Goal: Obtain resource: Obtain resource

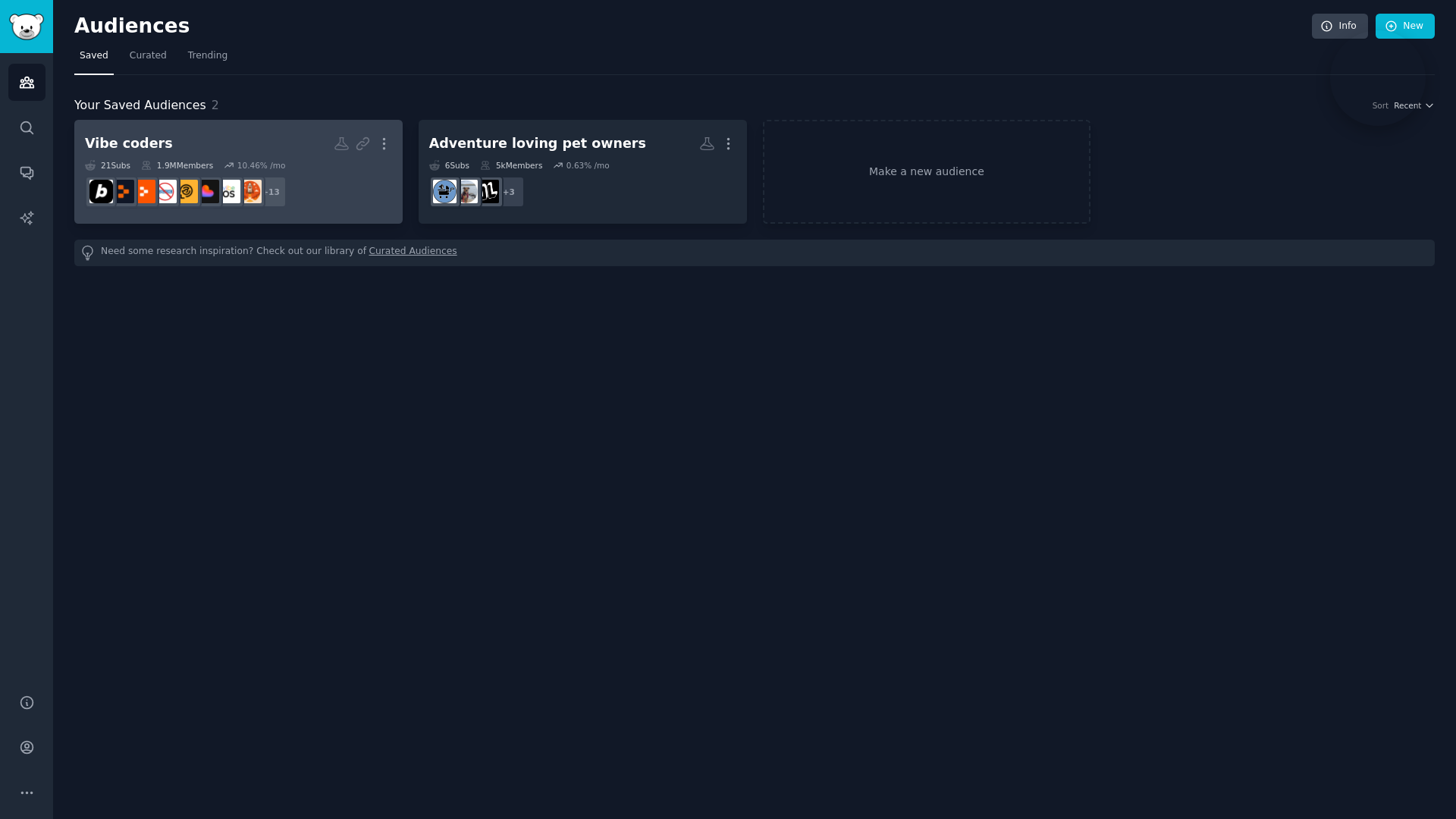
click at [226, 141] on h2 "Vibe coders More" at bounding box center [238, 144] width 308 height 26
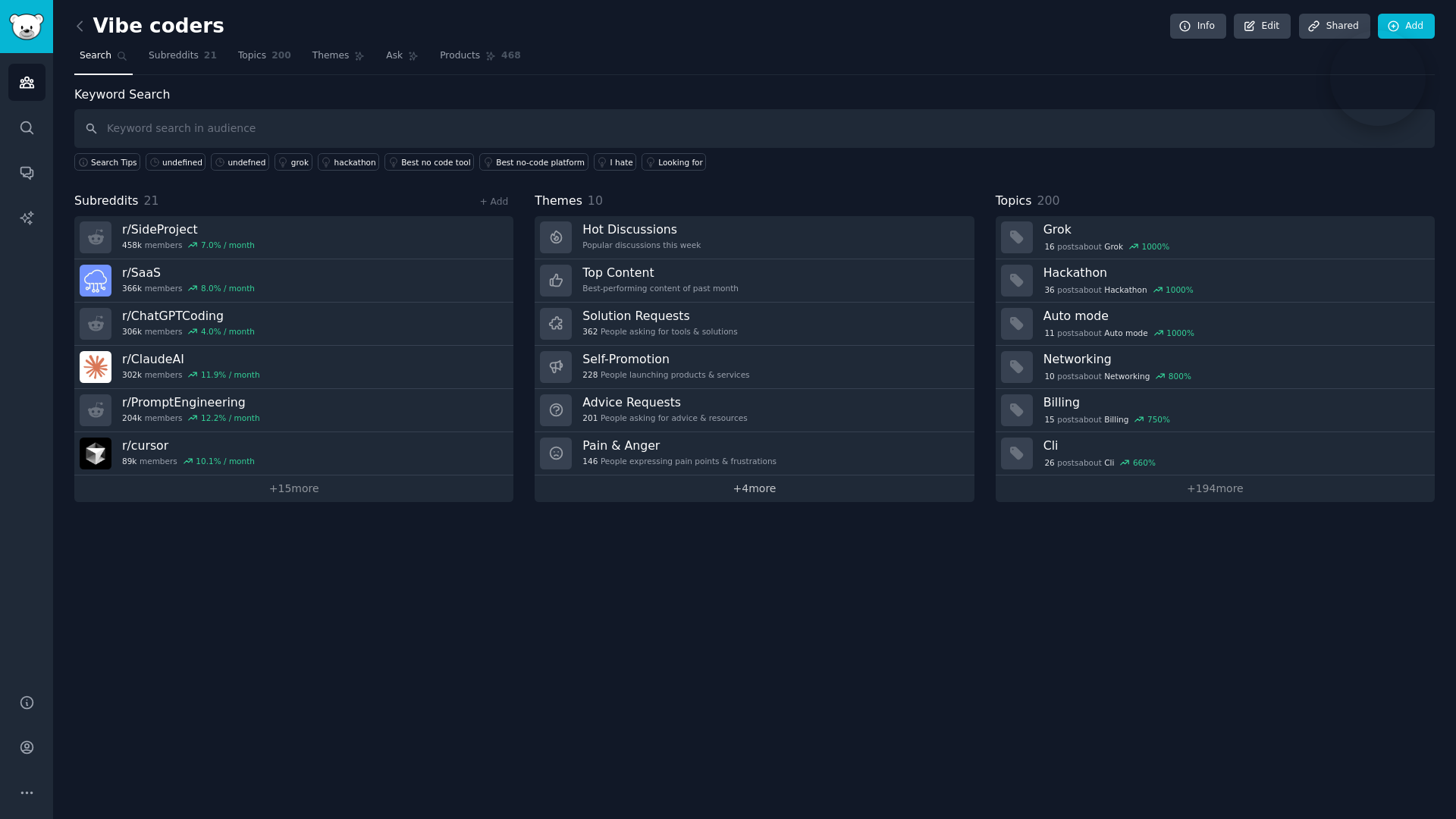
click at [578, 491] on link "+ 4 more" at bounding box center [754, 489] width 439 height 26
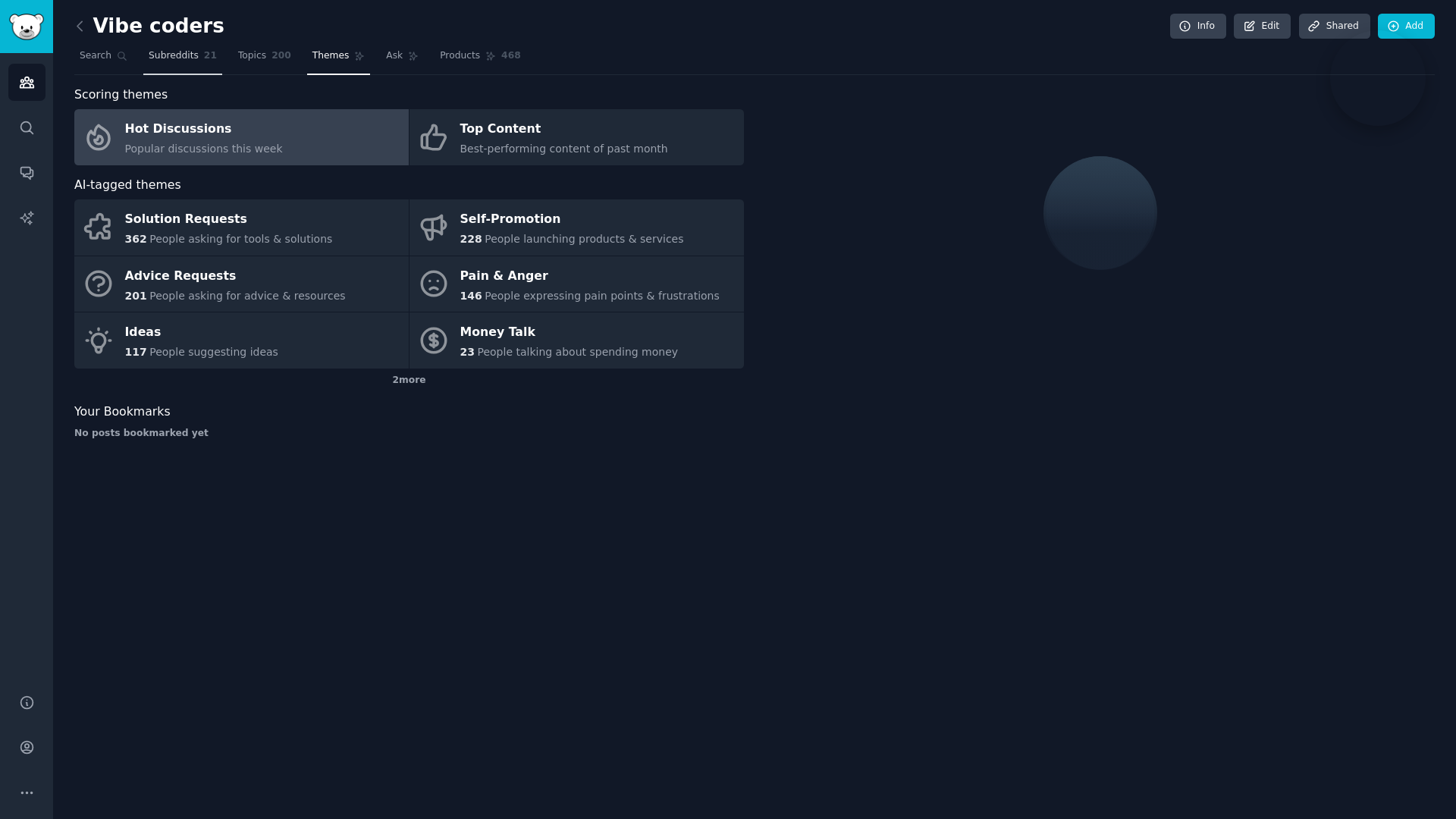
click at [204, 55] on span "21" at bounding box center [211, 55] width 13 height 14
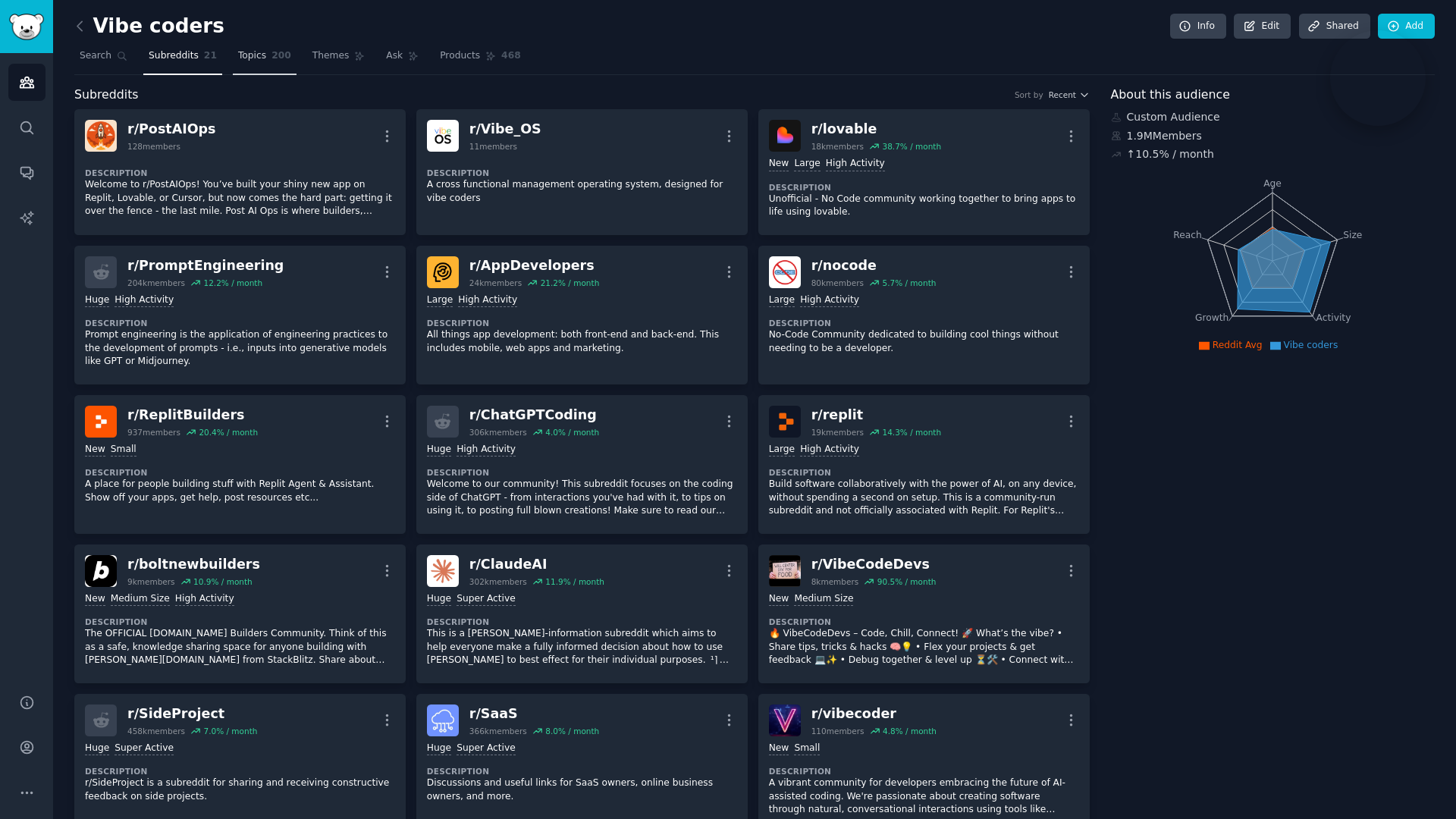
click at [259, 61] on span "Topics" at bounding box center [252, 55] width 28 height 14
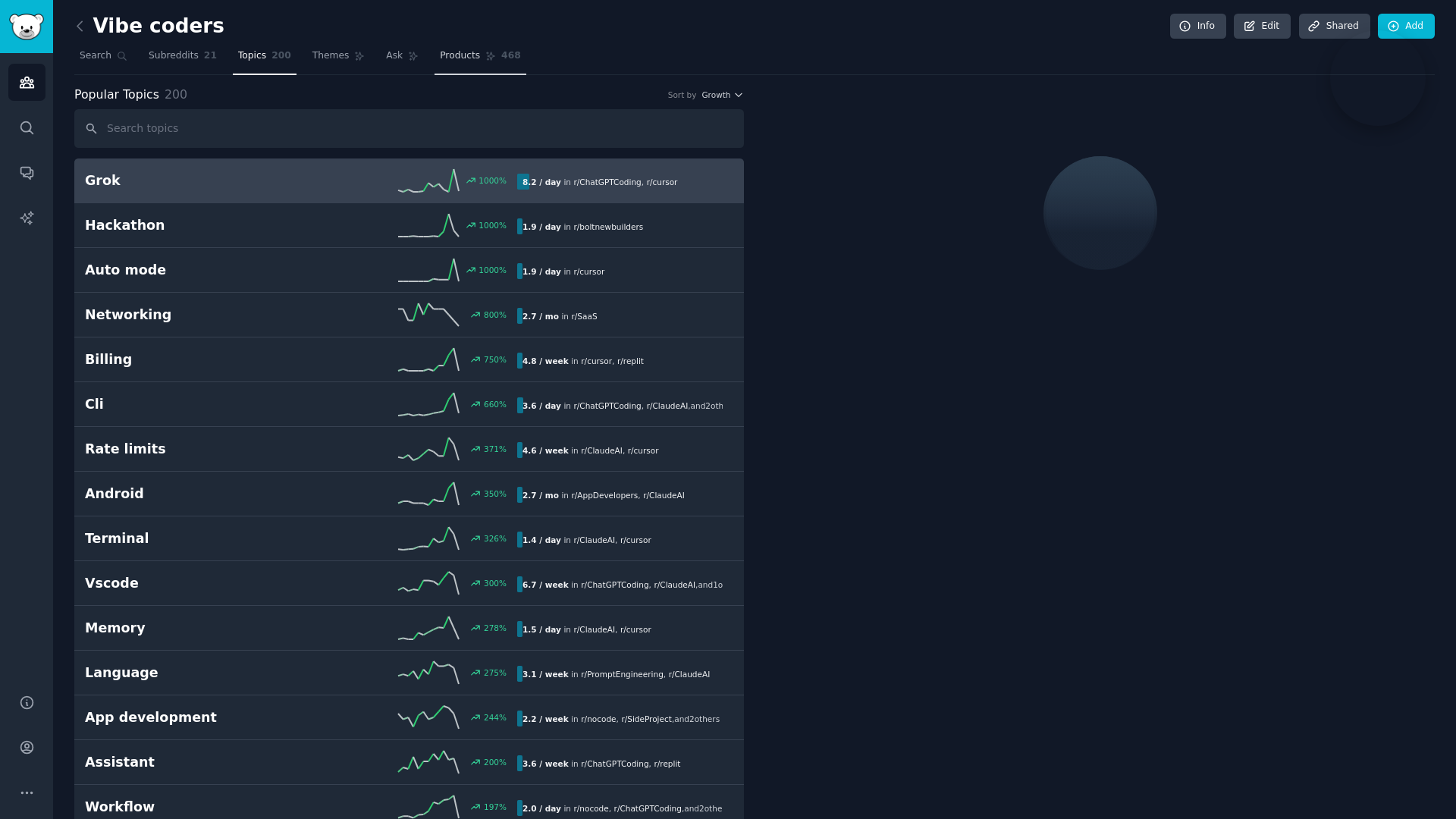
click at [483, 65] on link "Products 468" at bounding box center [480, 59] width 91 height 31
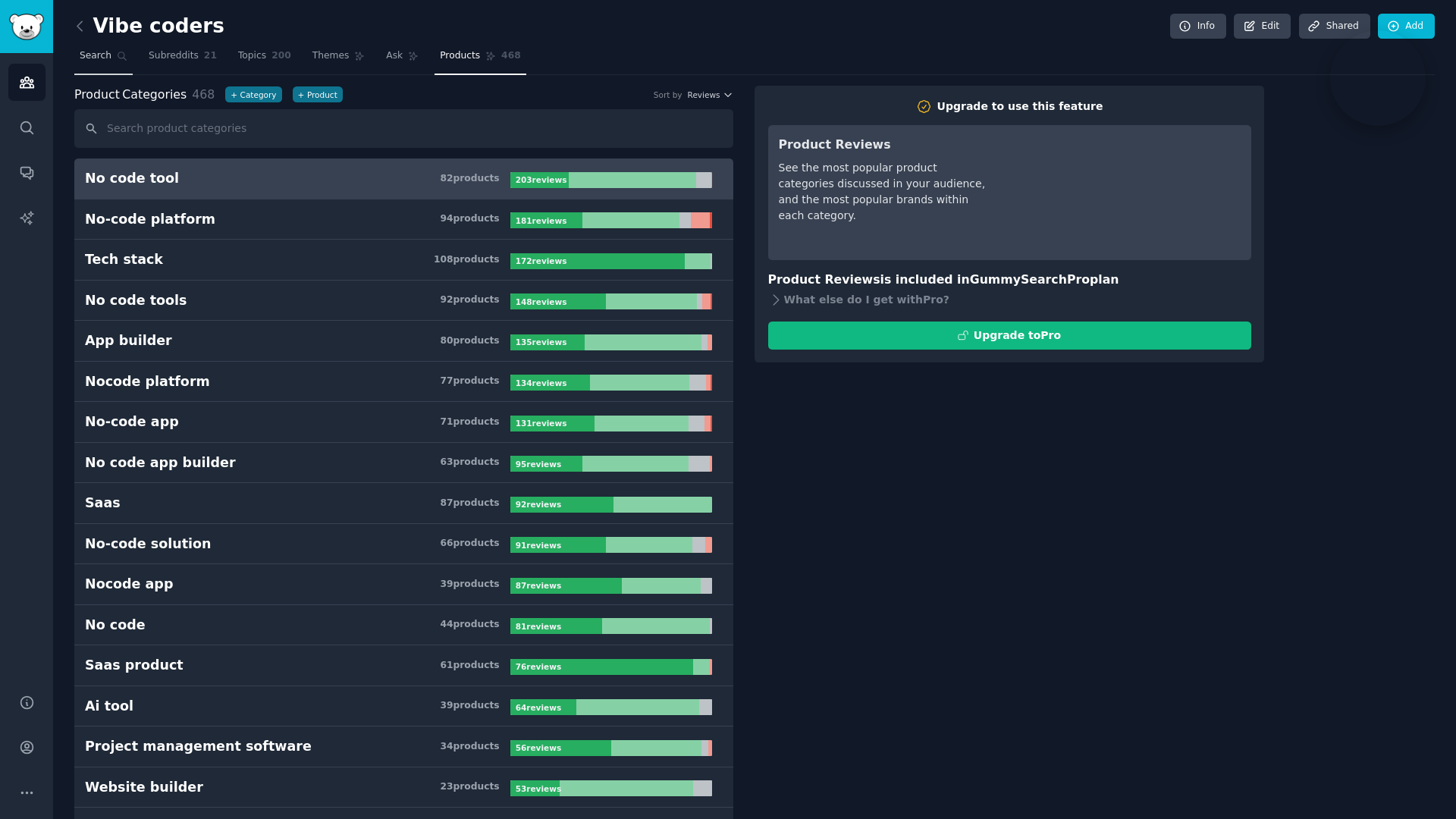
click at [88, 56] on span "Search" at bounding box center [96, 55] width 32 height 14
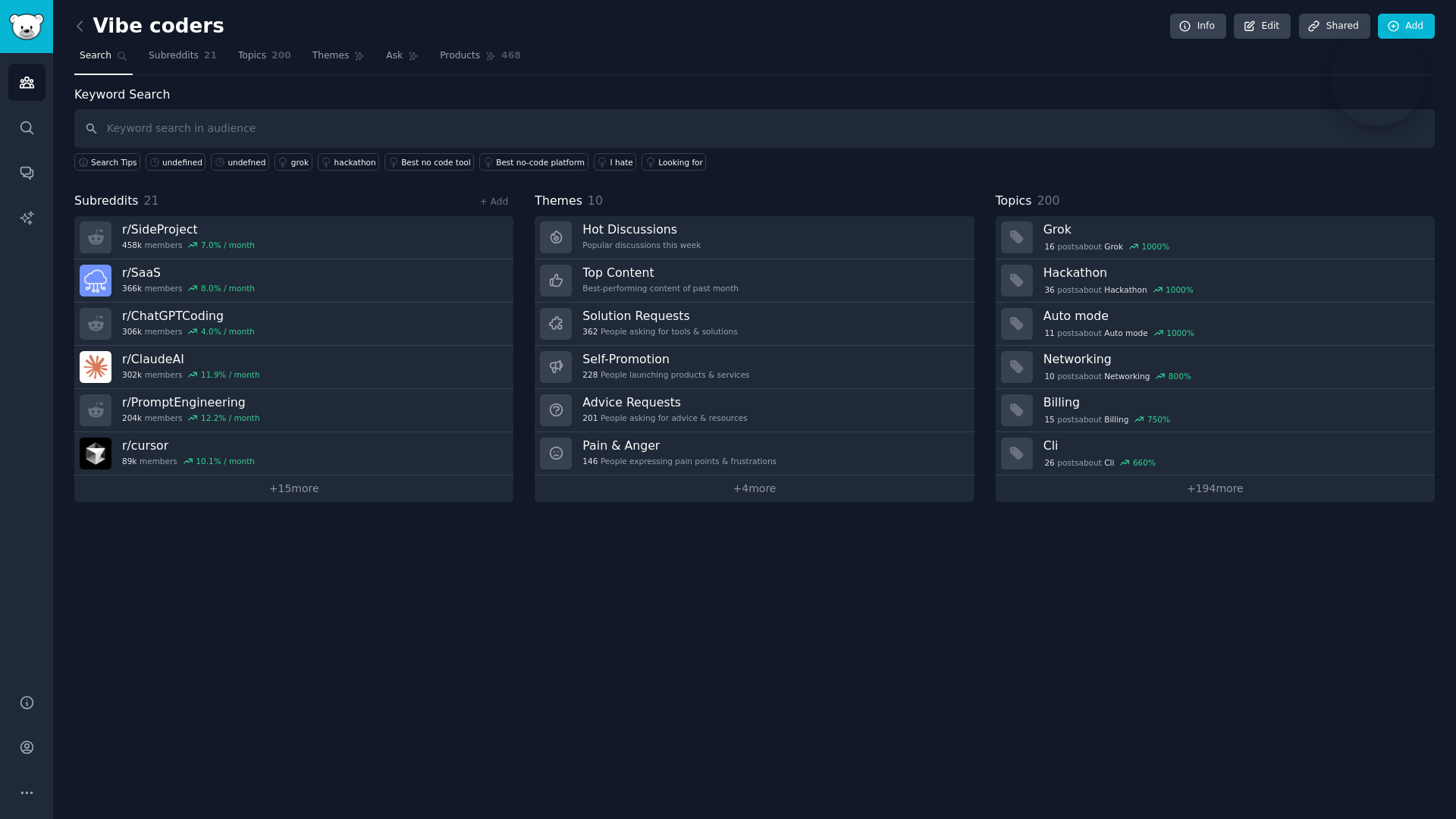
click at [333, 133] on input "text" at bounding box center [754, 128] width 1361 height 39
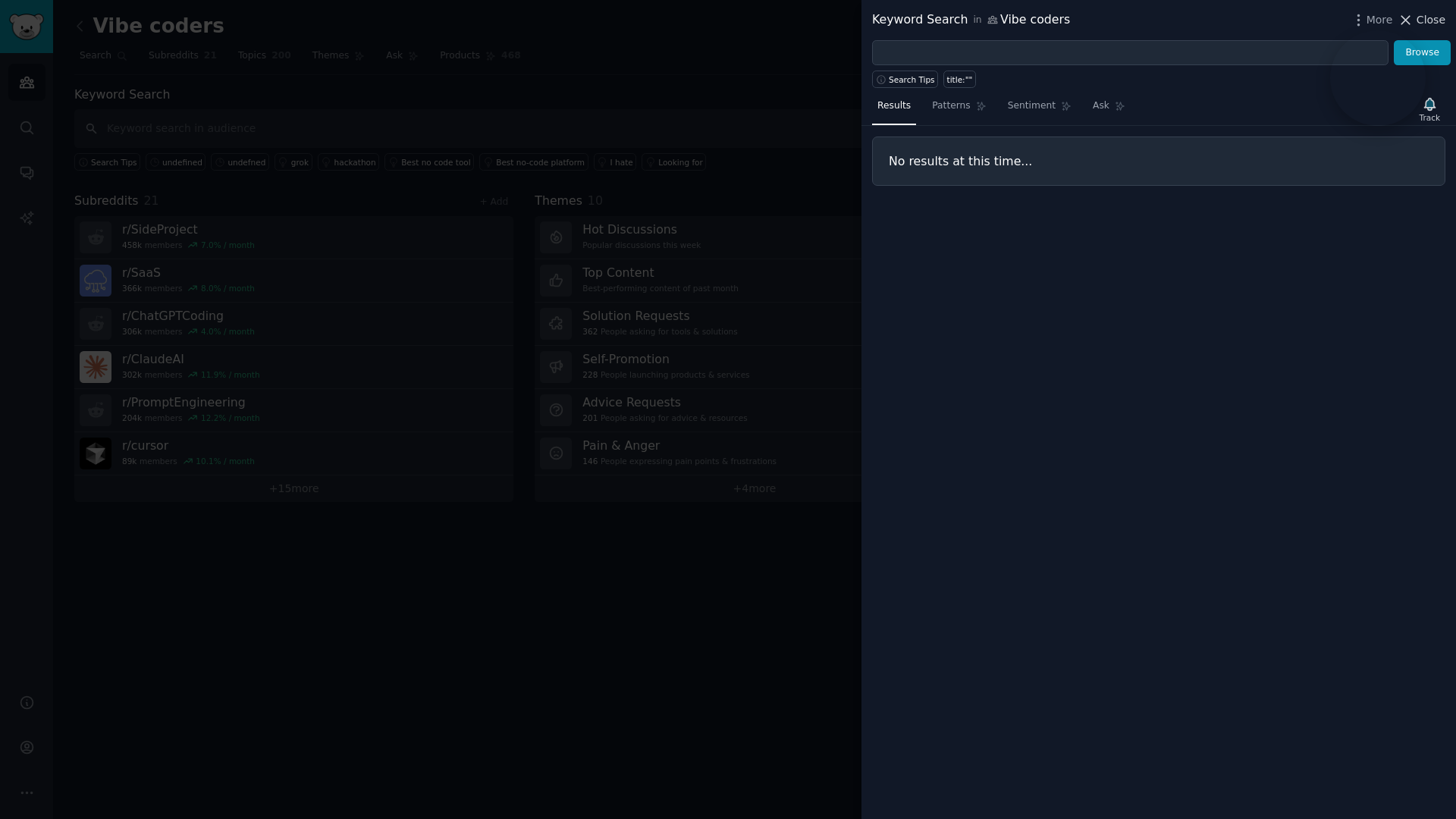
click at [1425, 17] on span "Close" at bounding box center [1432, 20] width 29 height 16
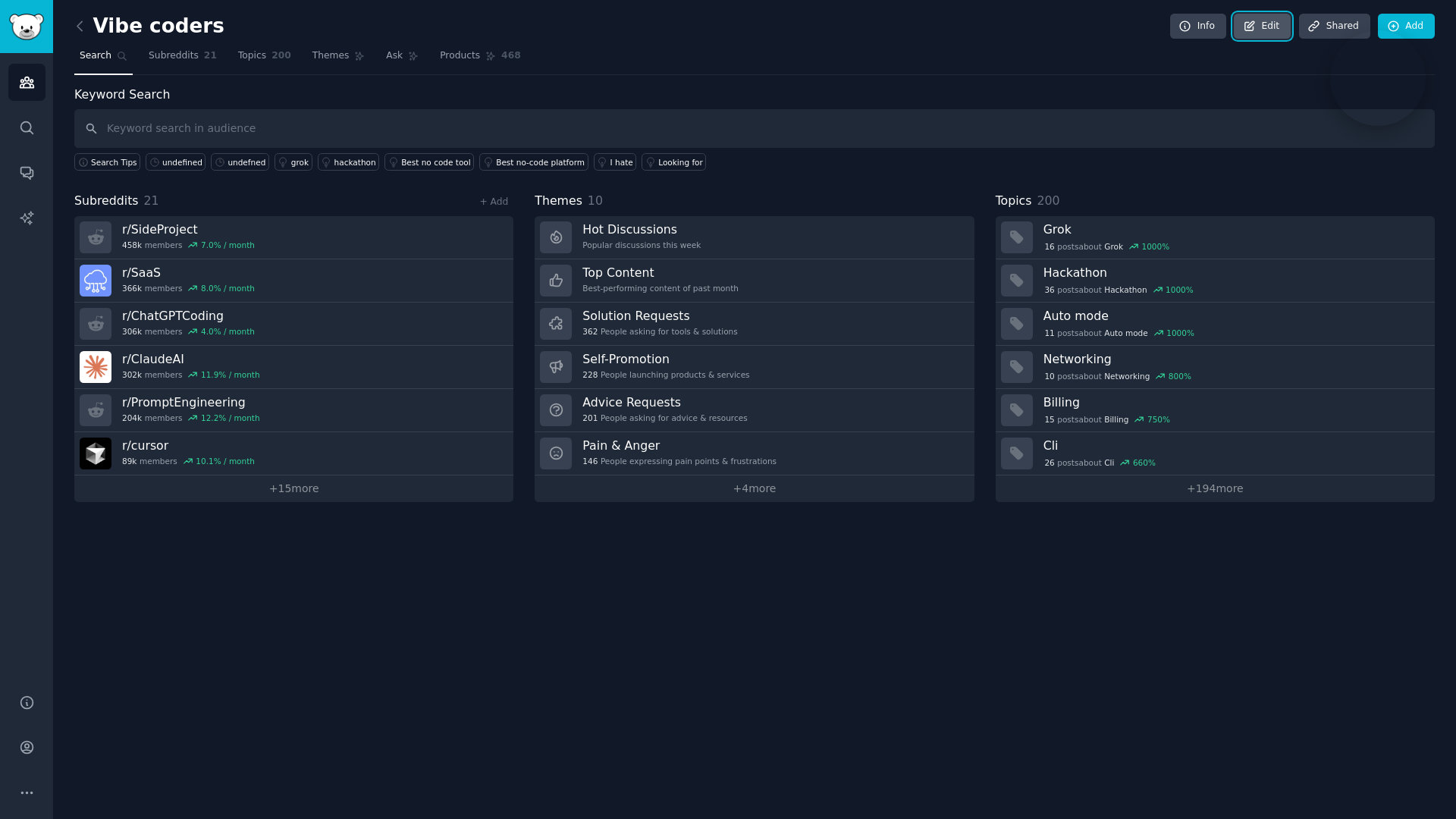
click at [1253, 26] on icon at bounding box center [1250, 26] width 14 height 14
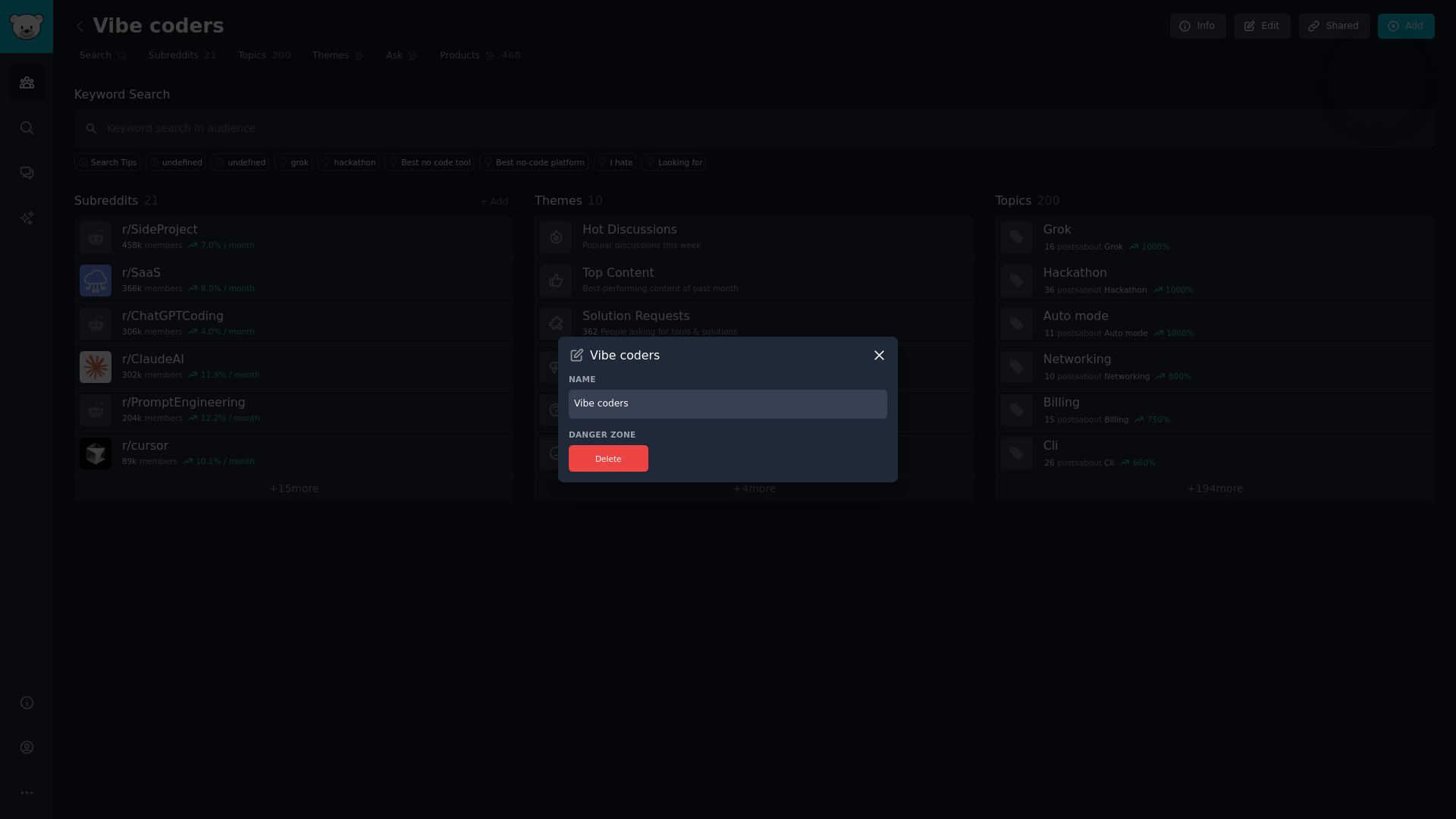
click at [939, 502] on div at bounding box center [728, 409] width 1456 height 819
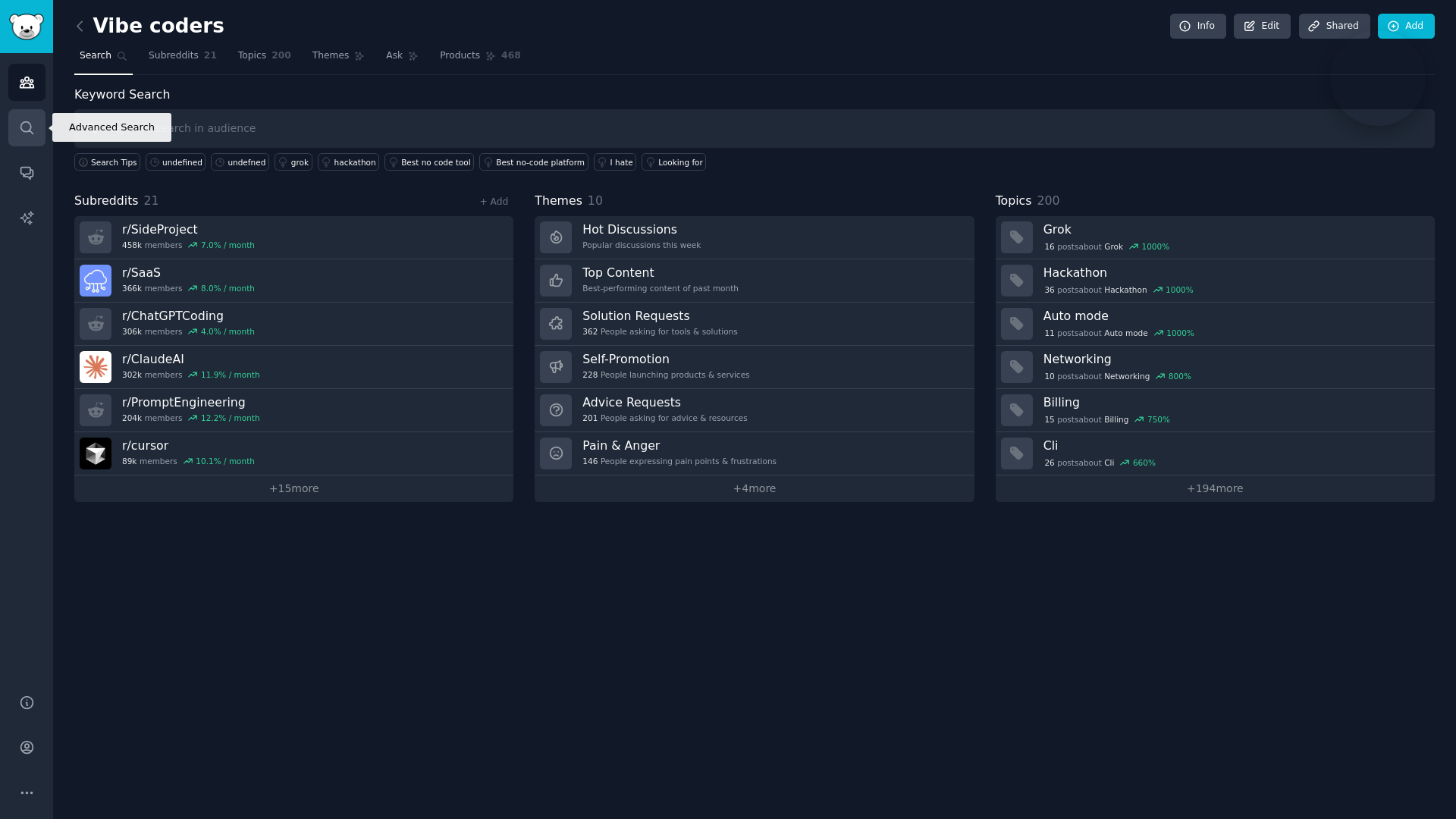
click at [19, 127] on icon "Sidebar" at bounding box center [26, 127] width 16 height 16
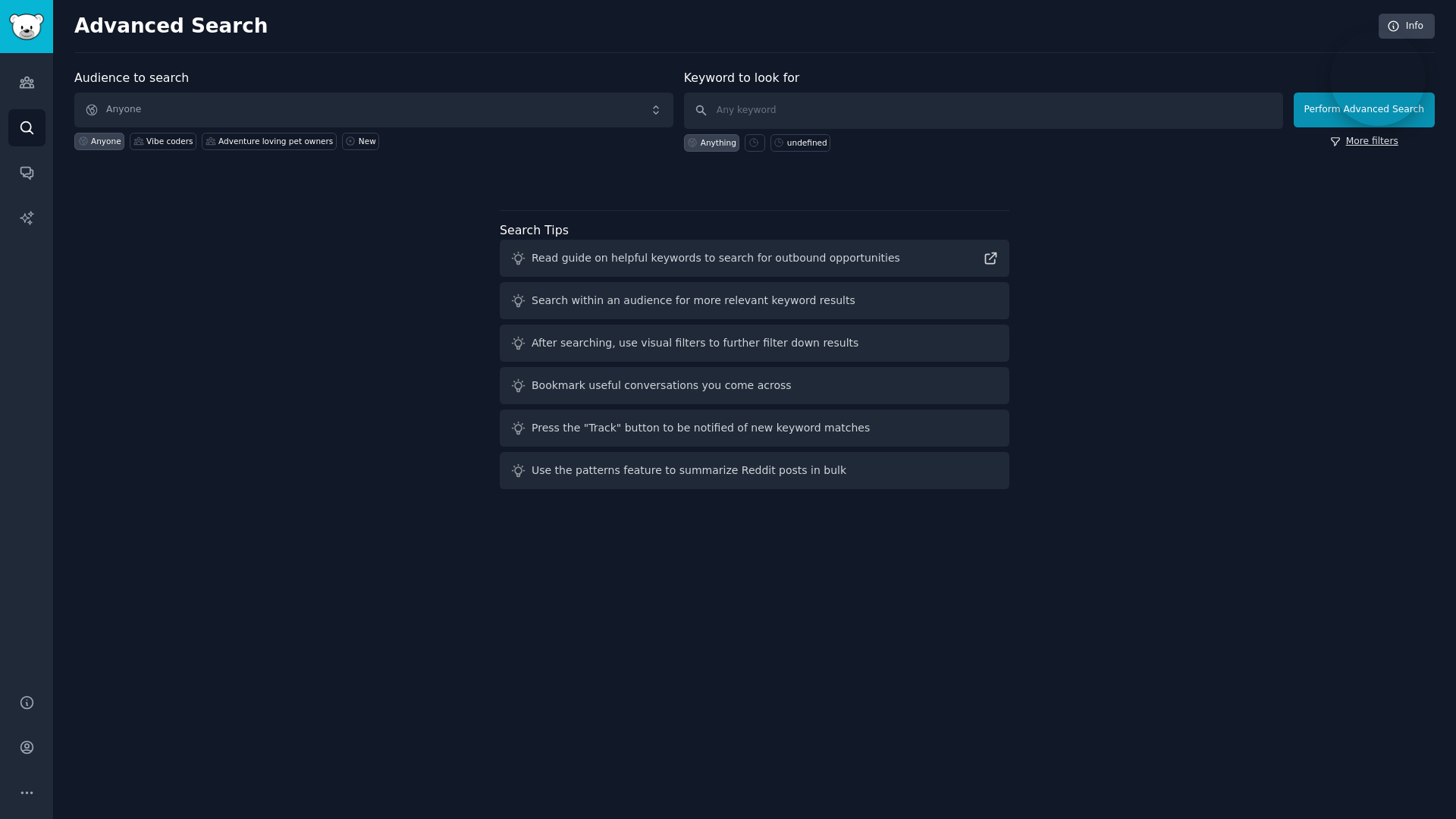
click at [1361, 143] on link "More filters" at bounding box center [1365, 142] width 69 height 14
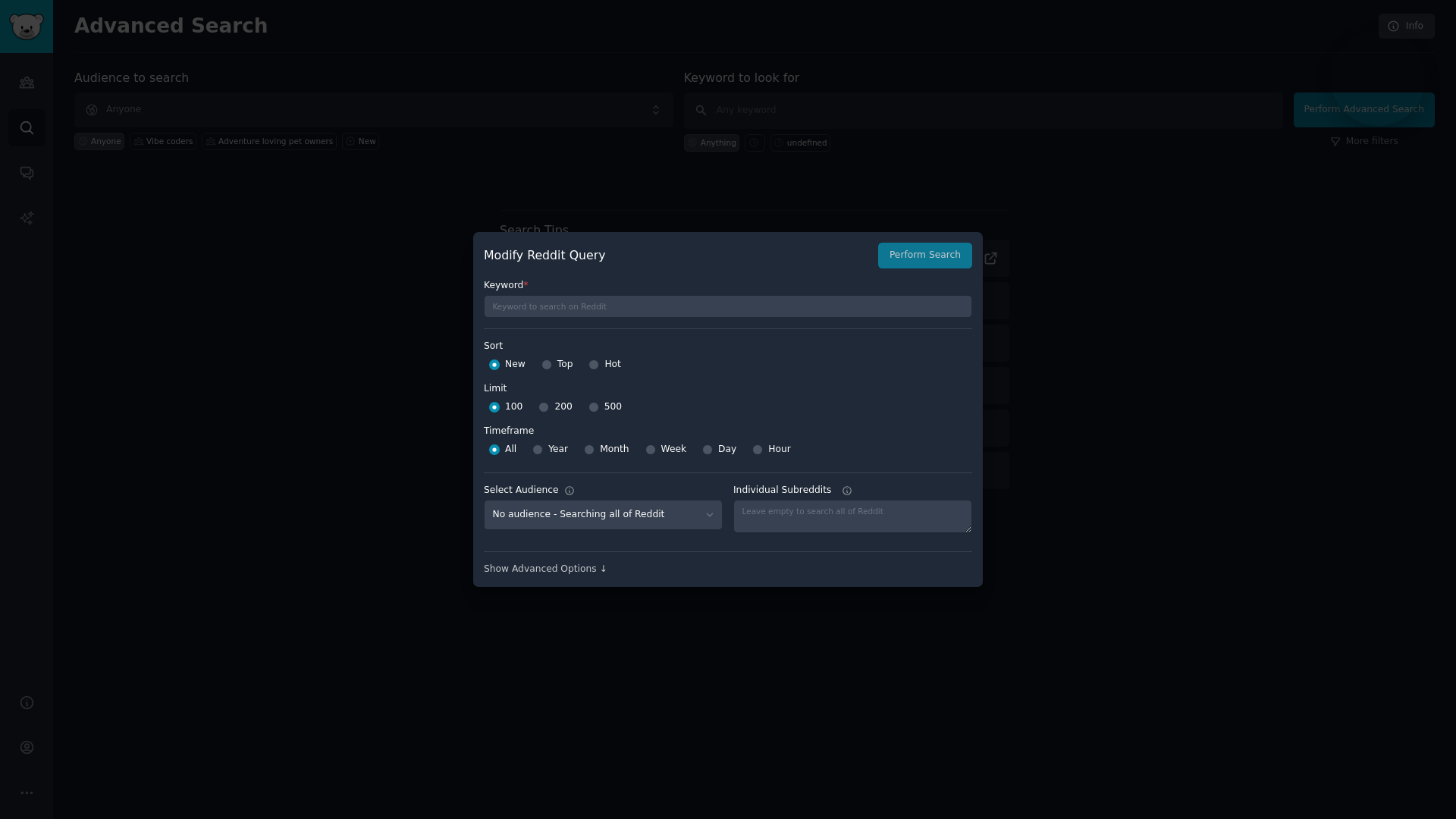
click at [605, 409] on span "500" at bounding box center [613, 407] width 18 height 14
click at [599, 409] on input "500" at bounding box center [593, 406] width 10 height 10
radio input "true"
click at [598, 361] on input "Hot" at bounding box center [593, 364] width 10 height 10
radio input "true"
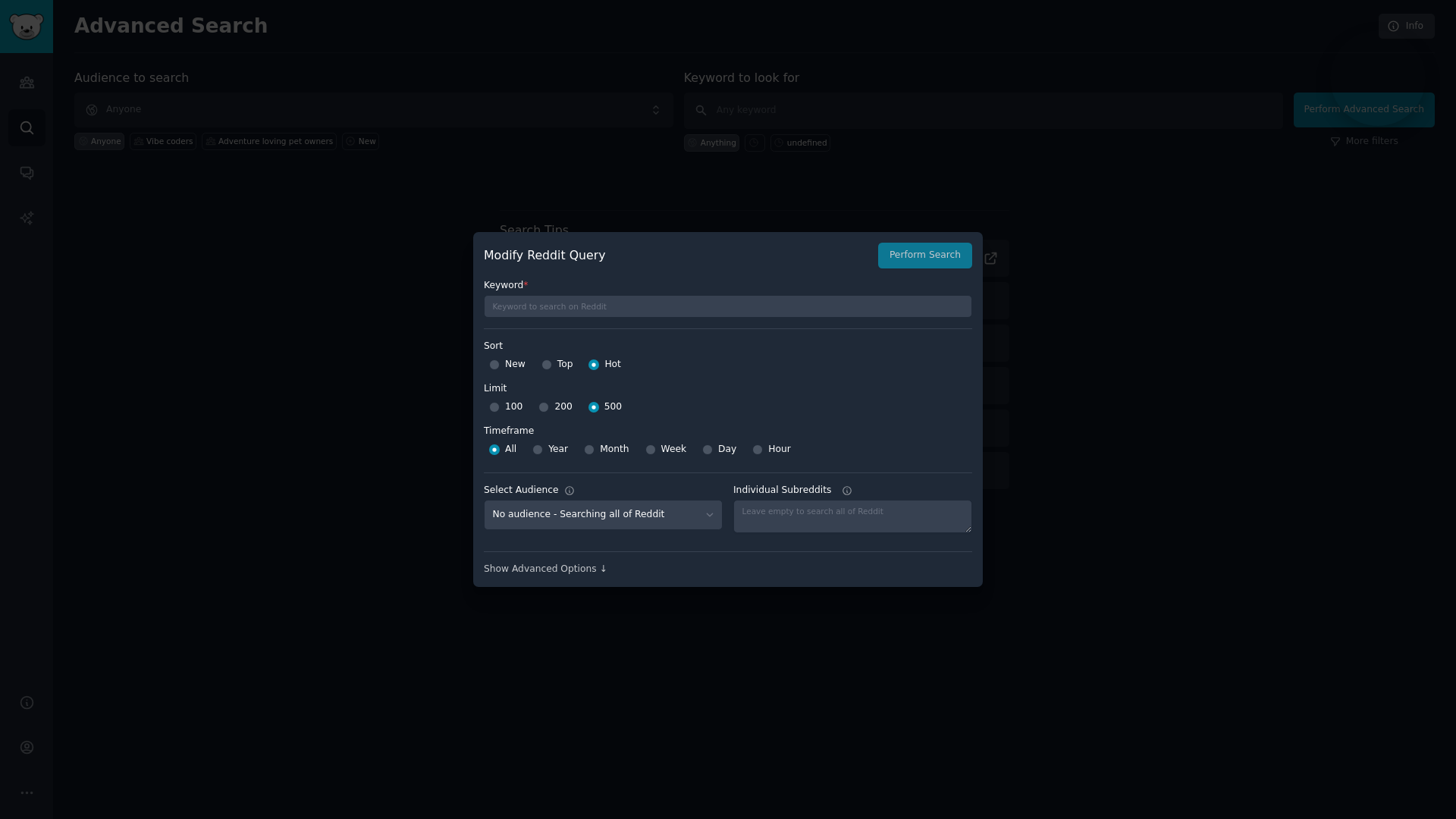
click at [936, 254] on div "Modify Reddit Query Perform Search" at bounding box center [728, 255] width 488 height 25
click at [813, 311] on input "text" at bounding box center [728, 307] width 488 height 23
click at [909, 255] on button "Perform Search" at bounding box center [926, 255] width 94 height 25
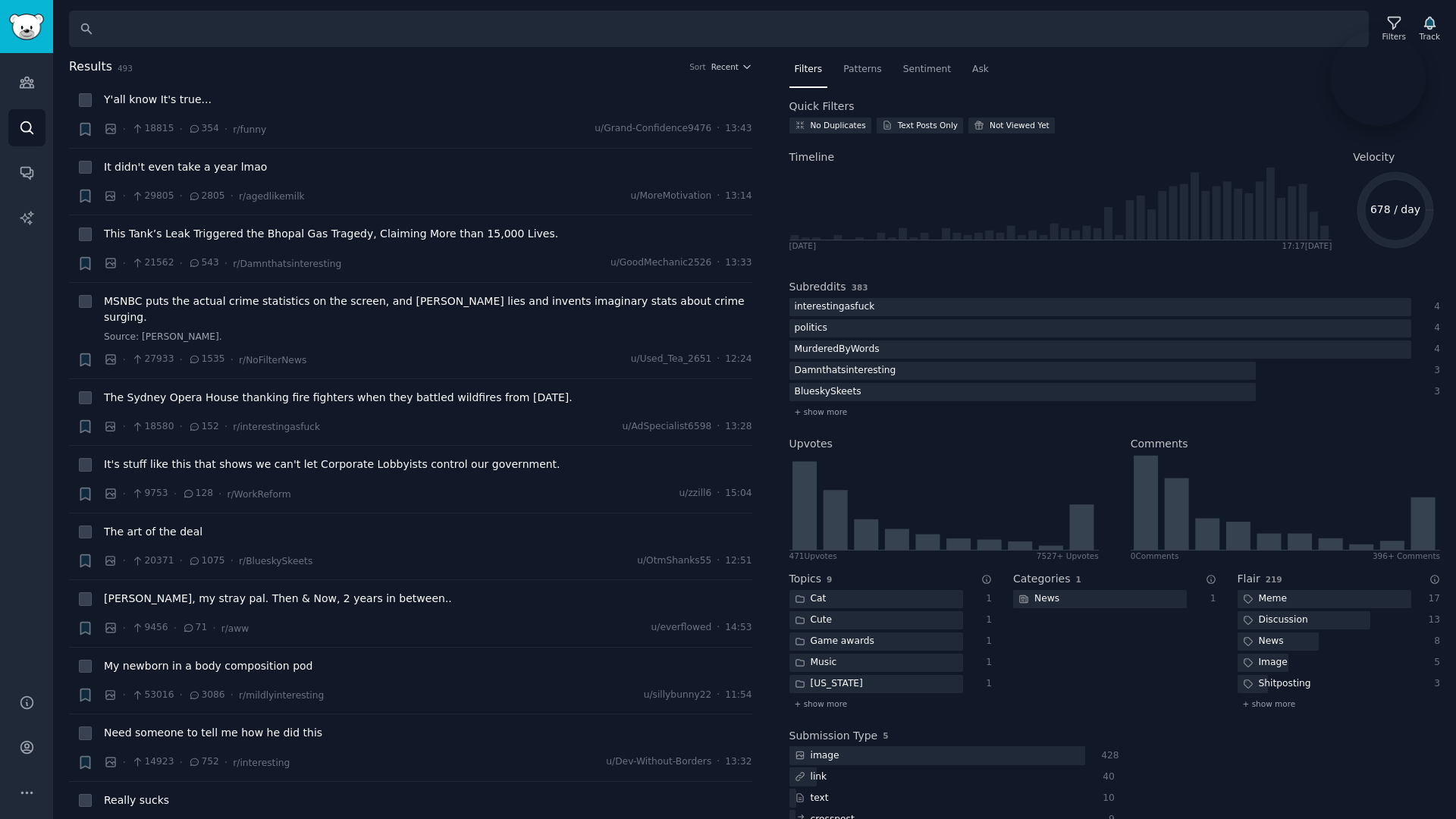
scroll to position [944, 0]
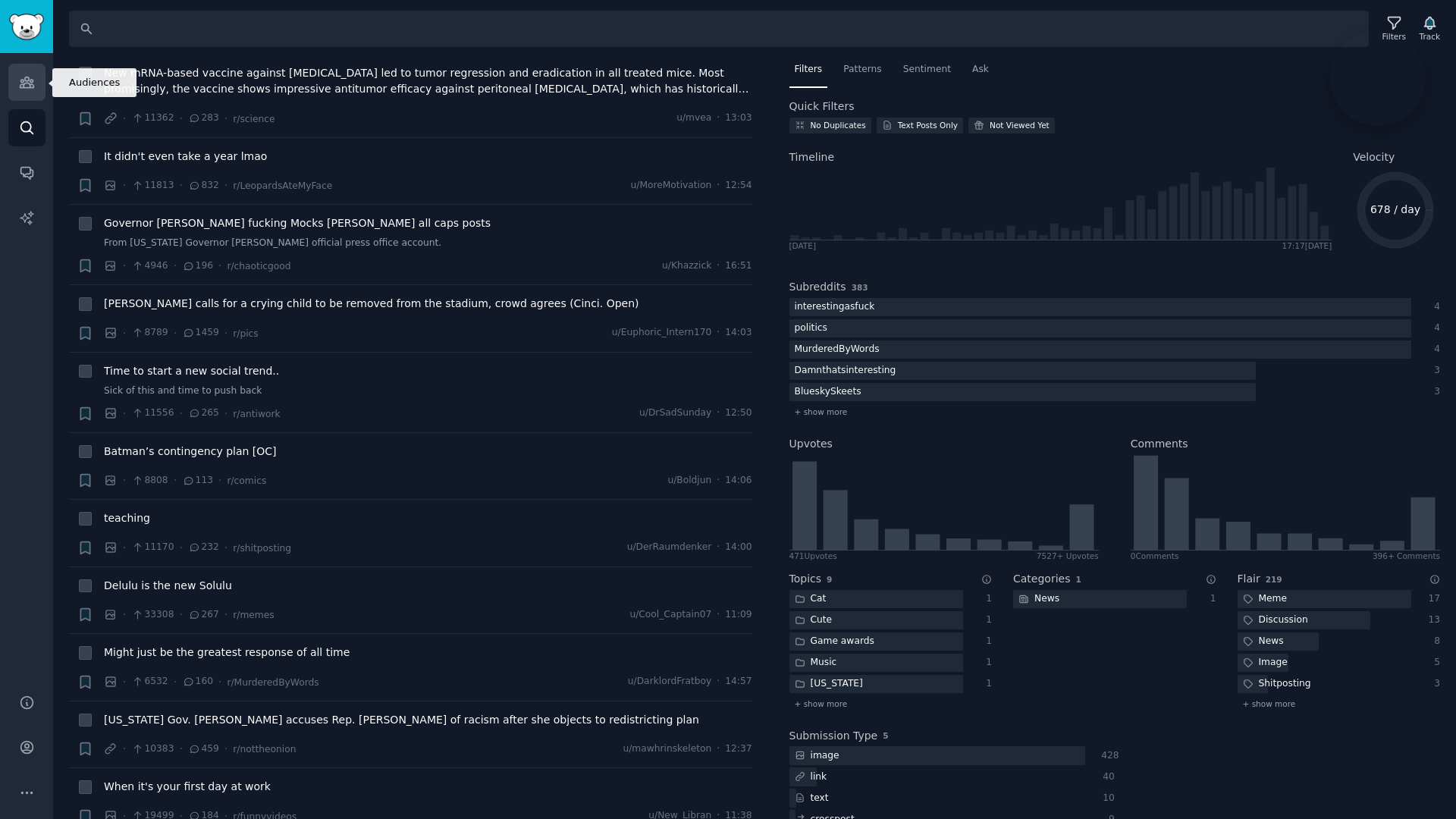
click at [27, 81] on icon "Sidebar" at bounding box center [26, 82] width 16 height 16
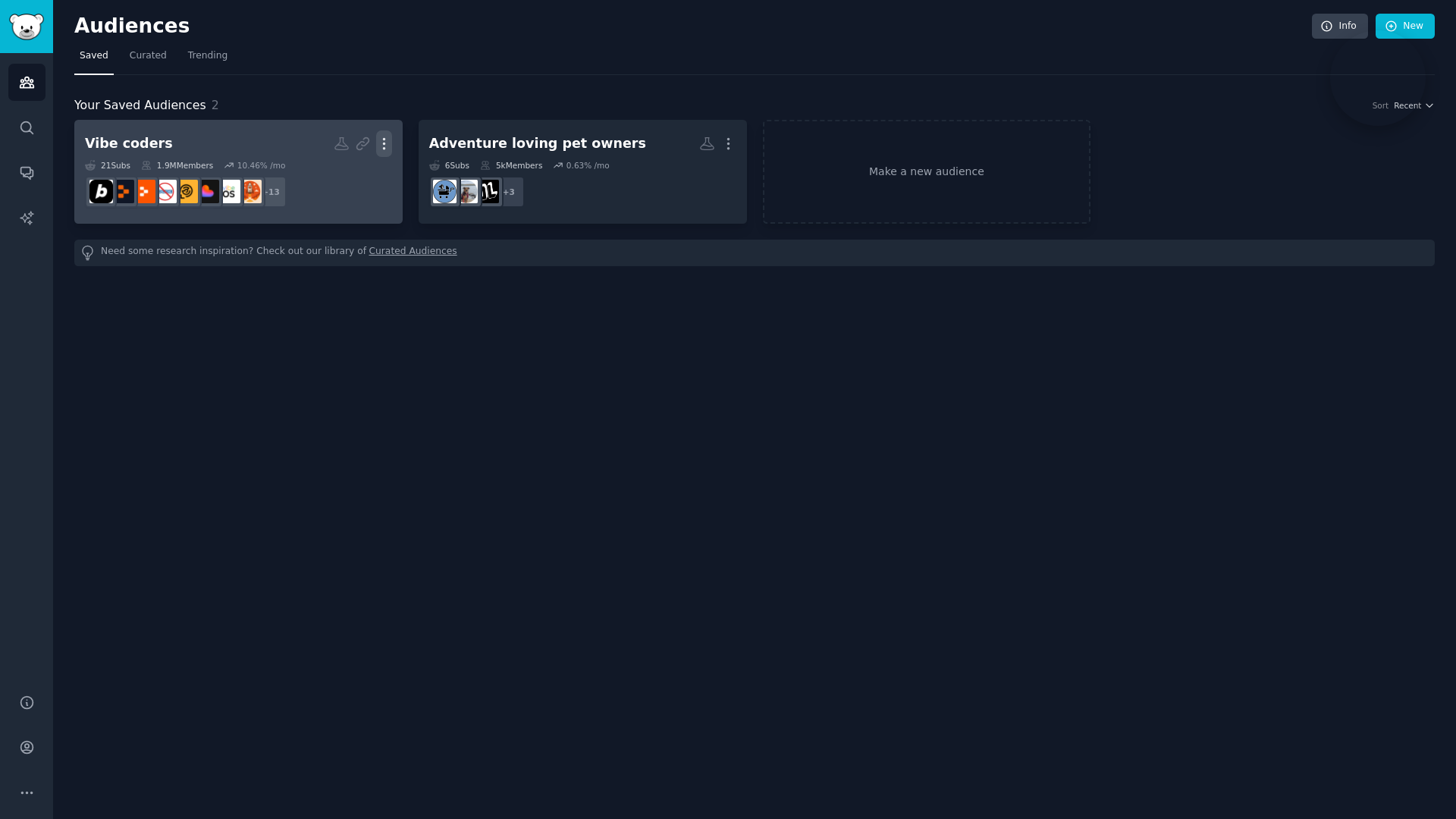
click at [386, 144] on icon "button" at bounding box center [384, 143] width 16 height 16
click at [350, 144] on p "View" at bounding box center [338, 149] width 25 height 16
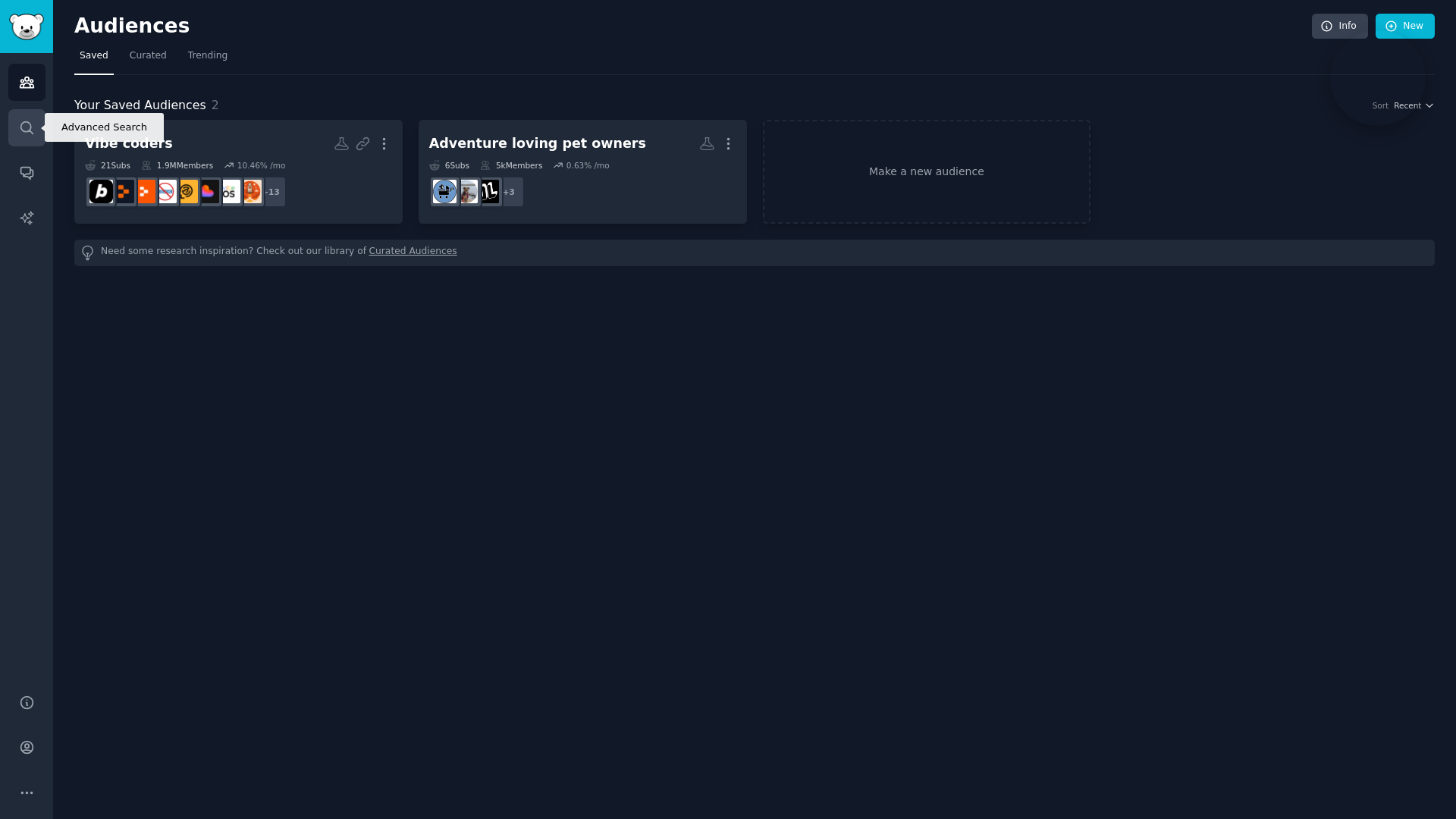
click at [27, 134] on icon "Sidebar" at bounding box center [26, 127] width 16 height 16
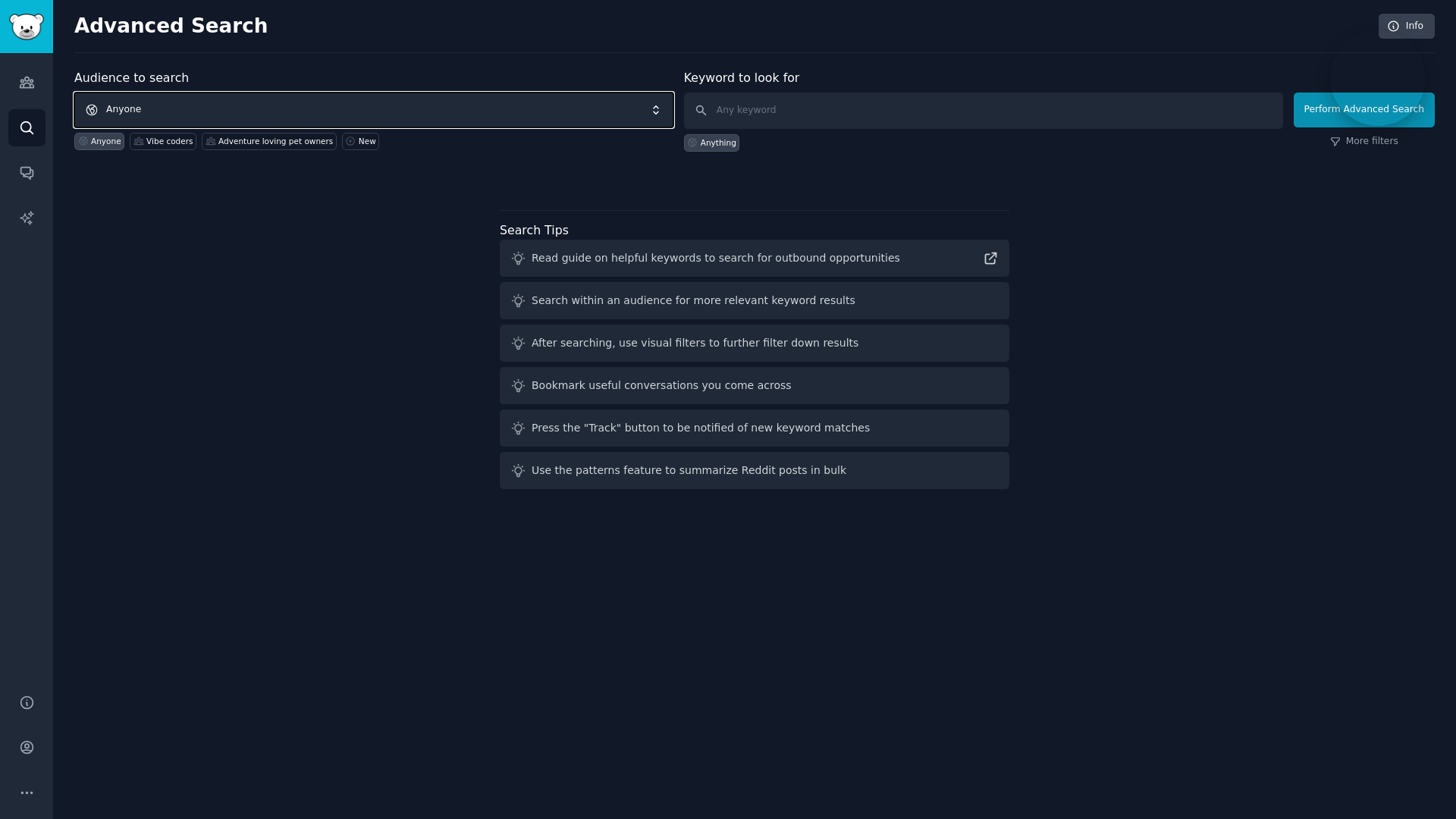
click at [202, 104] on span "Anyone" at bounding box center [373, 109] width 599 height 35
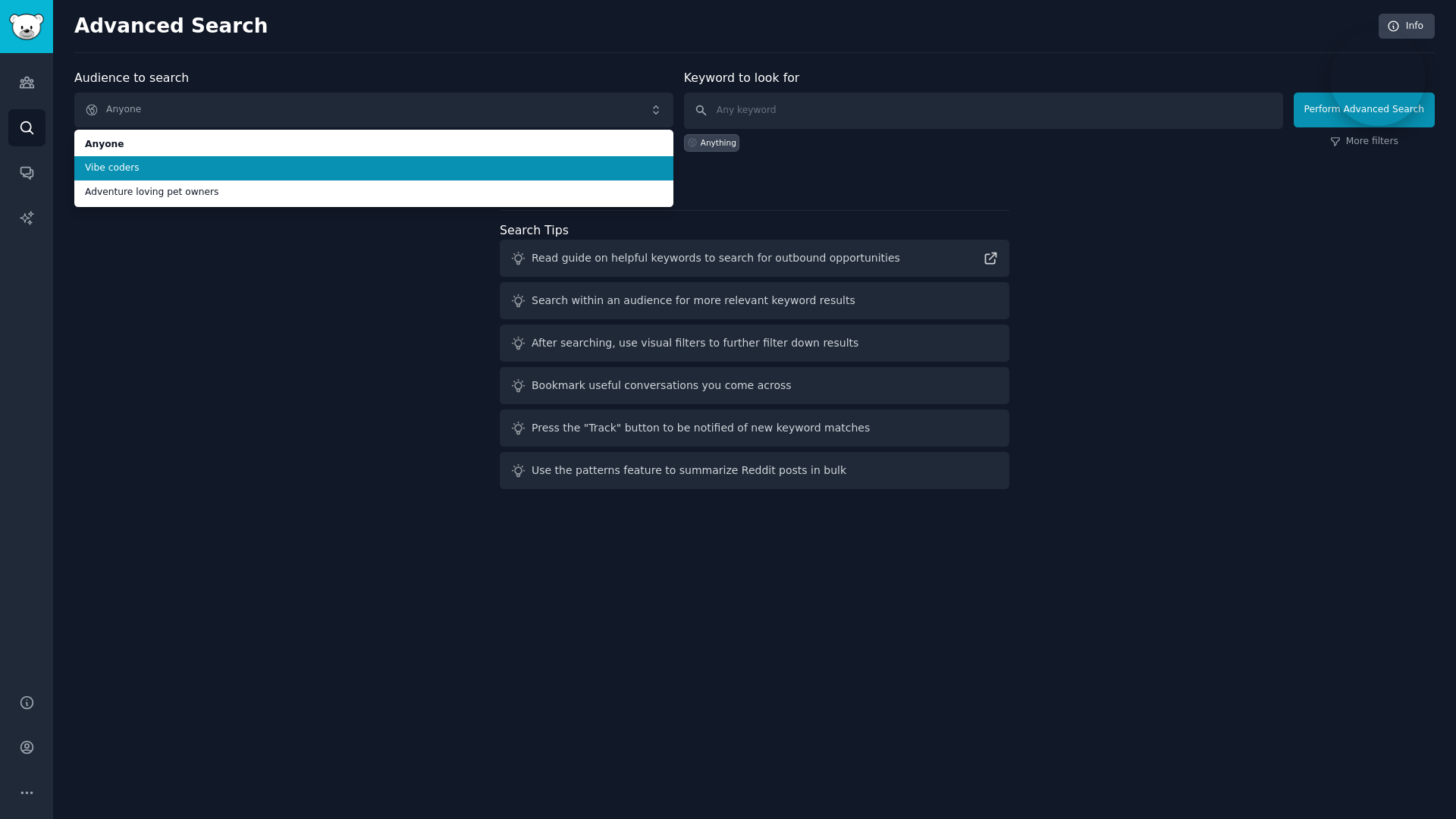
click at [186, 174] on li "Vibe coders" at bounding box center [373, 168] width 599 height 24
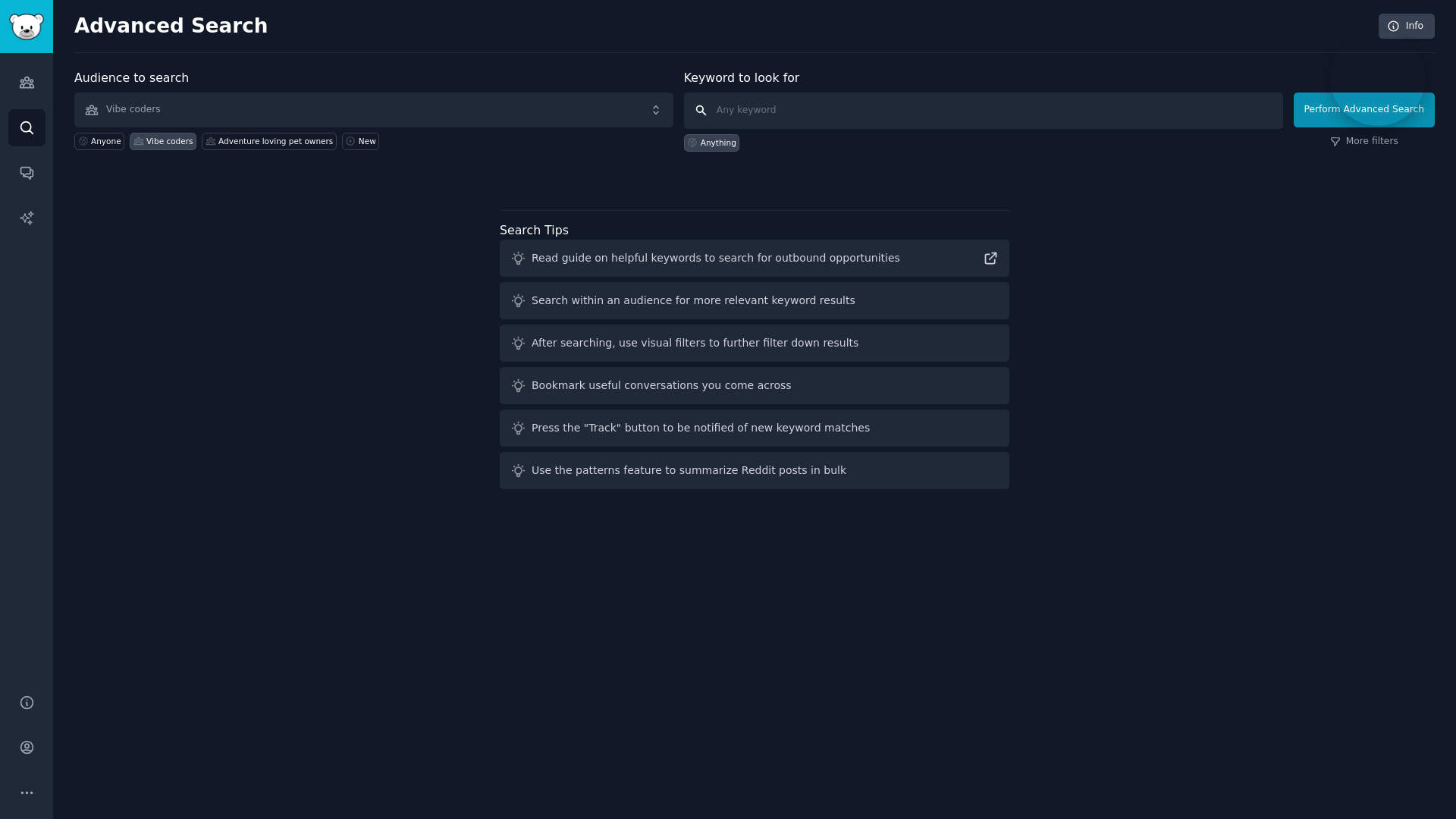
click at [801, 116] on input "text" at bounding box center [983, 110] width 599 height 37
click at [717, 141] on div "Anything" at bounding box center [719, 142] width 36 height 10
click at [1318, 112] on button "Perform Advanced Search" at bounding box center [1365, 109] width 141 height 35
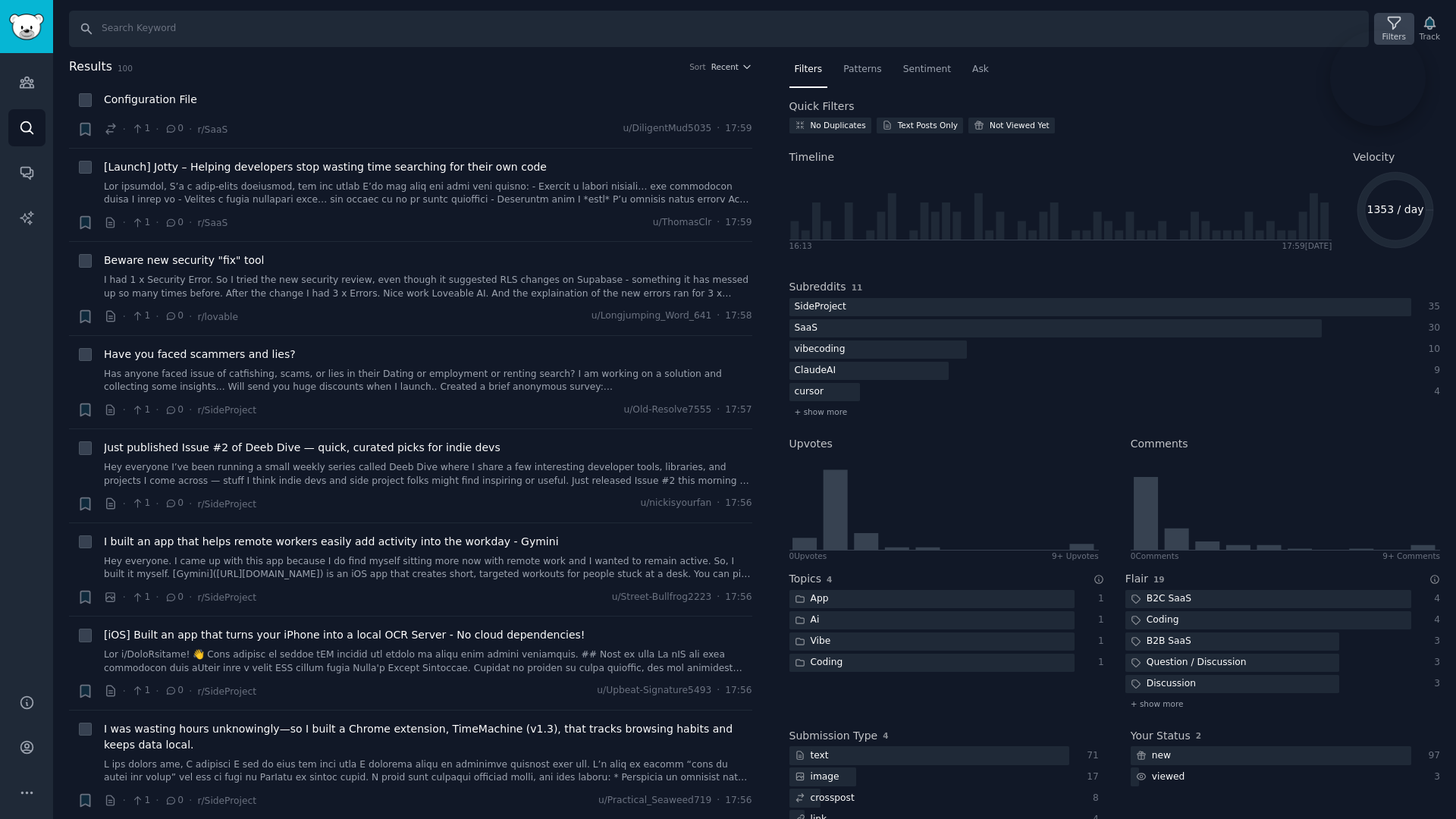
click at [1396, 21] on icon at bounding box center [1394, 23] width 16 height 16
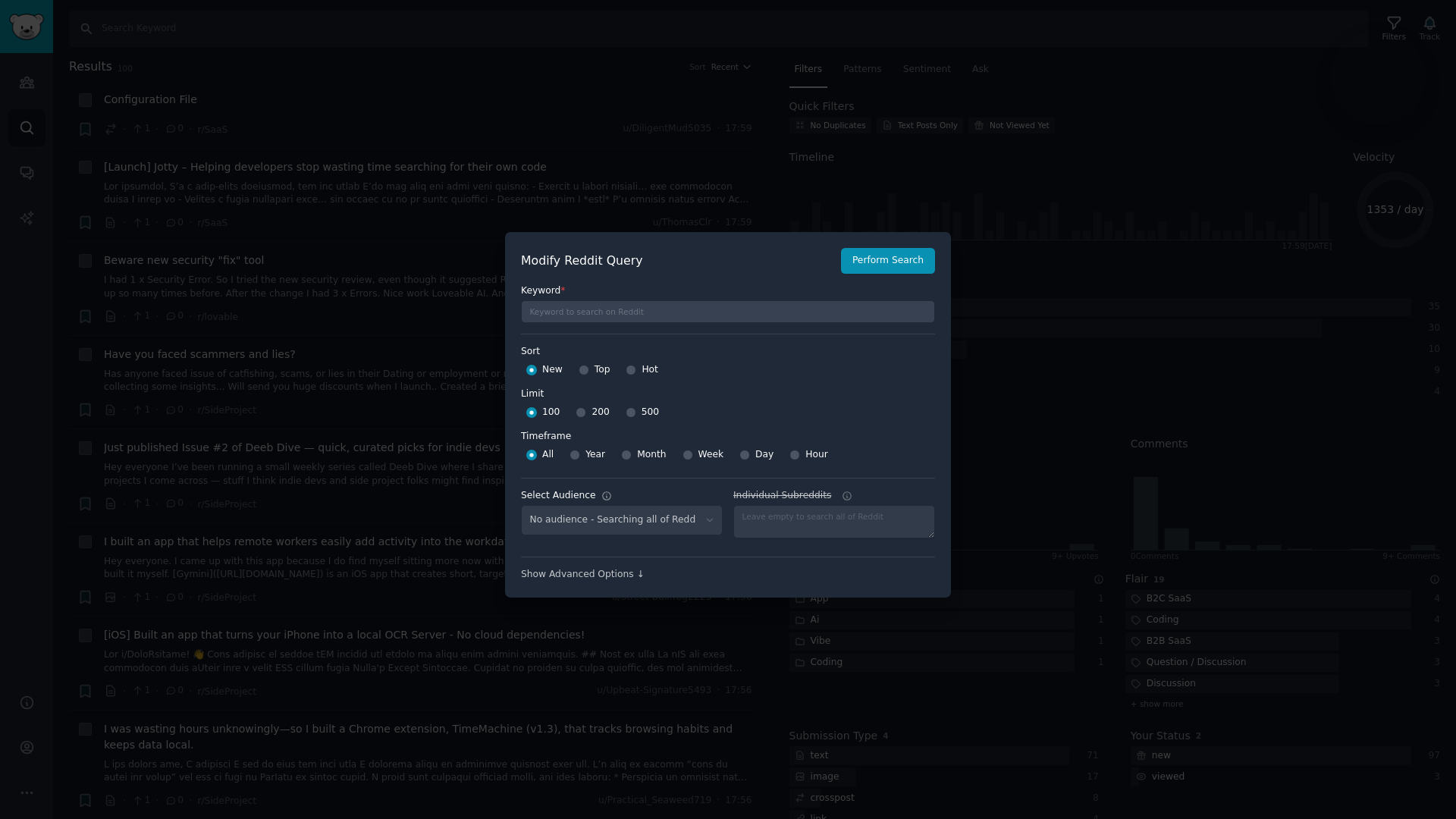
select select "3e611c75ae"
click at [633, 376] on div "Hot" at bounding box center [641, 370] width 33 height 24
click at [630, 372] on input "Hot" at bounding box center [630, 370] width 10 height 10
radio input "true"
click at [630, 410] on input "500" at bounding box center [630, 412] width 10 height 10
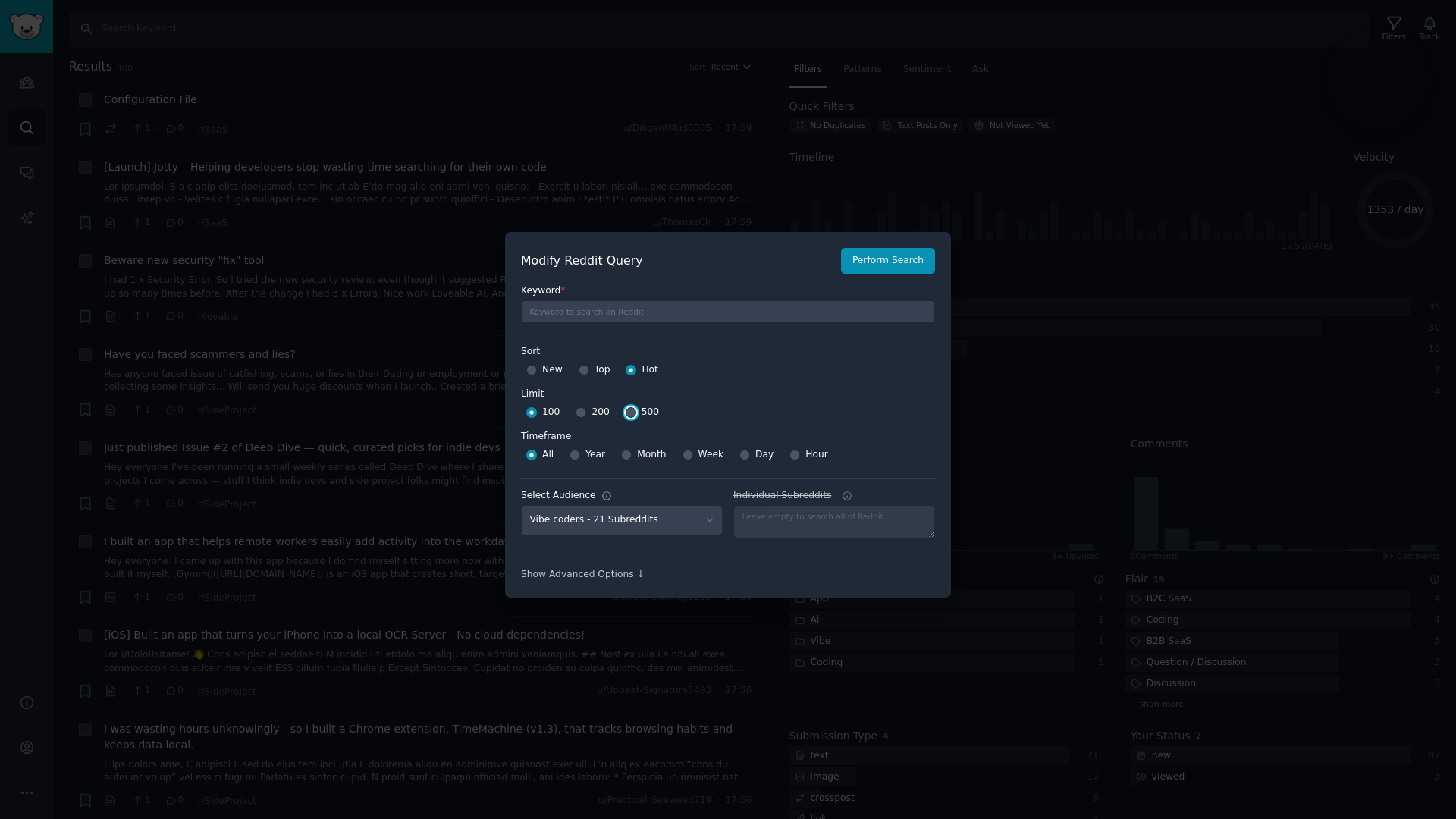
radio input "true"
click at [866, 265] on button "Perform Search" at bounding box center [888, 260] width 94 height 25
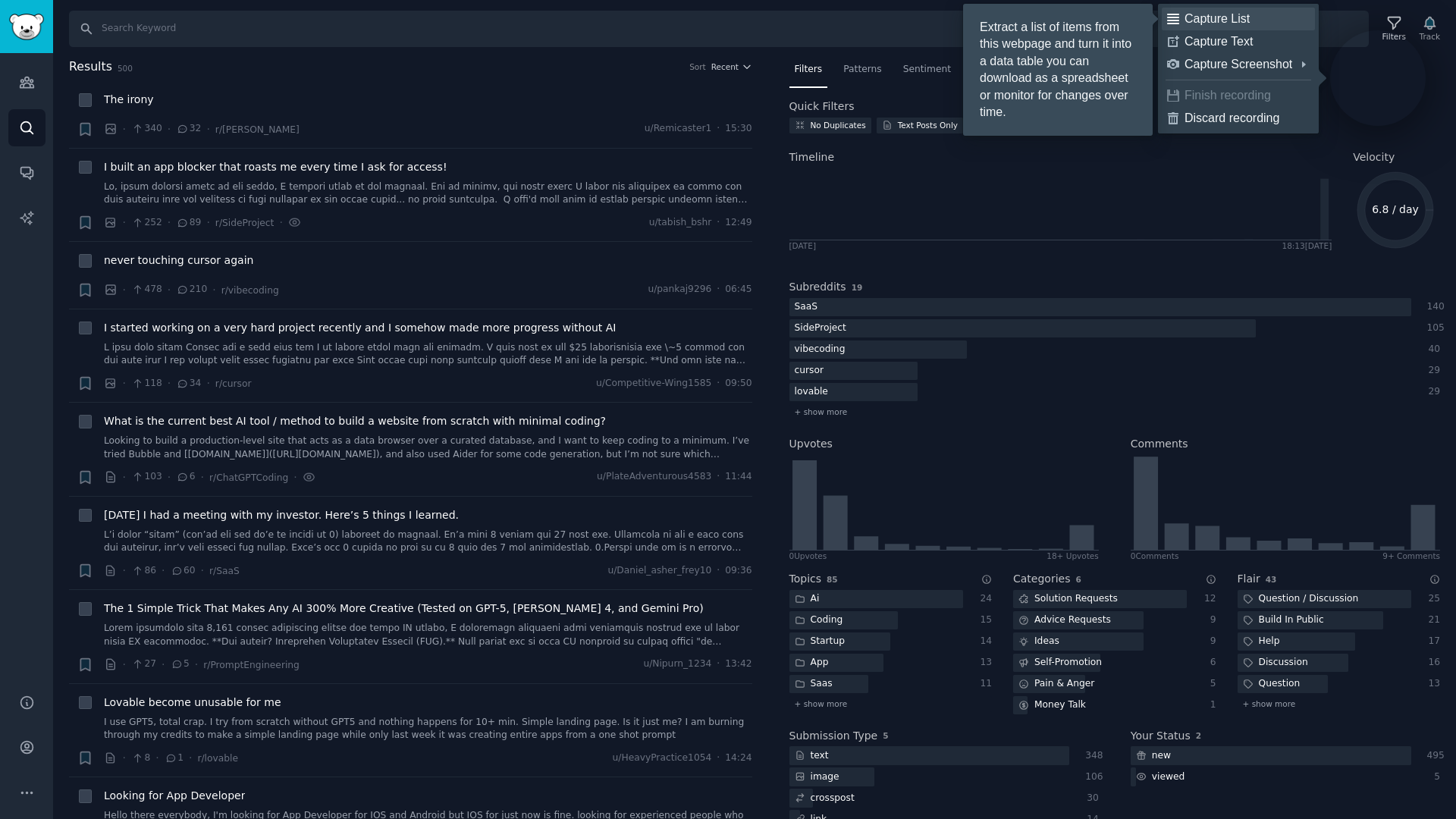
click at [1236, 14] on div "Capture List" at bounding box center [1247, 19] width 125 height 15
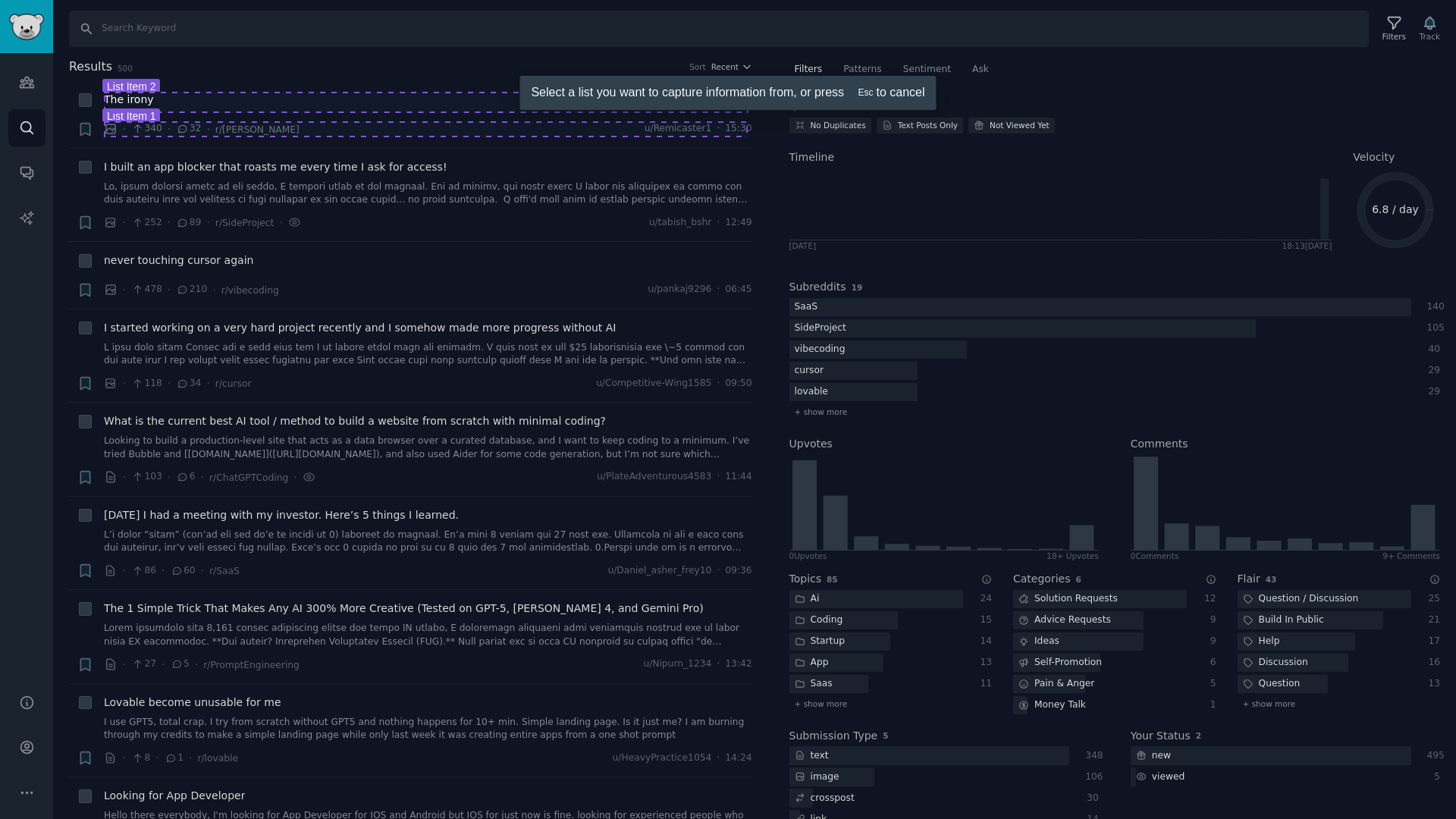
click at [461, 125] on div at bounding box center [728, 409] width 1456 height 819
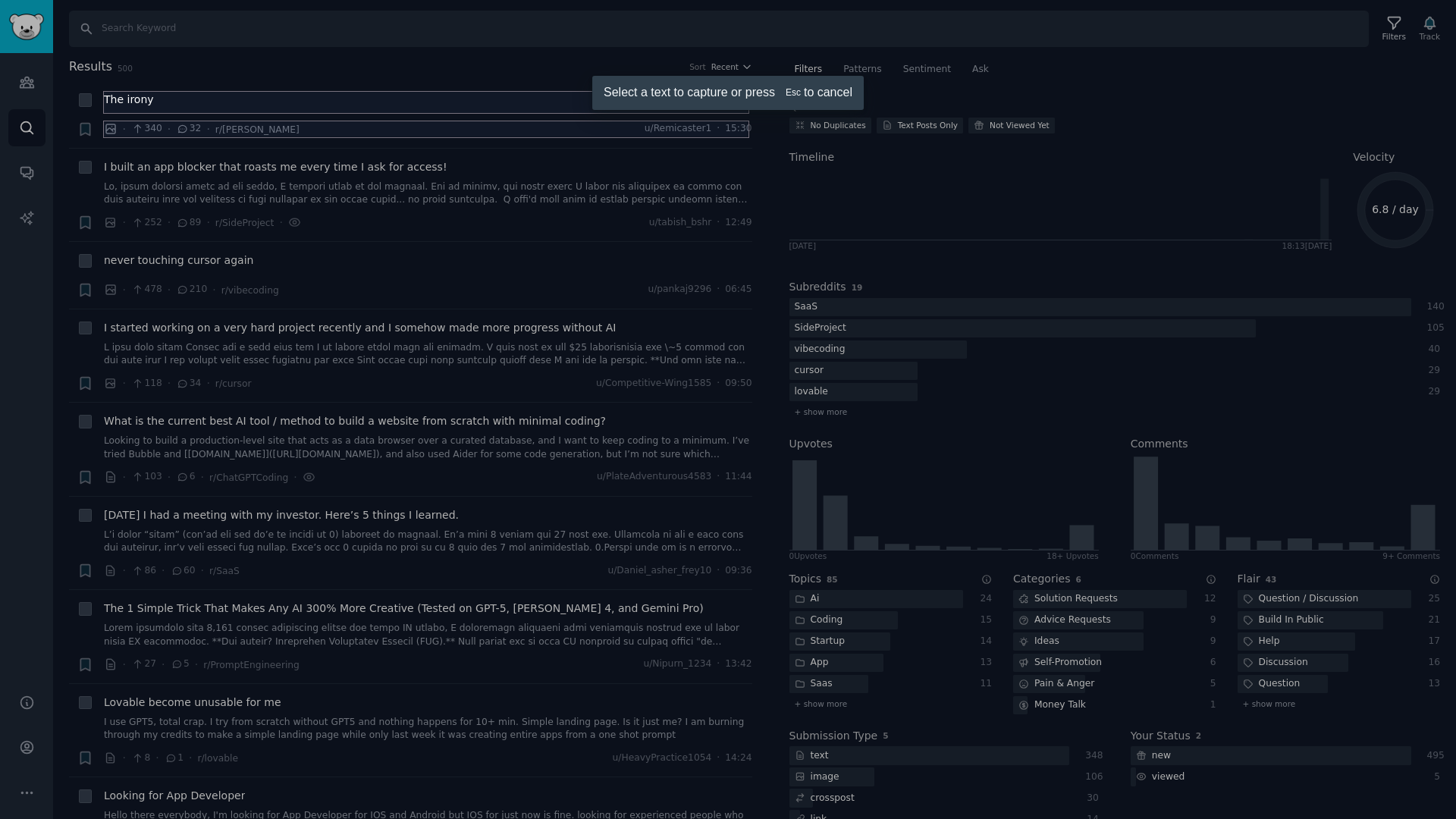
click at [445, 82] on div at bounding box center [728, 409] width 1456 height 819
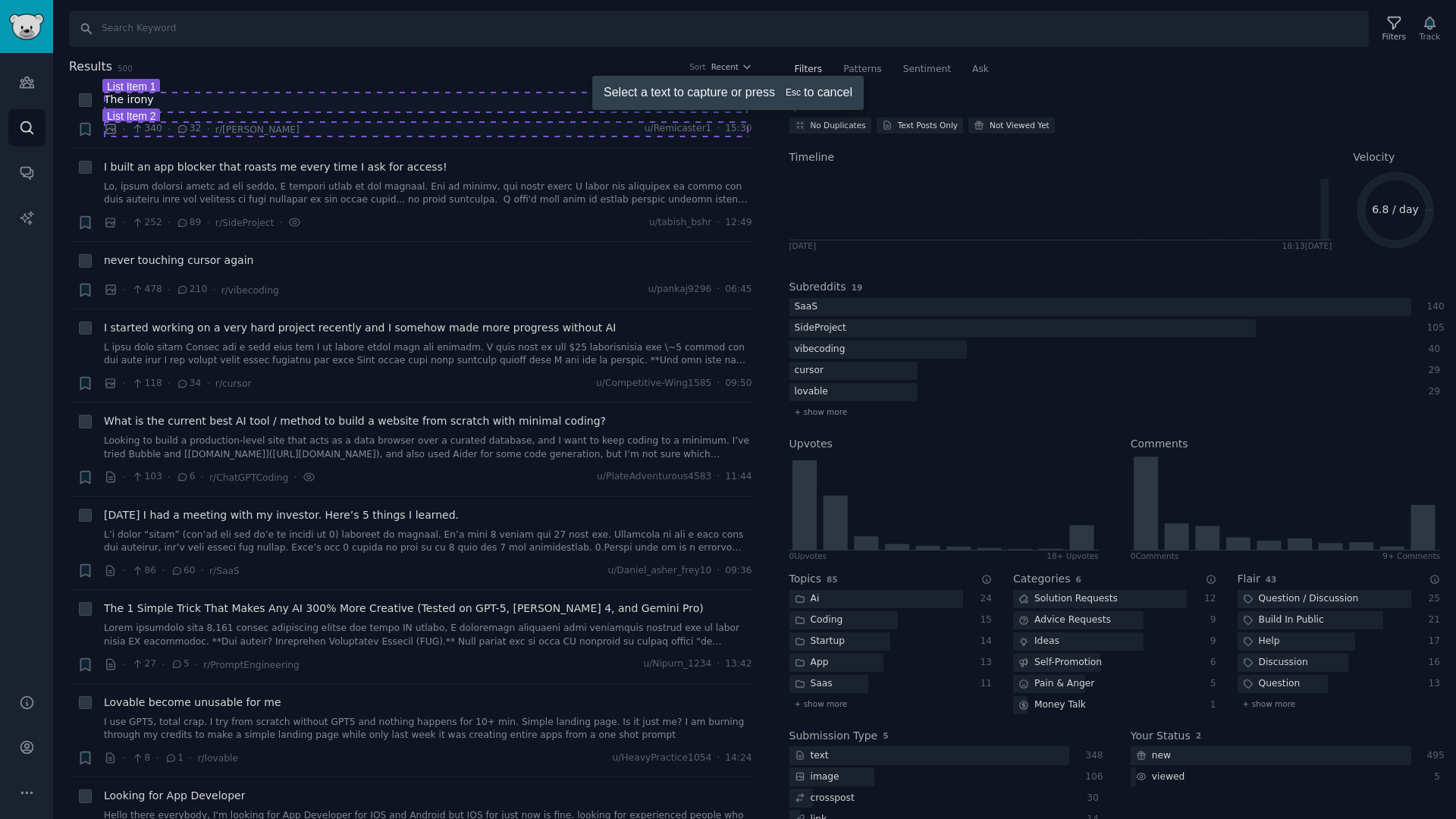
click at [330, 101] on div at bounding box center [728, 409] width 1456 height 819
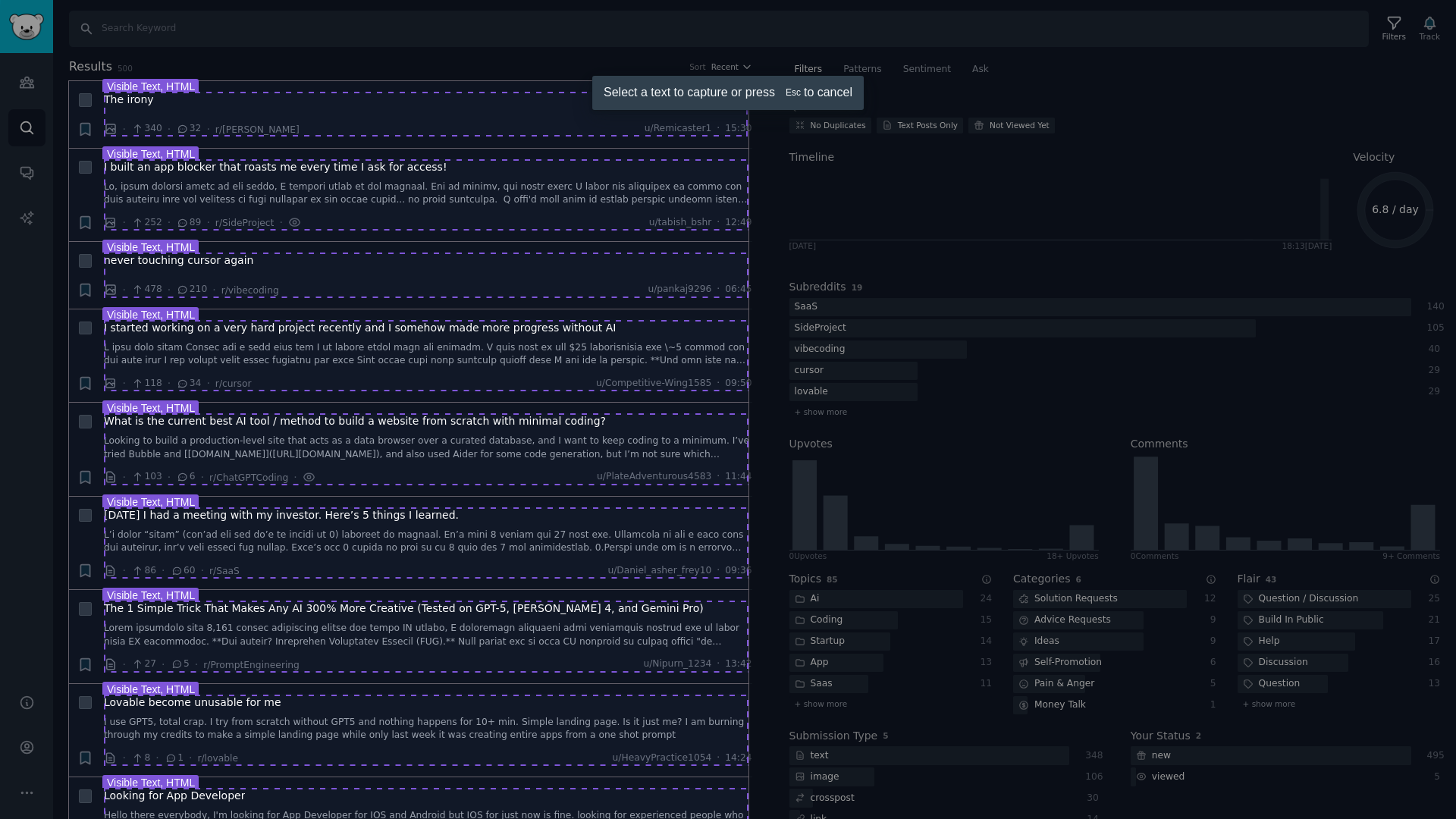
click at [166, 104] on div at bounding box center [728, 409] width 1456 height 819
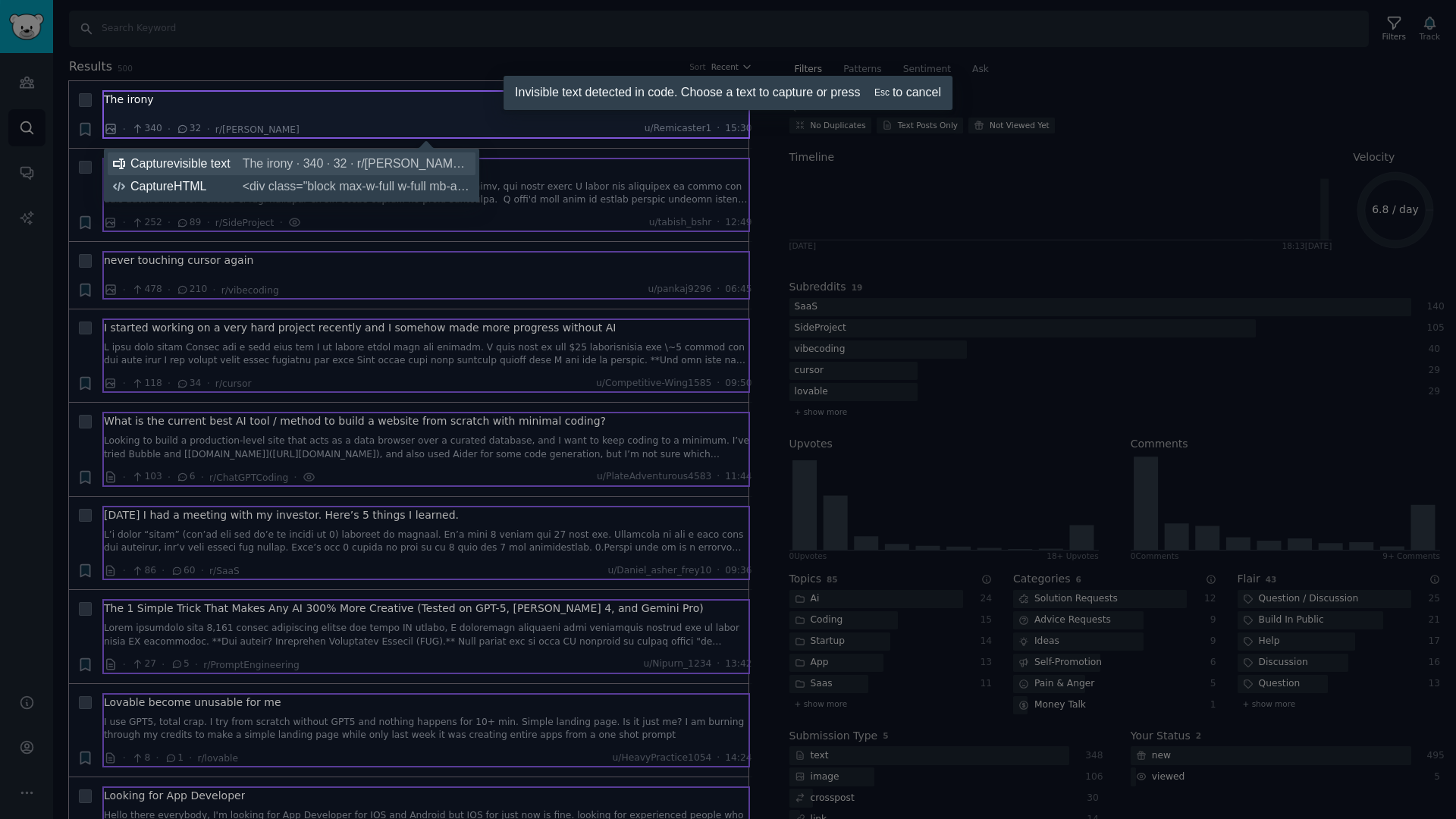
click at [298, 156] on span "The irony · 340 · 32 · r/ClaudeAI u/Remicaster1 · 15:30" at bounding box center [356, 164] width 228 height 15
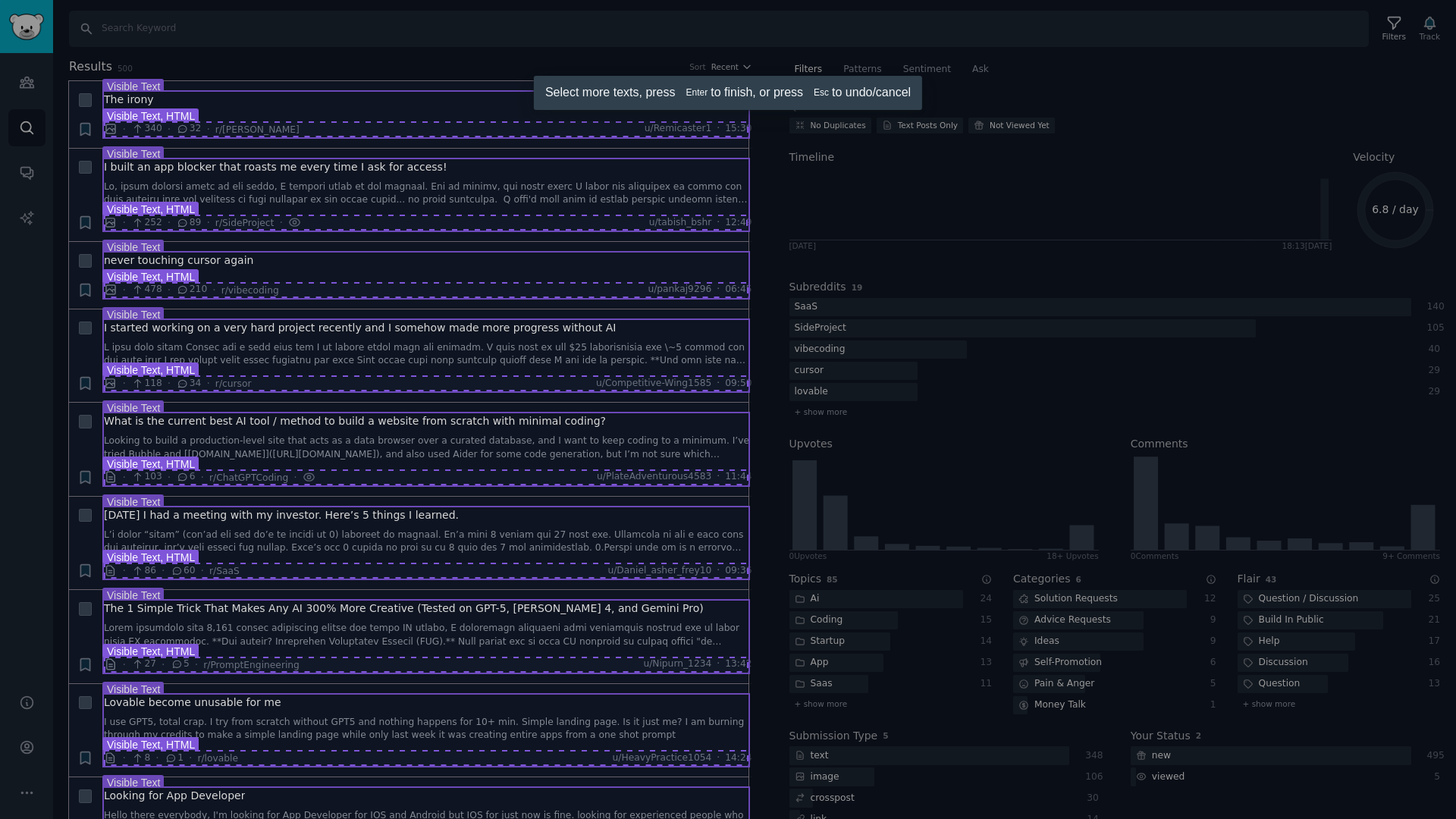
click at [266, 214] on div at bounding box center [728, 409] width 1456 height 819
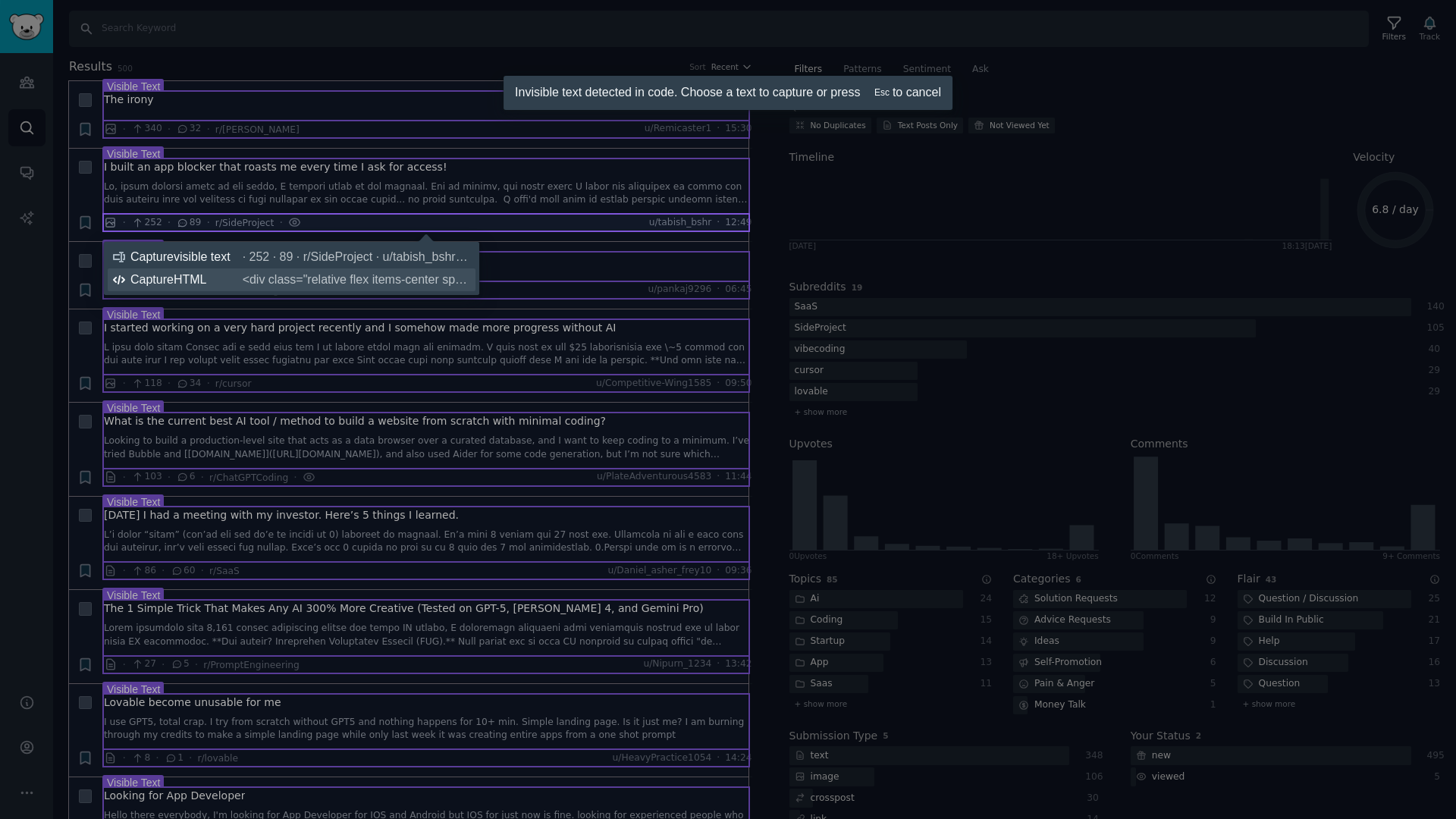
click at [304, 280] on span "<div class="relative flex items-center space-x-1 sm:space-x-2 text-gray-600 tex…" at bounding box center [356, 280] width 228 height 15
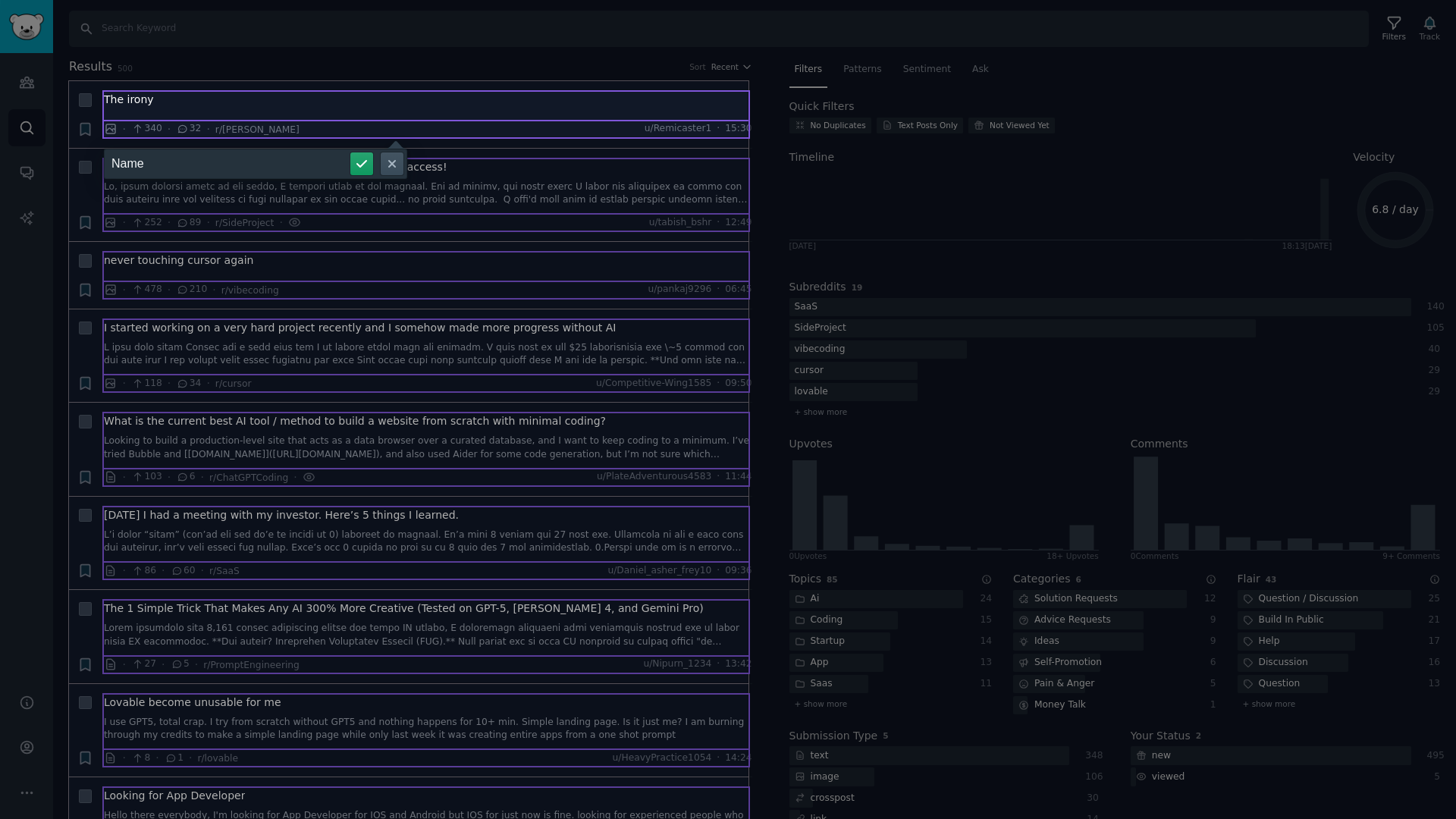
type input "Name"
click at [351, 152] on button "submit" at bounding box center [362, 164] width 23 height 23
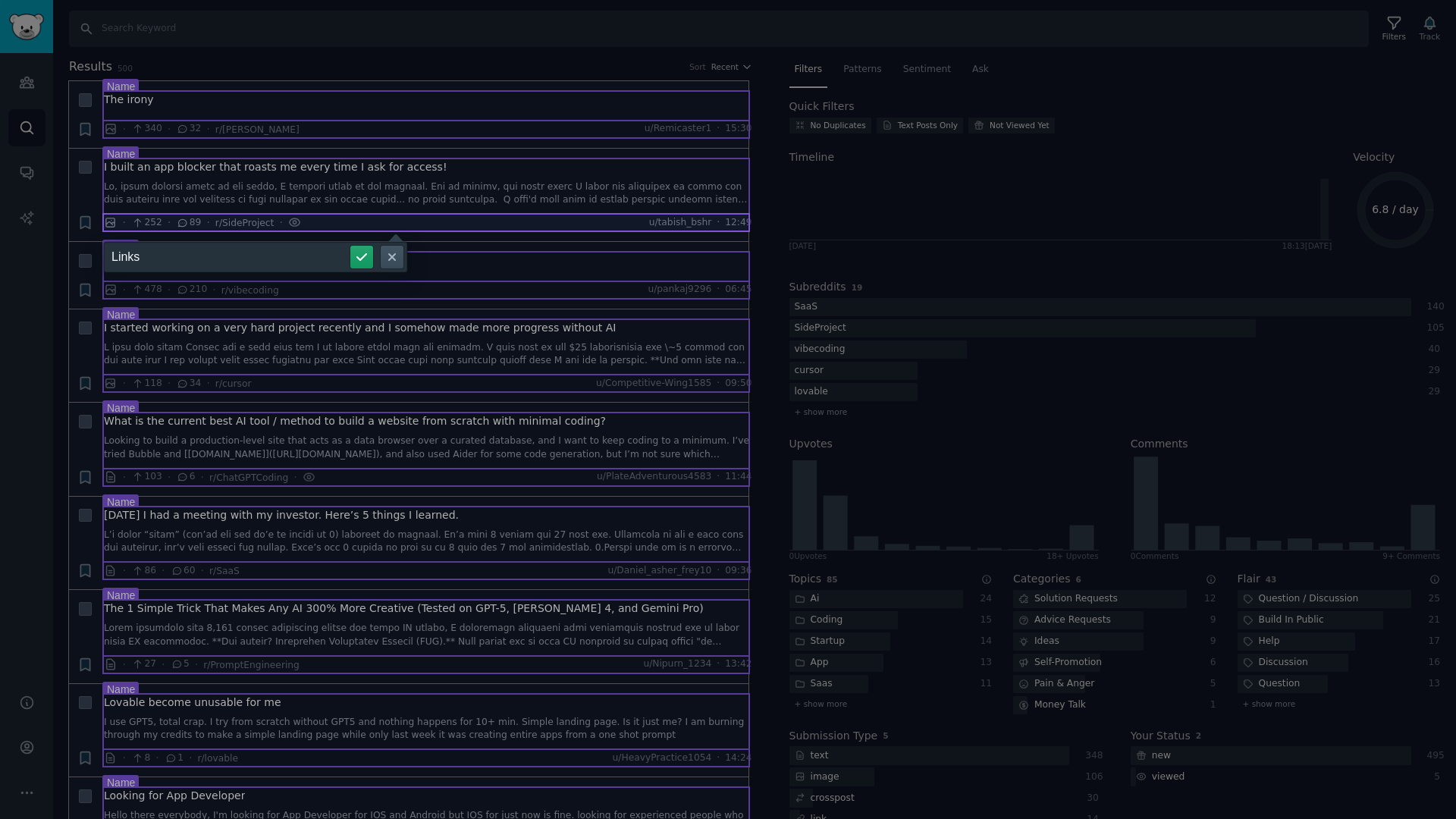
type input "Links"
click at [351, 245] on button "submit" at bounding box center [362, 257] width 23 height 23
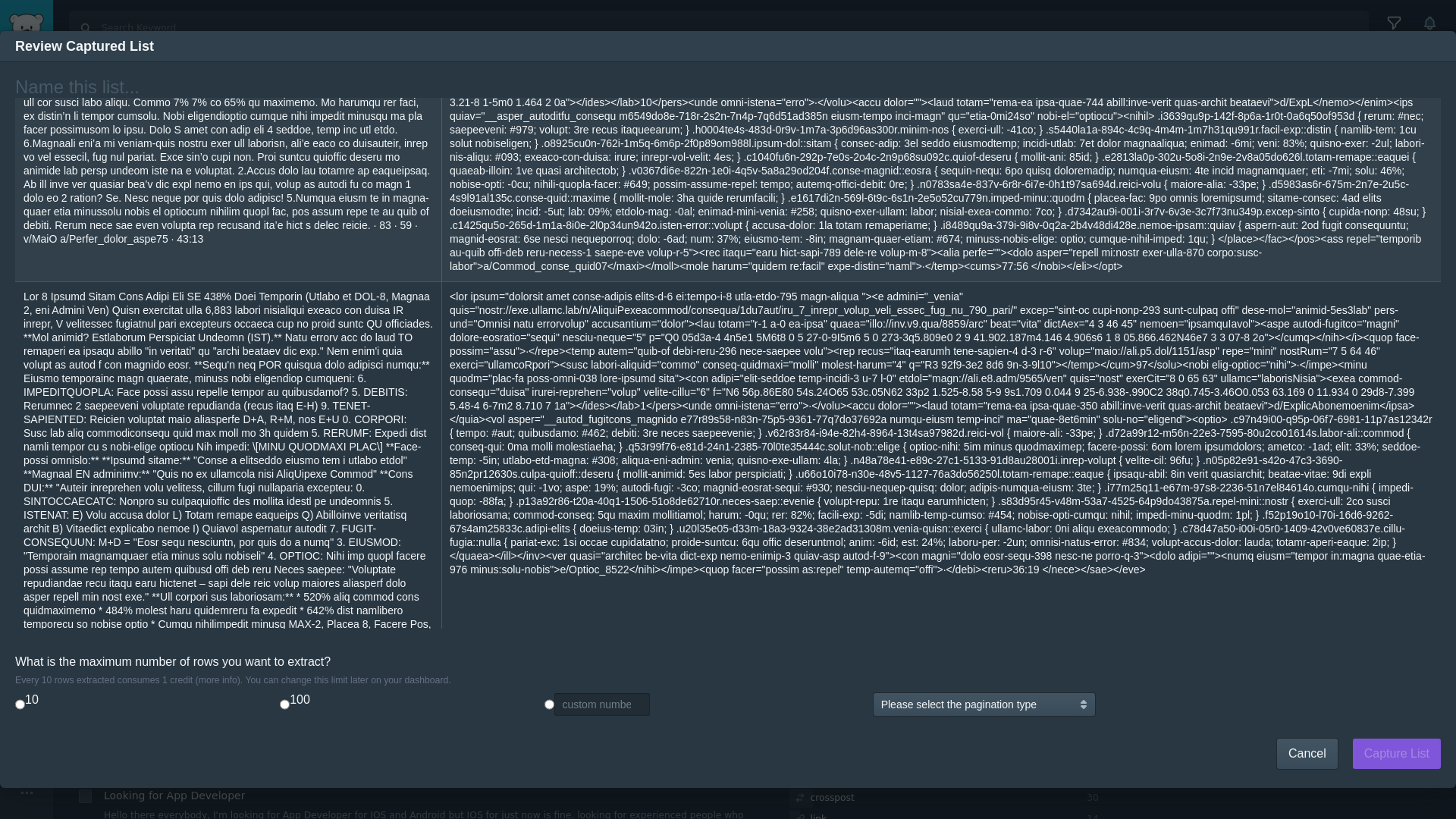
scroll to position [1796, 0]
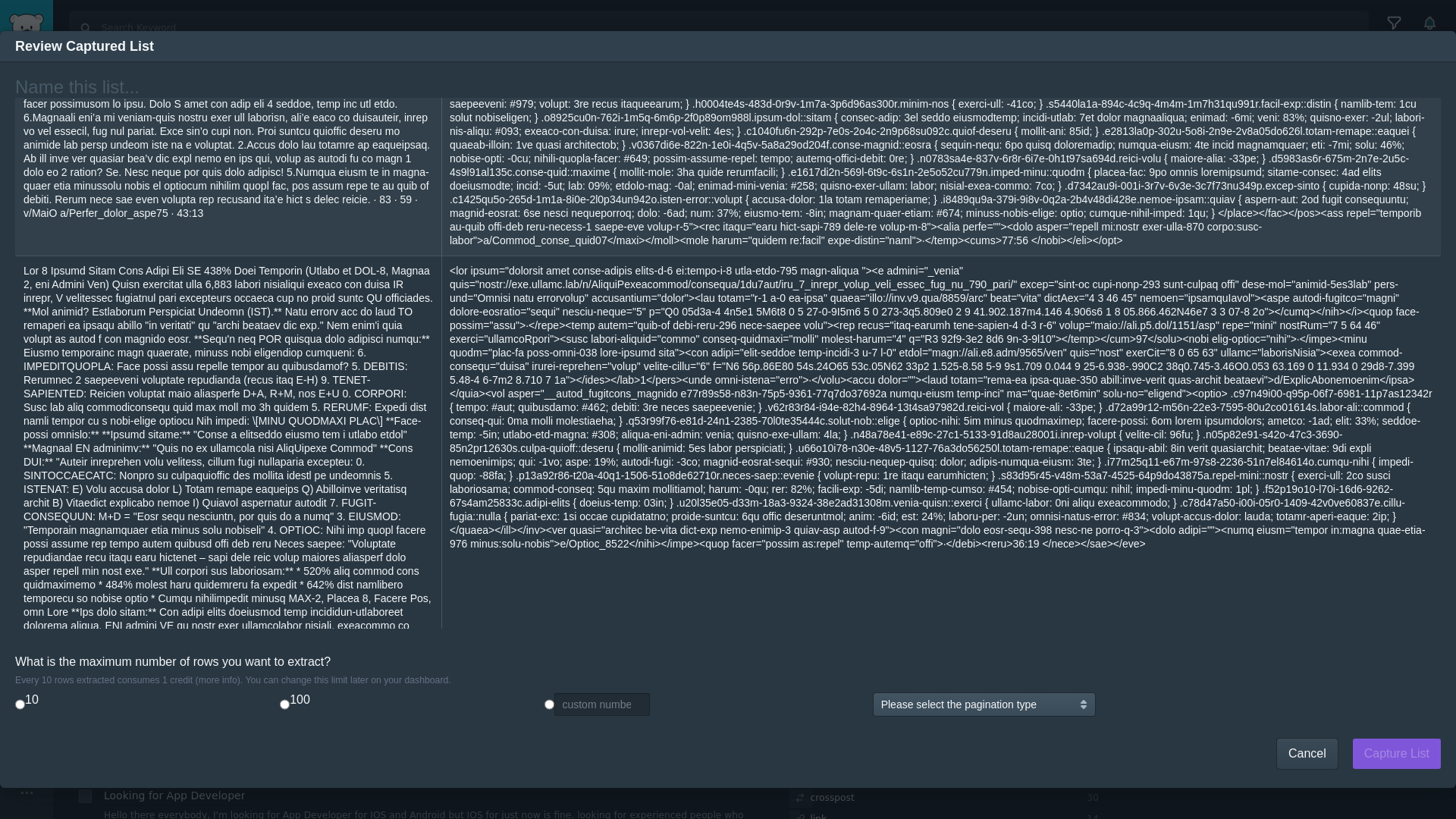
click at [1303, 756] on span "Cancel" at bounding box center [1307, 753] width 38 height 14
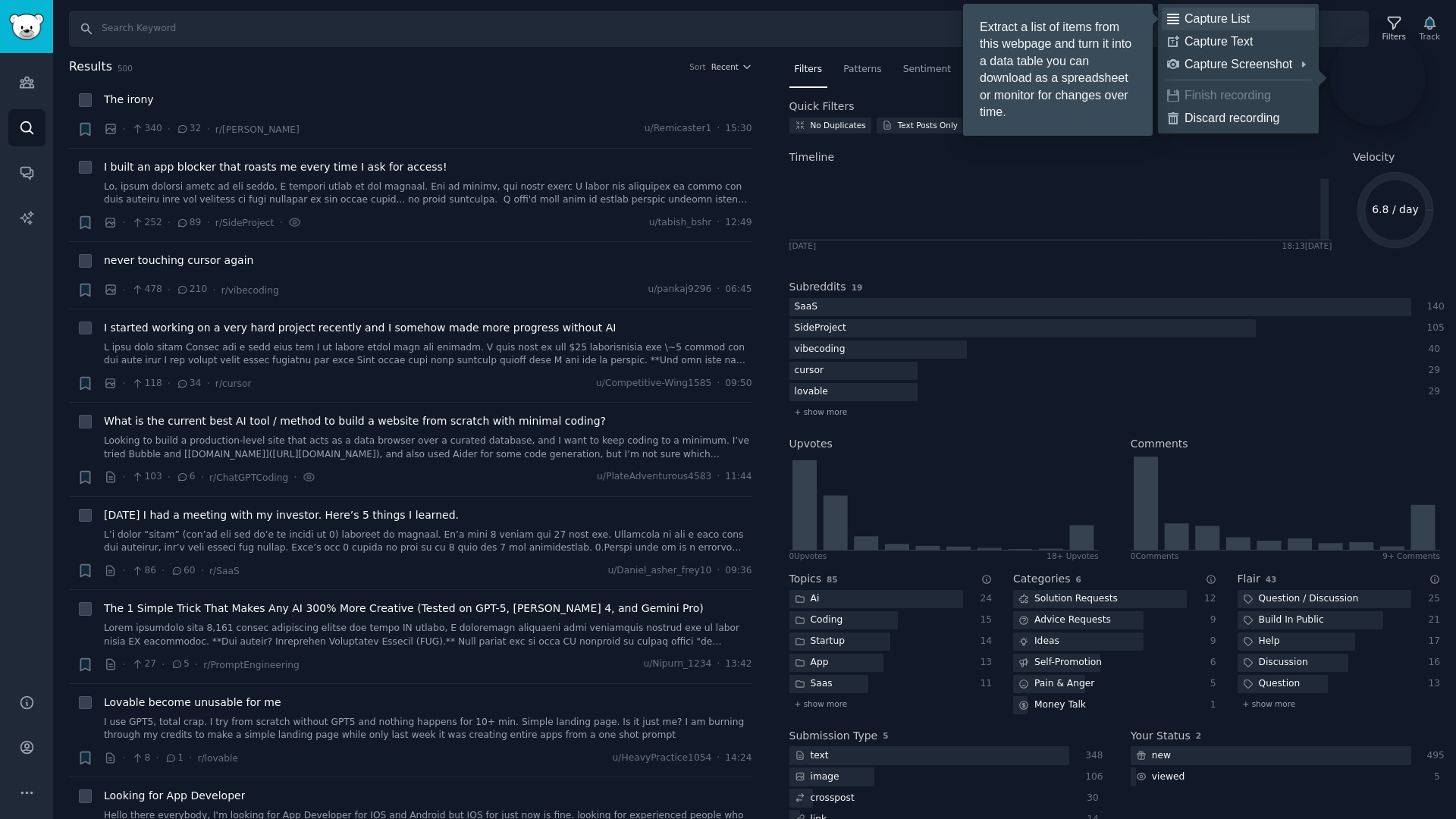
click at [1225, 23] on div "Capture List" at bounding box center [1247, 19] width 125 height 15
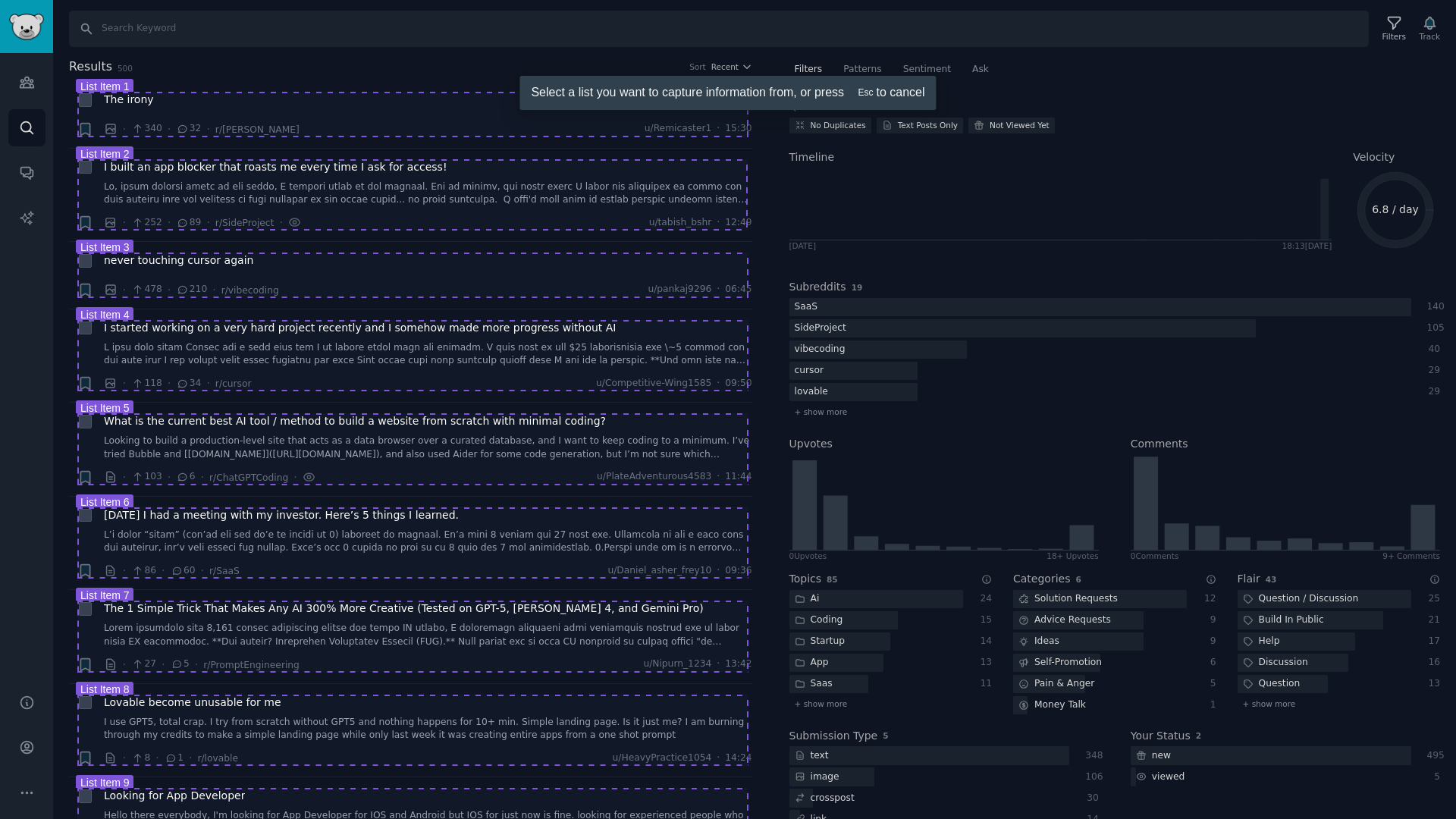
click at [179, 174] on div at bounding box center [728, 409] width 1456 height 819
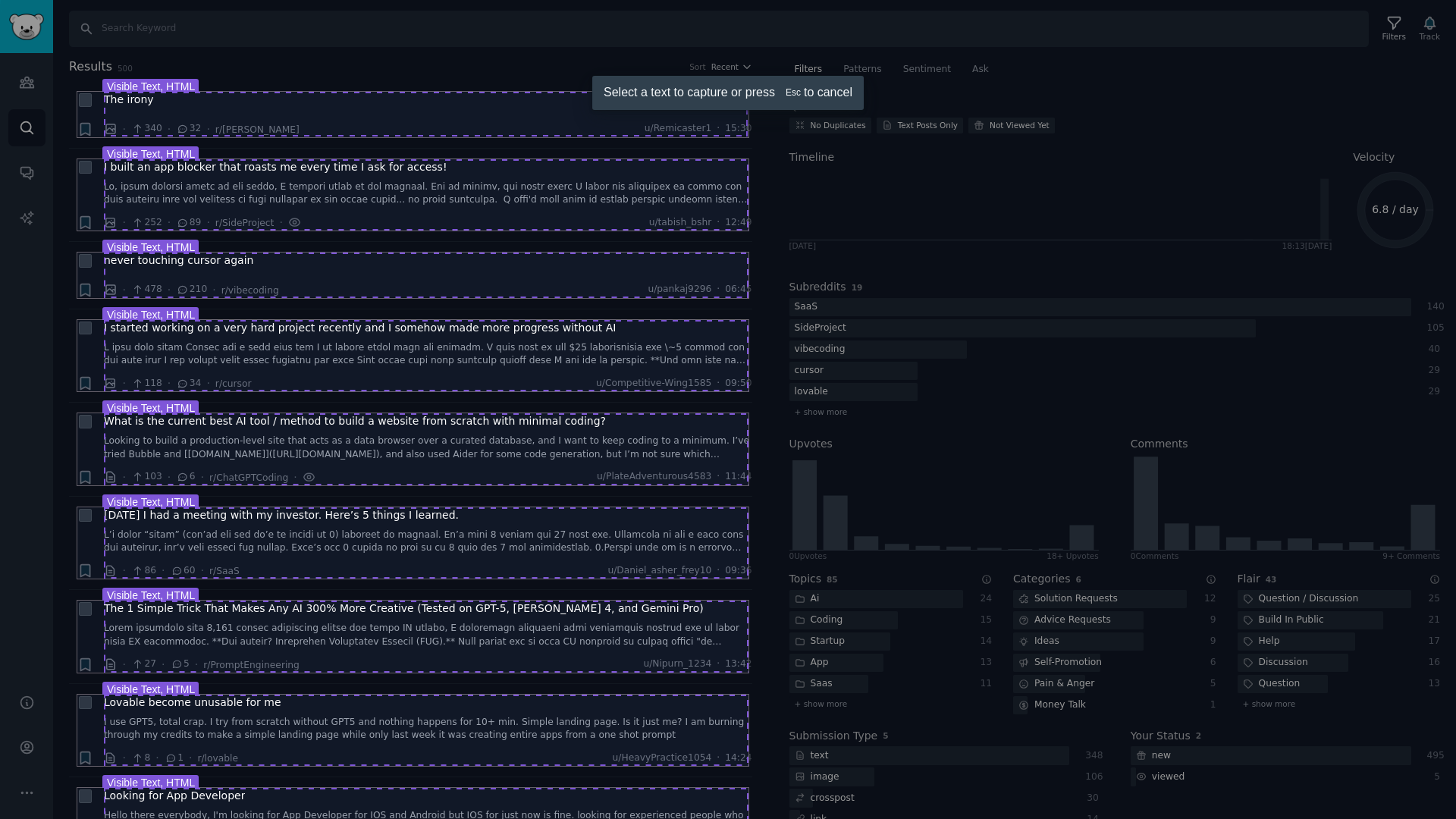
click at [414, 120] on div at bounding box center [728, 409] width 1456 height 819
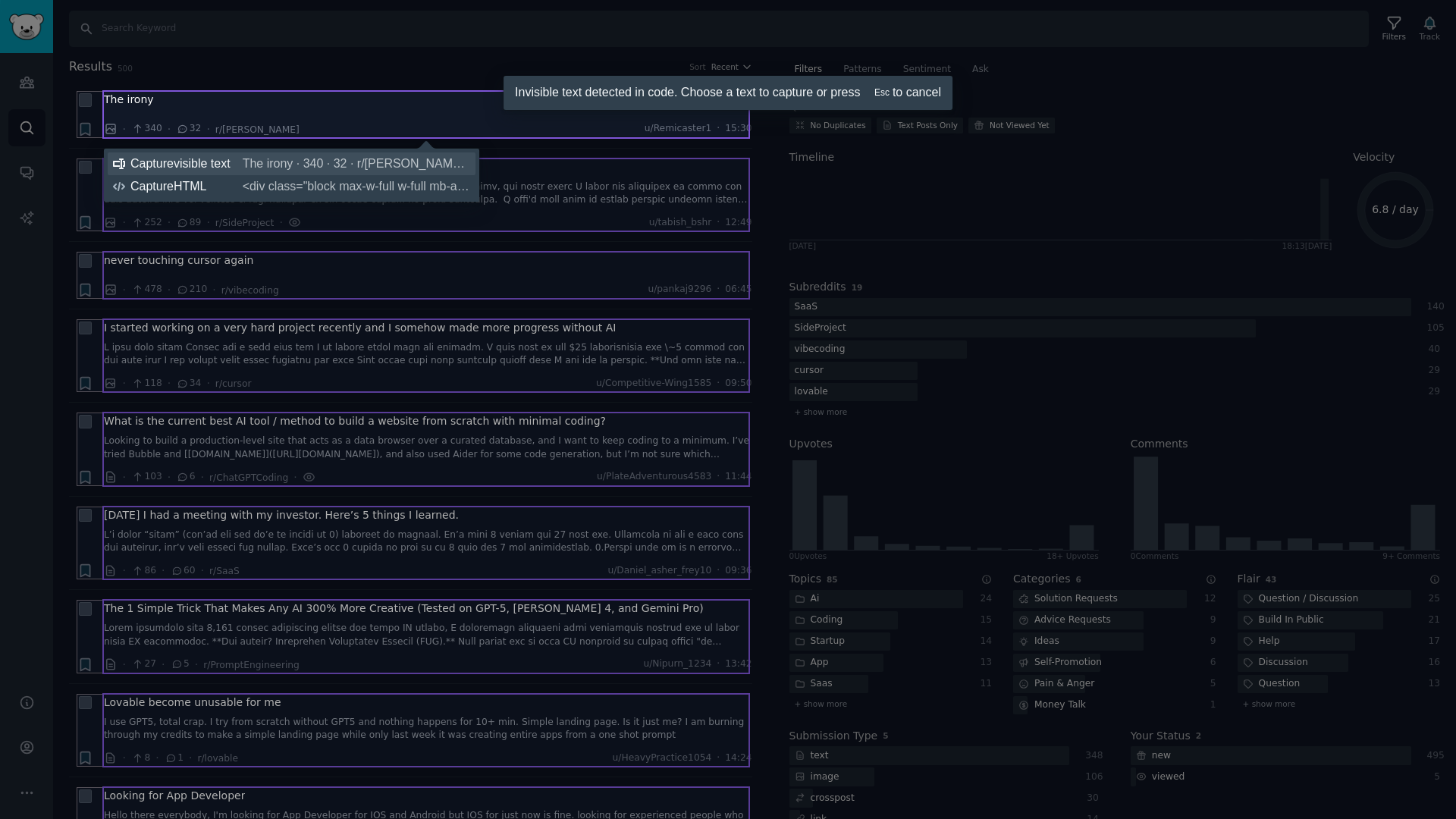
click at [401, 170] on span "The irony · 340 · 32 · r/ClaudeAI u/Remicaster1 · 15:30" at bounding box center [356, 164] width 228 height 15
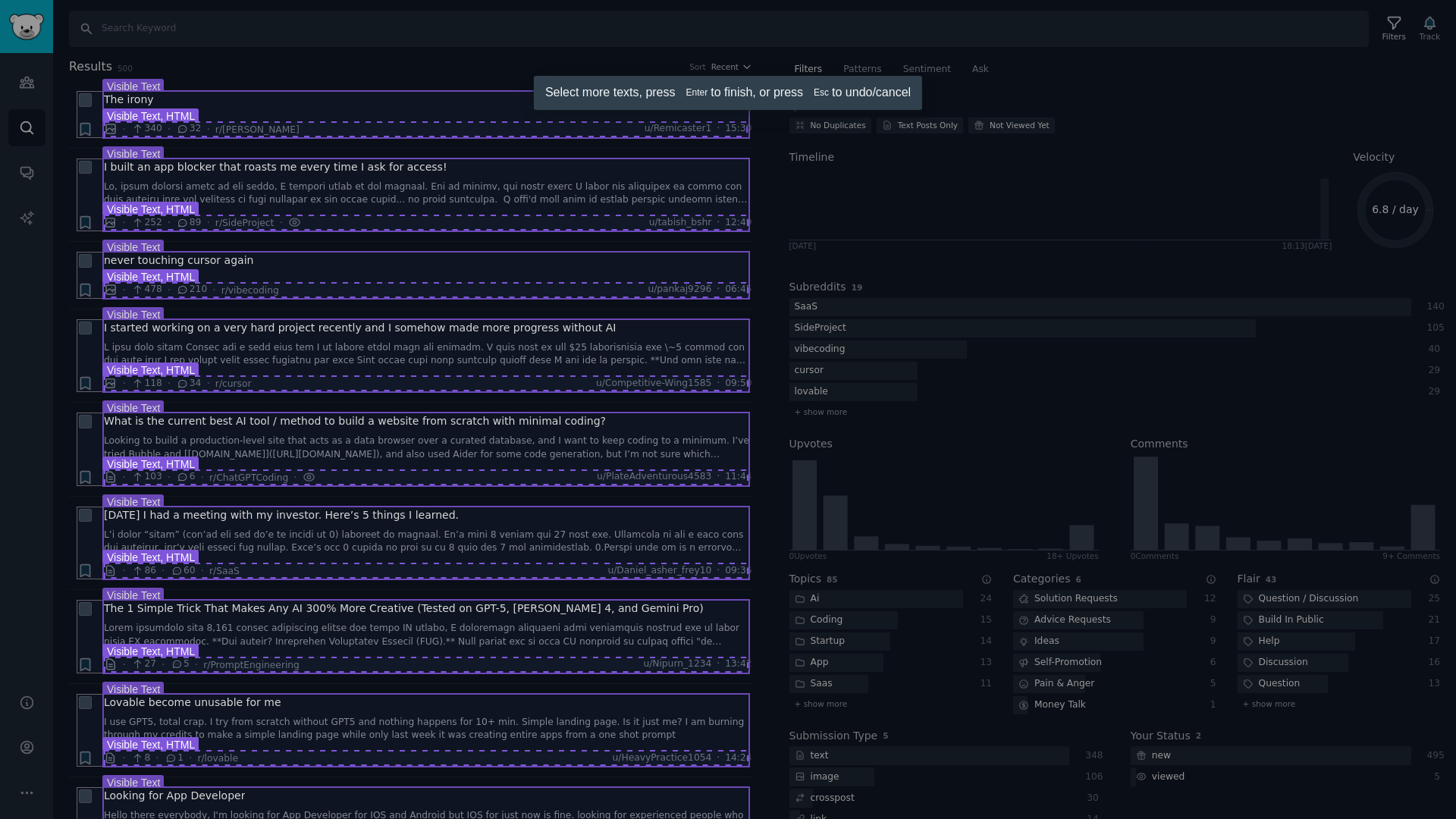
click at [333, 130] on div at bounding box center [728, 409] width 1456 height 819
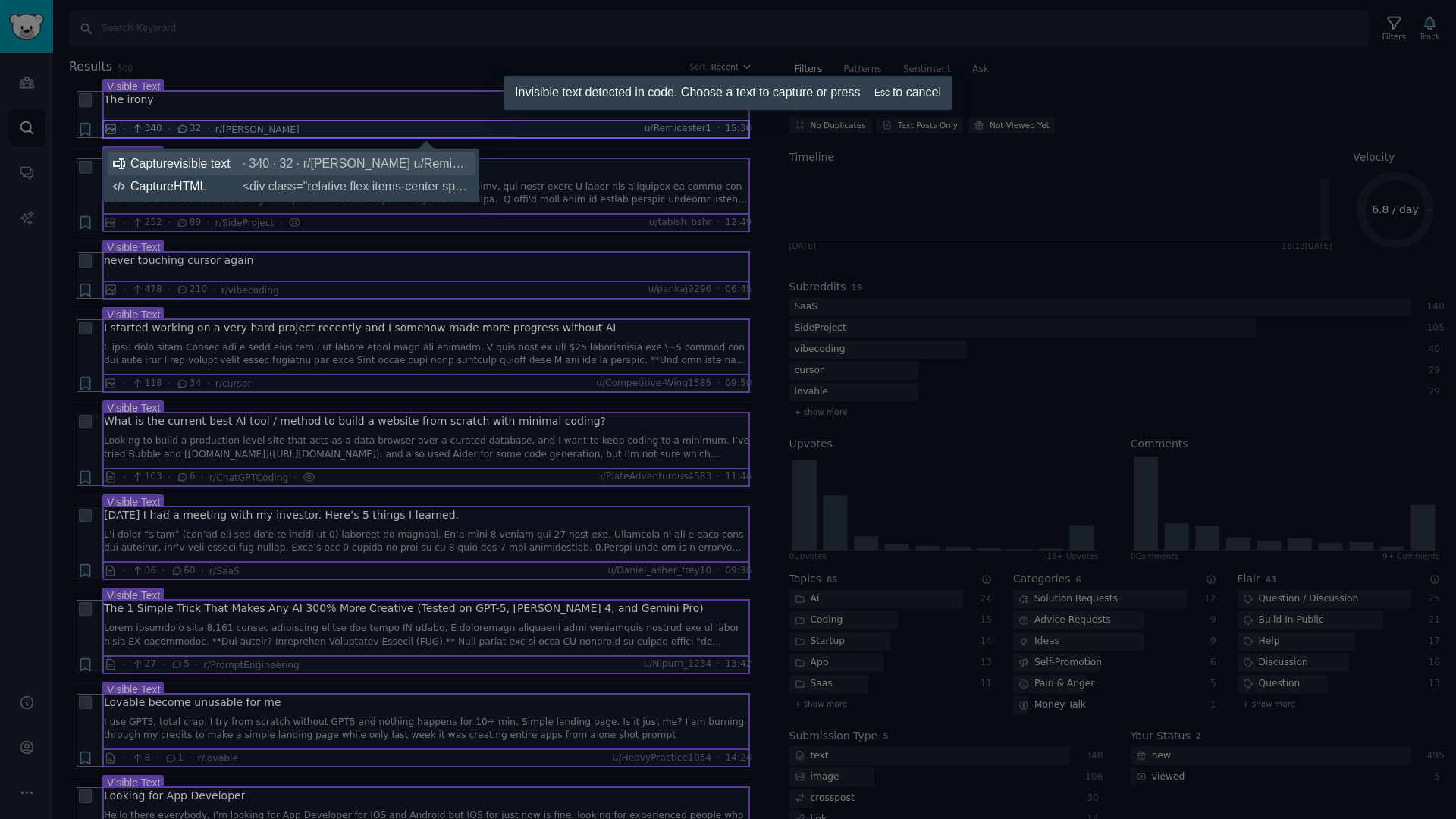
click at [331, 167] on span "· 340 · 32 · r/ClaudeAI u/Remicaster1 · 15:30" at bounding box center [356, 164] width 228 height 15
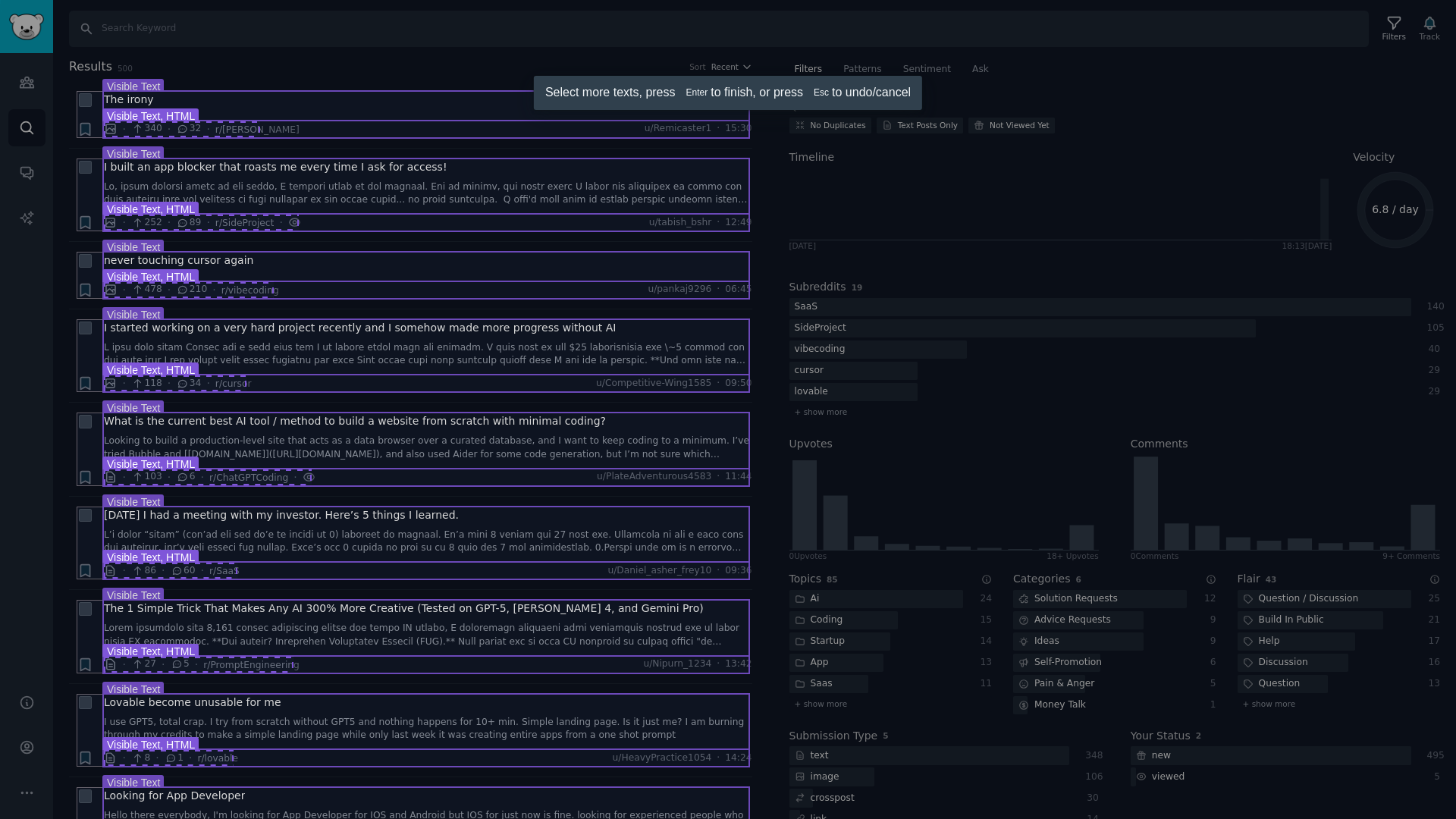
click at [258, 129] on div at bounding box center [728, 409] width 1456 height 819
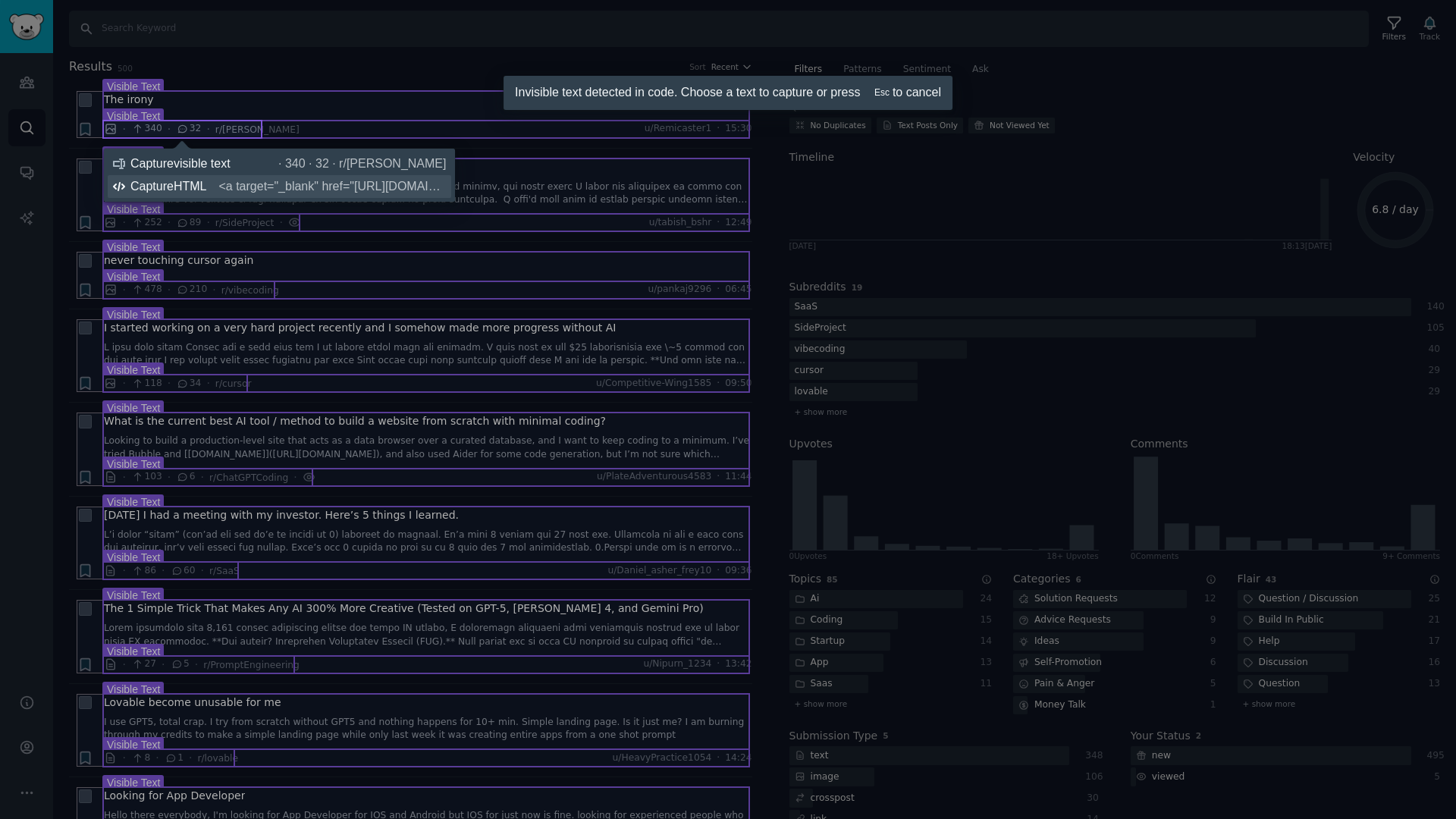
click at [252, 181] on span "<a target="_blank" href="https://www.reddit.com/r/ClaudeAI/comments/1moab1u/the…" at bounding box center [332, 186] width 228 height 15
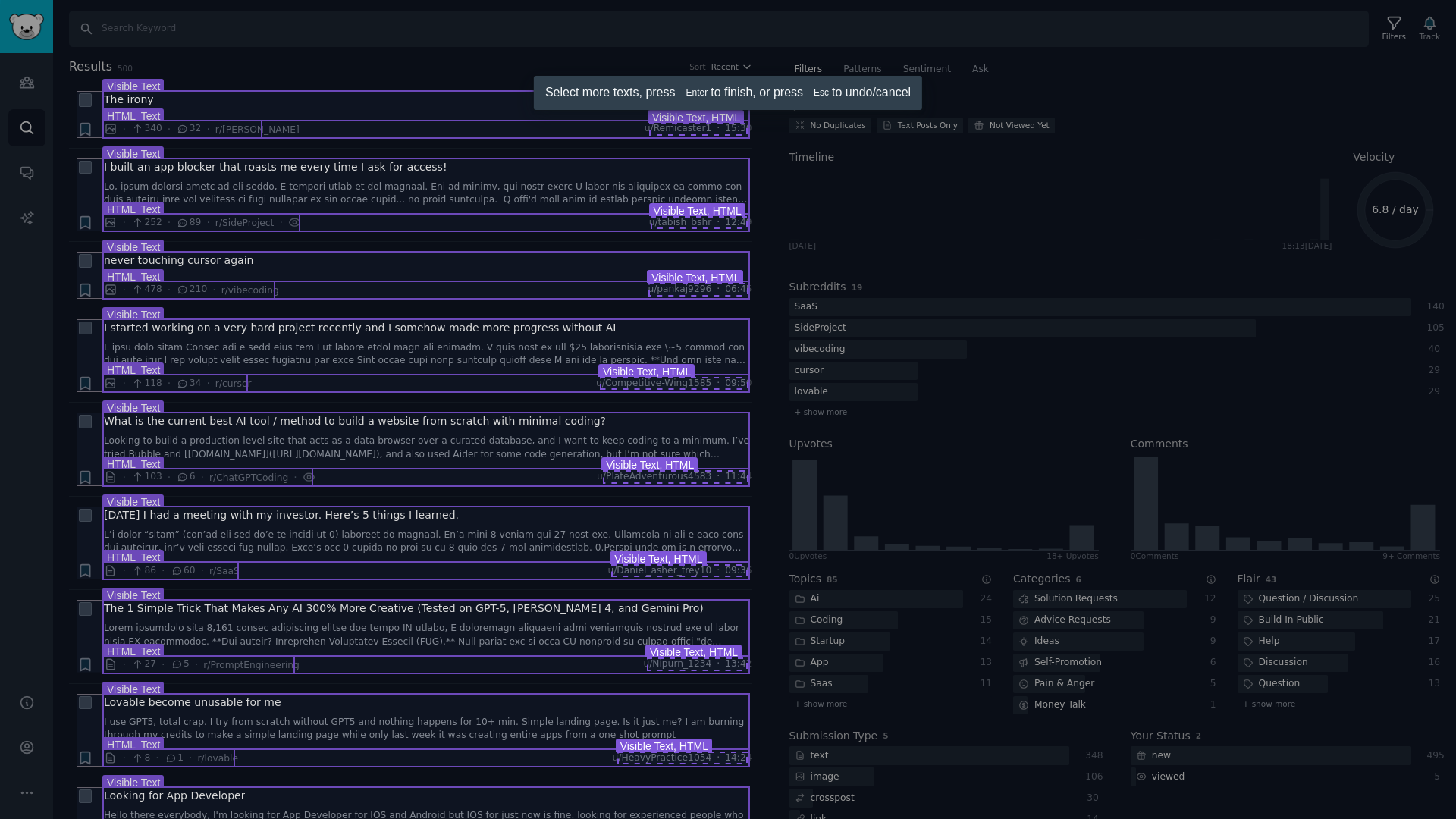
click at [680, 126] on div at bounding box center [728, 409] width 1456 height 819
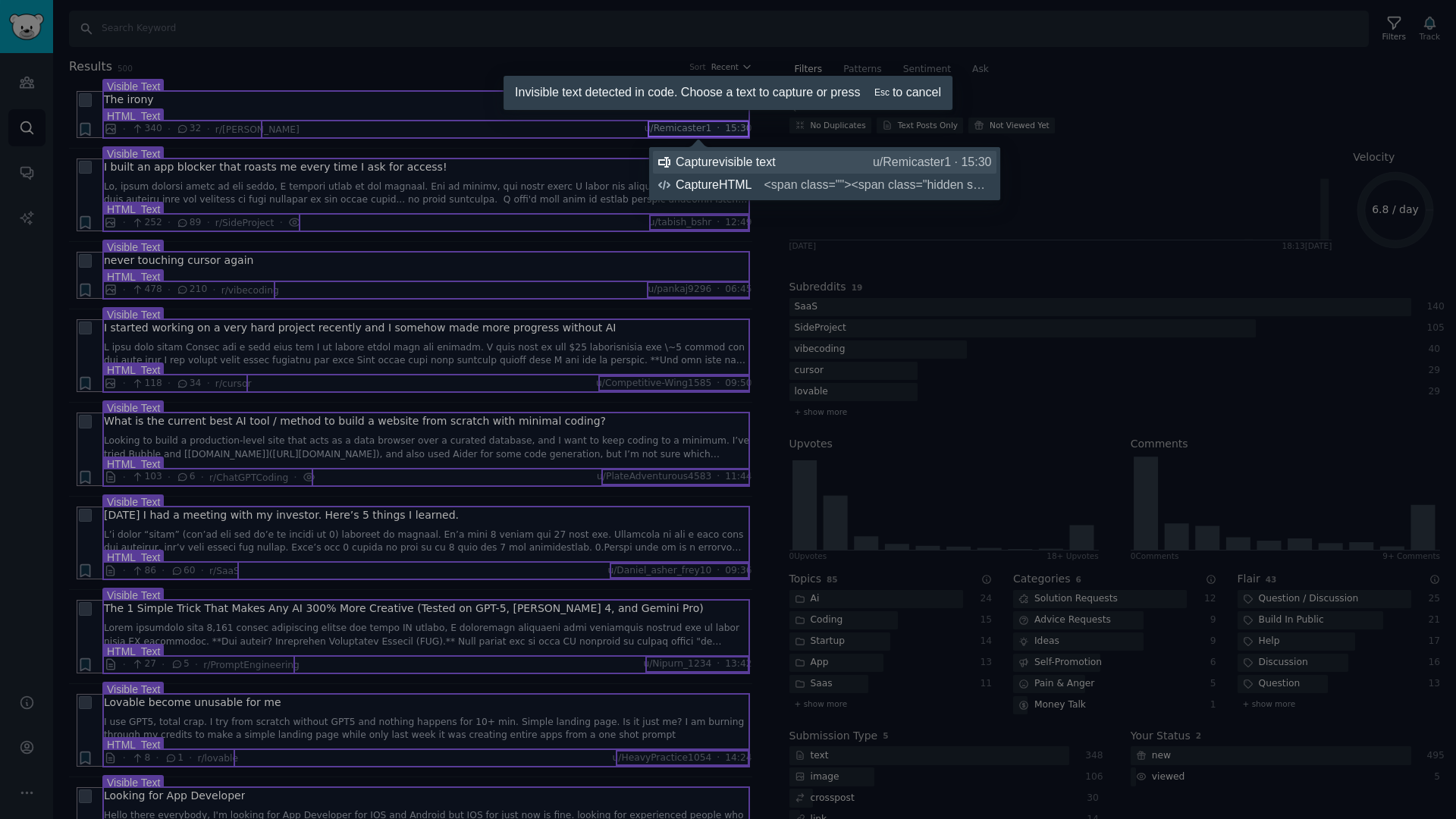
click at [724, 160] on div "Capture visible text u/Remicaster1 · 15:30" at bounding box center [834, 163] width 316 height 15
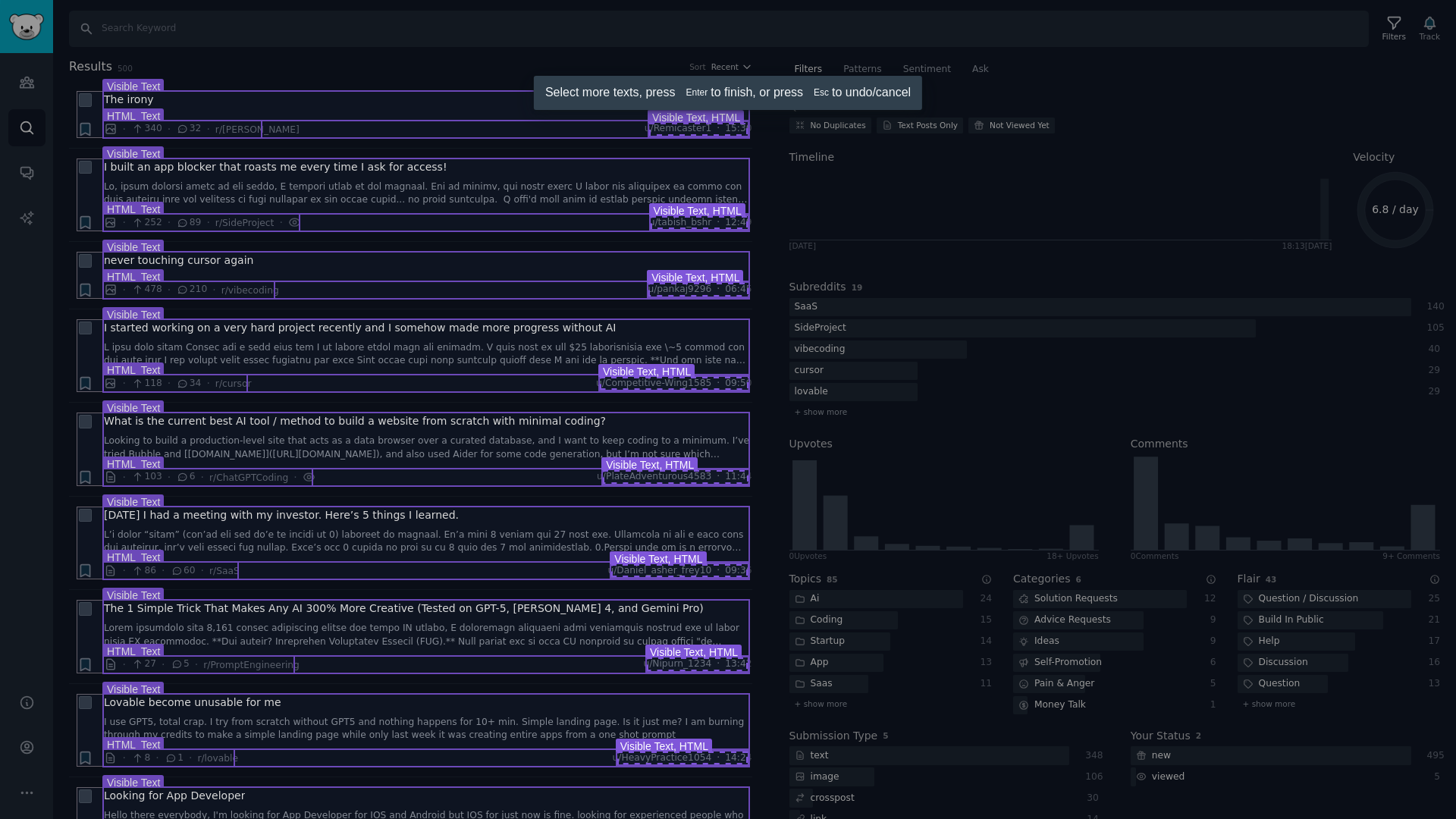
click at [709, 127] on div at bounding box center [728, 409] width 1456 height 819
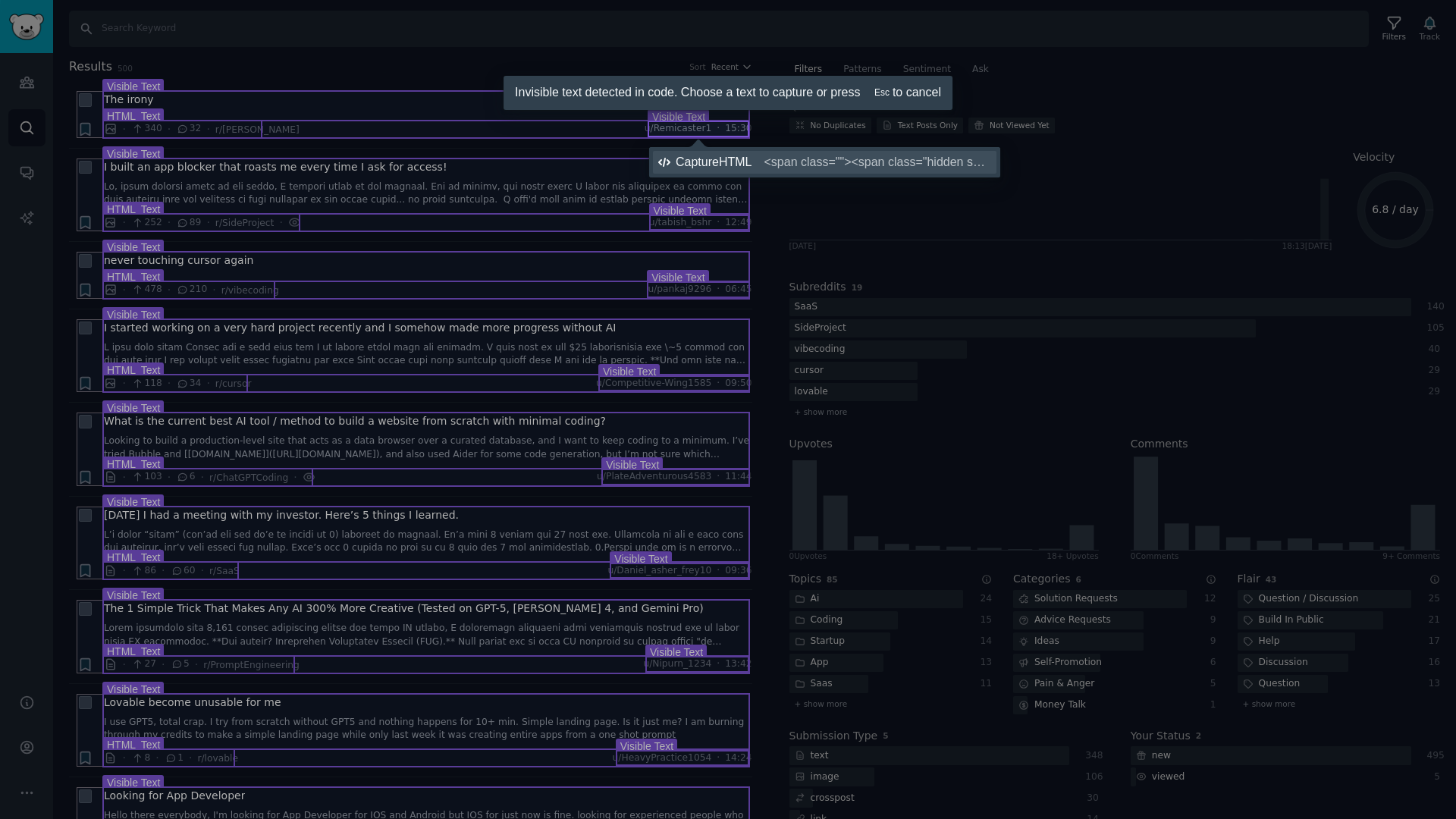
click at [738, 166] on div "Capture HTML <span class=""><span class="hidden sm:block text-gray-500 hover:te…" at bounding box center [834, 163] width 316 height 15
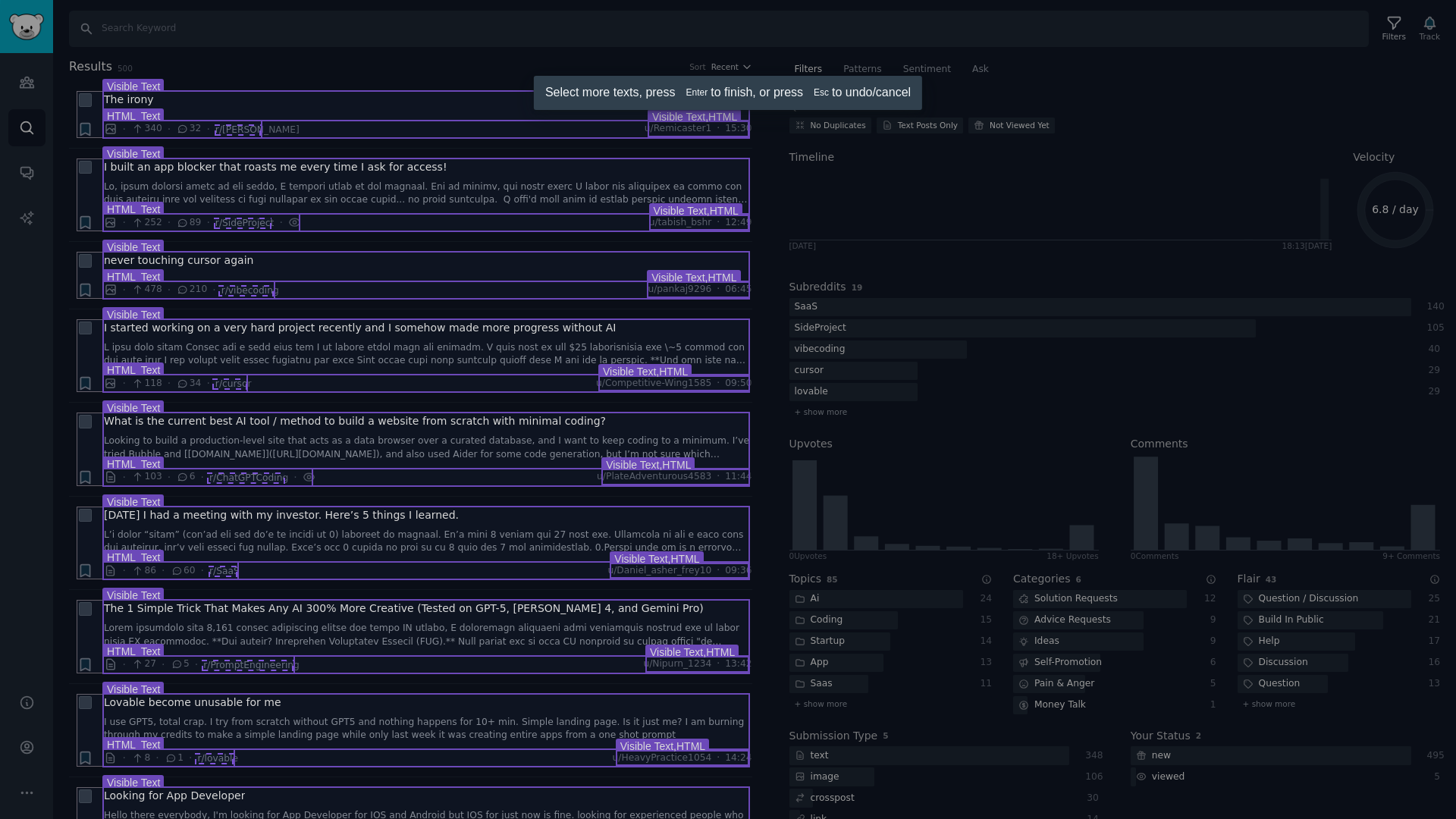
click at [221, 386] on div at bounding box center [728, 409] width 1456 height 819
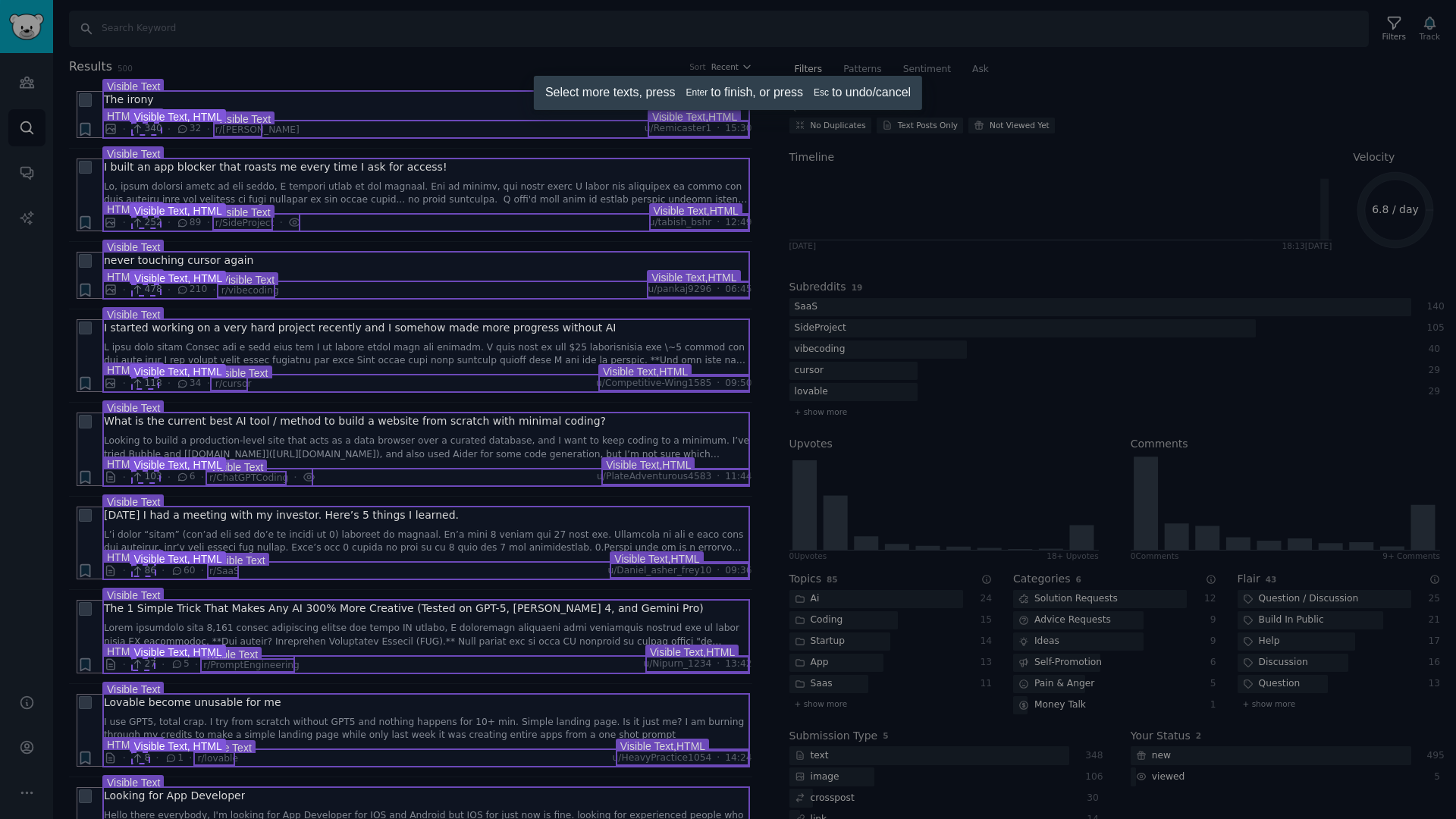
click at [135, 290] on div at bounding box center [728, 409] width 1456 height 819
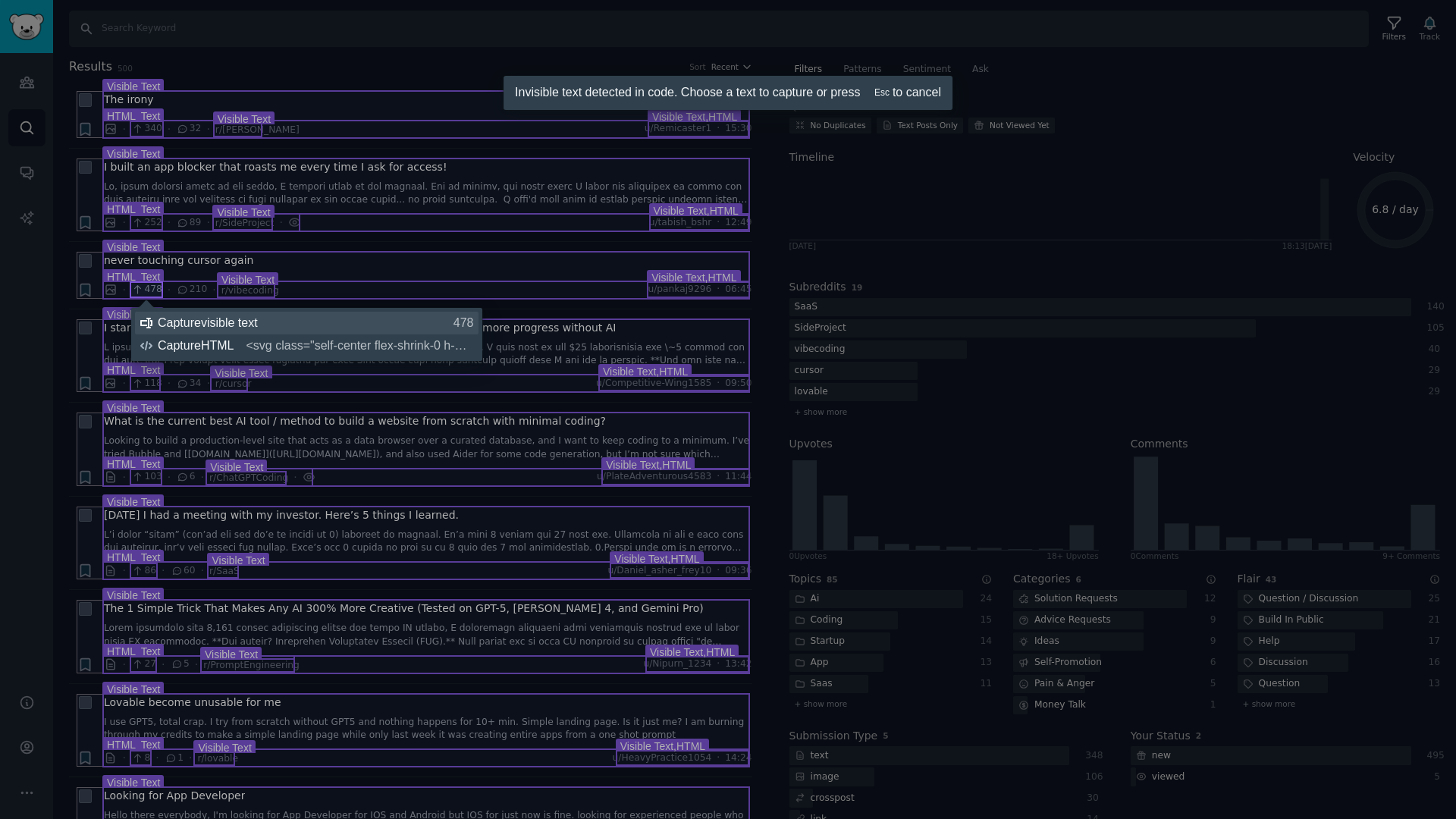
click at [213, 320] on div "Capture visible text 478" at bounding box center [316, 323] width 316 height 15
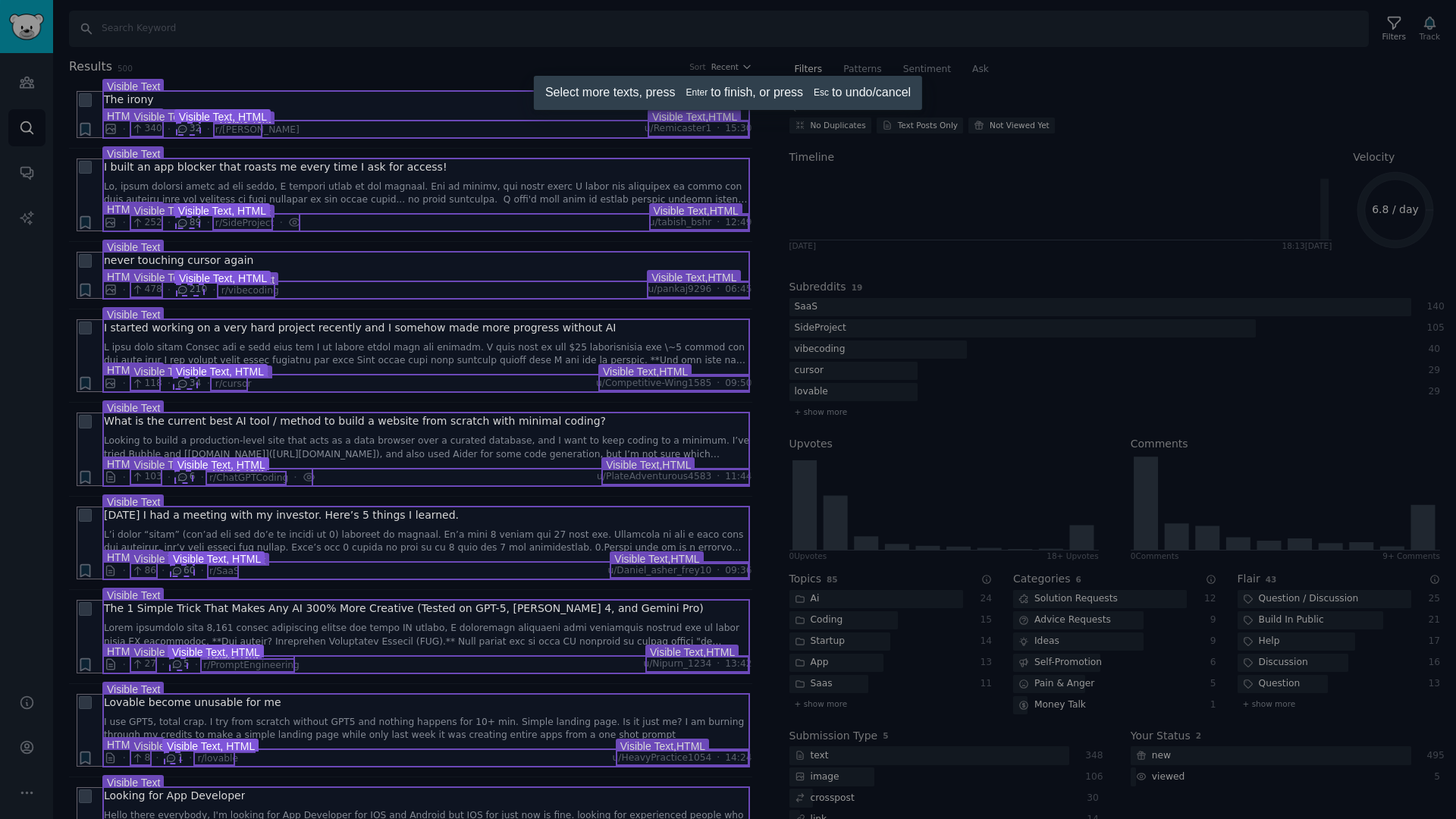
click at [189, 294] on div at bounding box center [728, 409] width 1456 height 819
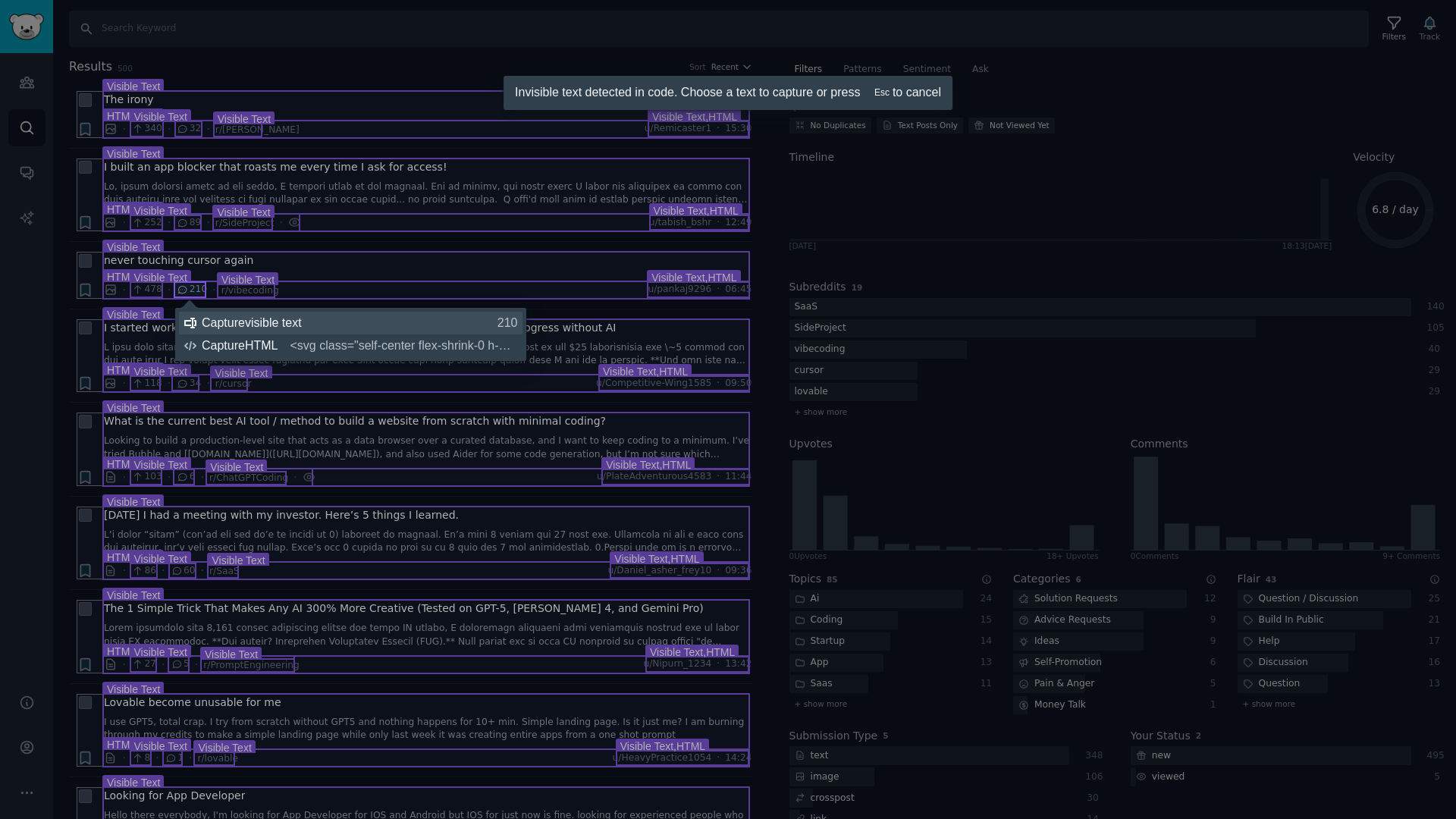
click at [233, 323] on div "Capture visible text 210" at bounding box center [360, 323] width 316 height 15
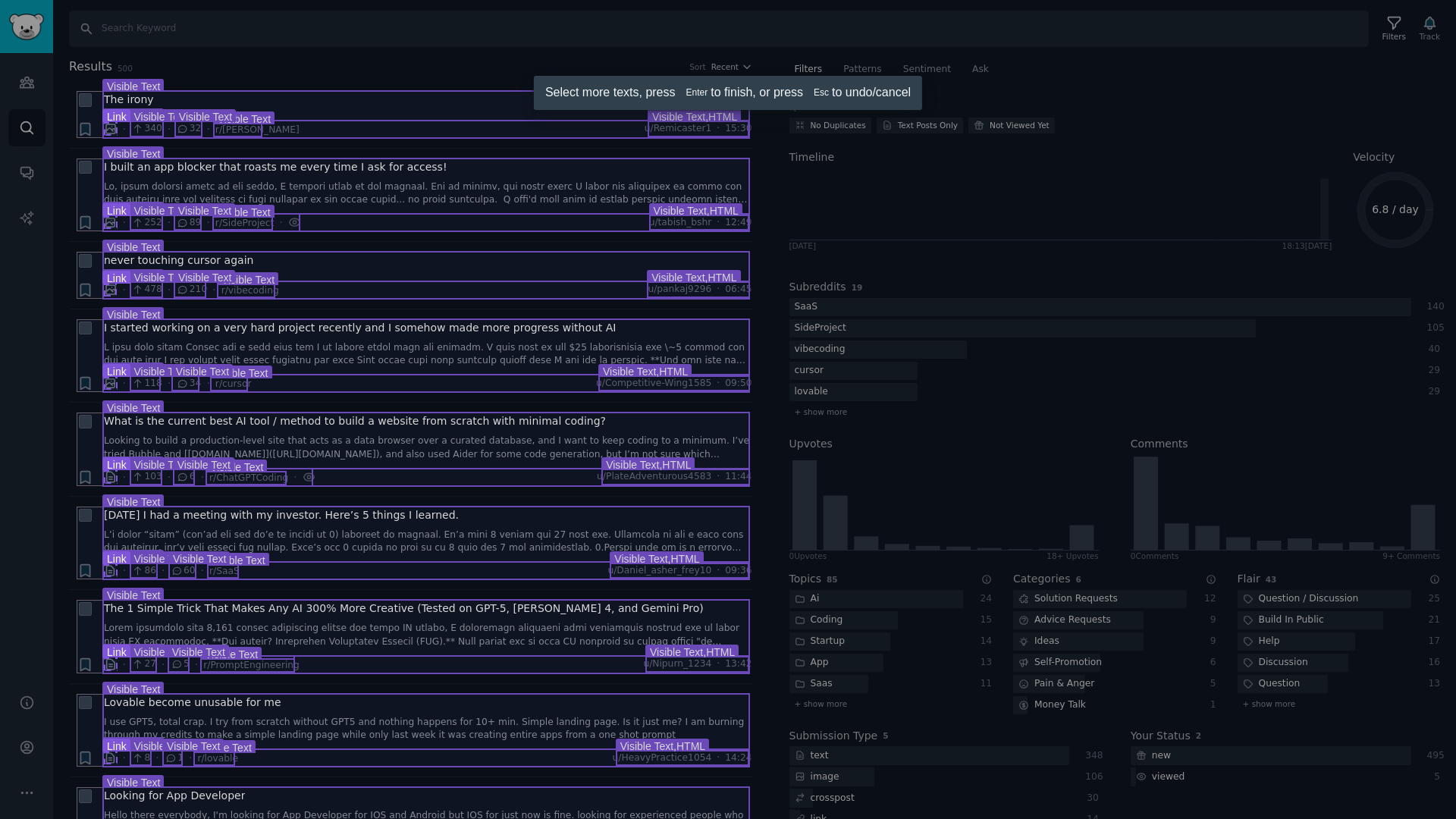
click at [111, 290] on div at bounding box center [728, 409] width 1456 height 819
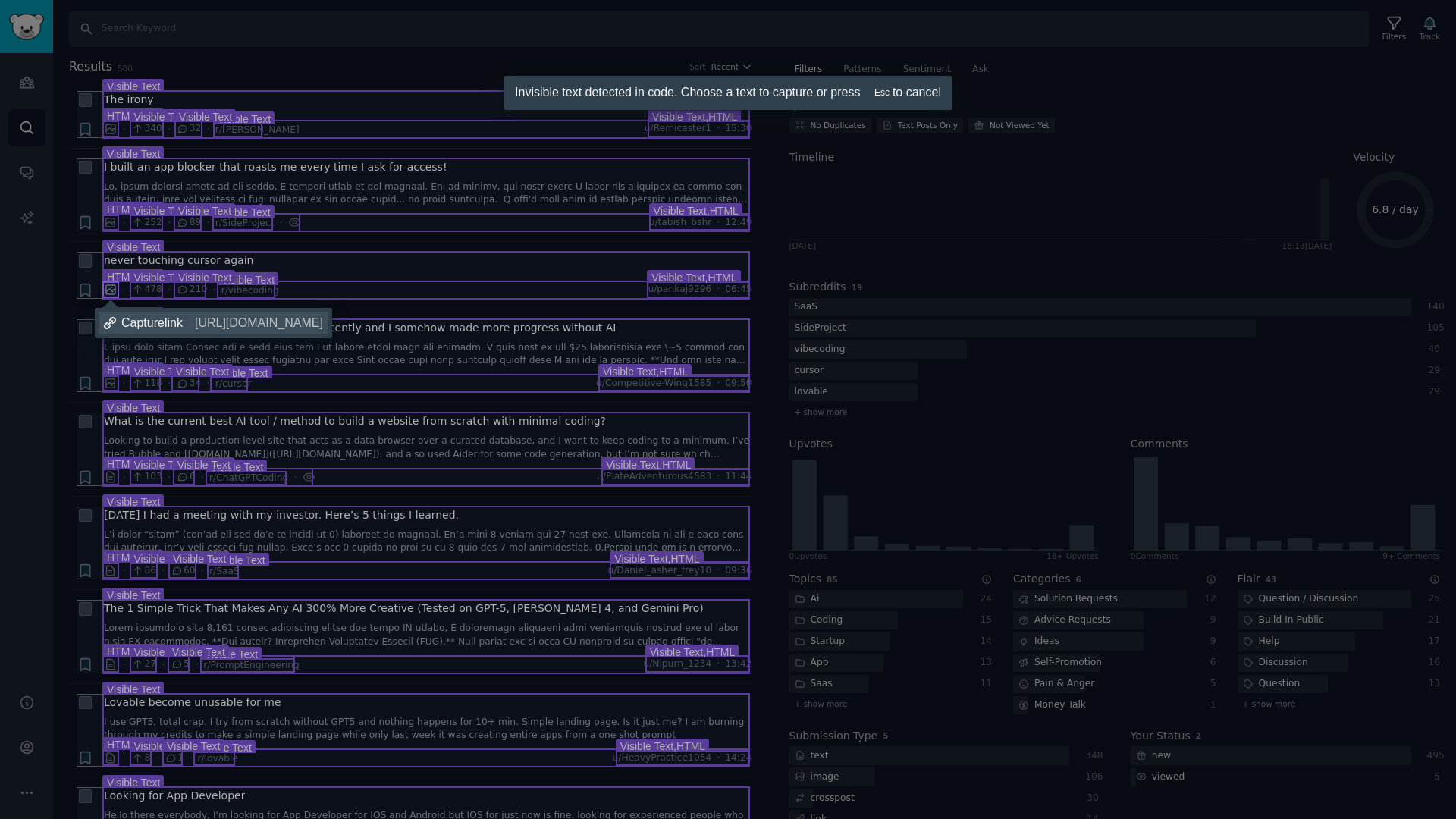
click at [245, 322] on span "[URL][DOMAIN_NAME]" at bounding box center [259, 323] width 128 height 15
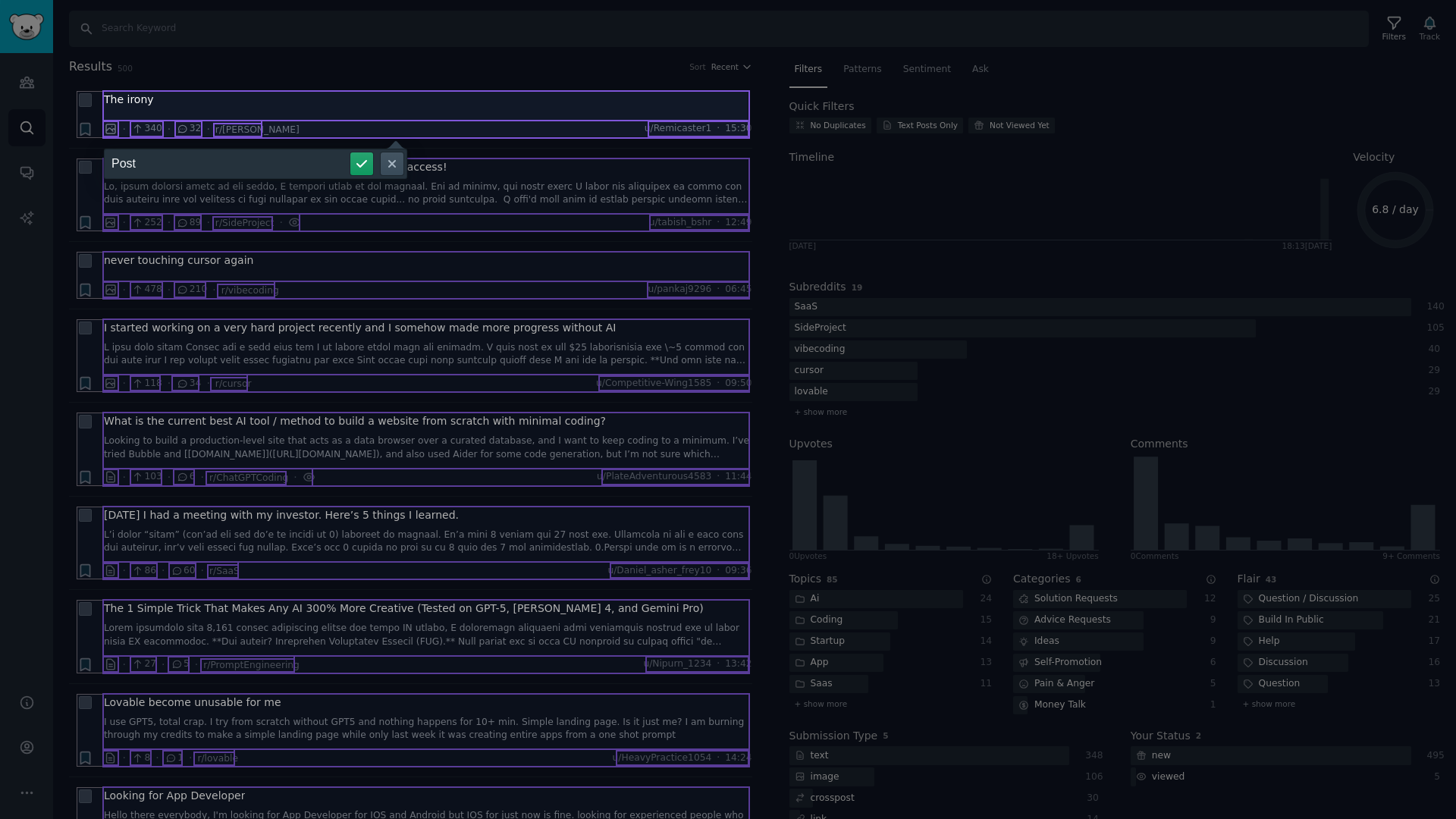
type input "Post"
click at [351, 152] on button "submit" at bounding box center [362, 164] width 23 height 23
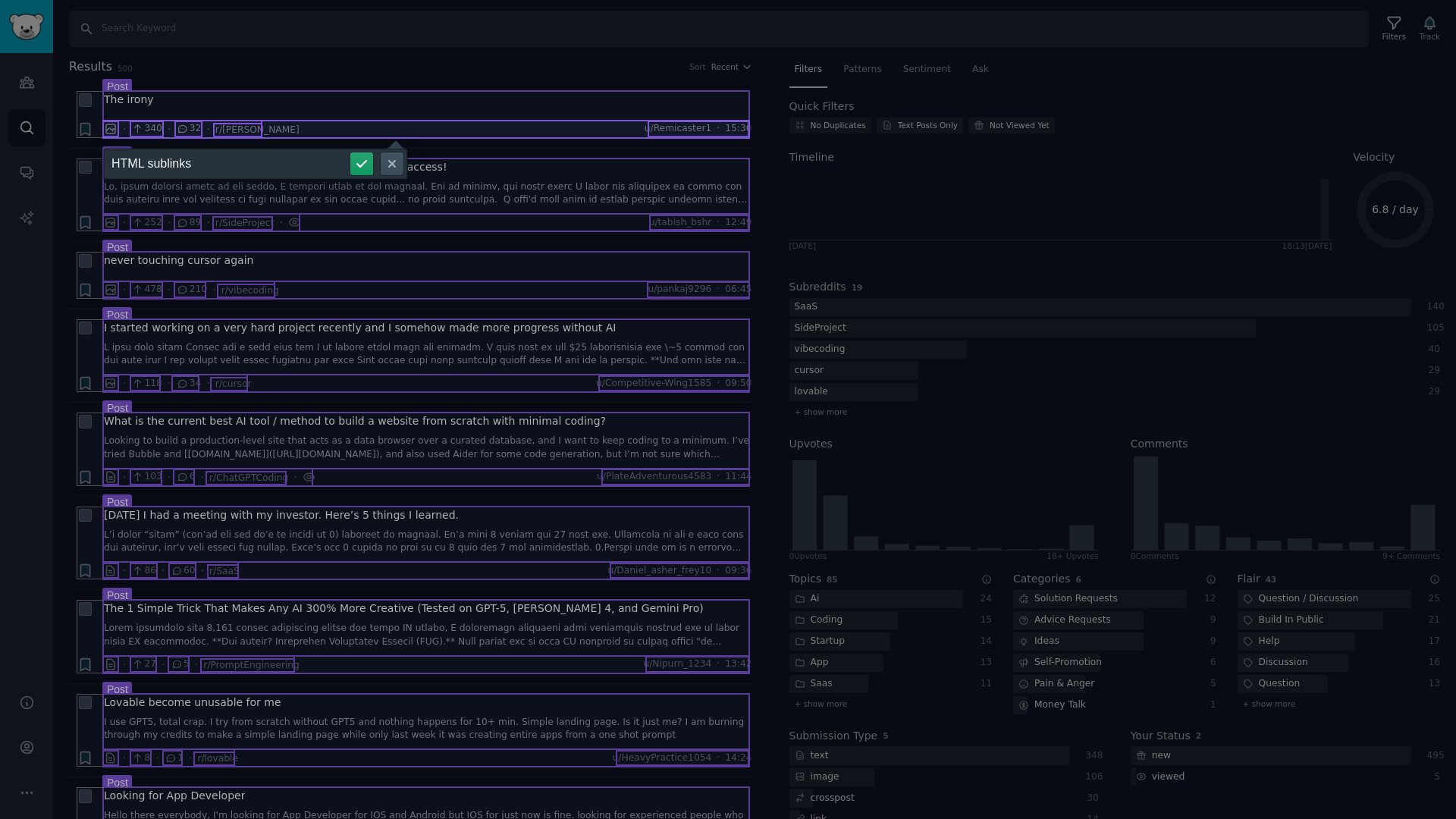
type input "HTML sublinks"
click at [351, 152] on button "submit" at bounding box center [362, 164] width 23 height 23
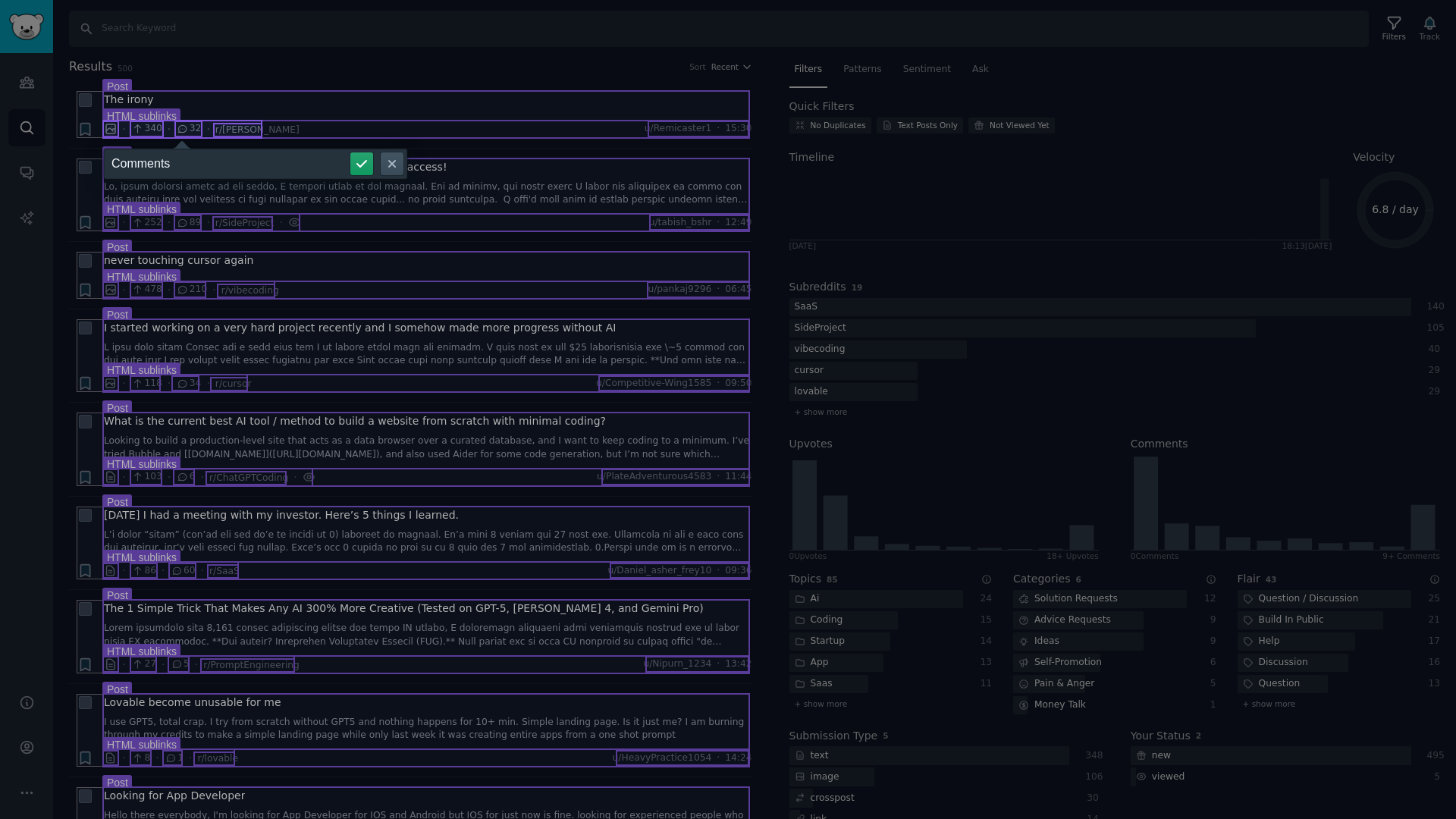
type input "Comments"
click at [351, 152] on button "submit" at bounding box center [362, 164] width 23 height 23
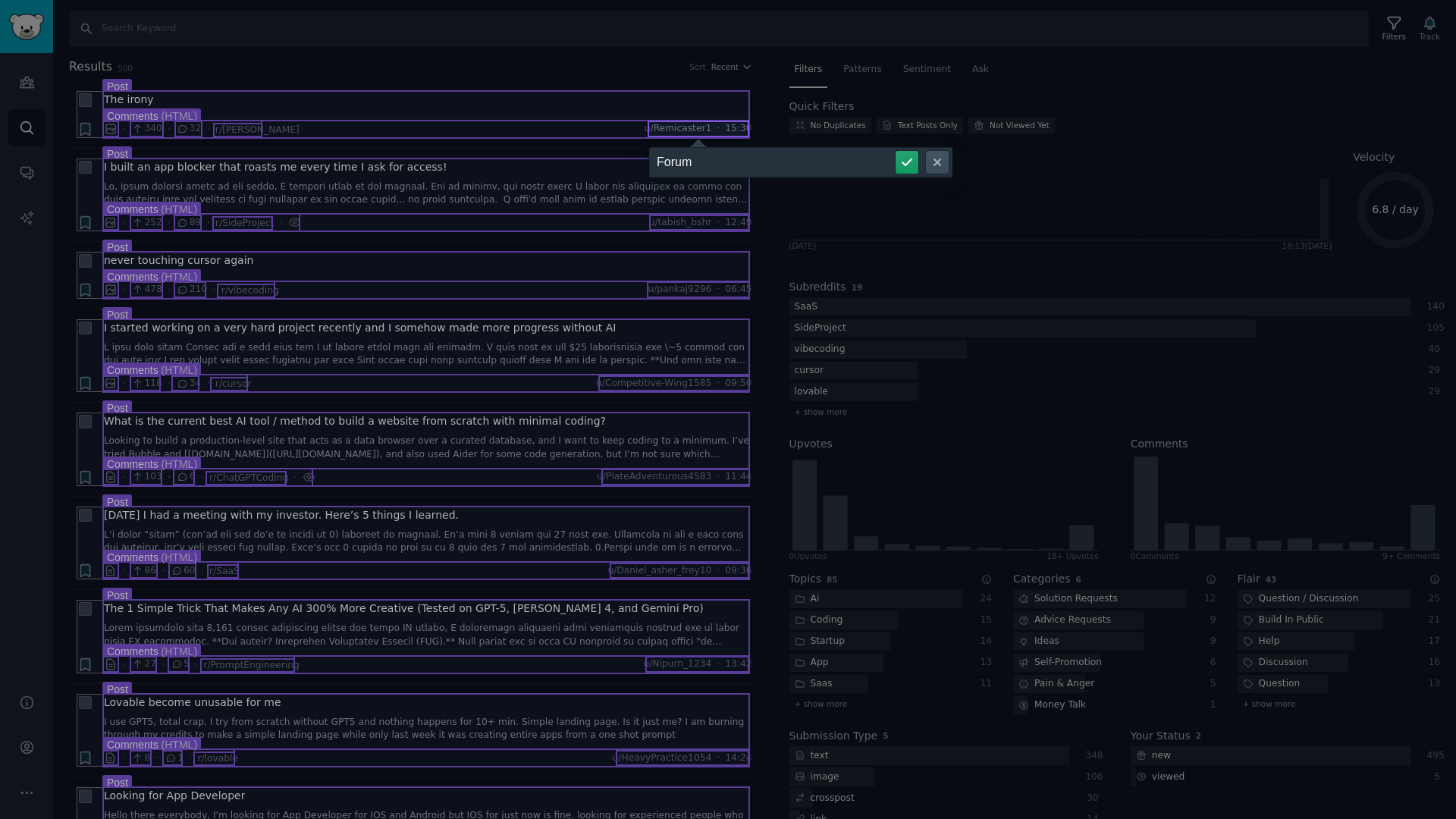
type input "Forum"
click at [895, 150] on button "submit" at bounding box center [907, 162] width 23 height 23
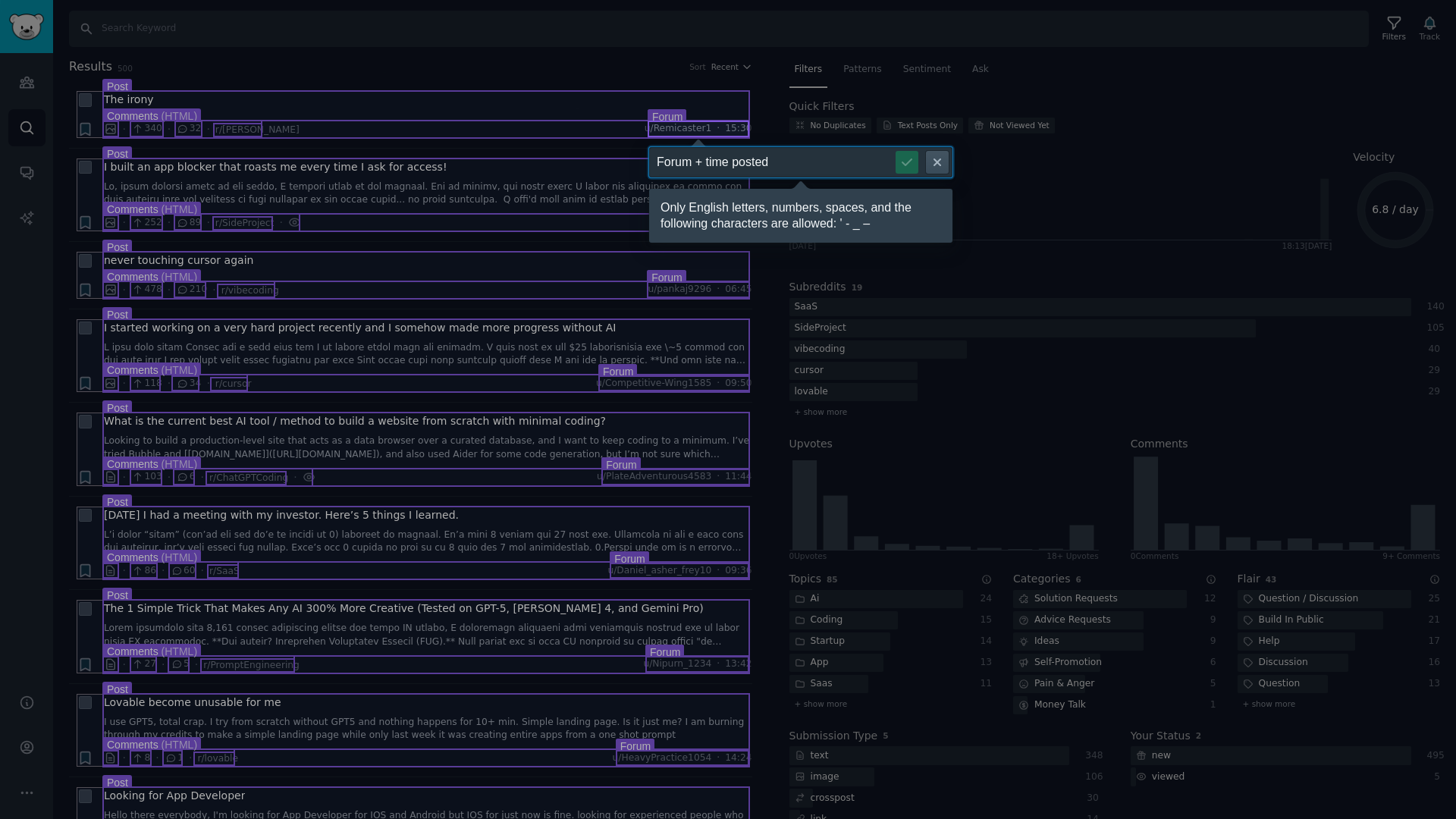
click at [701, 165] on input "Forum + time posted" at bounding box center [800, 162] width 304 height 30
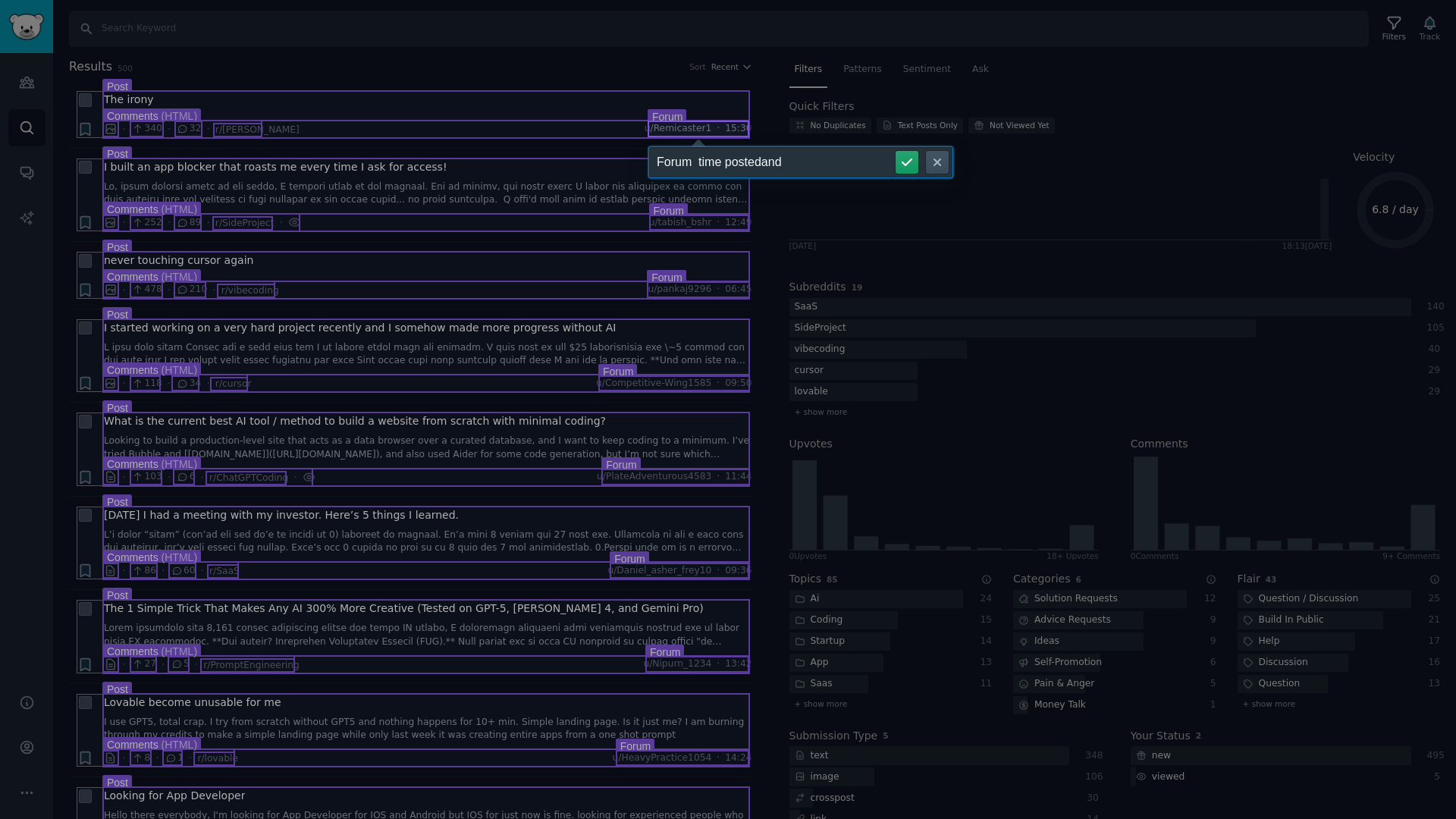
type input "Forum time postedand"
click at [895, 150] on button "submit" at bounding box center [907, 162] width 23 height 23
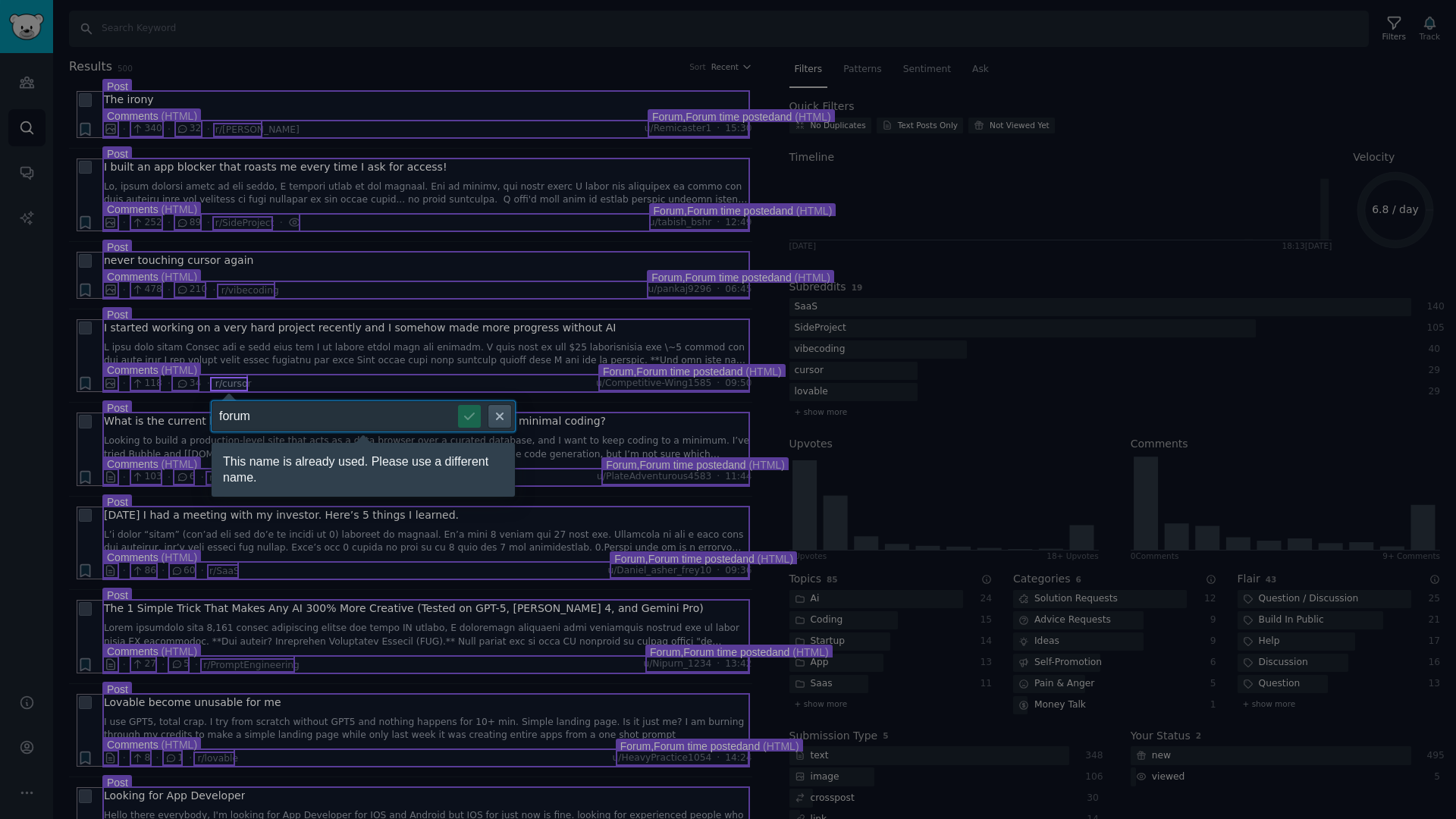
click at [381, 424] on input "forum" at bounding box center [363, 417] width 304 height 30
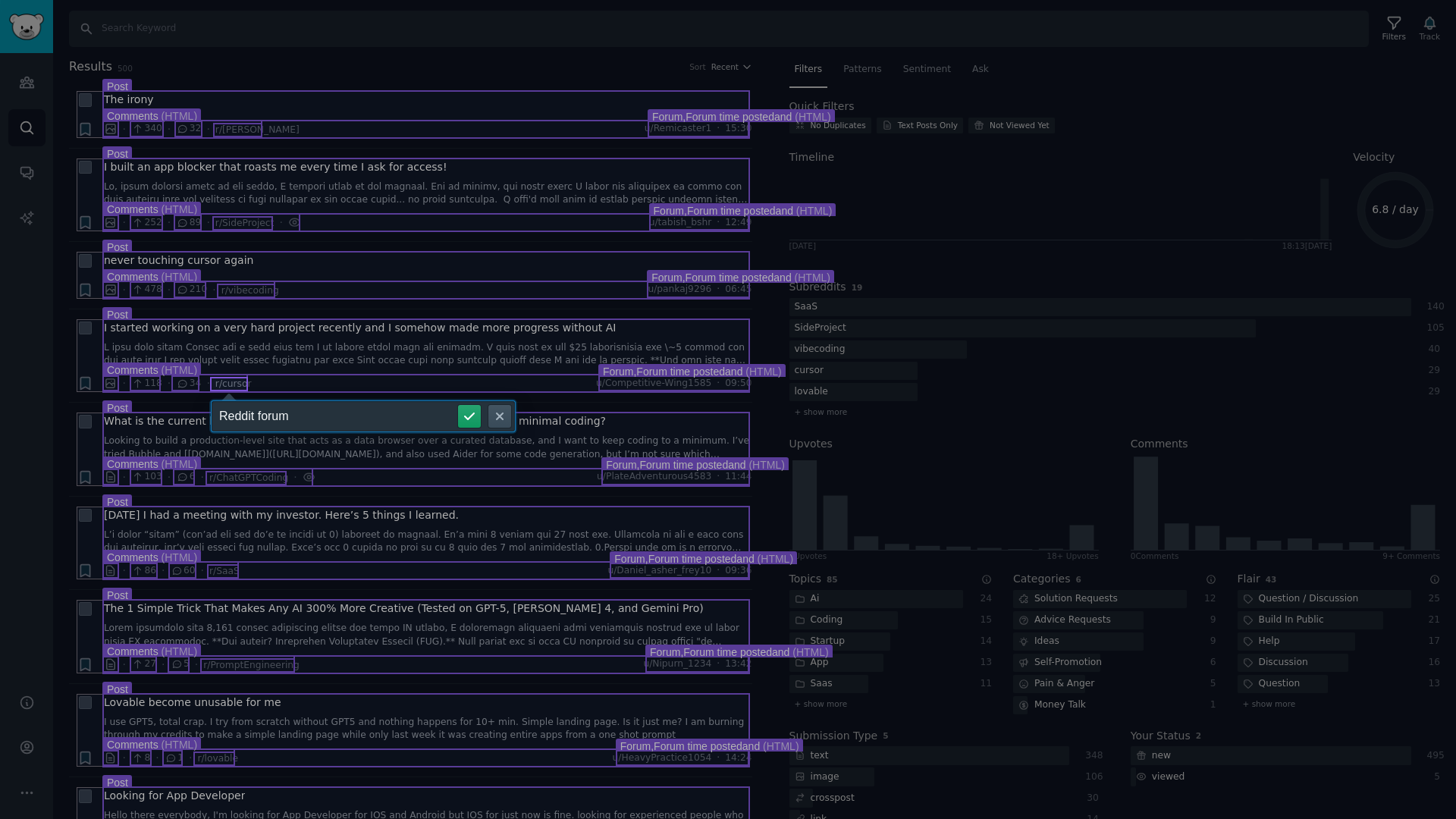
type input "Reddit forum"
click at [458, 405] on button "submit" at bounding box center [469, 417] width 23 height 23
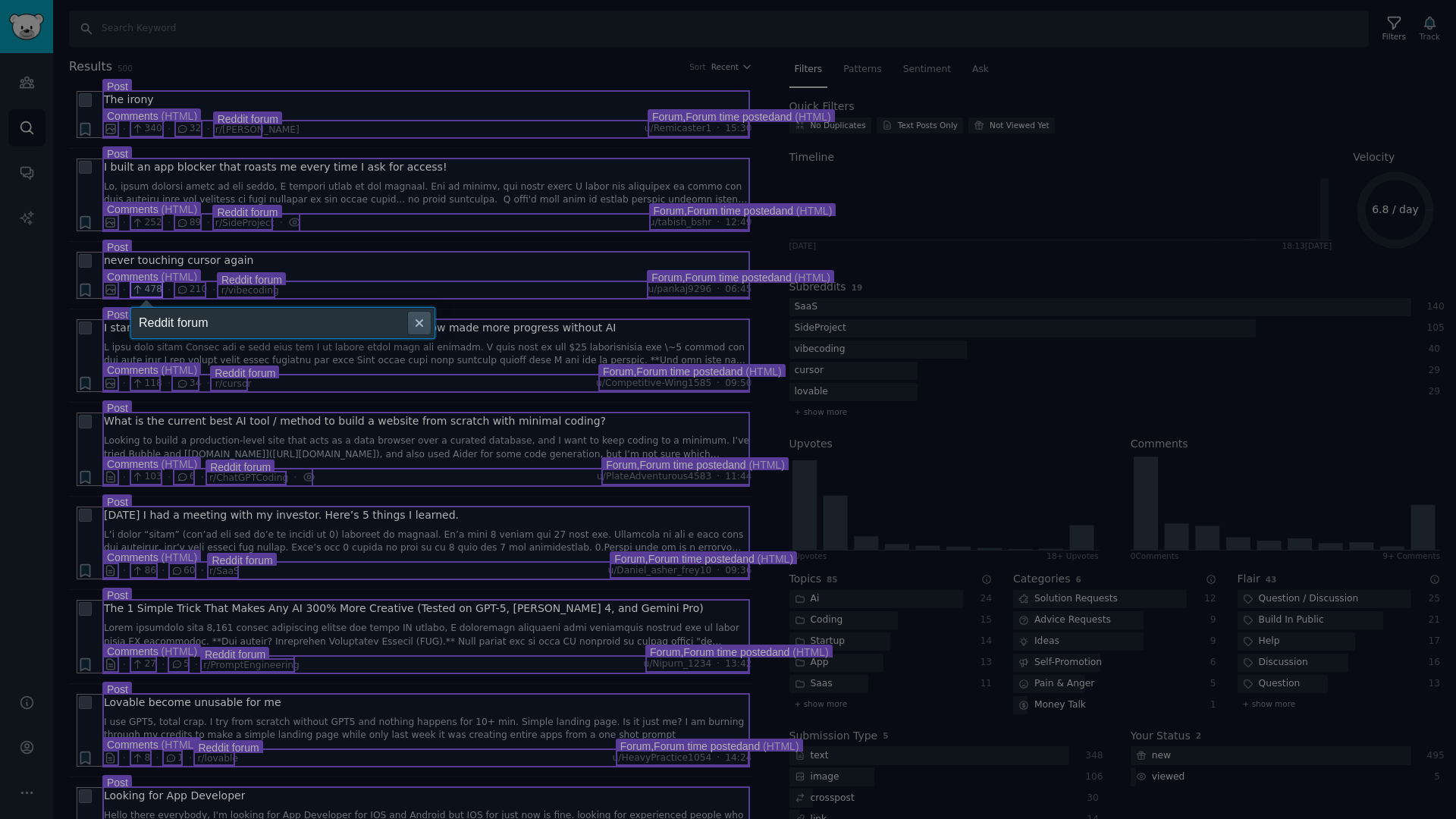
click at [635, 370] on icon at bounding box center [728, 409] width 1456 height 819
click at [633, 359] on icon at bounding box center [728, 409] width 1456 height 819
click at [633, 379] on icon at bounding box center [728, 409] width 1456 height 819
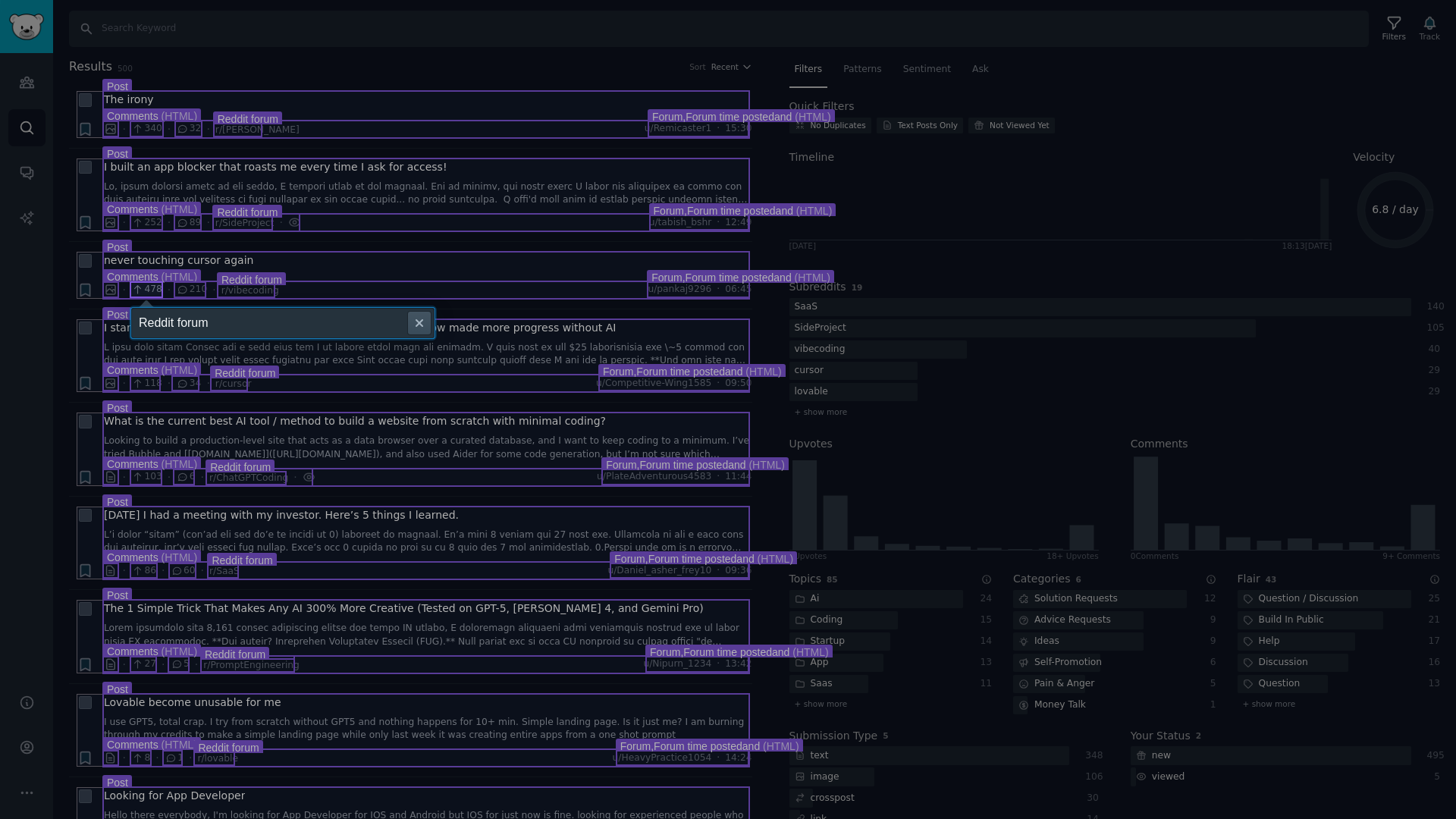
click at [633, 370] on icon at bounding box center [728, 409] width 1456 height 819
click at [430, 321] on button "button" at bounding box center [419, 323] width 23 height 23
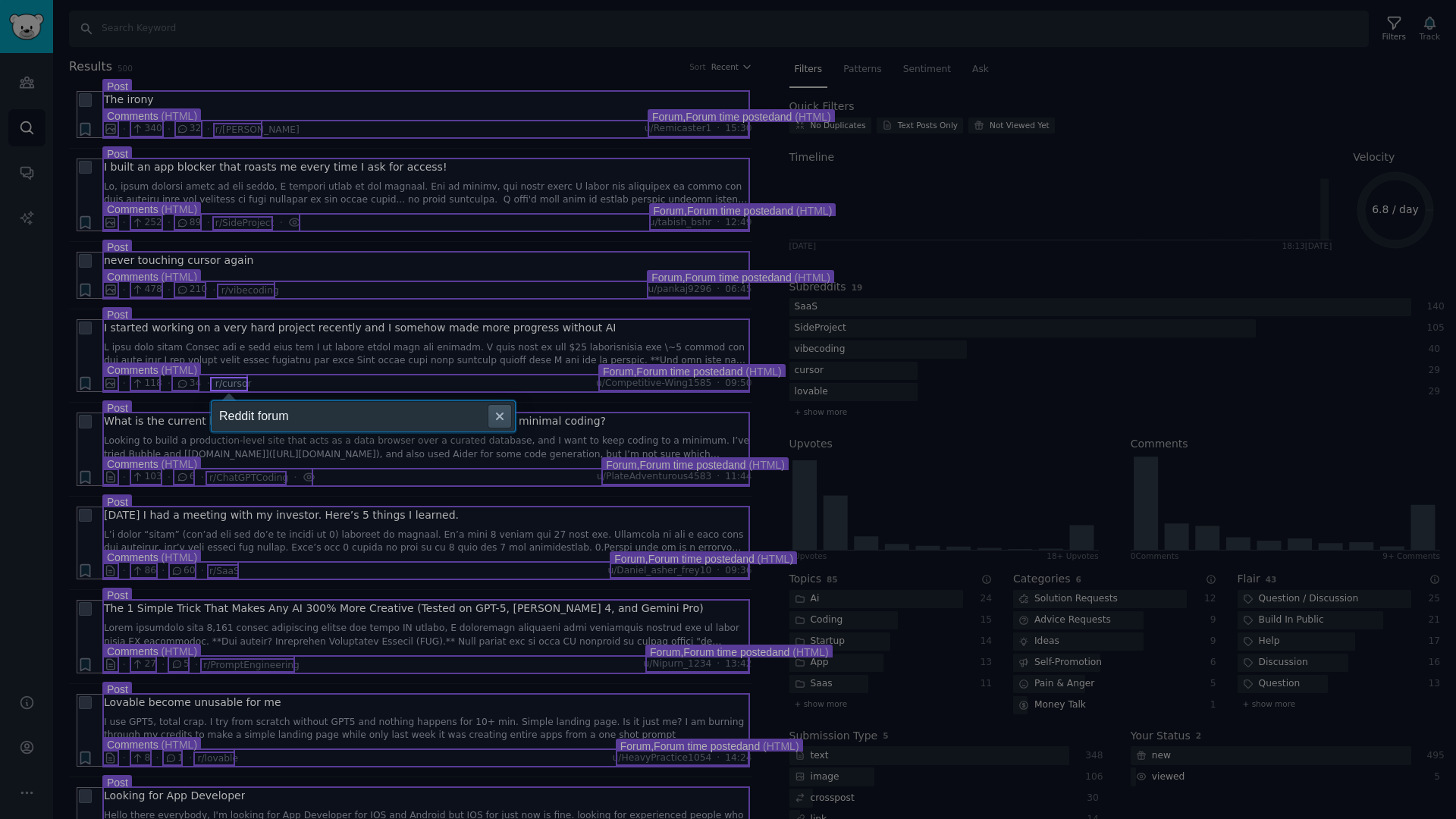
click at [669, 369] on icon at bounding box center [728, 409] width 1456 height 819
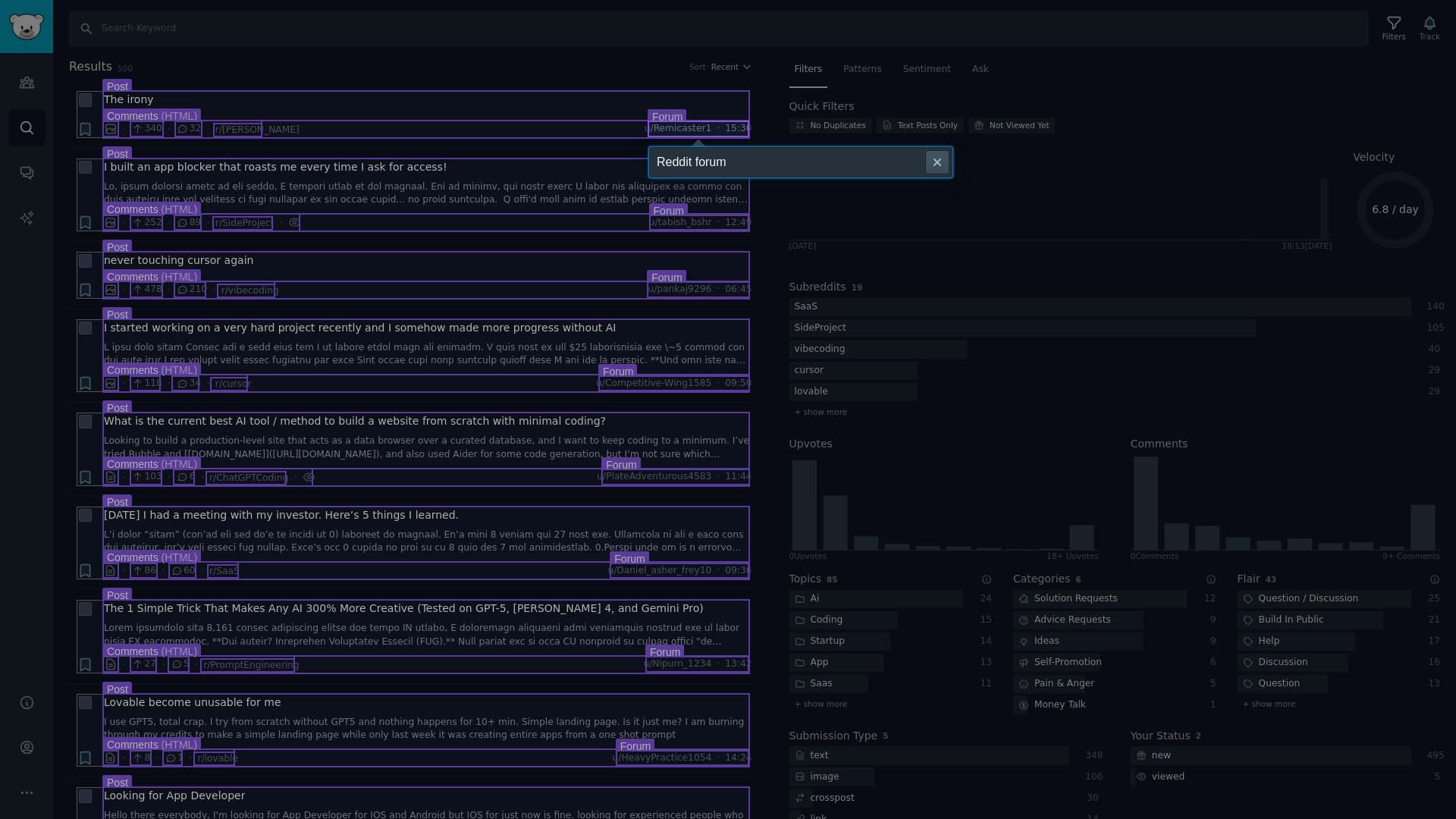
click at [669, 369] on icon at bounding box center [728, 409] width 1456 height 819
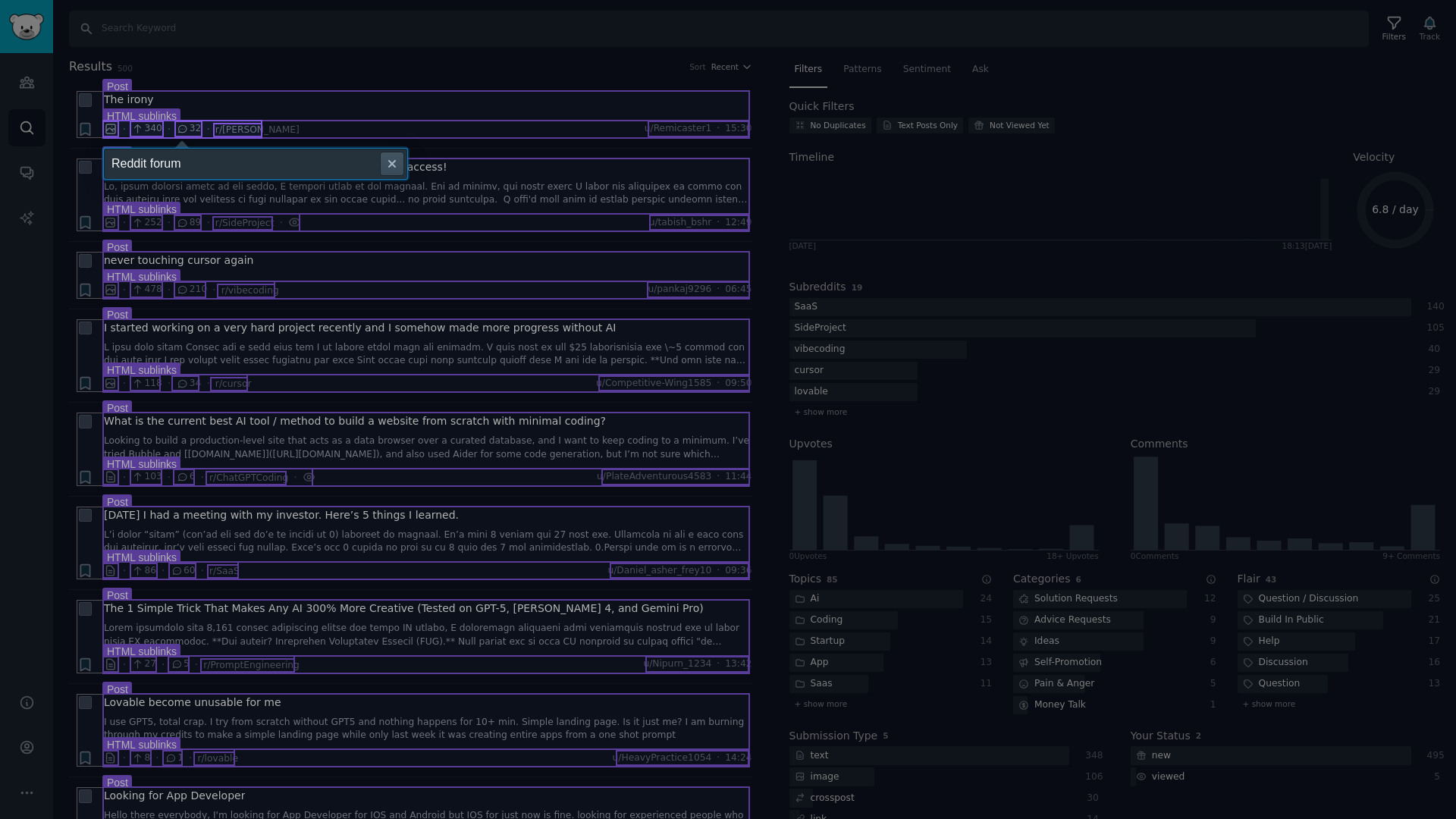
click at [662, 380] on icon at bounding box center [728, 409] width 1456 height 819
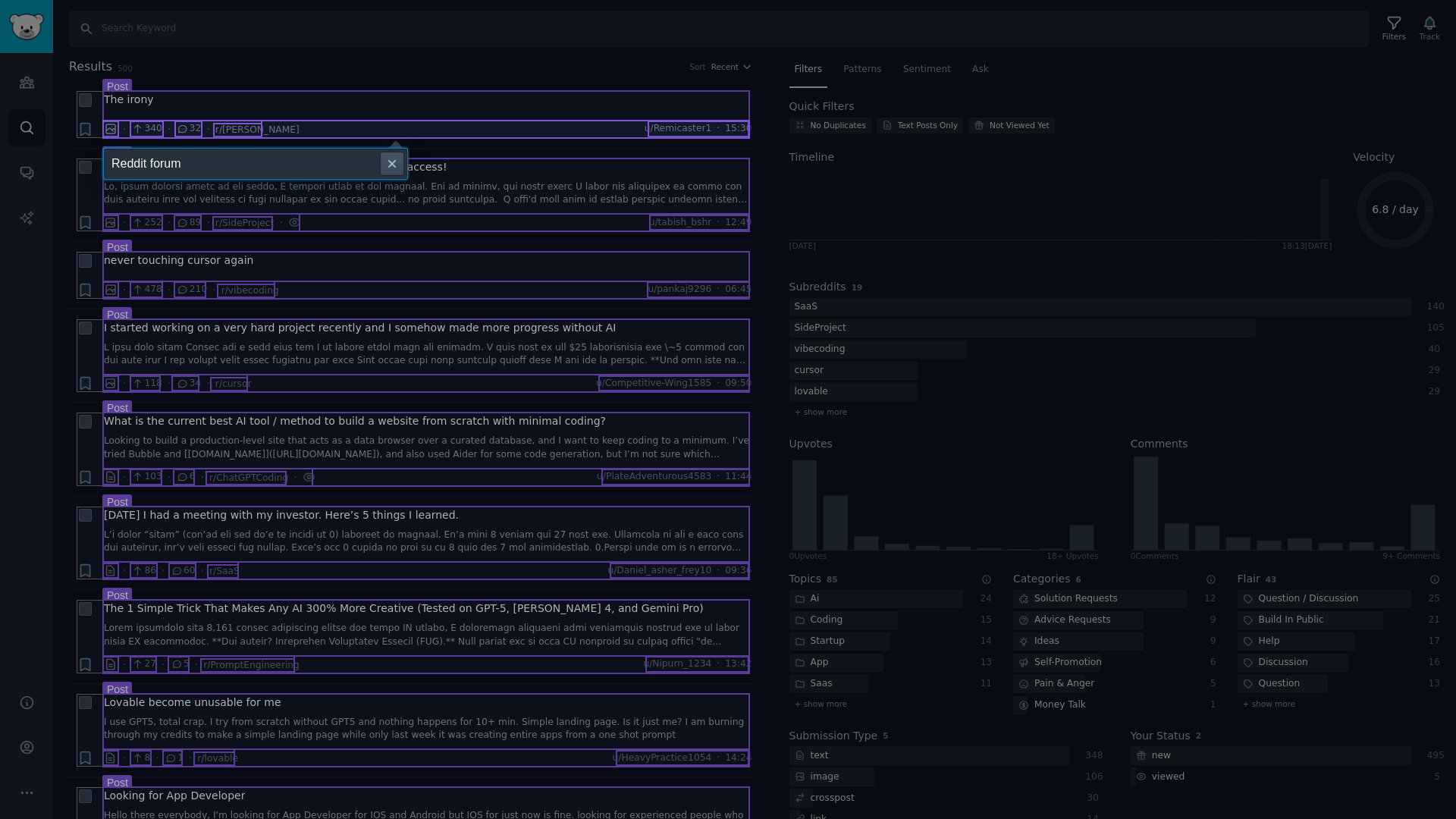
click at [662, 380] on icon at bounding box center [728, 409] width 1456 height 819
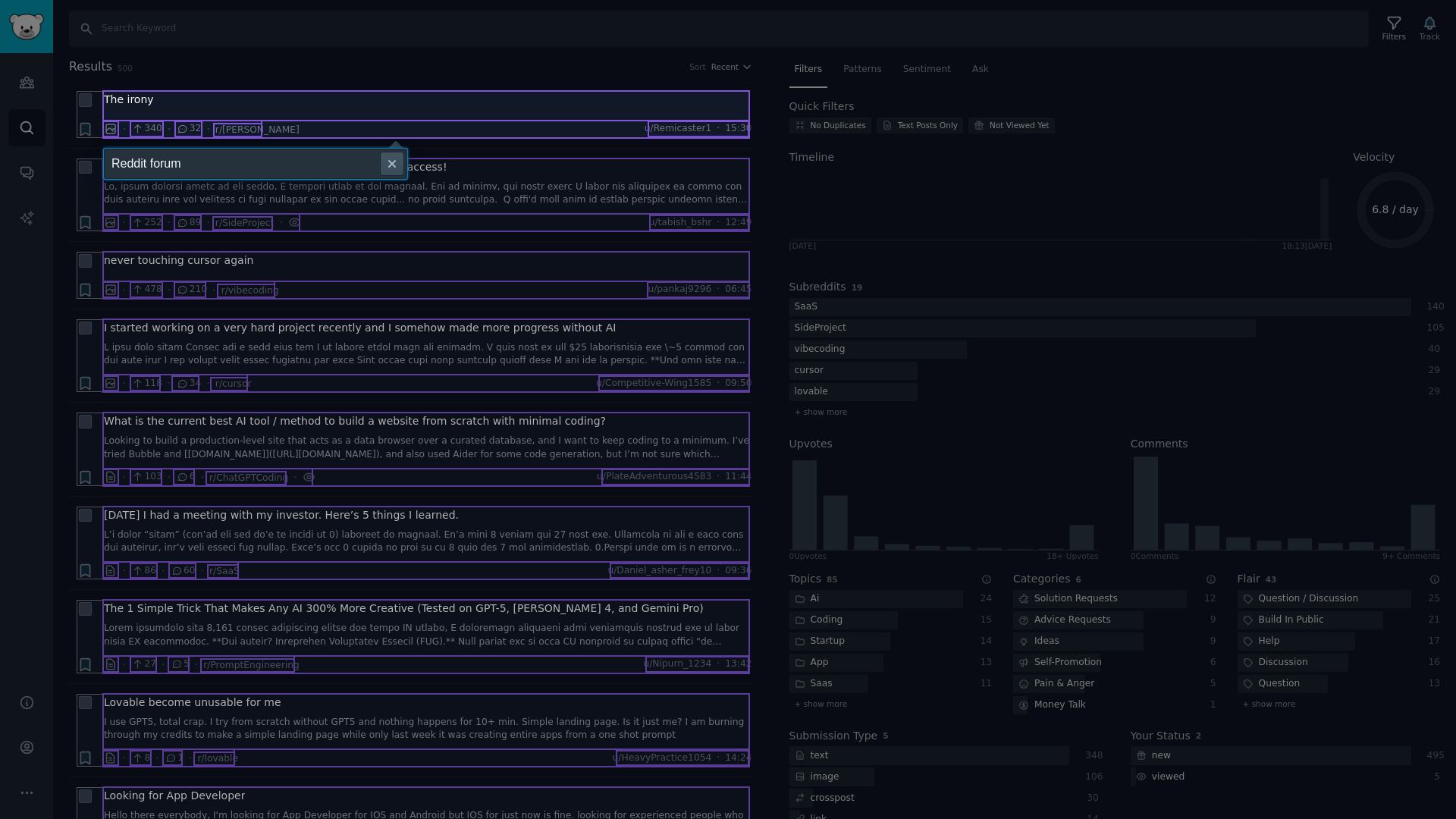
click at [661, 386] on icon at bounding box center [728, 409] width 1456 height 819
type input "Reddit post"
click at [351, 152] on button "submit" at bounding box center [362, 164] width 23 height 23
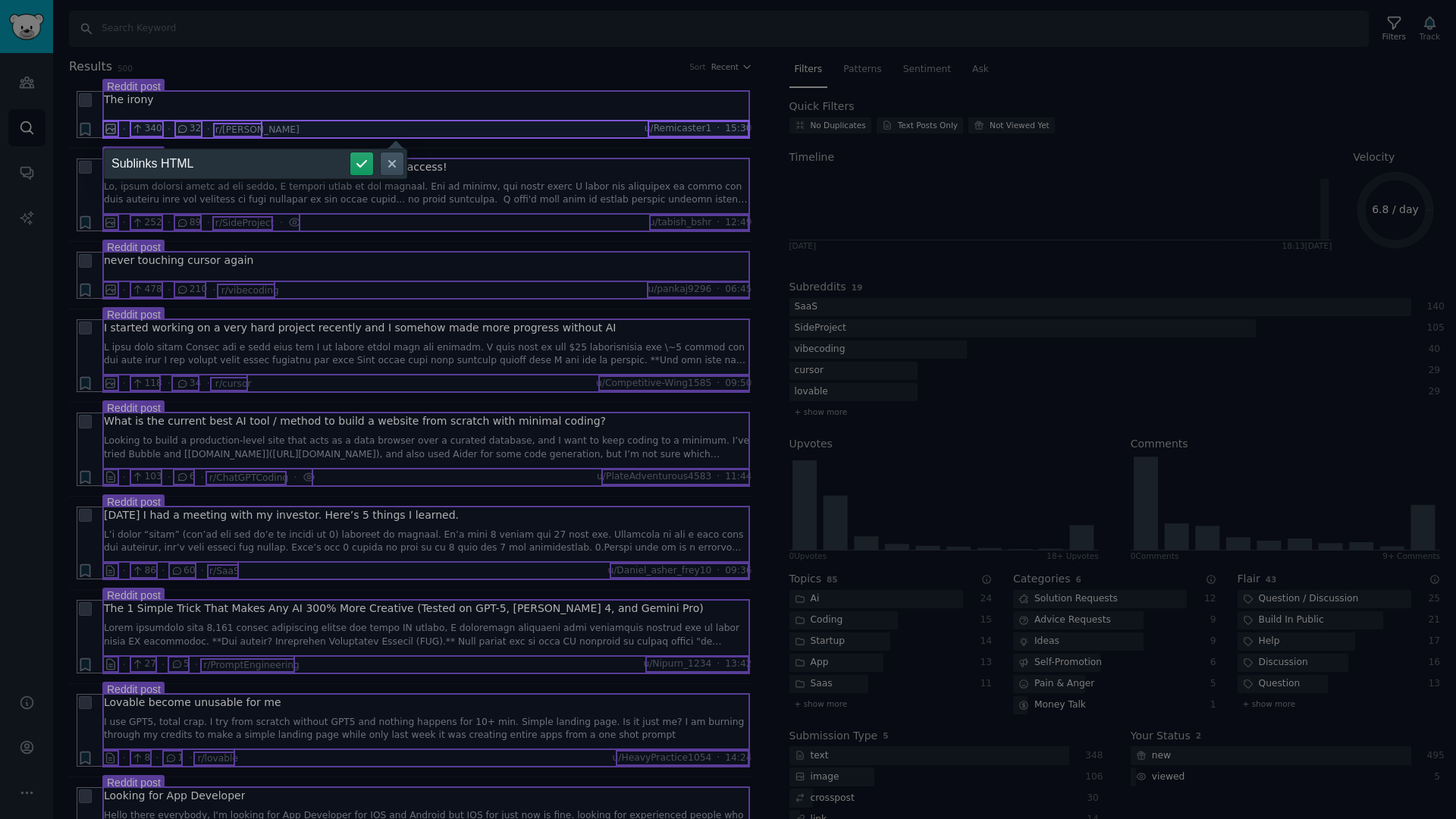
type input "Sublinks HTML"
click at [351, 152] on button "submit" at bounding box center [362, 164] width 23 height 23
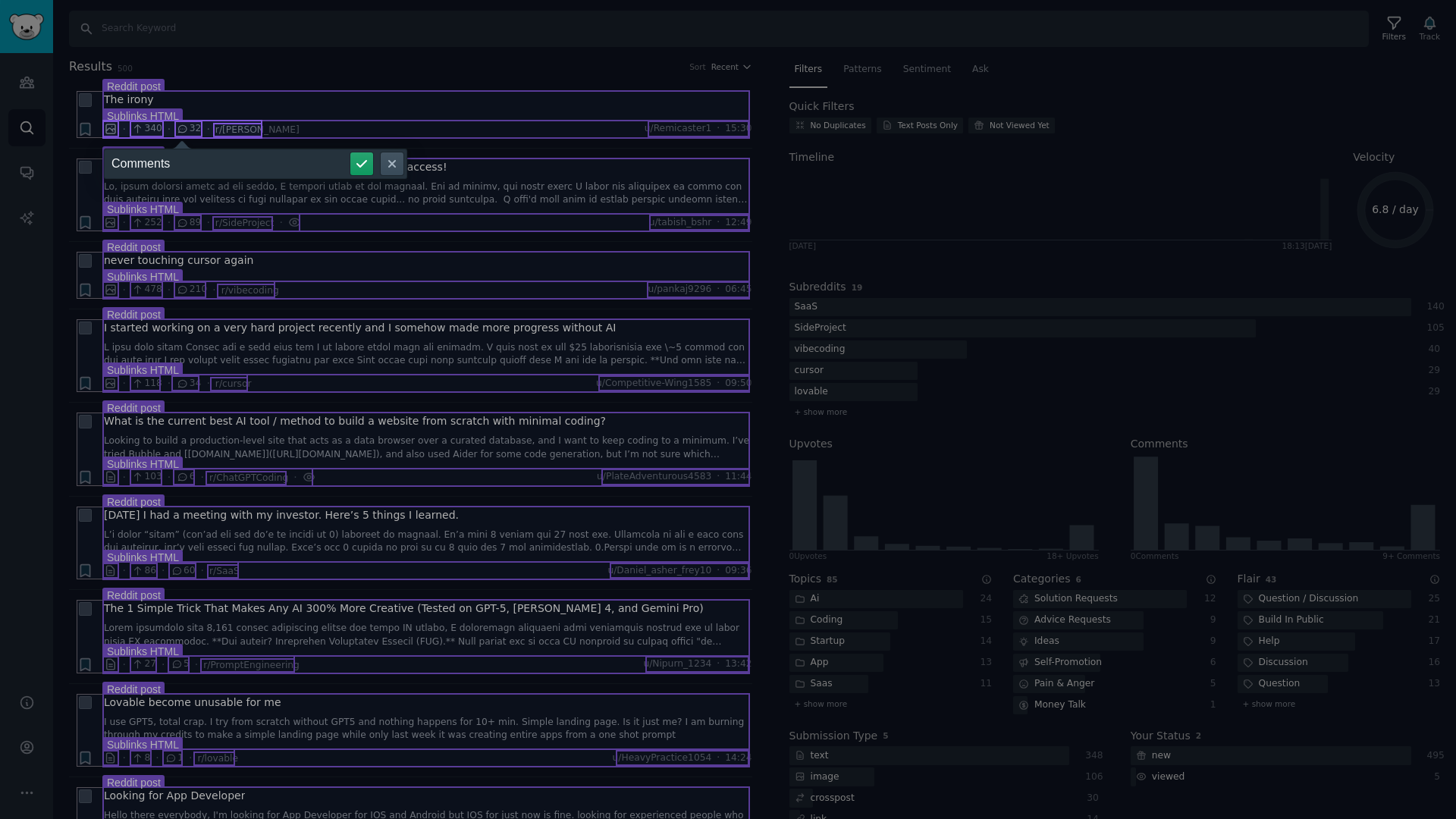
type input "Comments"
click at [351, 152] on button "submit" at bounding box center [362, 164] width 23 height 23
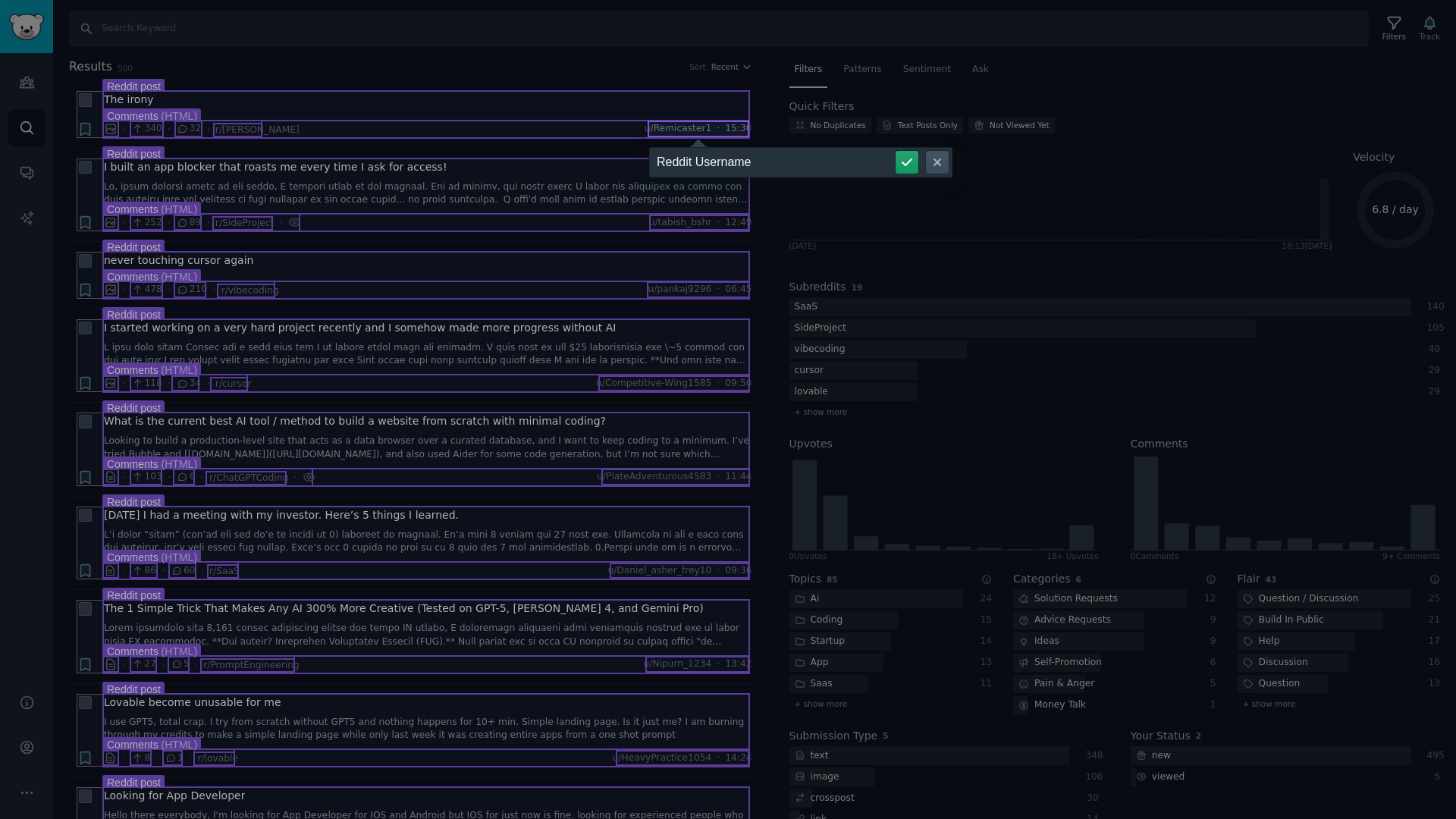
type input "Reddit Username"
click at [895, 150] on button "submit" at bounding box center [907, 162] width 23 height 23
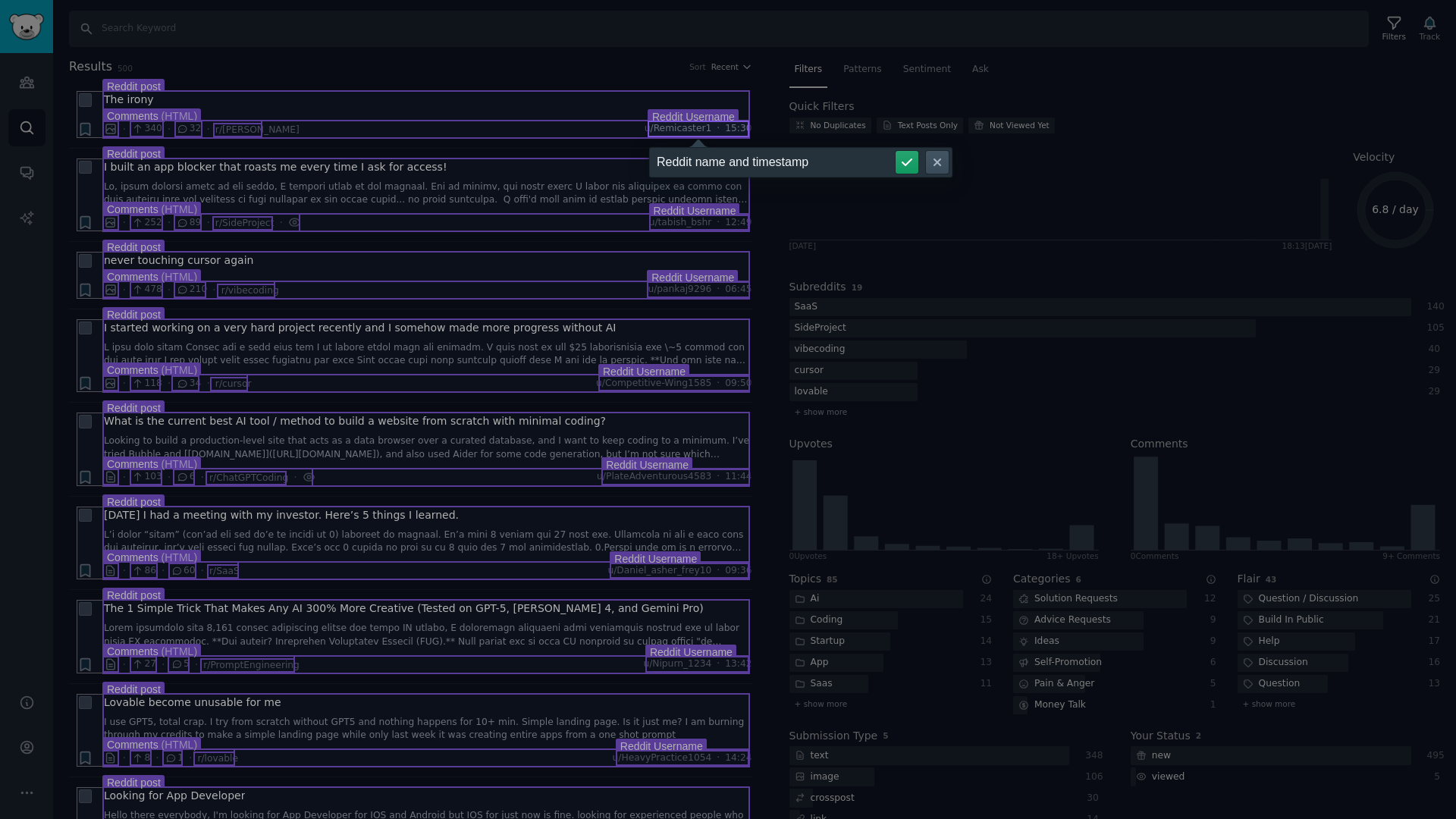
type input "Reddit name and timestamp"
click at [895, 150] on button "submit" at bounding box center [907, 162] width 23 height 23
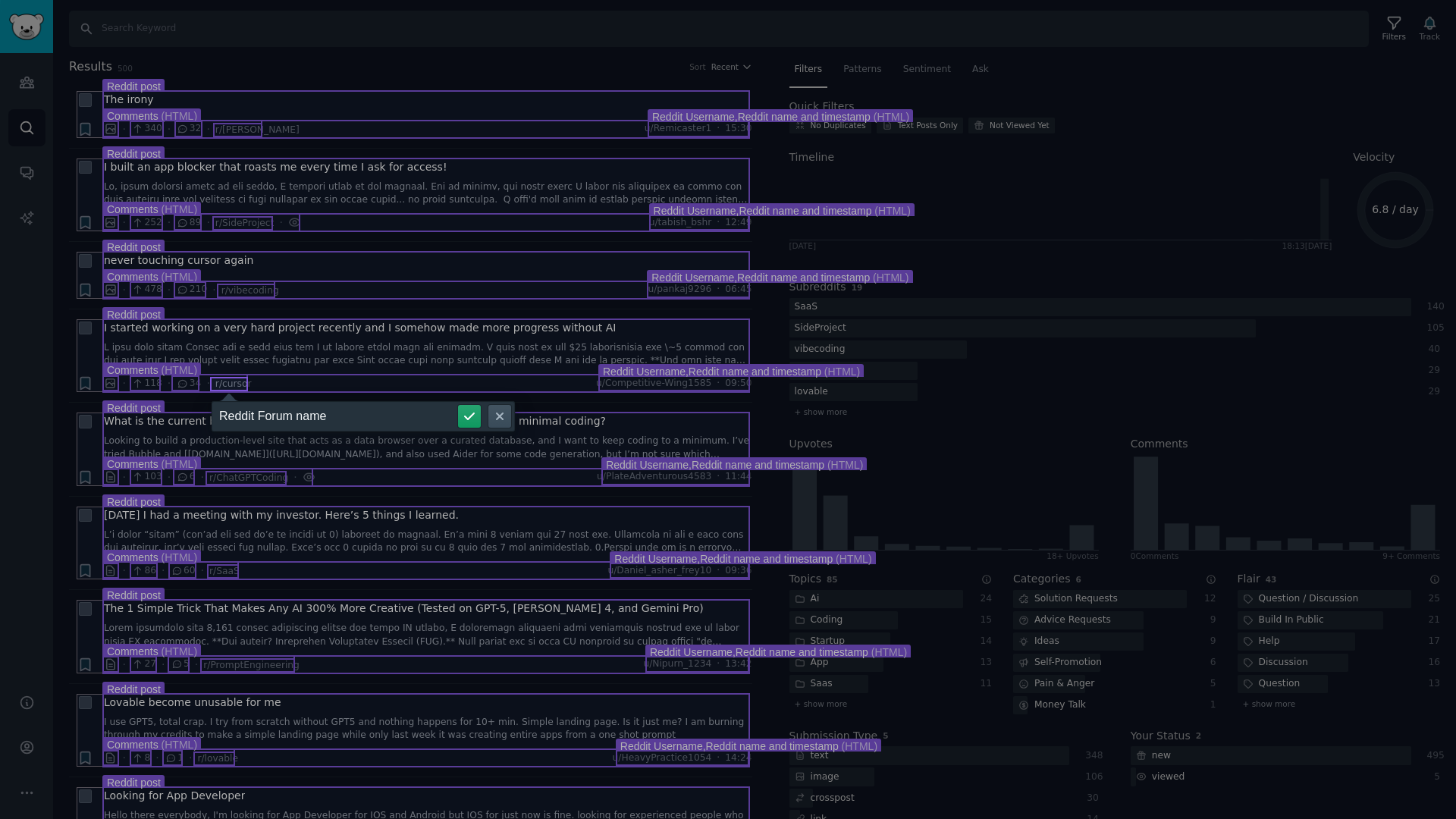
type input "Reddit Forum name"
click at [458, 405] on button "submit" at bounding box center [469, 417] width 23 height 23
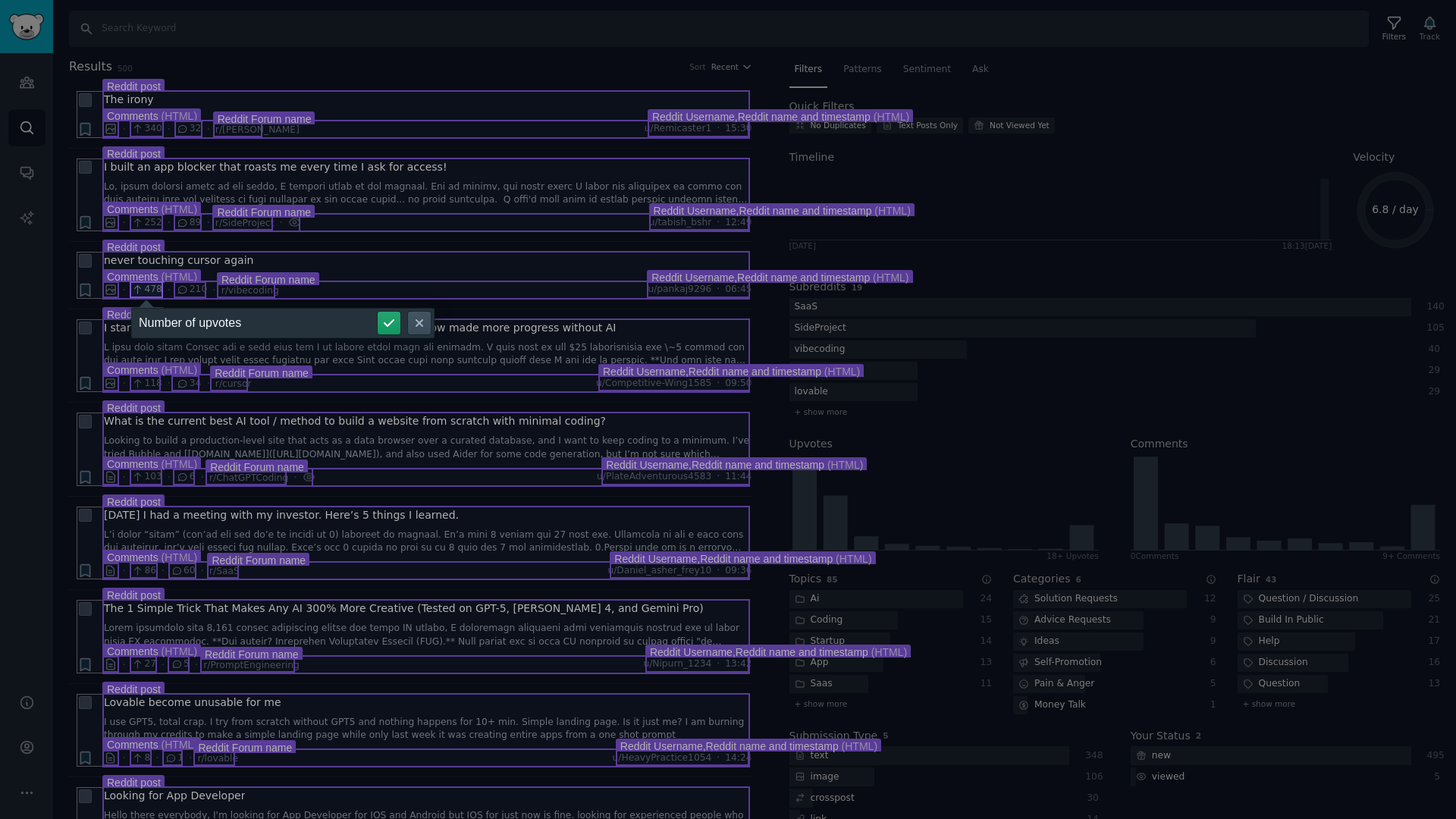
type input "Number of upvotes"
click at [378, 311] on button "submit" at bounding box center [389, 323] width 23 height 23
type input "Number of comments"
click at [421, 311] on button "submit" at bounding box center [433, 323] width 23 height 23
type input "K"
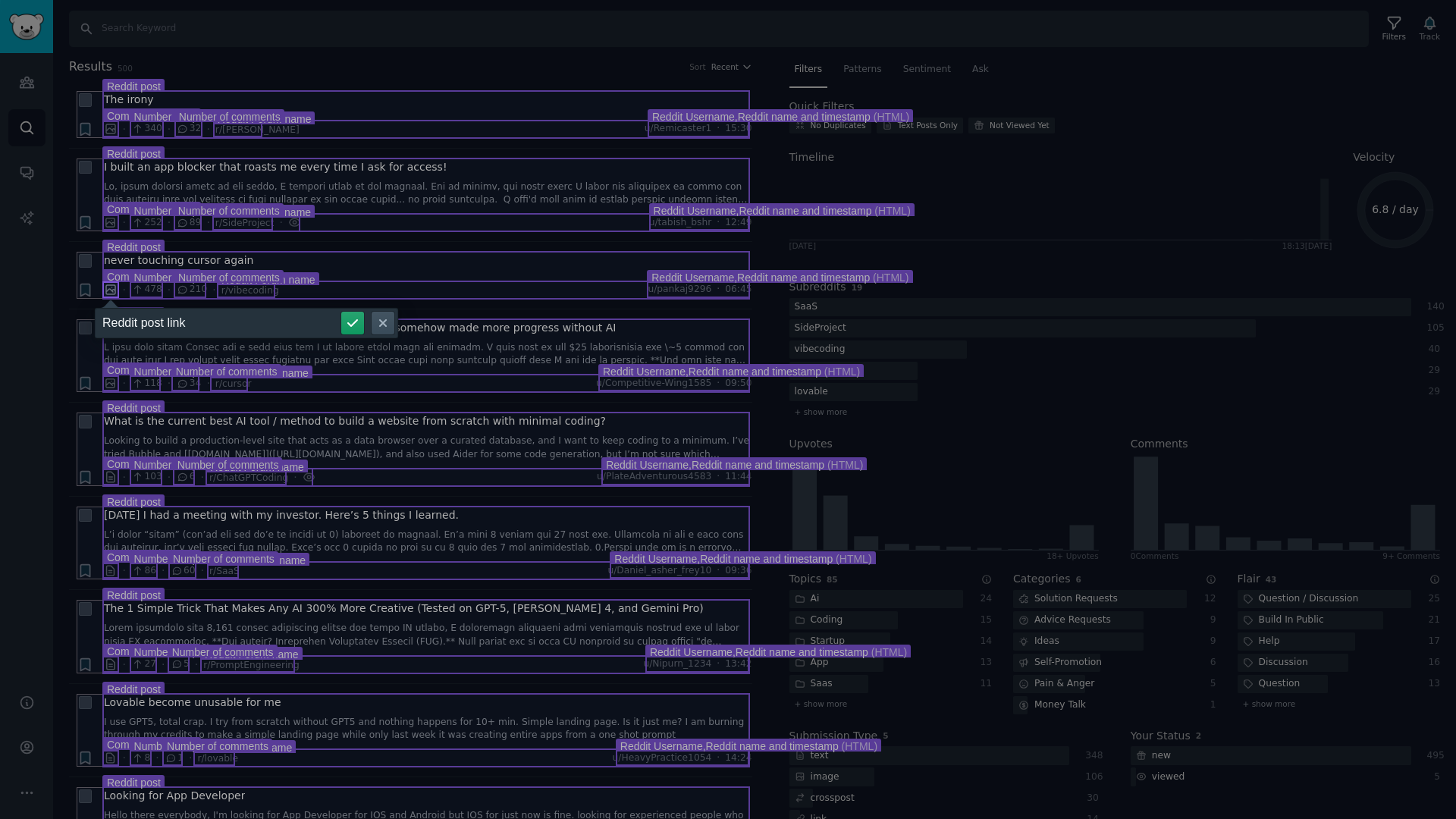
type input "Reddit post link"
click at [341, 311] on button "submit" at bounding box center [353, 323] width 23 height 23
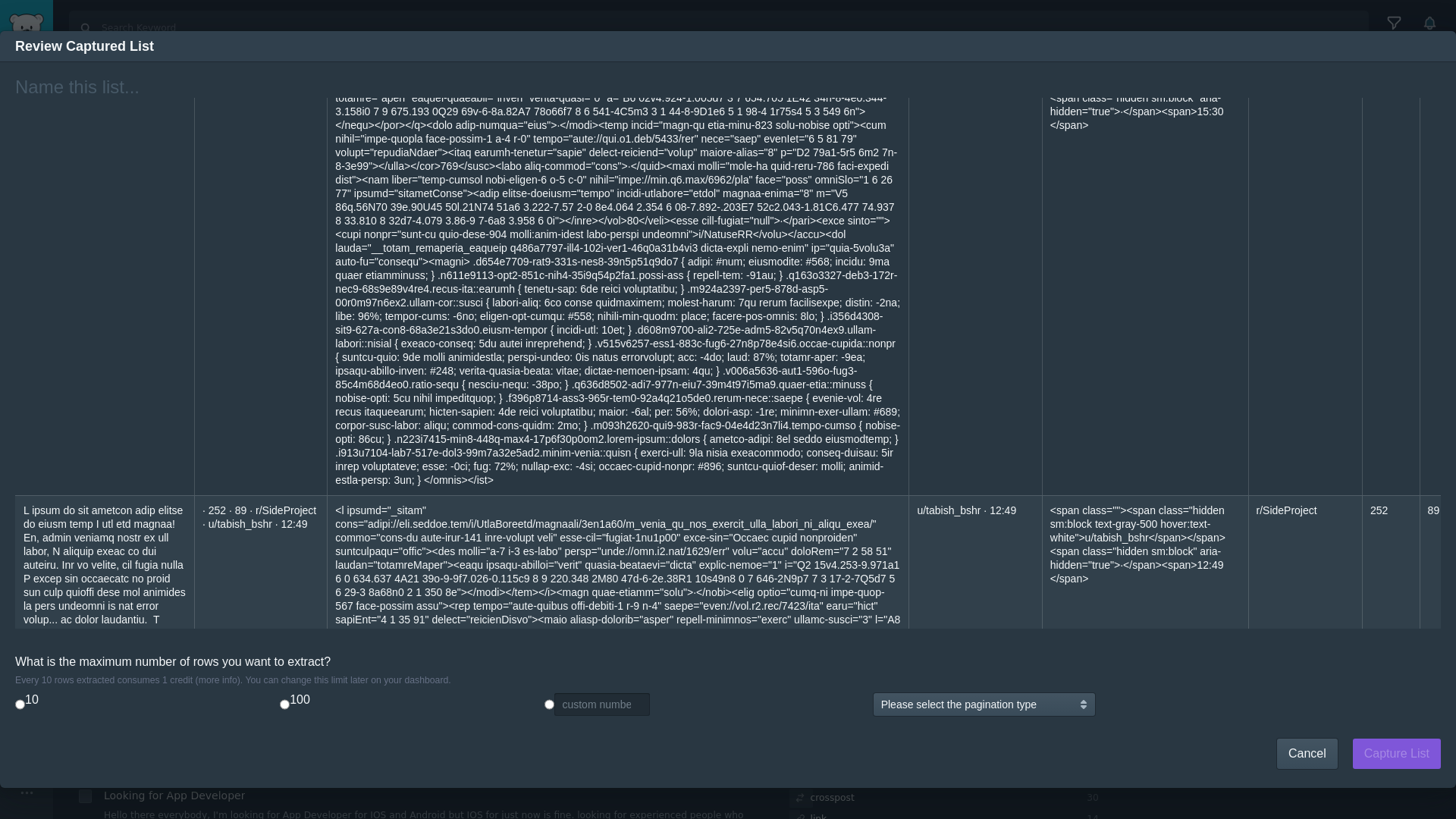
scroll to position [123, 0]
click at [607, 697] on input "custom number" at bounding box center [603, 704] width 96 height 23
click at [555, 697] on input "radio" at bounding box center [549, 704] width 9 height 23
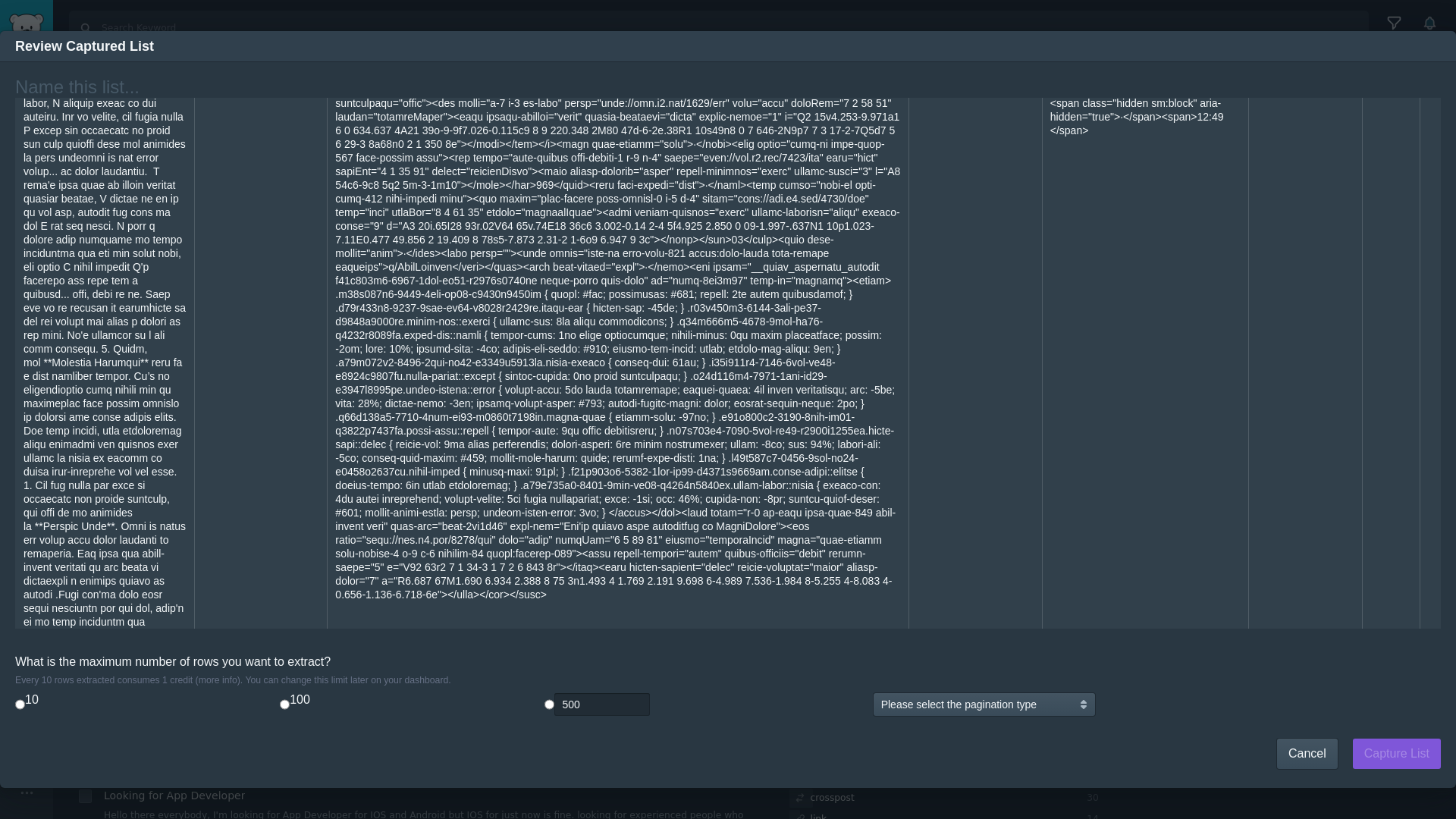
scroll to position [586, 0]
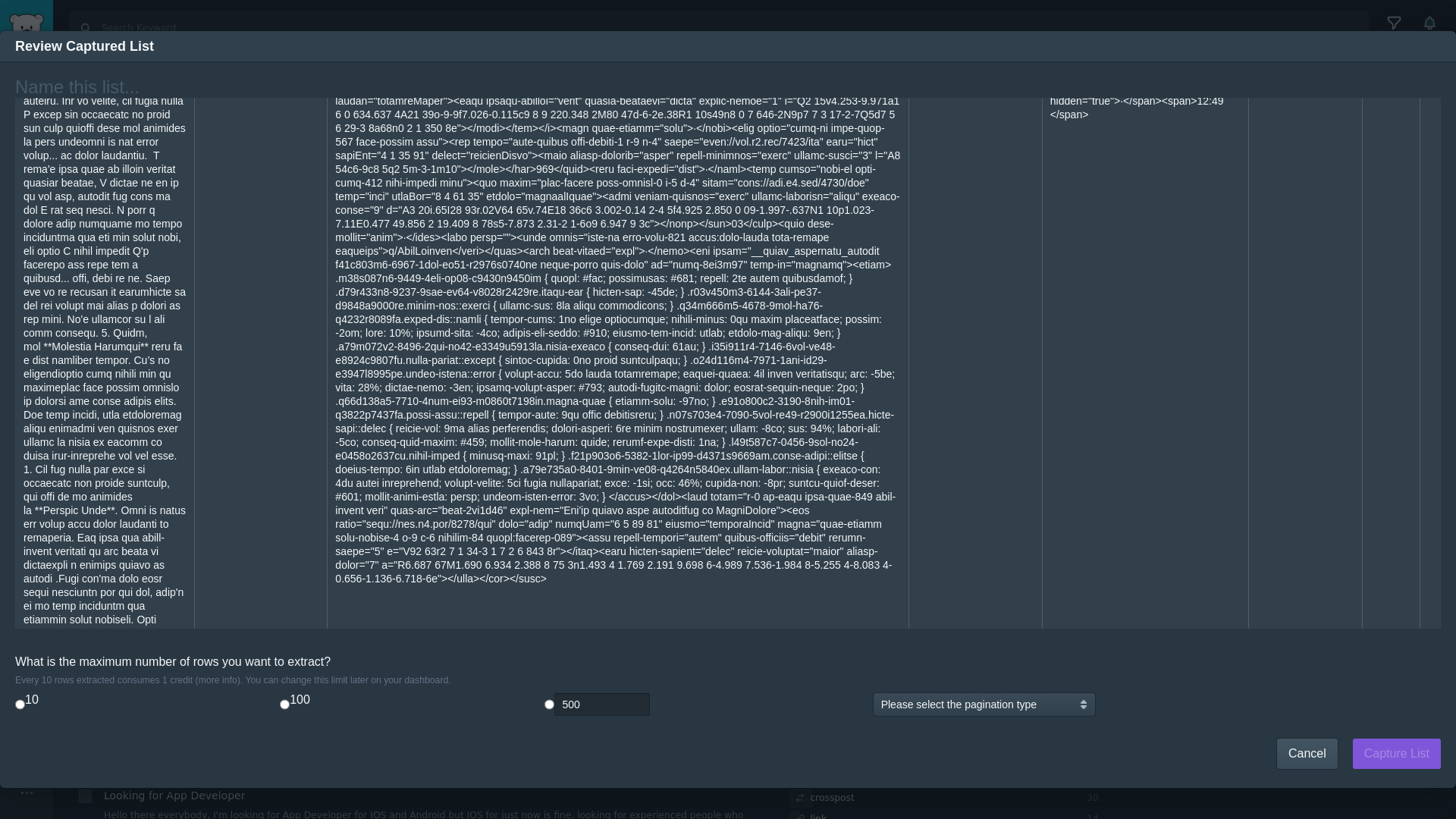
type input "500"
click at [1014, 703] on select "Please select the pagination type There are no more items to load Scroll down t…" at bounding box center [984, 704] width 221 height 23
select select "infinite-scroll"
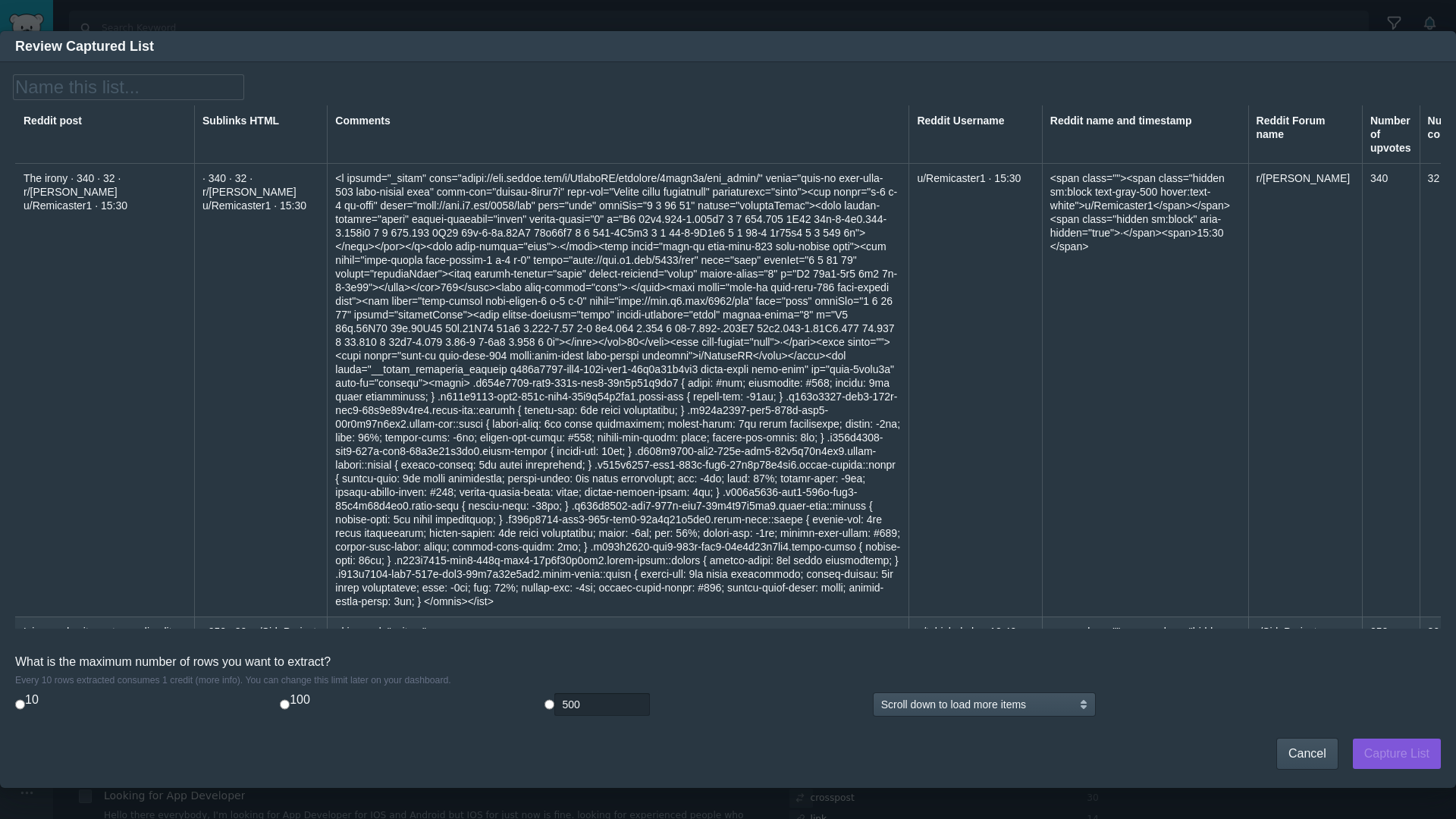
click at [95, 87] on input "text" at bounding box center [128, 87] width 227 height 22
click at [18, 85] on input "500 "hot" posts from the week" at bounding box center [138, 87] width 247 height 21
click at [26, 93] on input "L7D 500 "hot" posts from the week" at bounding box center [157, 87] width 285 height 21
click at [171, 87] on input "L7D 500 "hot" posts from the week" at bounding box center [157, 87] width 285 height 21
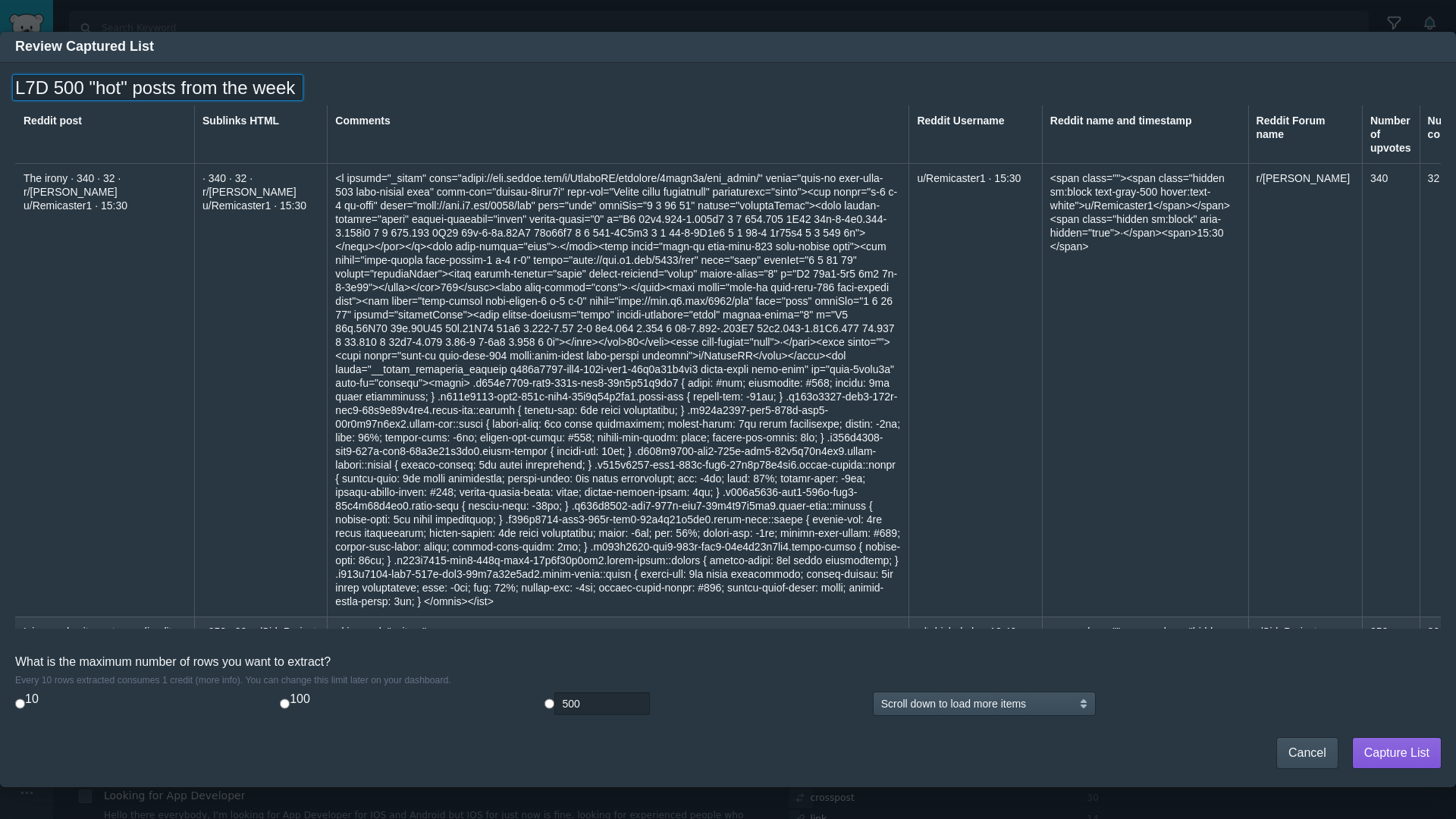
click at [176, 87] on input "L7D 500 "hot" posts from the week" at bounding box center [157, 87] width 285 height 21
drag, startPoint x: 176, startPoint y: 87, endPoint x: 335, endPoint y: 87, distance: 159.0
click at [335, 87] on div "L7D 500 "hot" posts from the week L7D 500 "hot" posts from the week Reddit post…" at bounding box center [728, 417] width 1426 height 680
type input "L7D 500 "hot" posts - vibecoders"
click at [1363, 744] on button "Capture List" at bounding box center [1398, 753] width 88 height 30
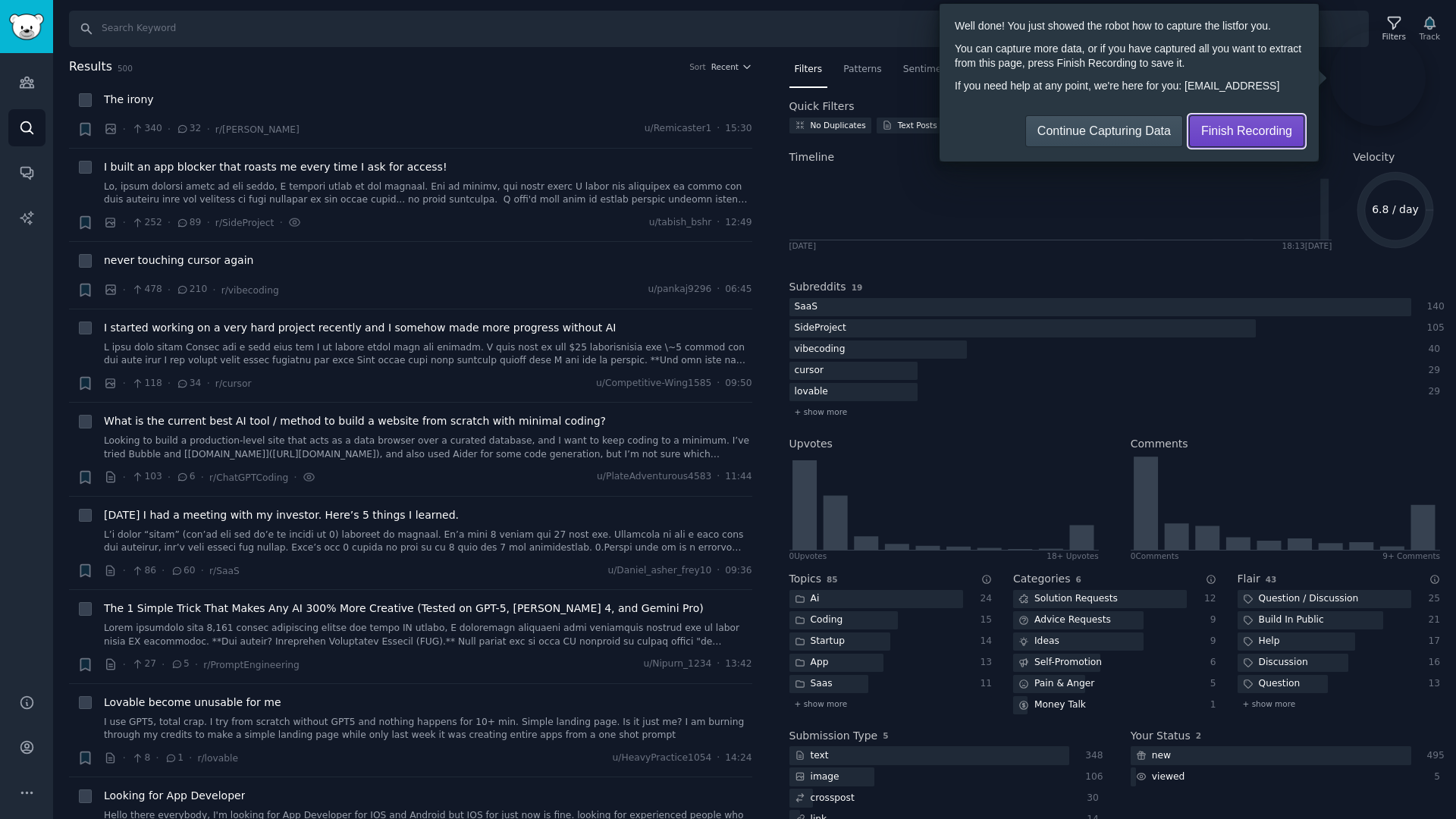
click at [1233, 134] on span "Finish Recording" at bounding box center [1246, 131] width 91 height 16
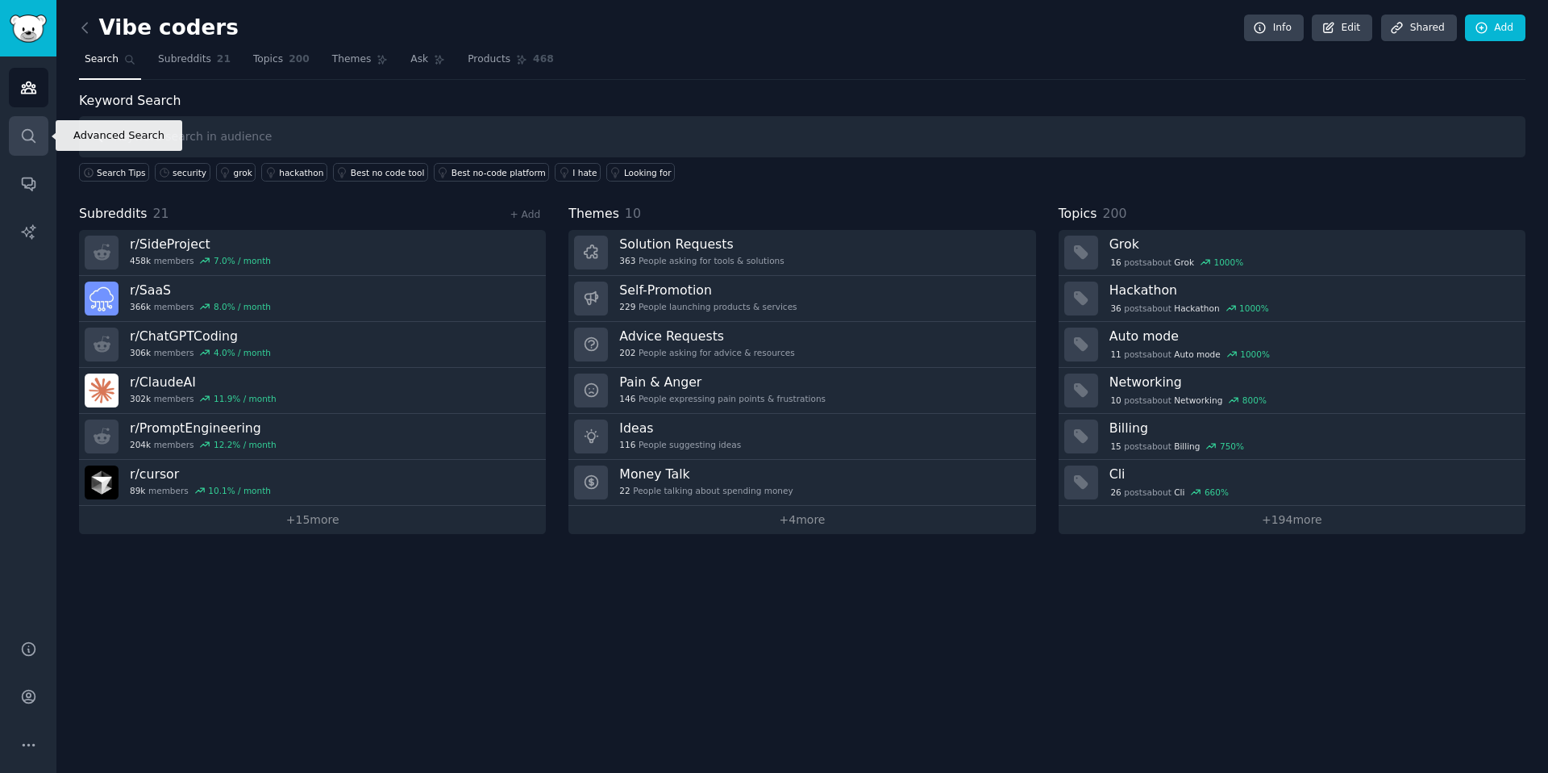
click at [18, 142] on link "Search" at bounding box center [29, 136] width 40 height 40
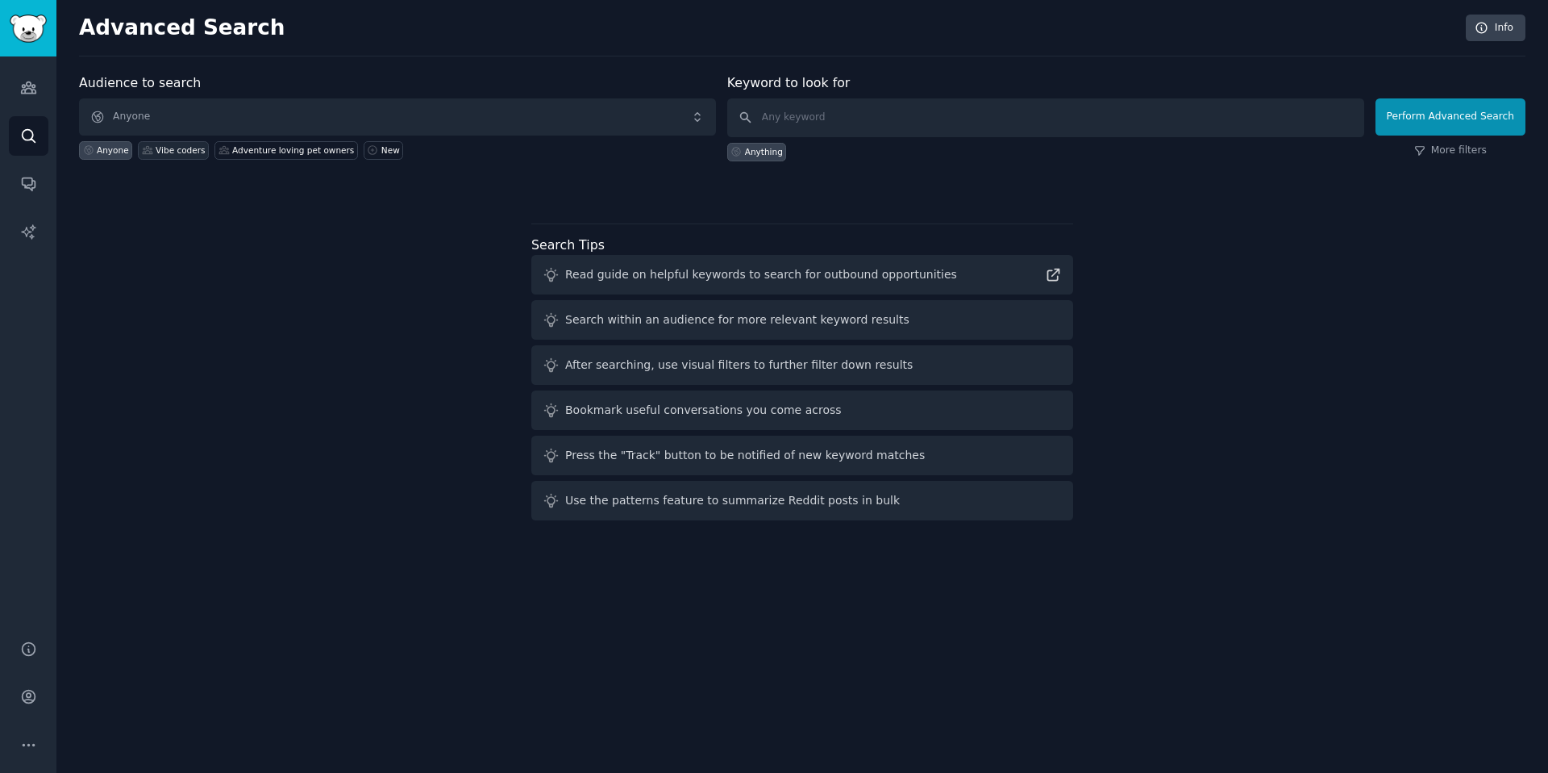
click at [156, 152] on div "Vibe coders" at bounding box center [180, 149] width 49 height 11
click at [767, 148] on div "Anything" at bounding box center [764, 151] width 38 height 11
click at [1460, 107] on button "Perform Advanced Search" at bounding box center [1451, 116] width 150 height 37
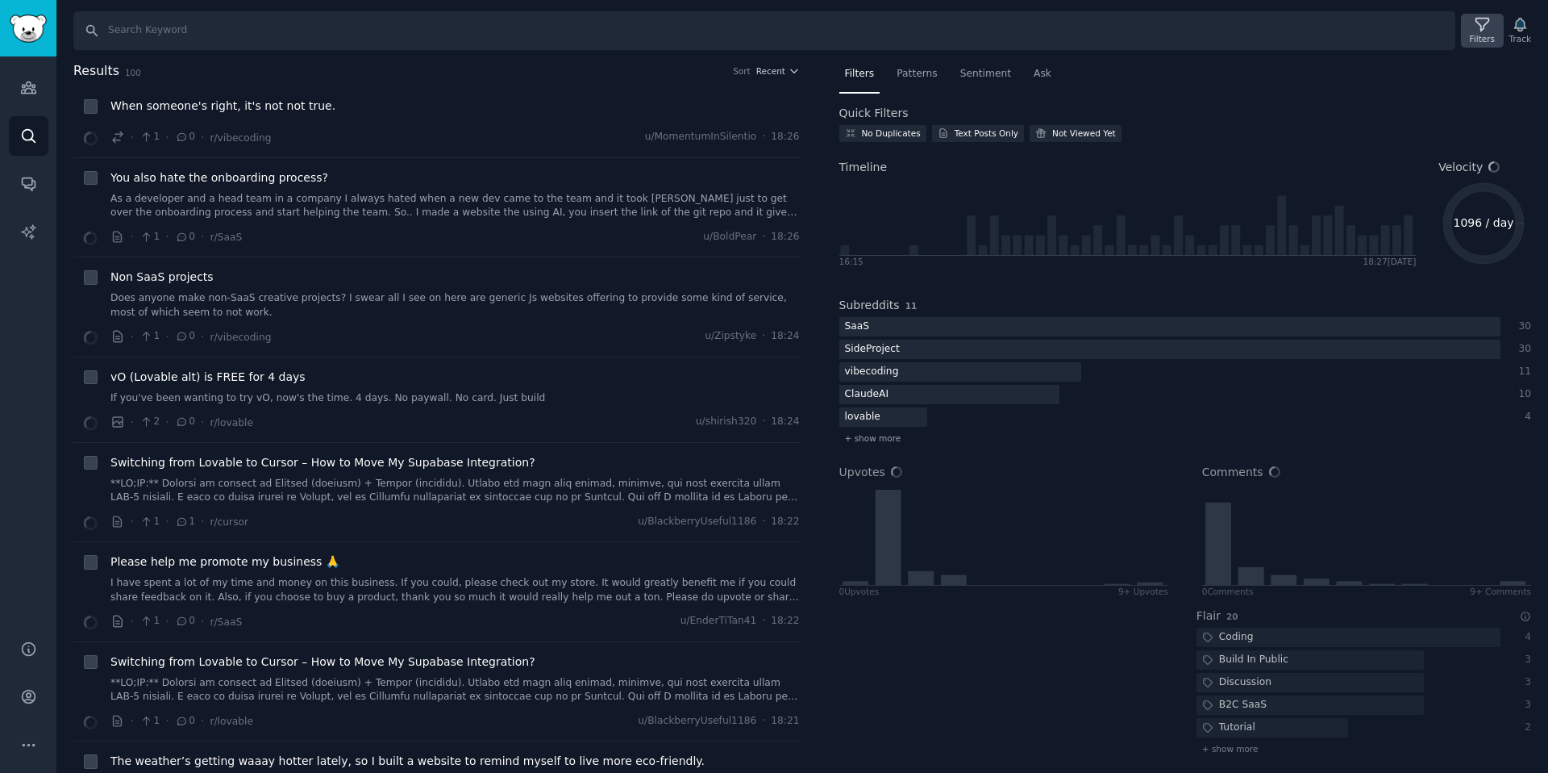
click at [1480, 35] on div "Filters" at bounding box center [1482, 38] width 25 height 11
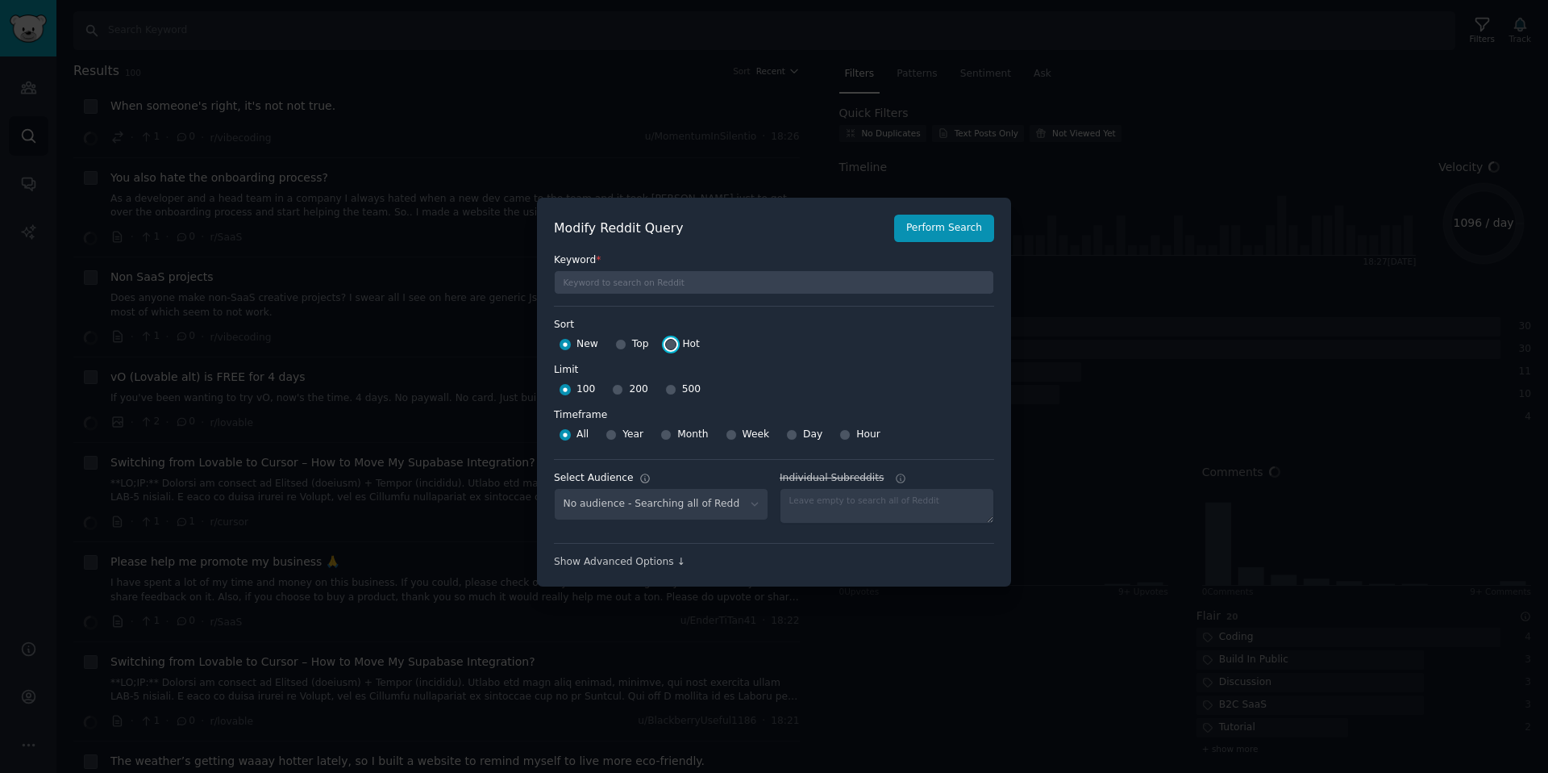
select select "3e611c75ae"
click at [673, 346] on input "Hot" at bounding box center [670, 344] width 11 height 11
radio input "true"
click at [673, 392] on div at bounding box center [670, 389] width 11 height 15
click at [666, 390] on input "500" at bounding box center [670, 389] width 11 height 11
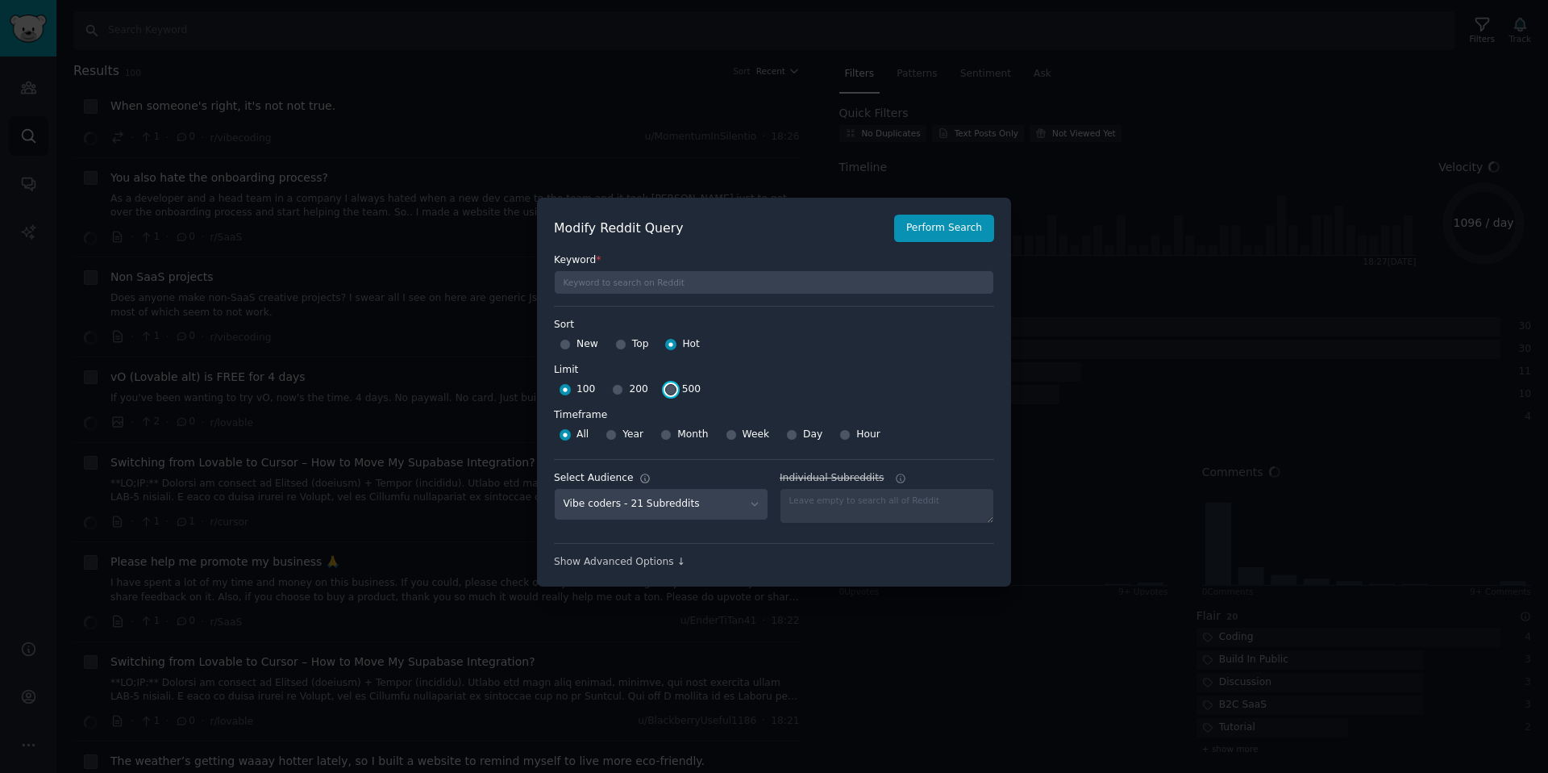
radio input "true"
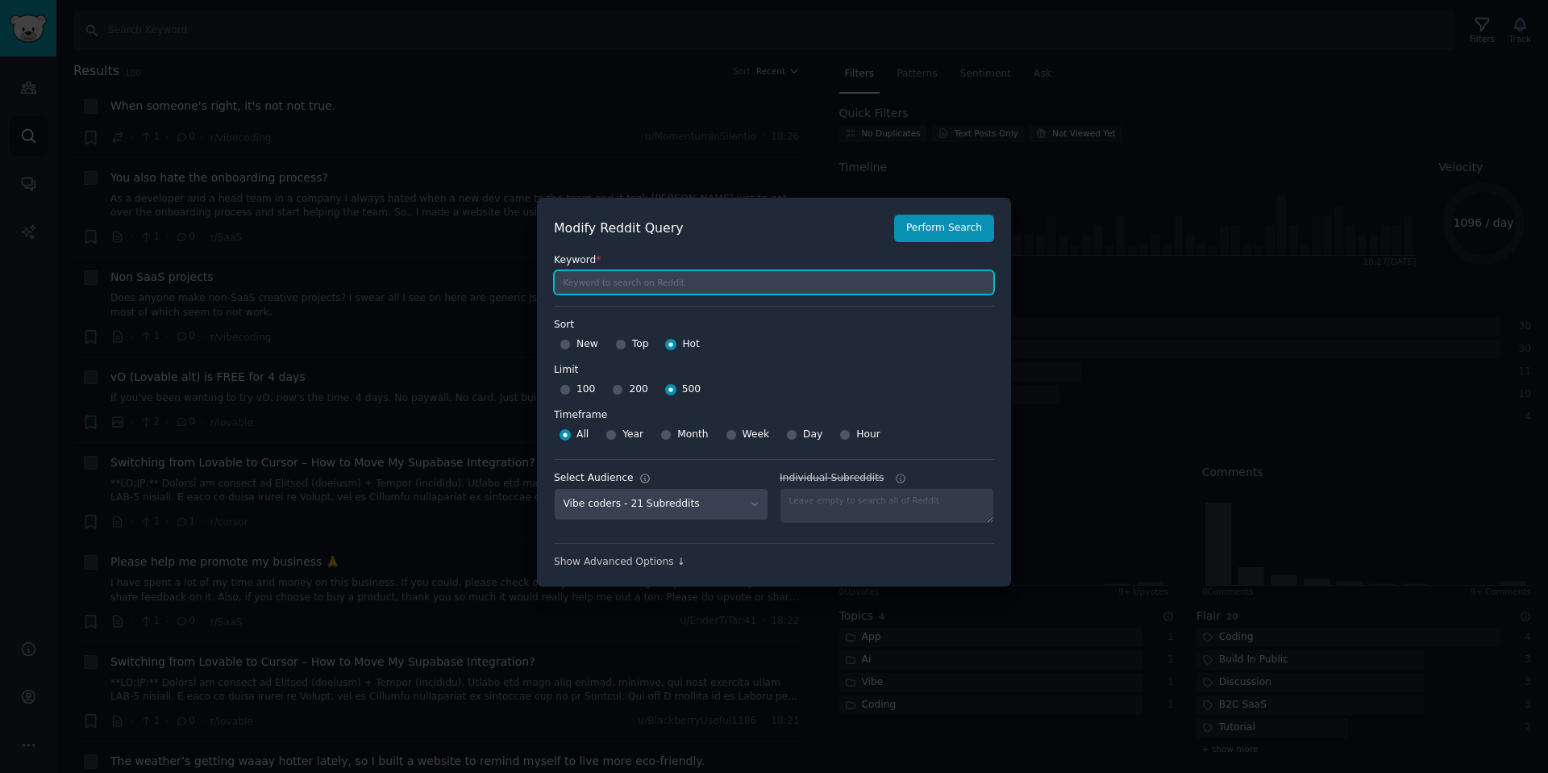
click at [734, 281] on input "text" at bounding box center [774, 282] width 440 height 24
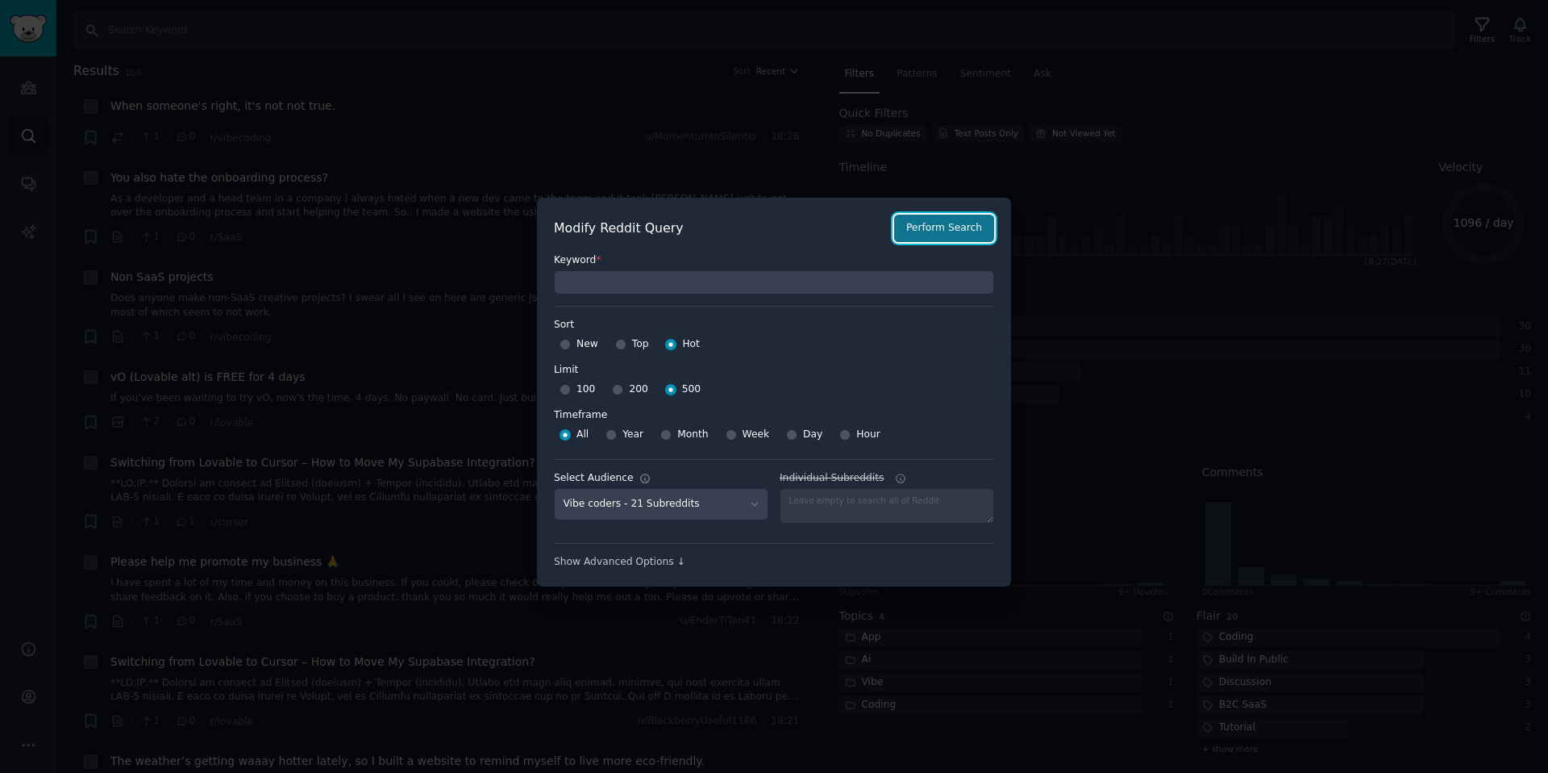
click at [915, 238] on button "Perform Search" at bounding box center [944, 228] width 100 height 27
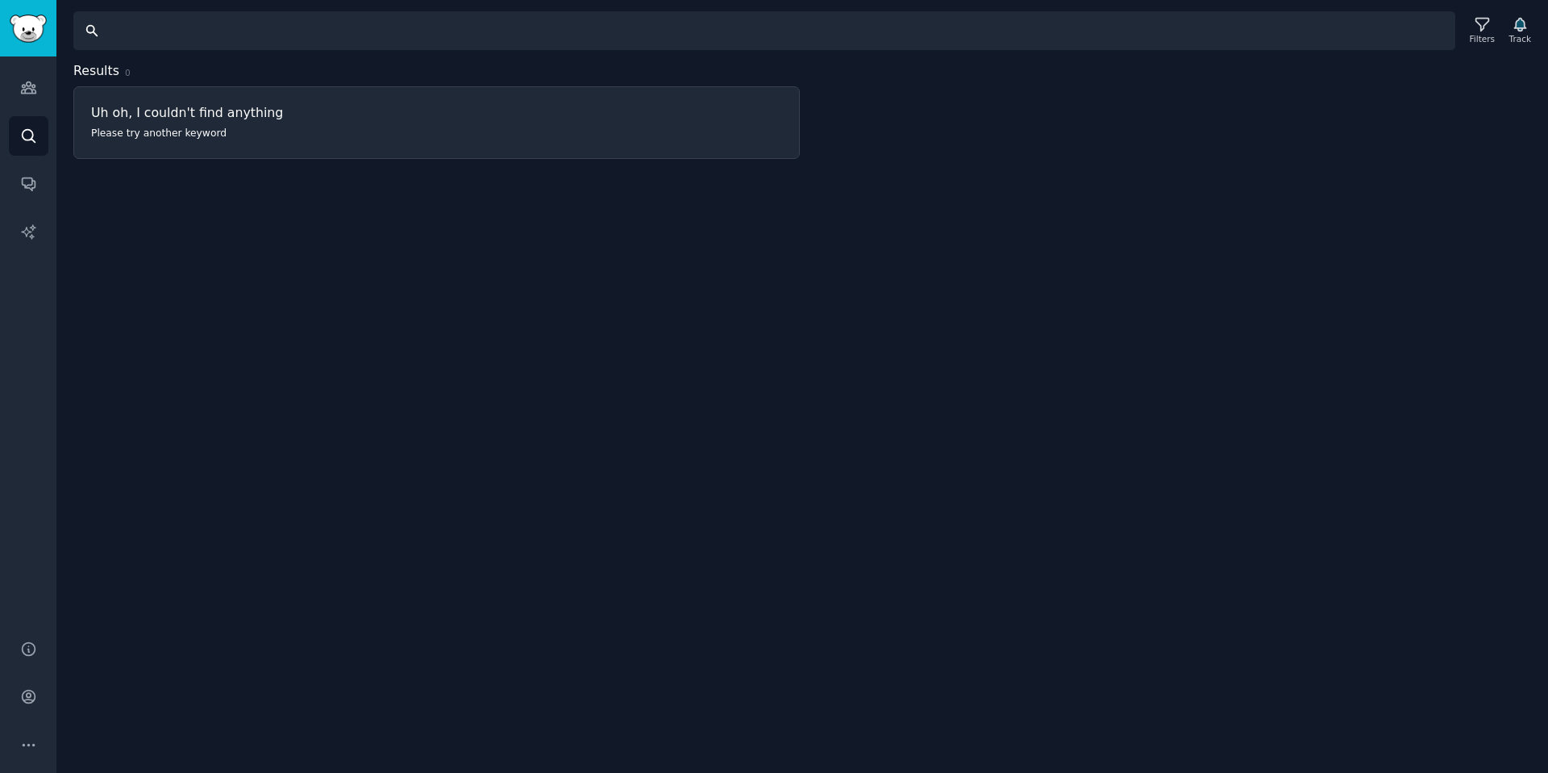
click at [480, 36] on input "Search" at bounding box center [764, 30] width 1382 height 39
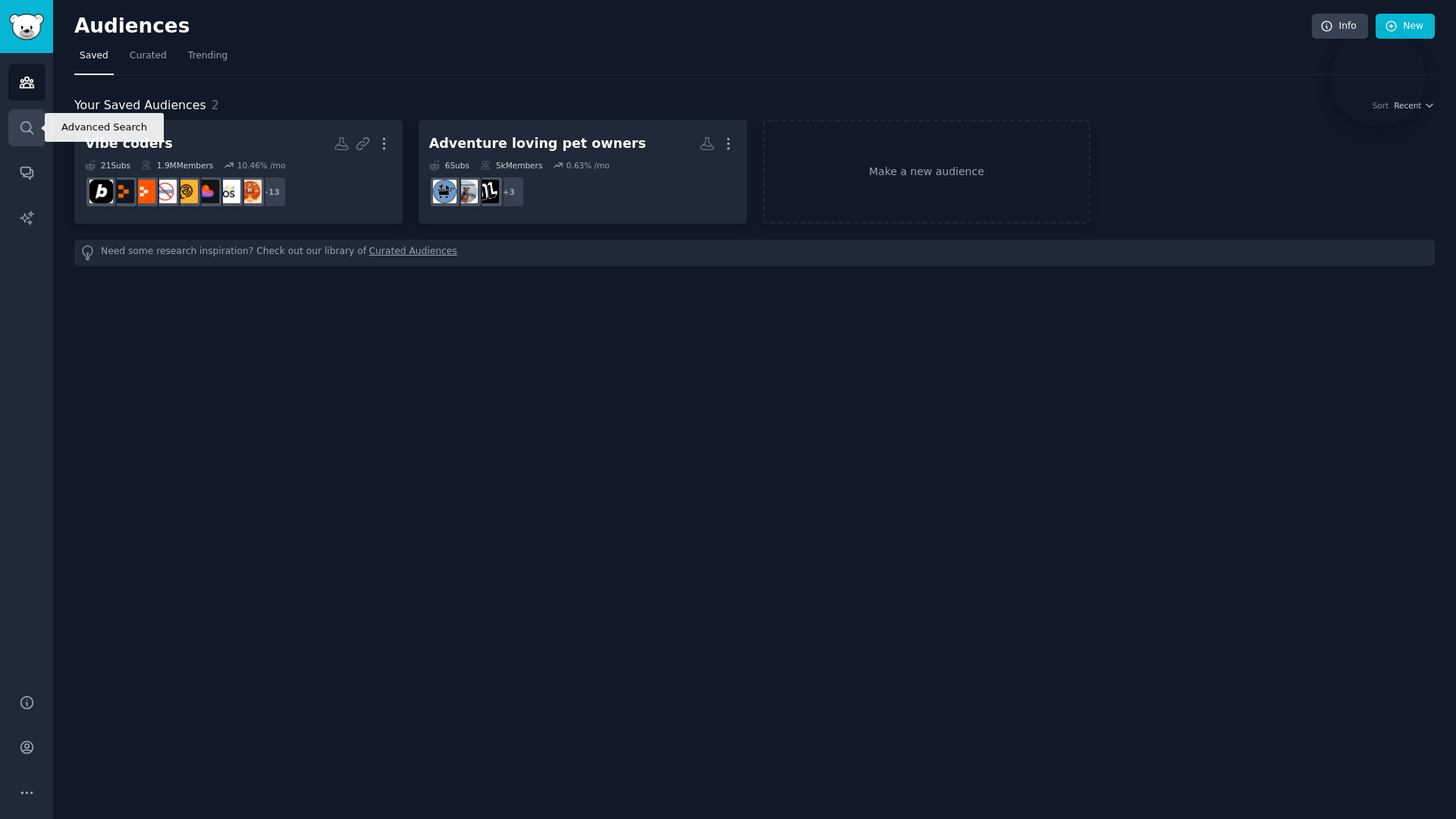
click at [32, 130] on icon "Sidebar" at bounding box center [26, 127] width 16 height 16
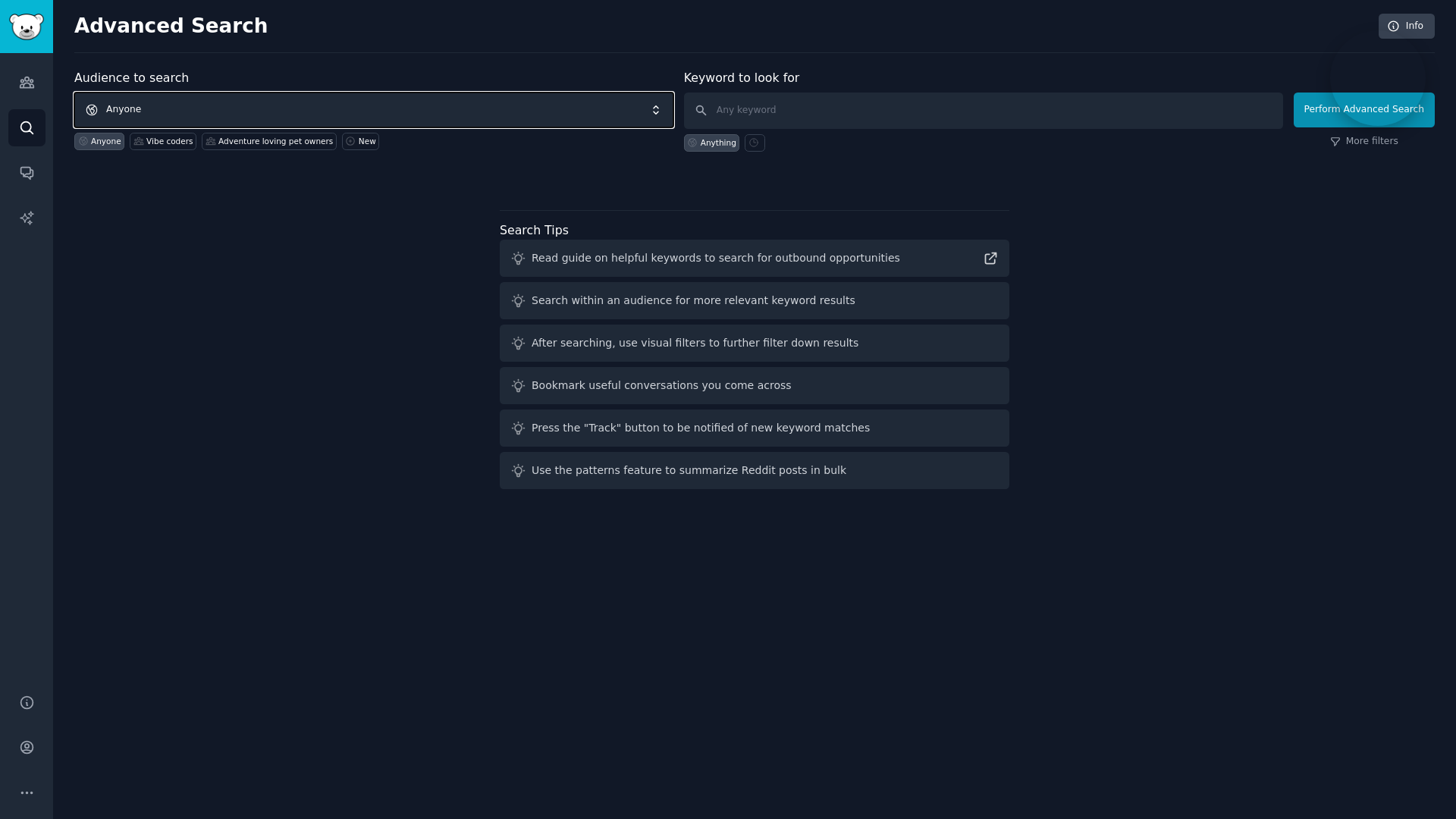
click at [171, 112] on span "Anyone" at bounding box center [373, 109] width 599 height 35
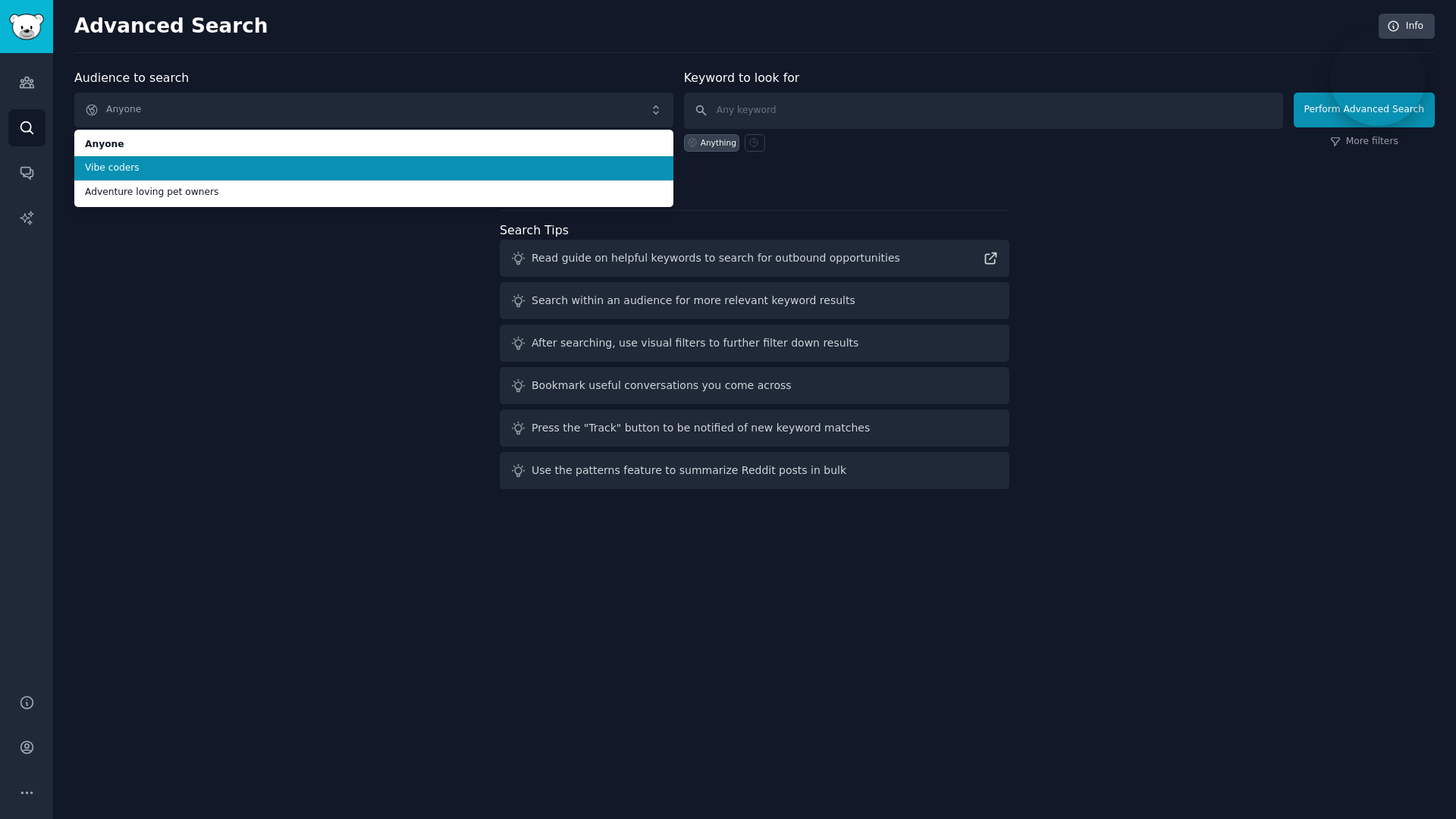
click at [140, 165] on span "Vibe coders" at bounding box center [373, 168] width 578 height 14
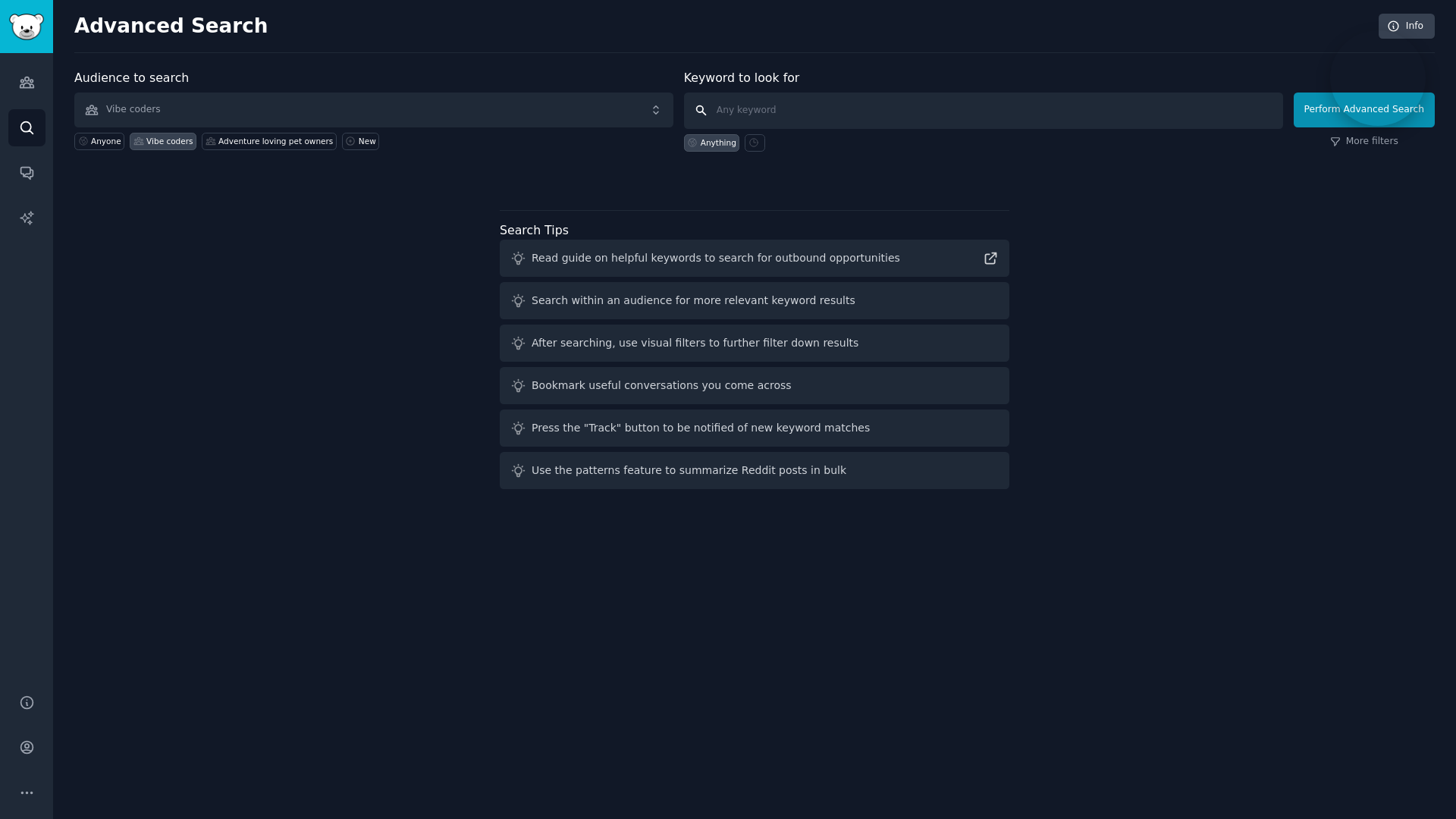
click at [766, 118] on input "text" at bounding box center [983, 110] width 599 height 37
click at [722, 142] on div "Anything" at bounding box center [719, 142] width 36 height 10
click at [1315, 111] on button "Perform Advanced Search" at bounding box center [1365, 109] width 141 height 35
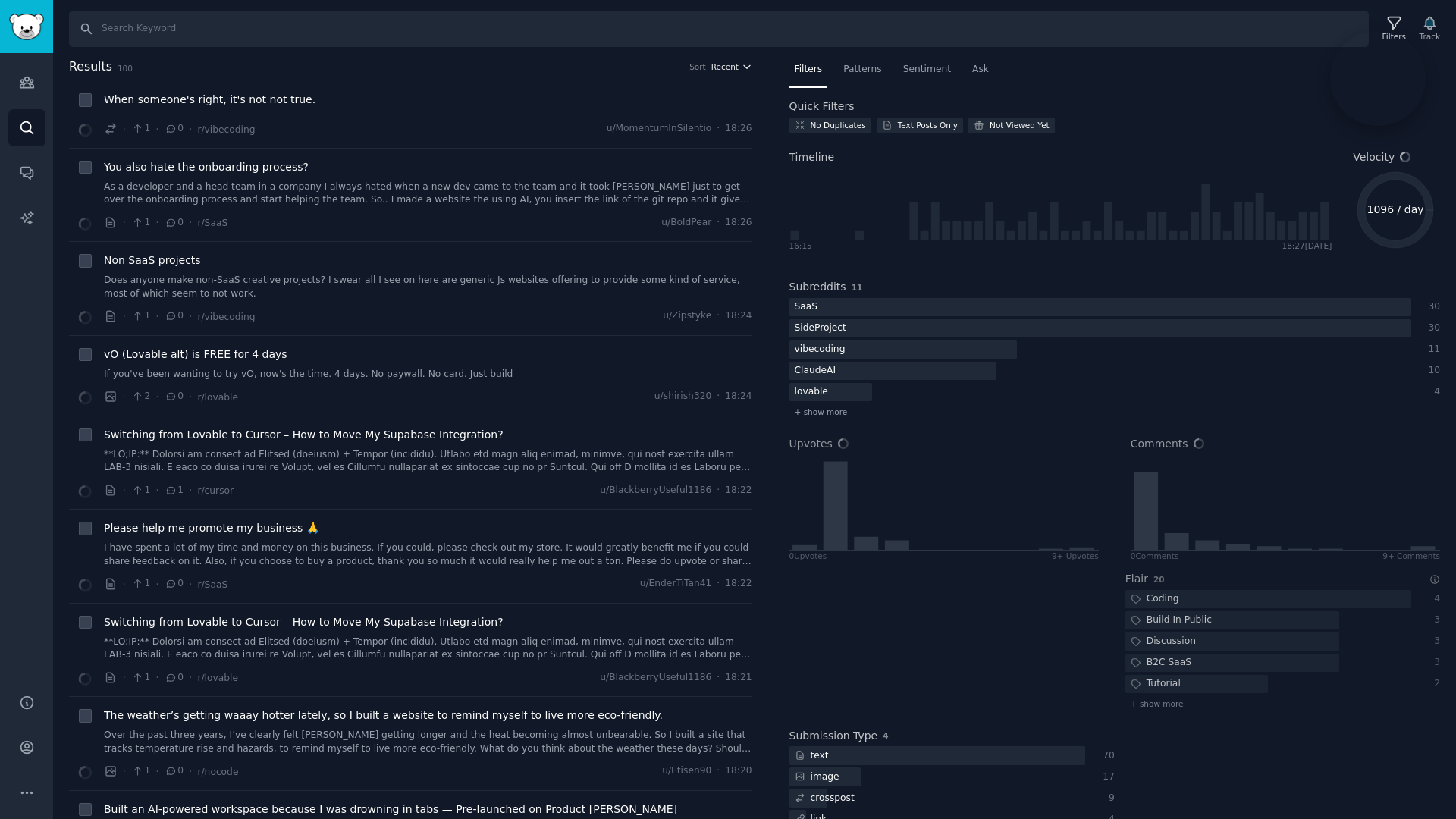
click at [722, 71] on span "Recent" at bounding box center [724, 66] width 27 height 10
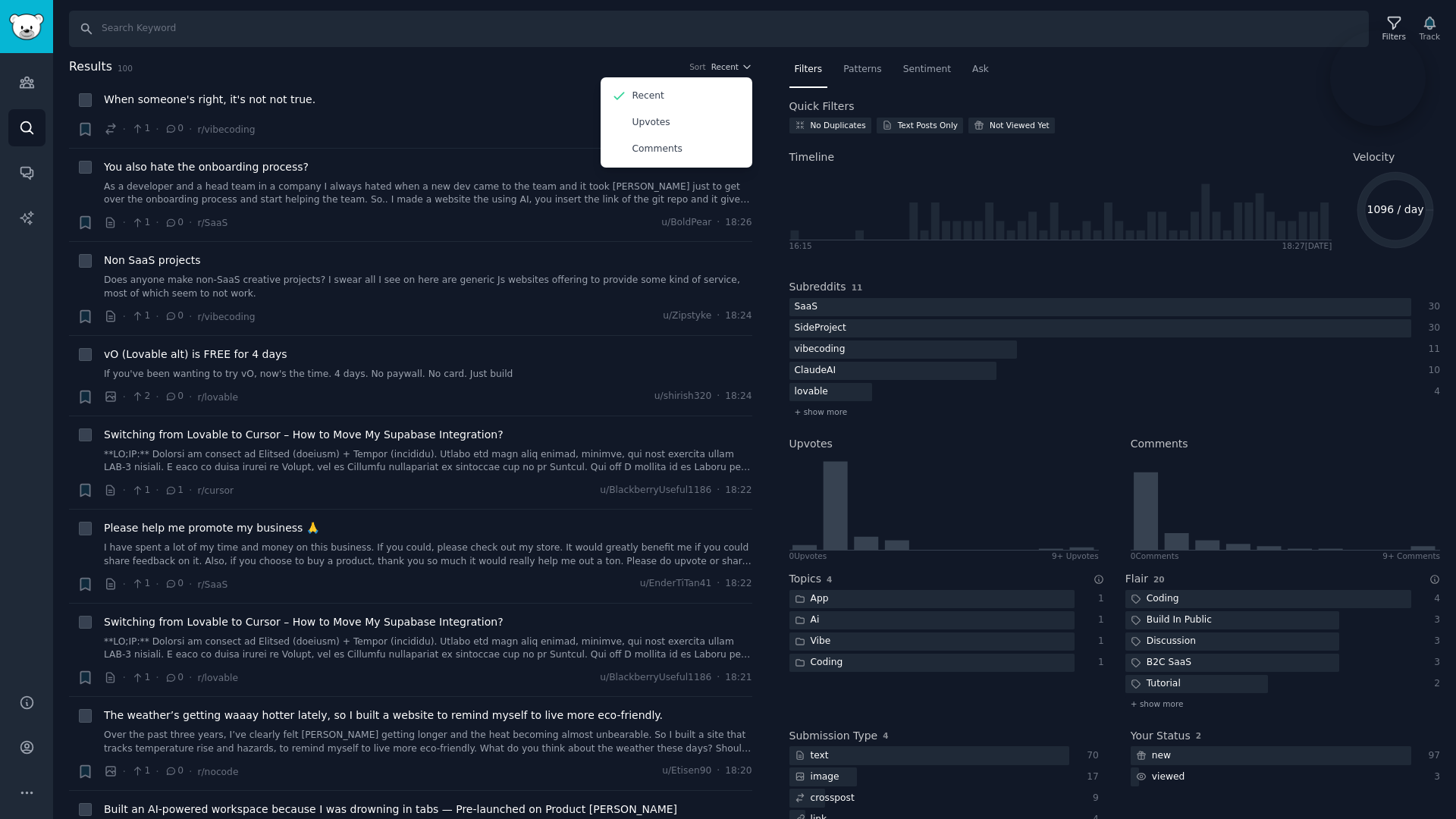
click at [682, 68] on h2 "Results 100 Sort Recent Recent Upvotes Comments" at bounding box center [410, 67] width 684 height 19
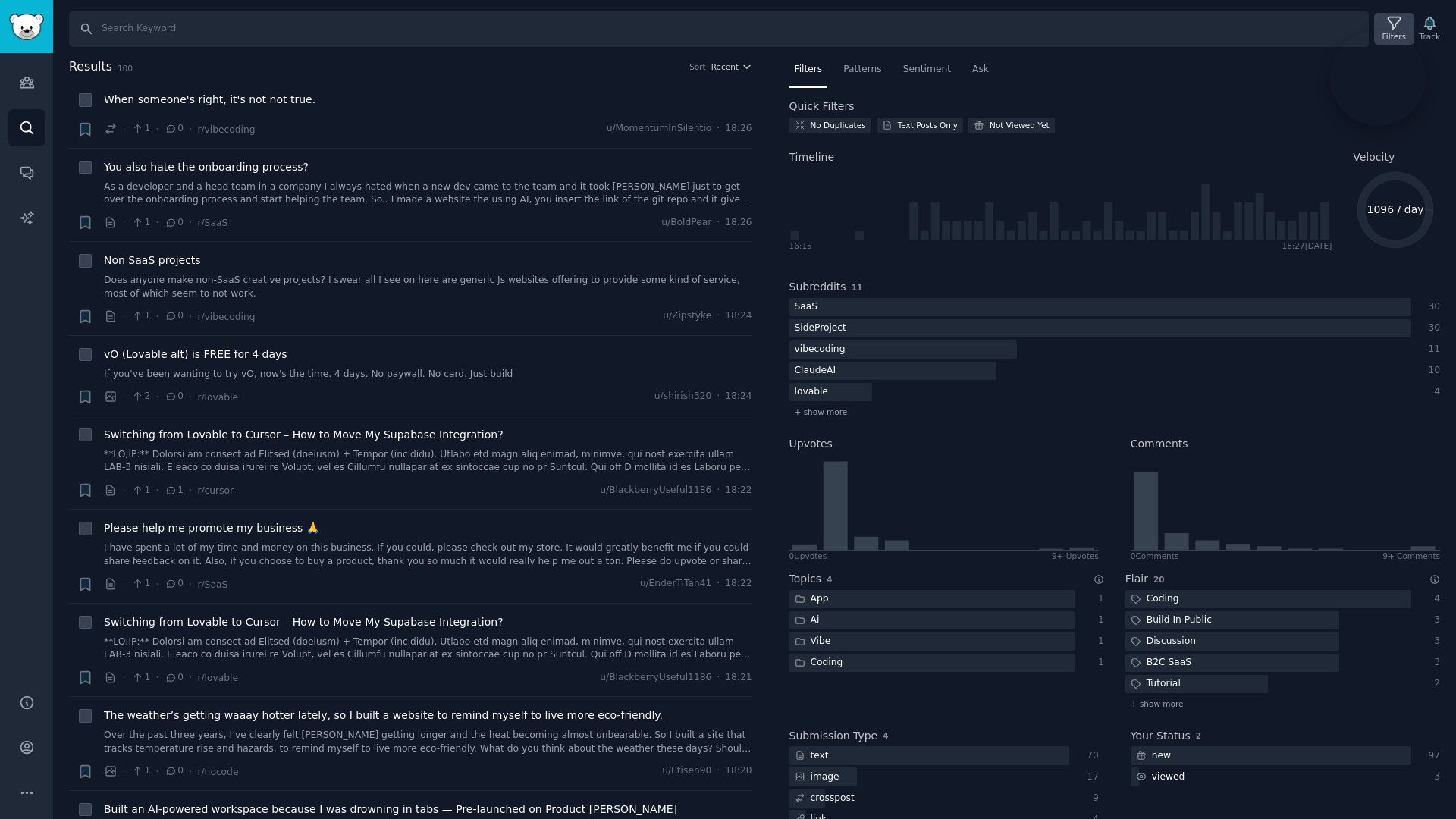
click at [1401, 25] on div "Filters" at bounding box center [1394, 29] width 40 height 32
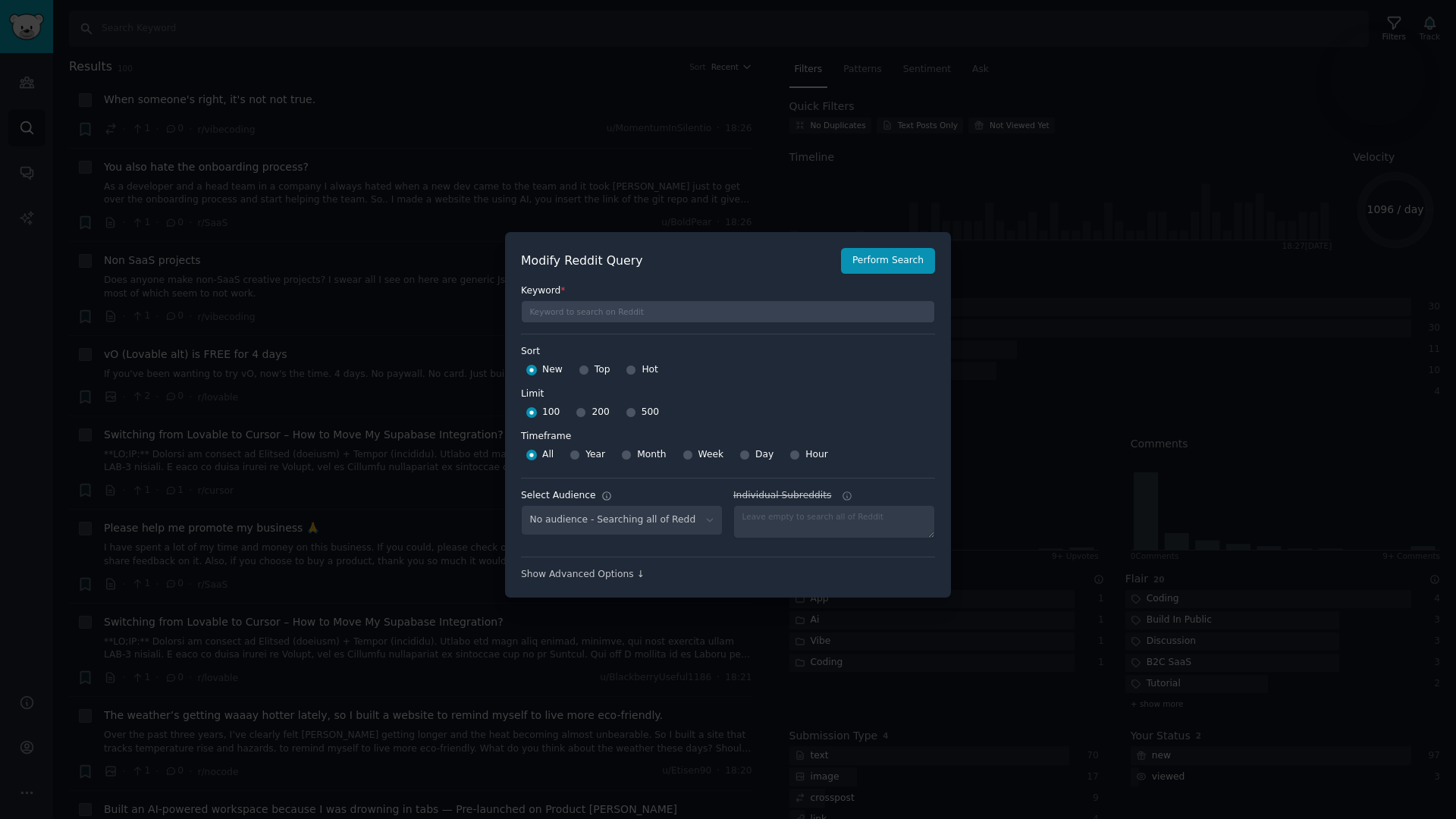
select select "3e611c75ae"
click at [629, 371] on input "Hot" at bounding box center [630, 370] width 10 height 10
radio input "true"
click at [629, 414] on input "500" at bounding box center [630, 412] width 10 height 10
radio input "true"
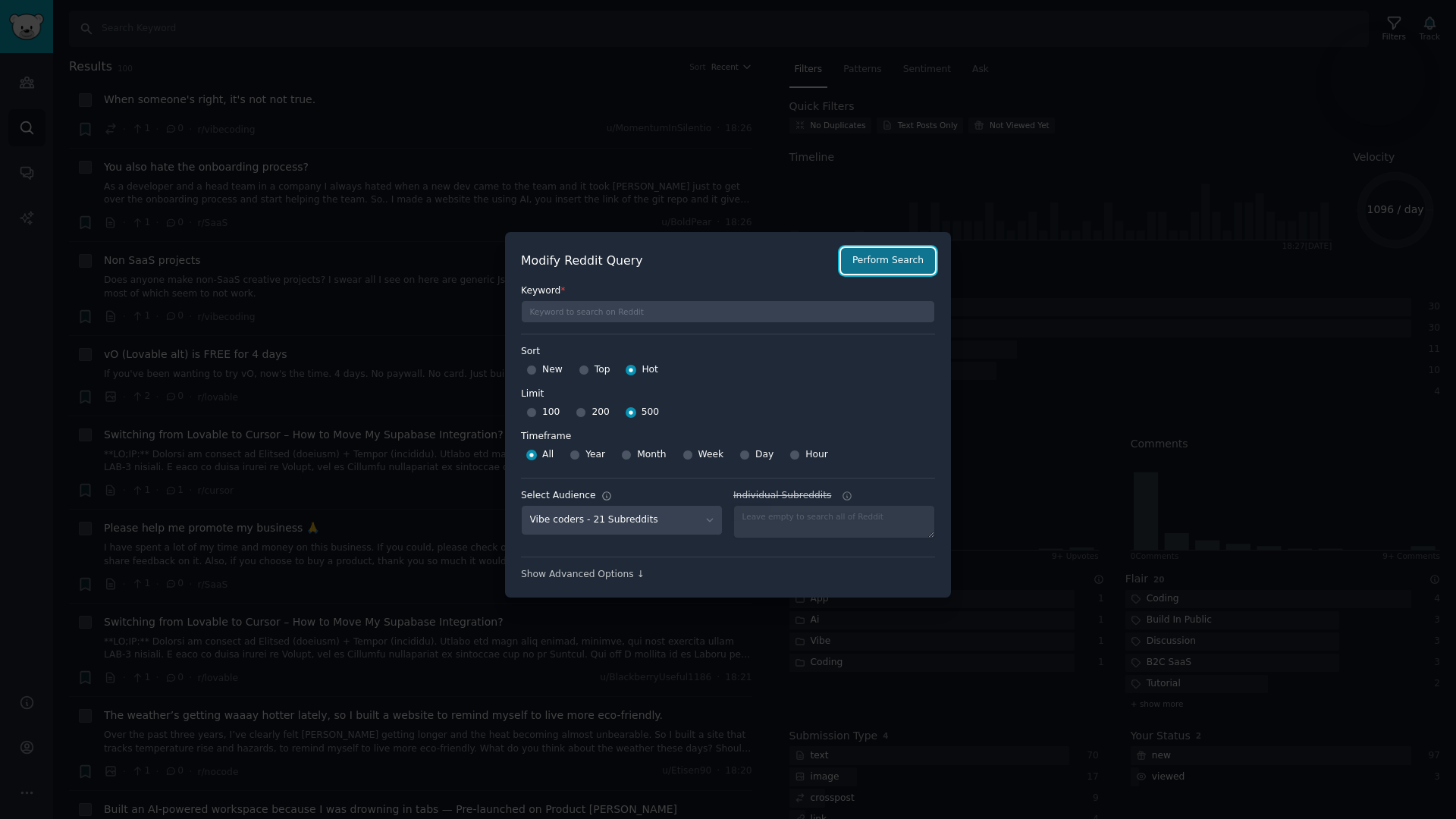
click at [859, 261] on button "Perform Search" at bounding box center [888, 260] width 94 height 25
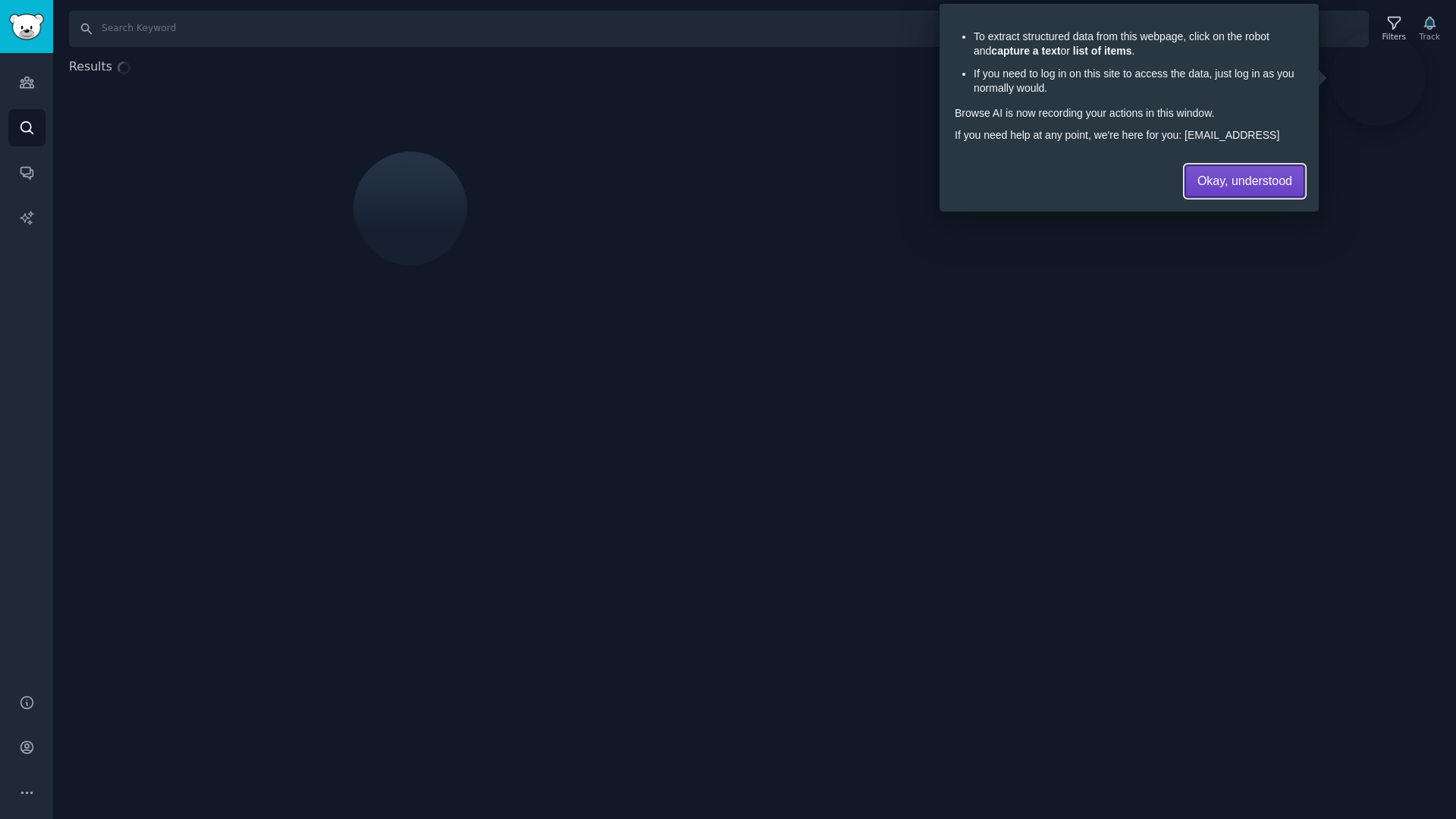
click at [1203, 184] on span "Okay, understood" at bounding box center [1244, 181] width 95 height 16
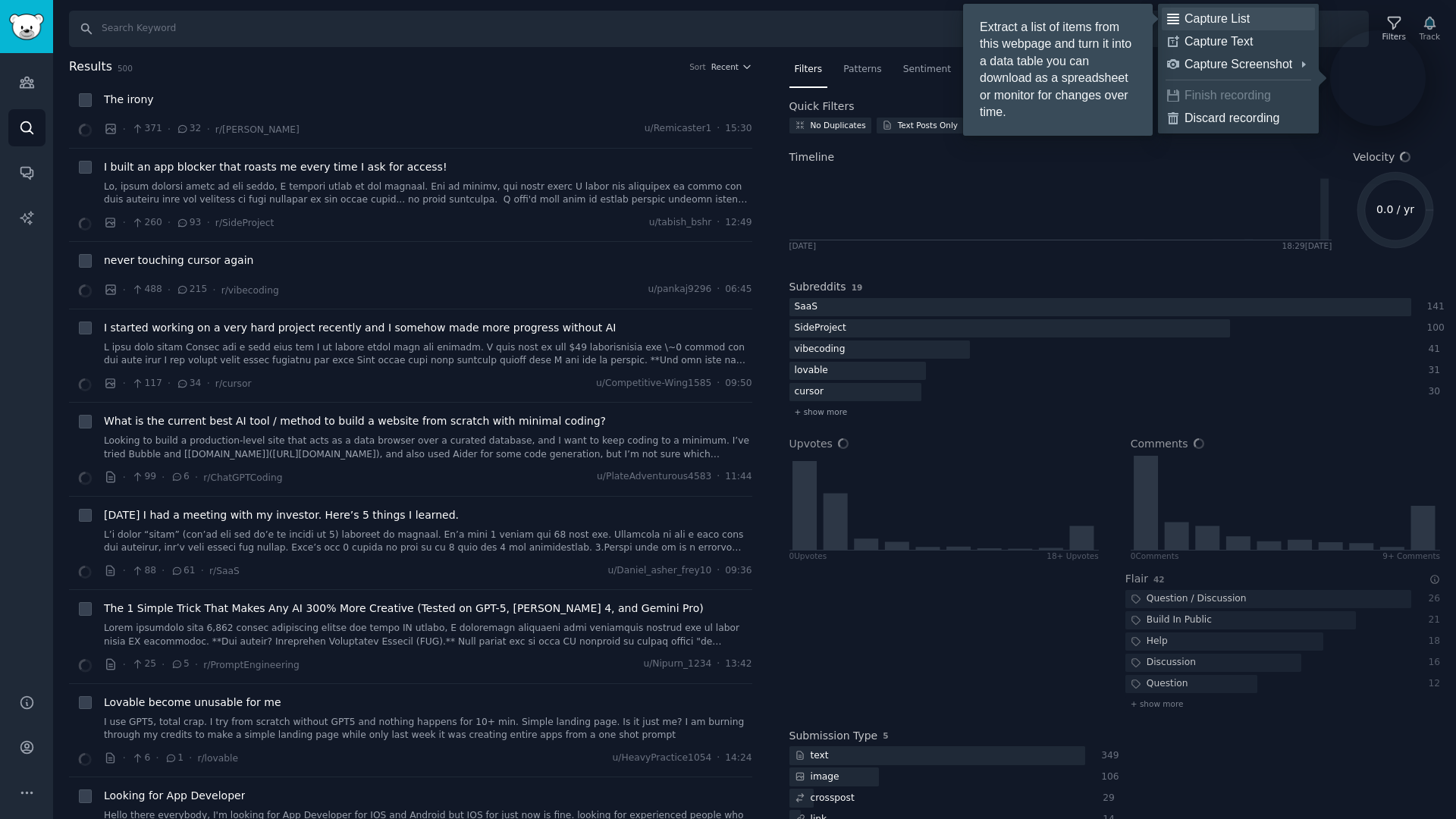
click at [1228, 18] on div "Capture List" at bounding box center [1247, 19] width 125 height 15
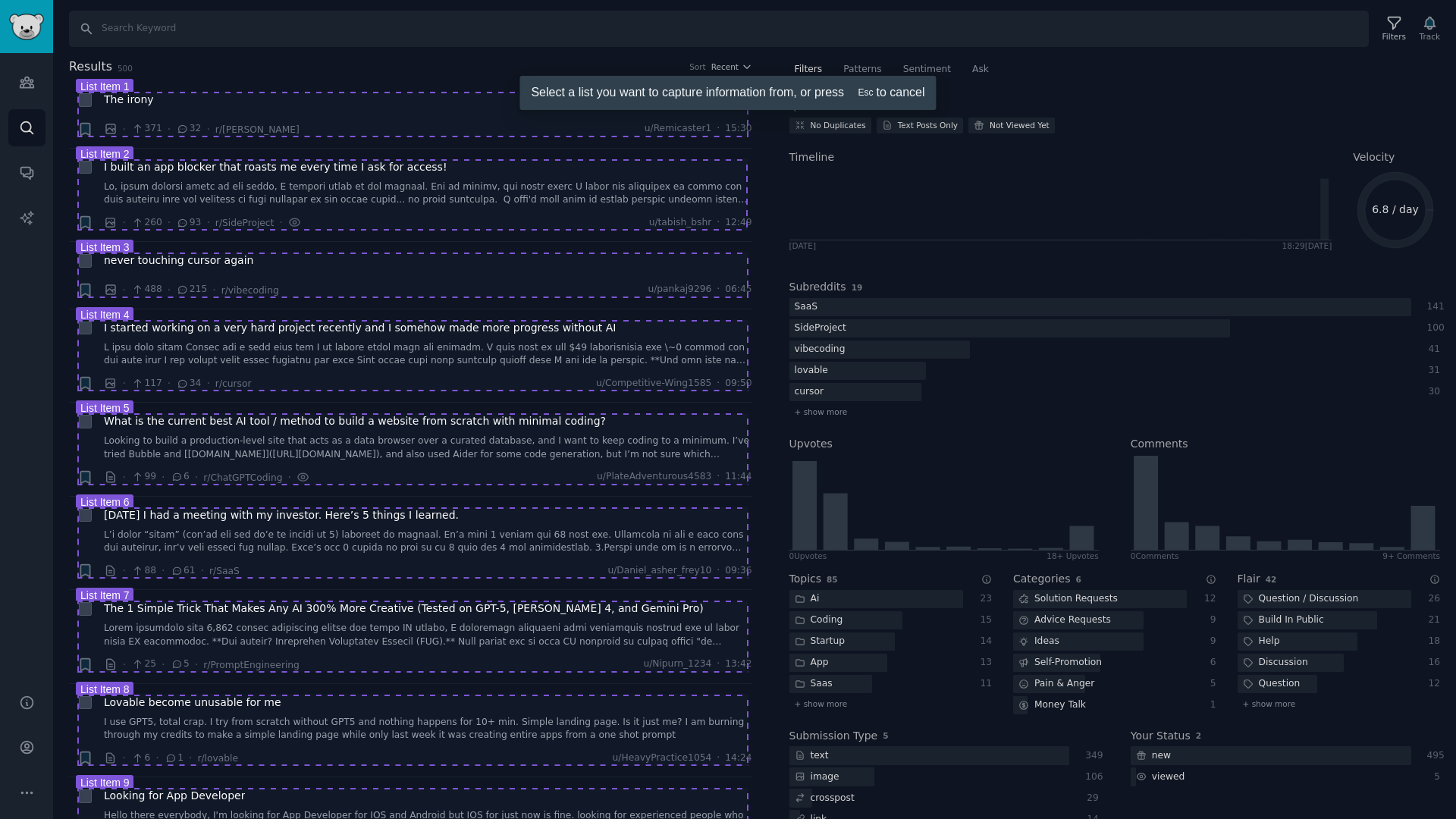
click at [340, 173] on div at bounding box center [728, 409] width 1456 height 819
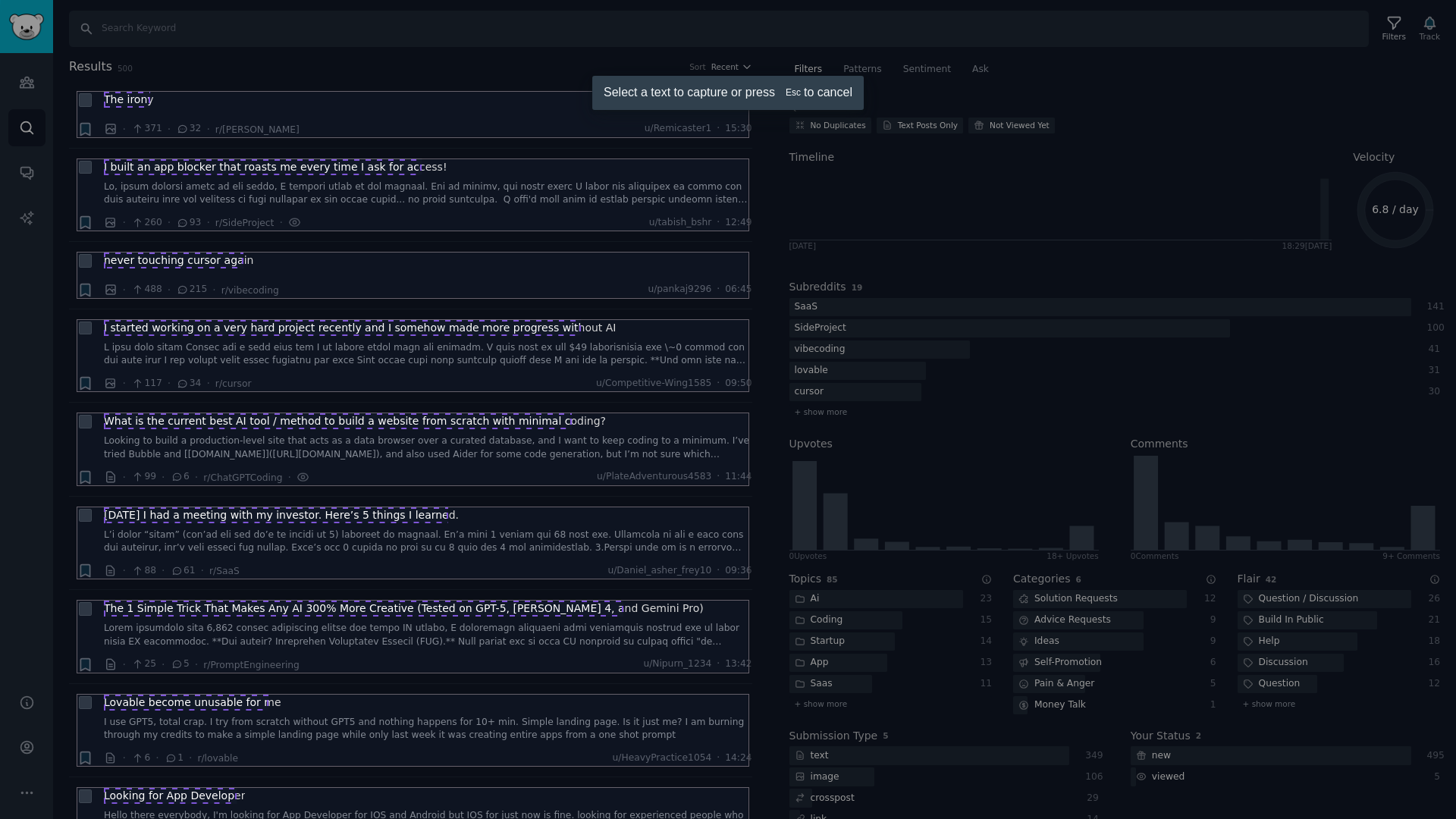
click at [141, 100] on div at bounding box center [728, 409] width 1456 height 819
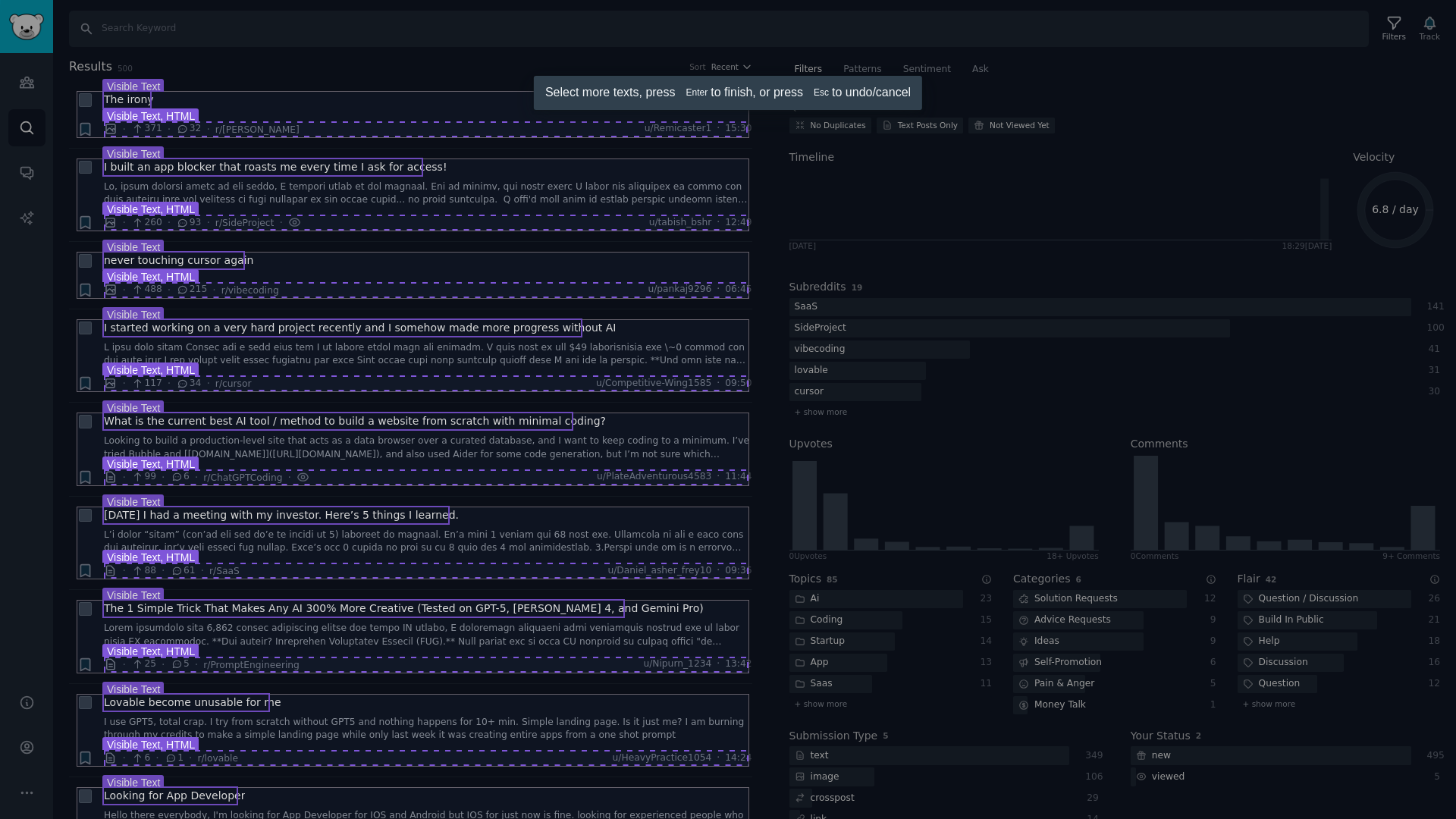
click at [178, 123] on div at bounding box center [728, 409] width 1456 height 819
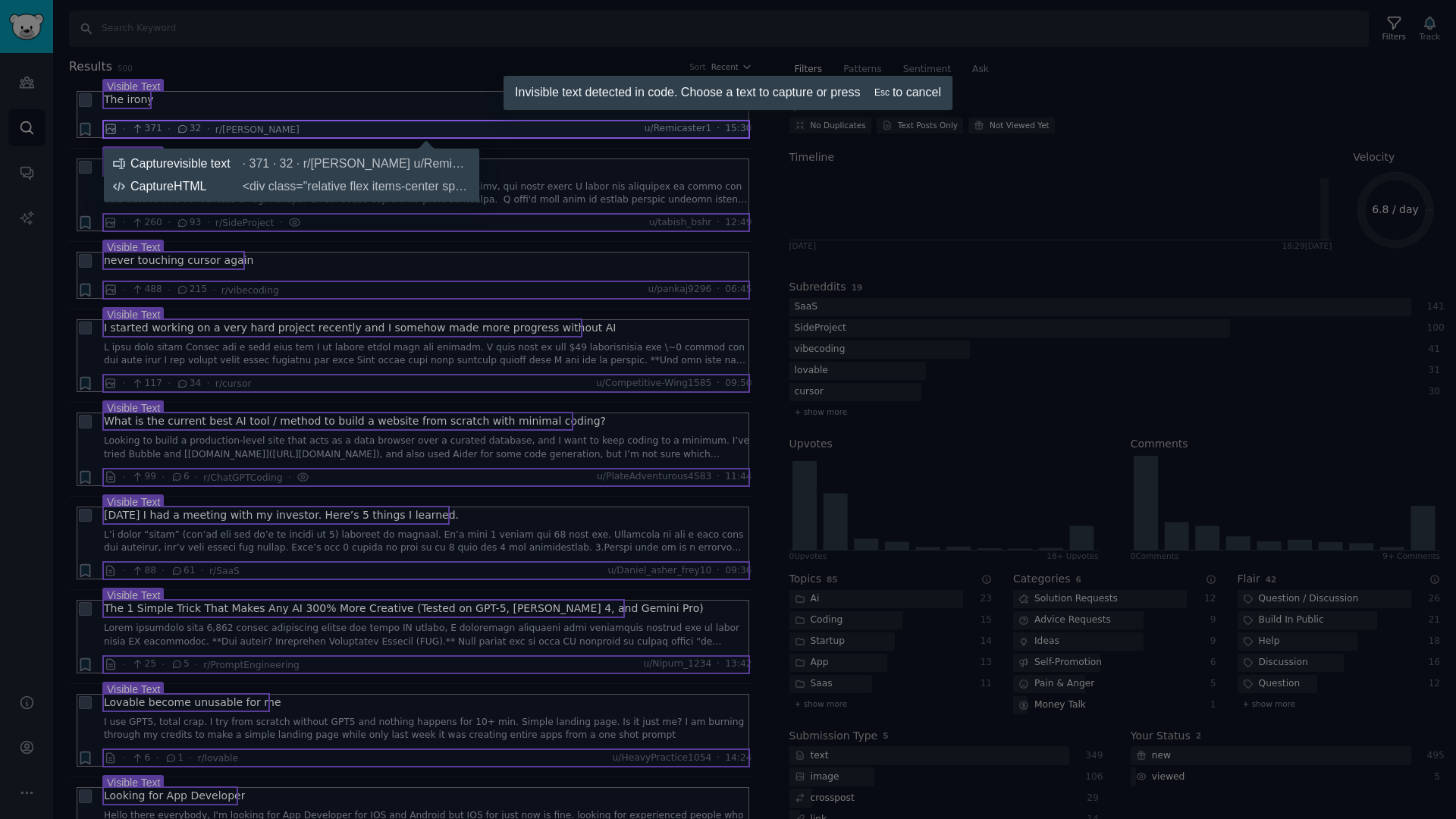
click at [115, 291] on icon at bounding box center [728, 409] width 1456 height 819
click at [227, 163] on div "Capture visible text · 371 · 32 · r/ClaudeAI u/Remicaster1 · 15:30" at bounding box center [300, 164] width 340 height 15
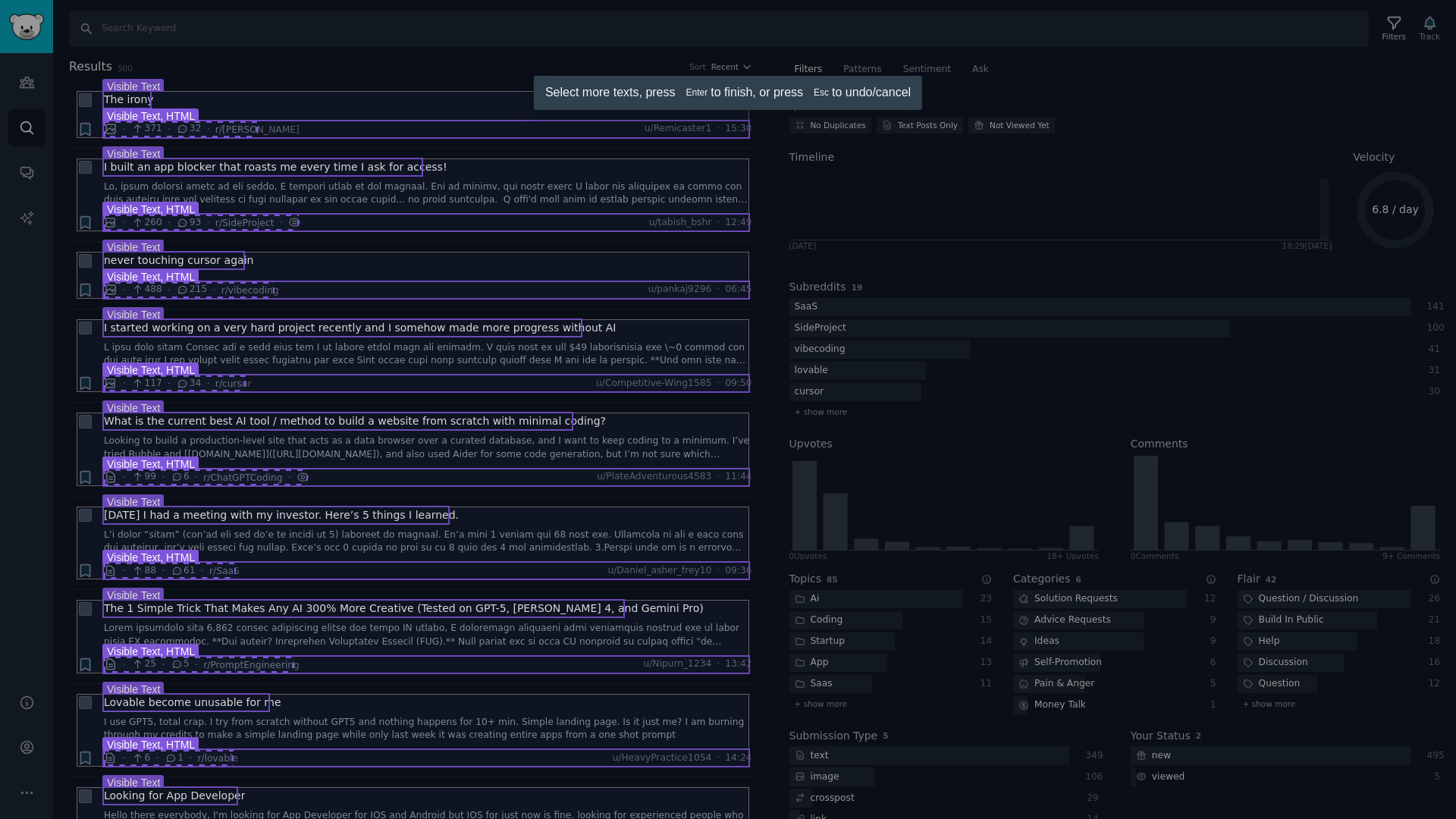
click at [166, 123] on div at bounding box center [728, 409] width 1456 height 819
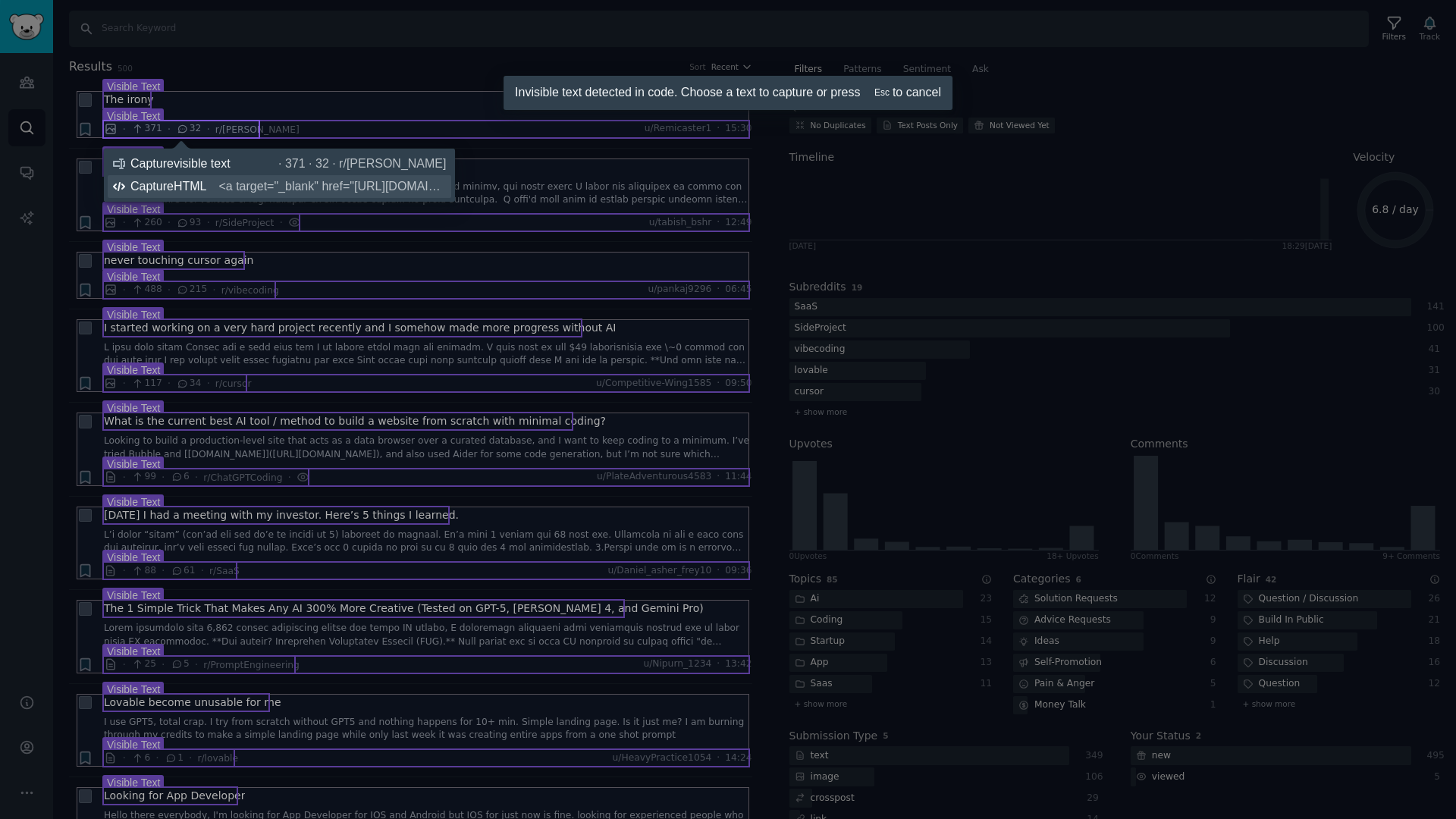
click at [185, 188] on div "Capture HTML <a target="_blank" href="https://www.reddit.com/r/ClaudeAI/comment…" at bounding box center [289, 186] width 316 height 15
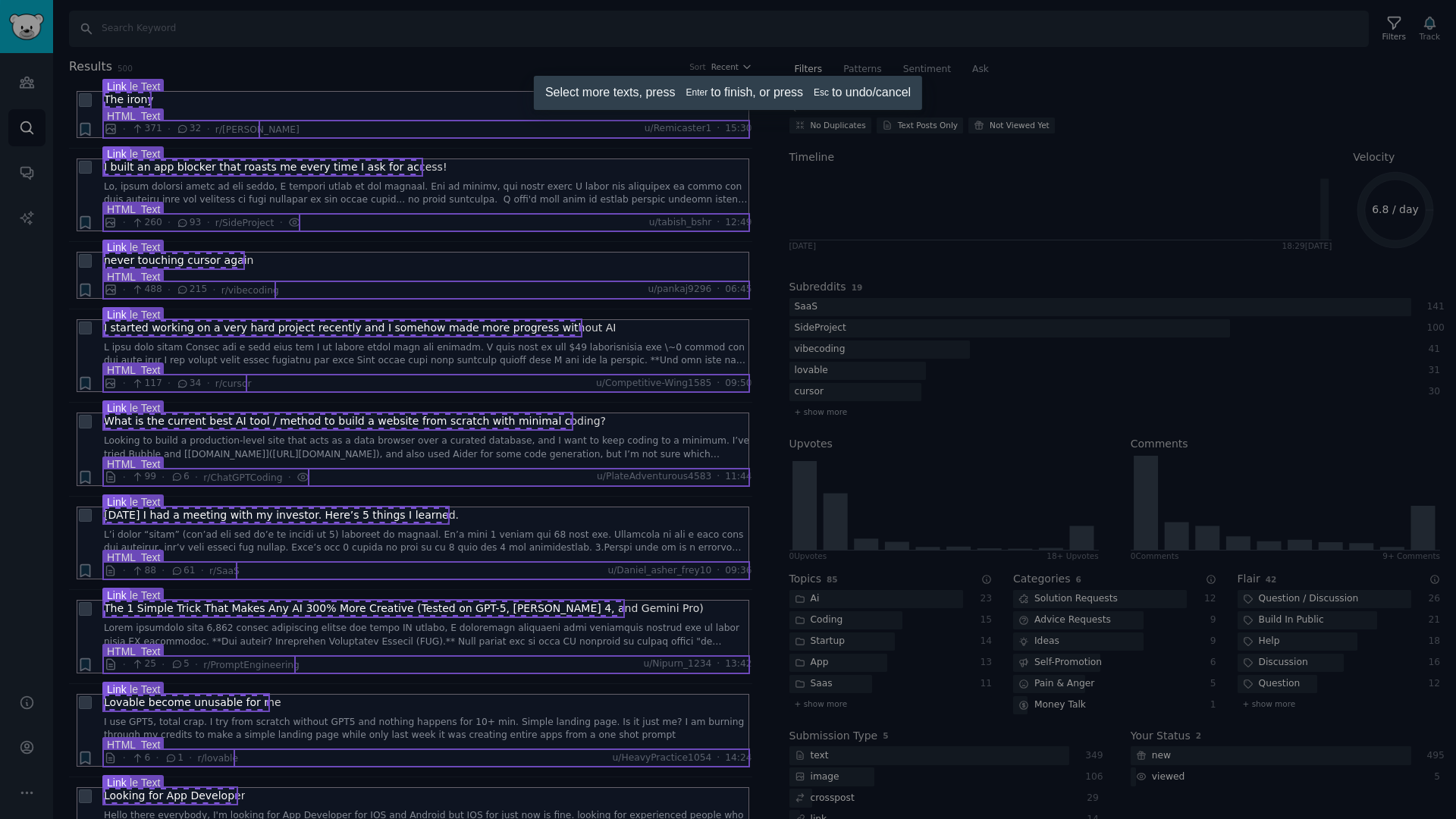
click at [134, 100] on div at bounding box center [728, 409] width 1456 height 819
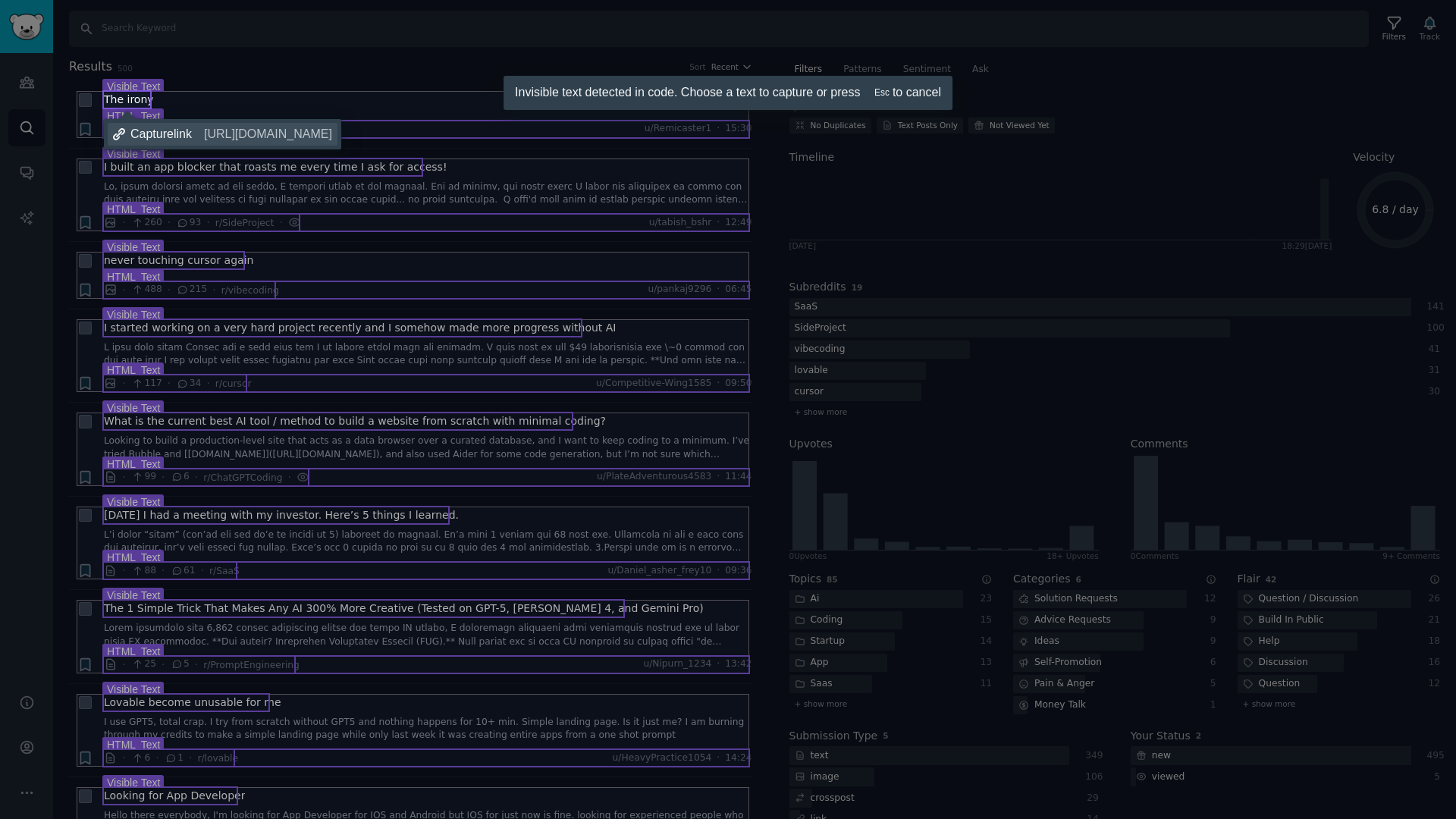
click at [158, 134] on div "Capture link https://go.gummysearch.com/reddit/submission/1moab1u/?type=submiss…" at bounding box center [231, 134] width 202 height 15
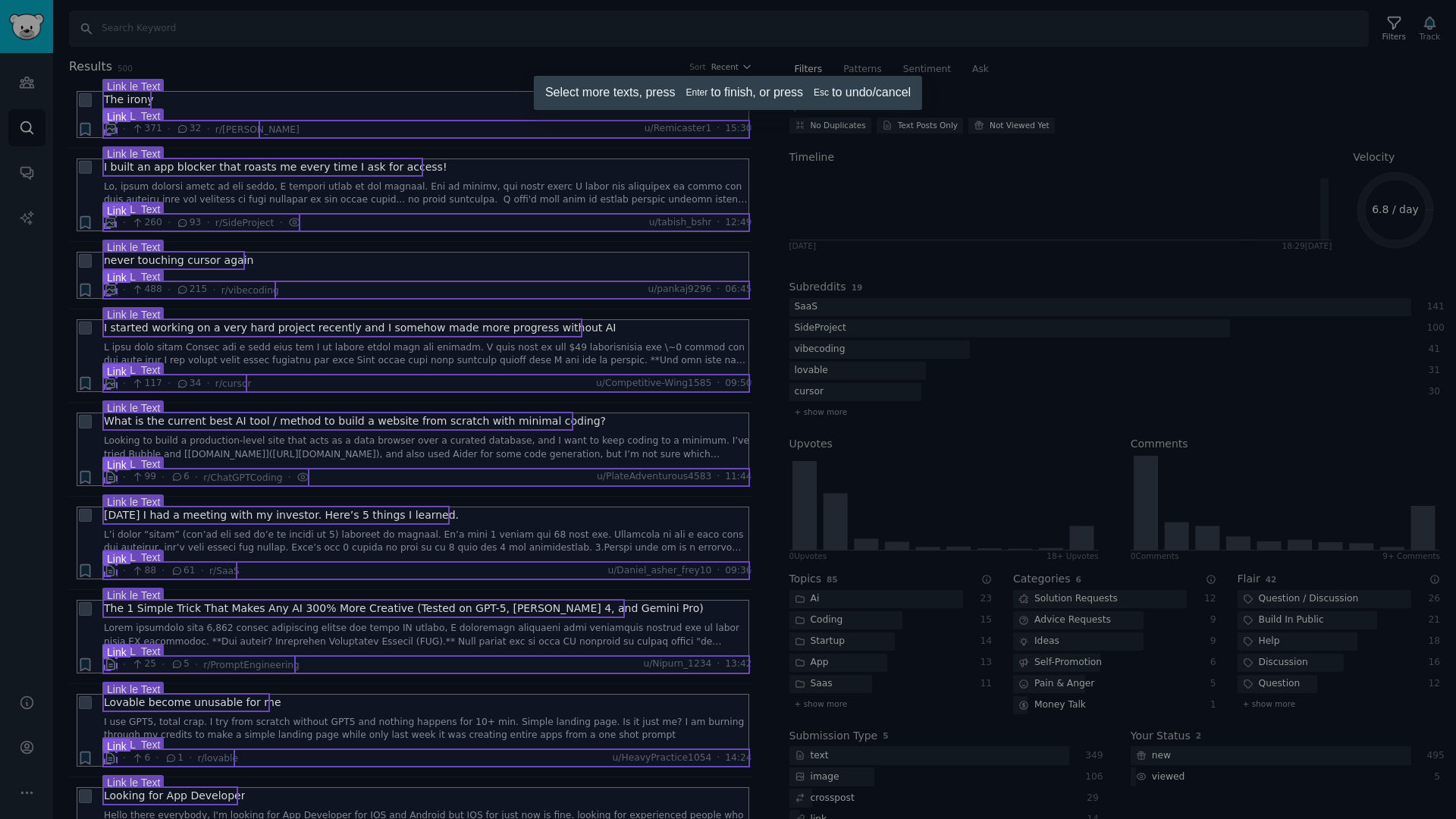
click at [112, 221] on div at bounding box center [728, 409] width 1456 height 819
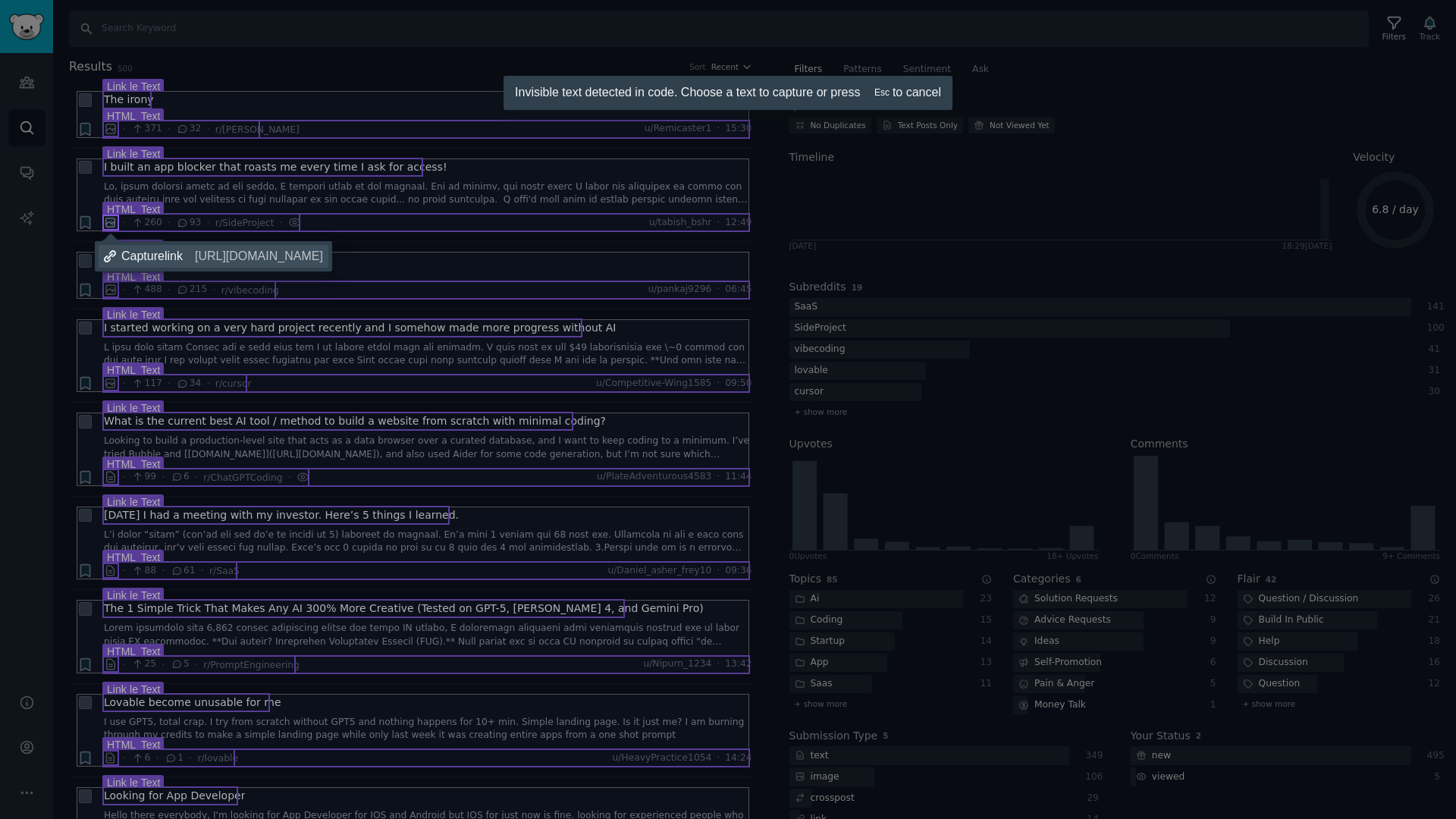
click at [196, 257] on div "Capture link https://www.reddit.com/r/SideProject/comments/1mo6j79/i_built_an_a…" at bounding box center [222, 257] width 202 height 15
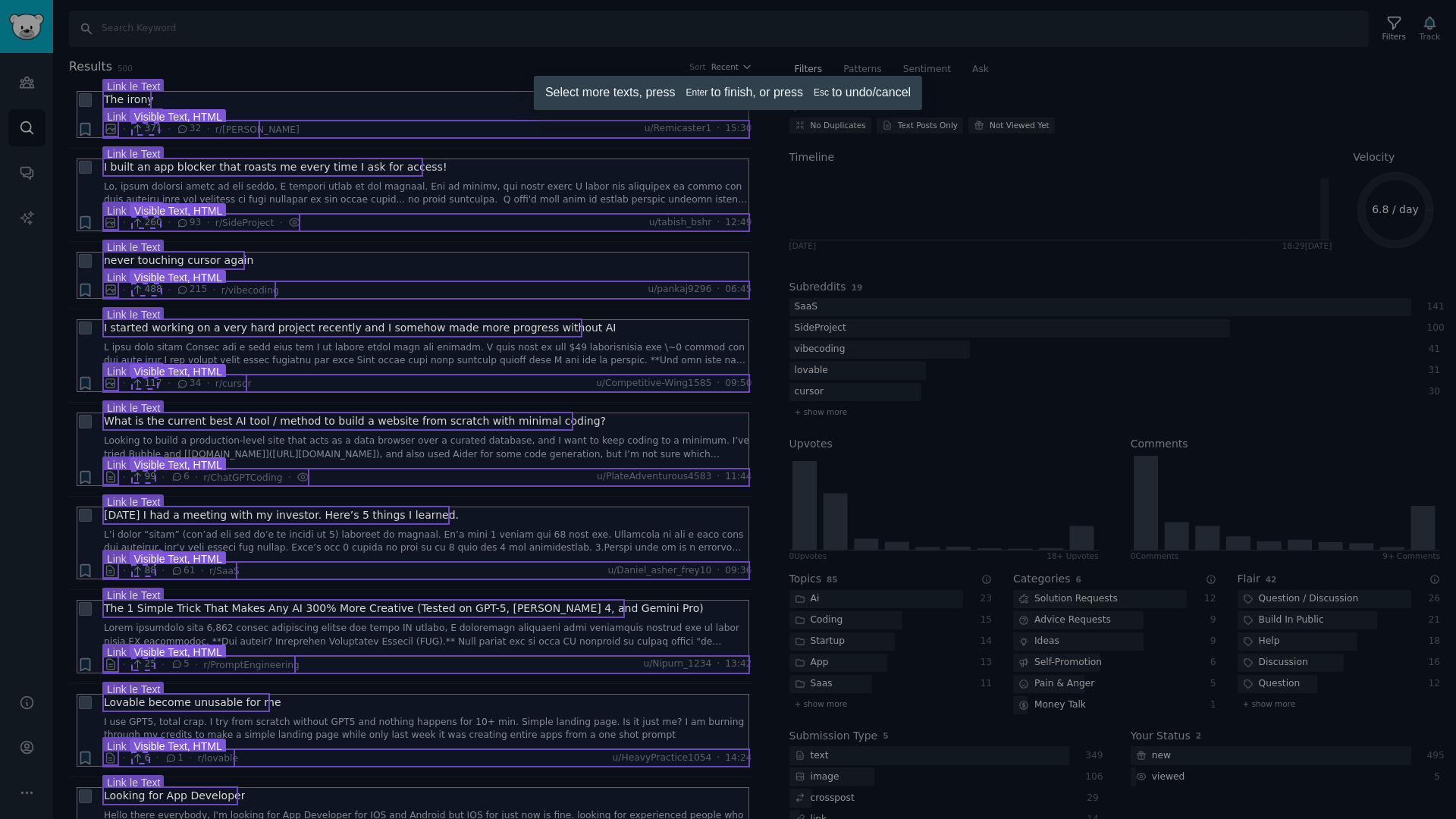
click at [150, 221] on div at bounding box center [728, 409] width 1456 height 819
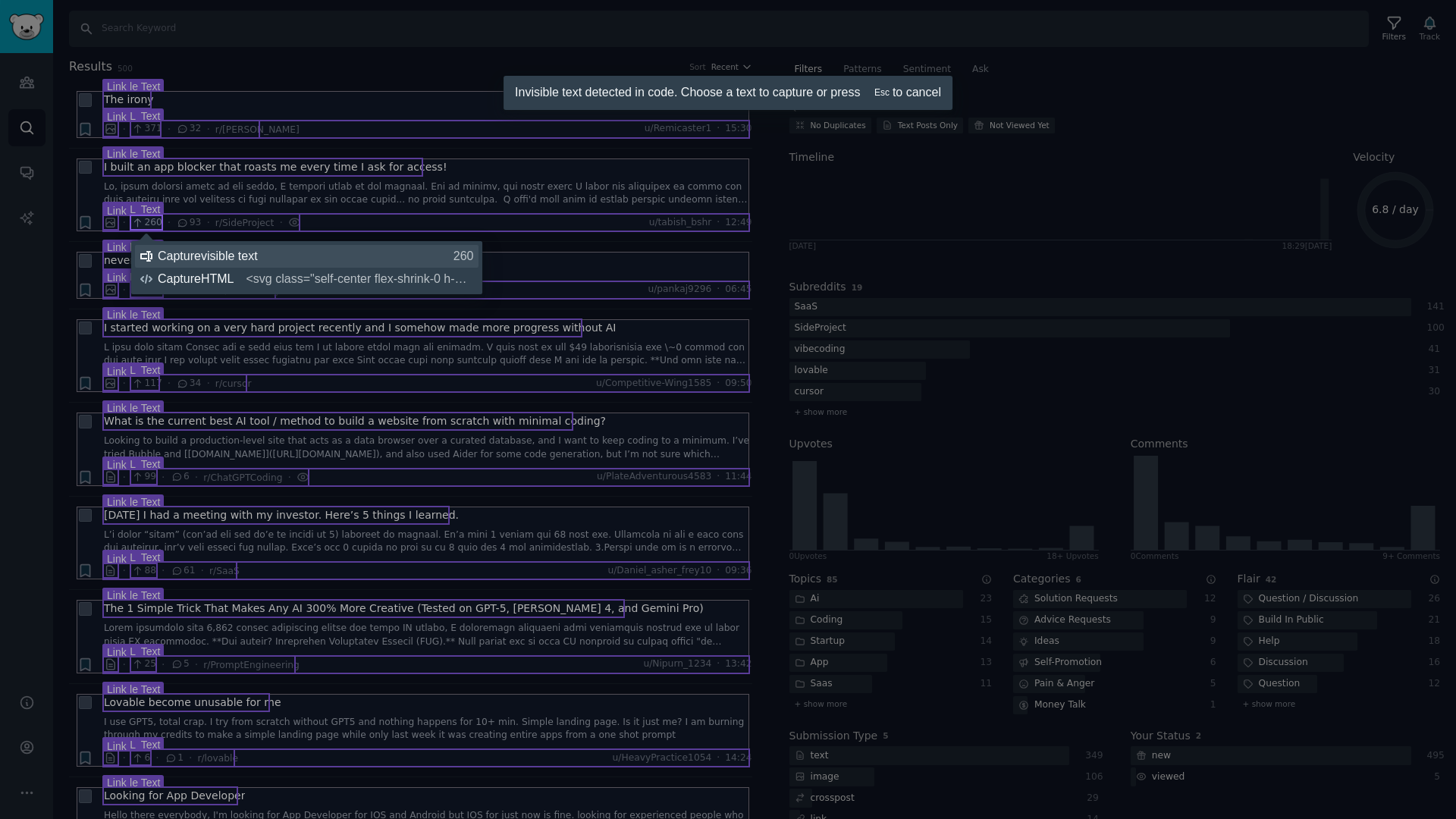
click at [194, 259] on div "Capture visible text 260" at bounding box center [316, 257] width 316 height 15
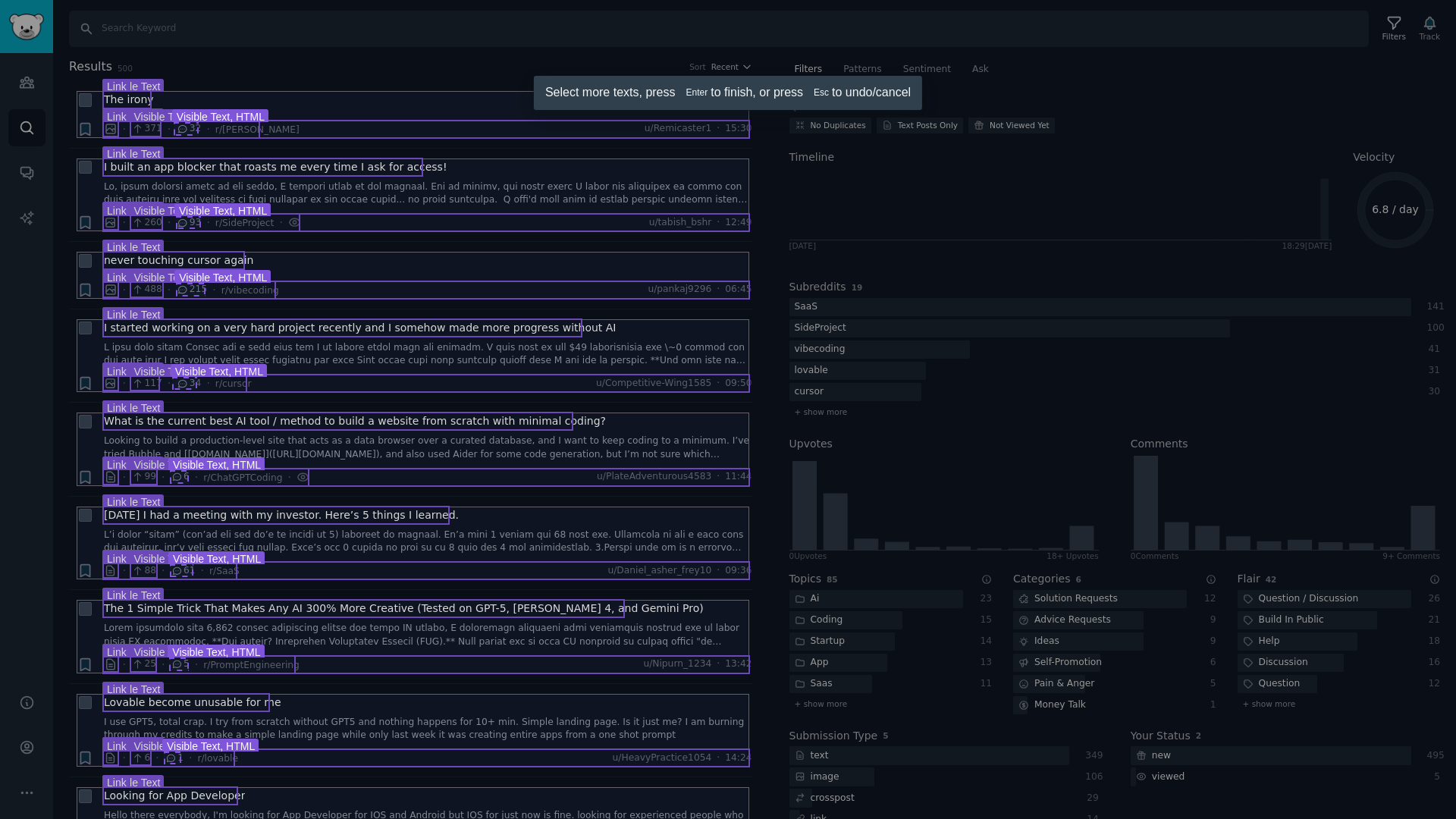
click at [182, 221] on div at bounding box center [728, 409] width 1456 height 819
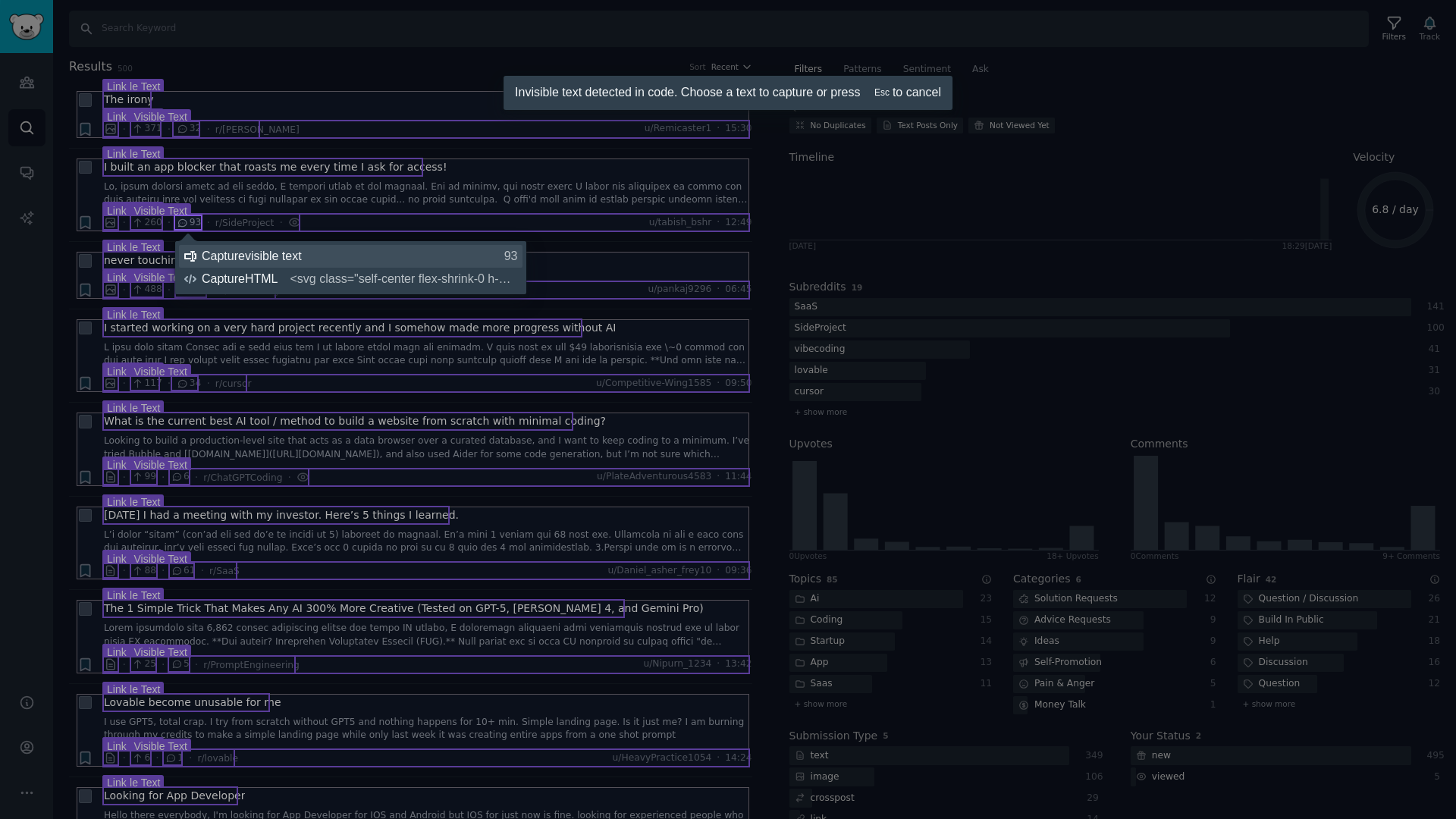
click at [229, 256] on div "Capture visible text 93" at bounding box center [360, 257] width 316 height 15
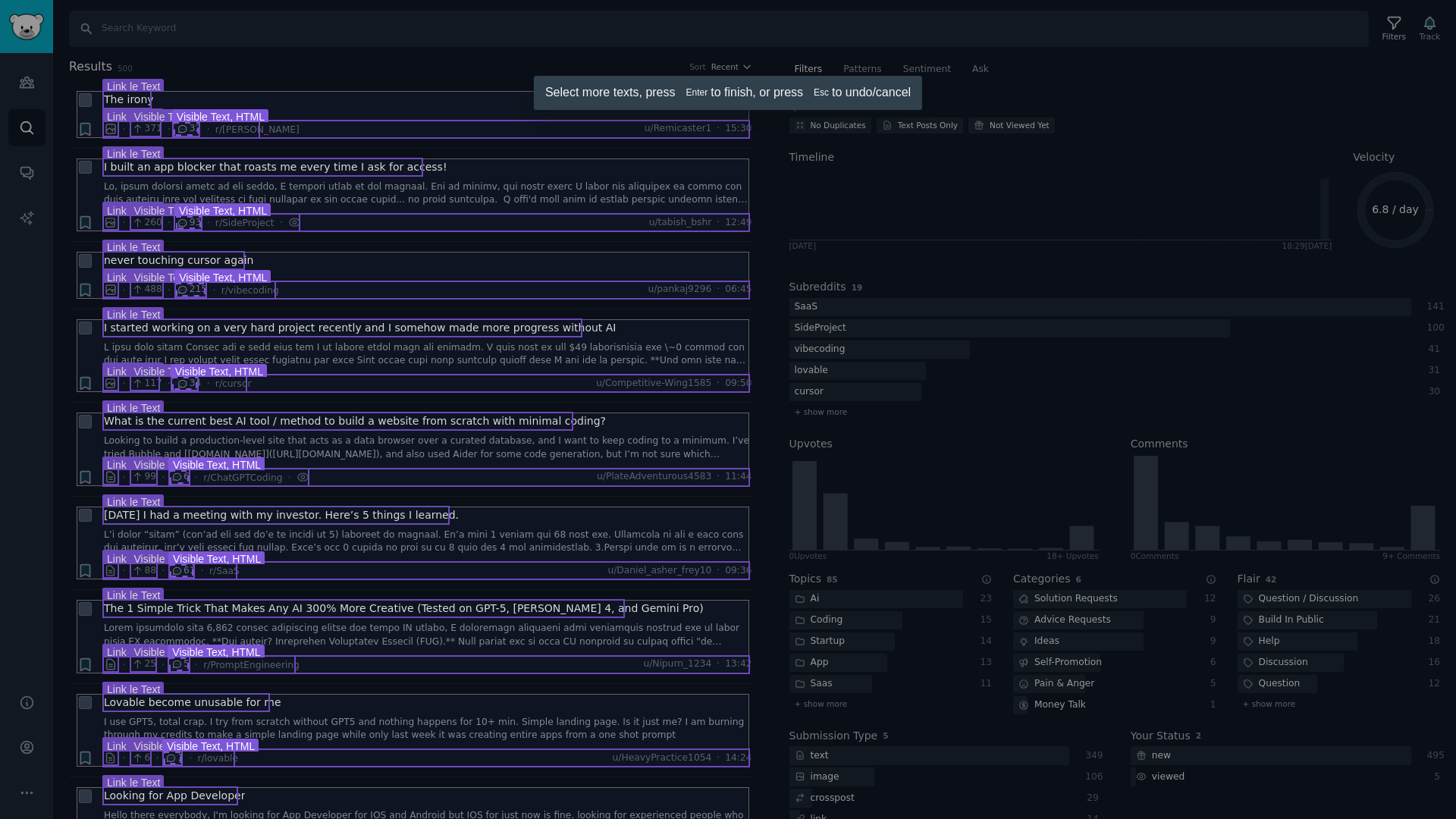
click at [186, 221] on div at bounding box center [728, 409] width 1456 height 819
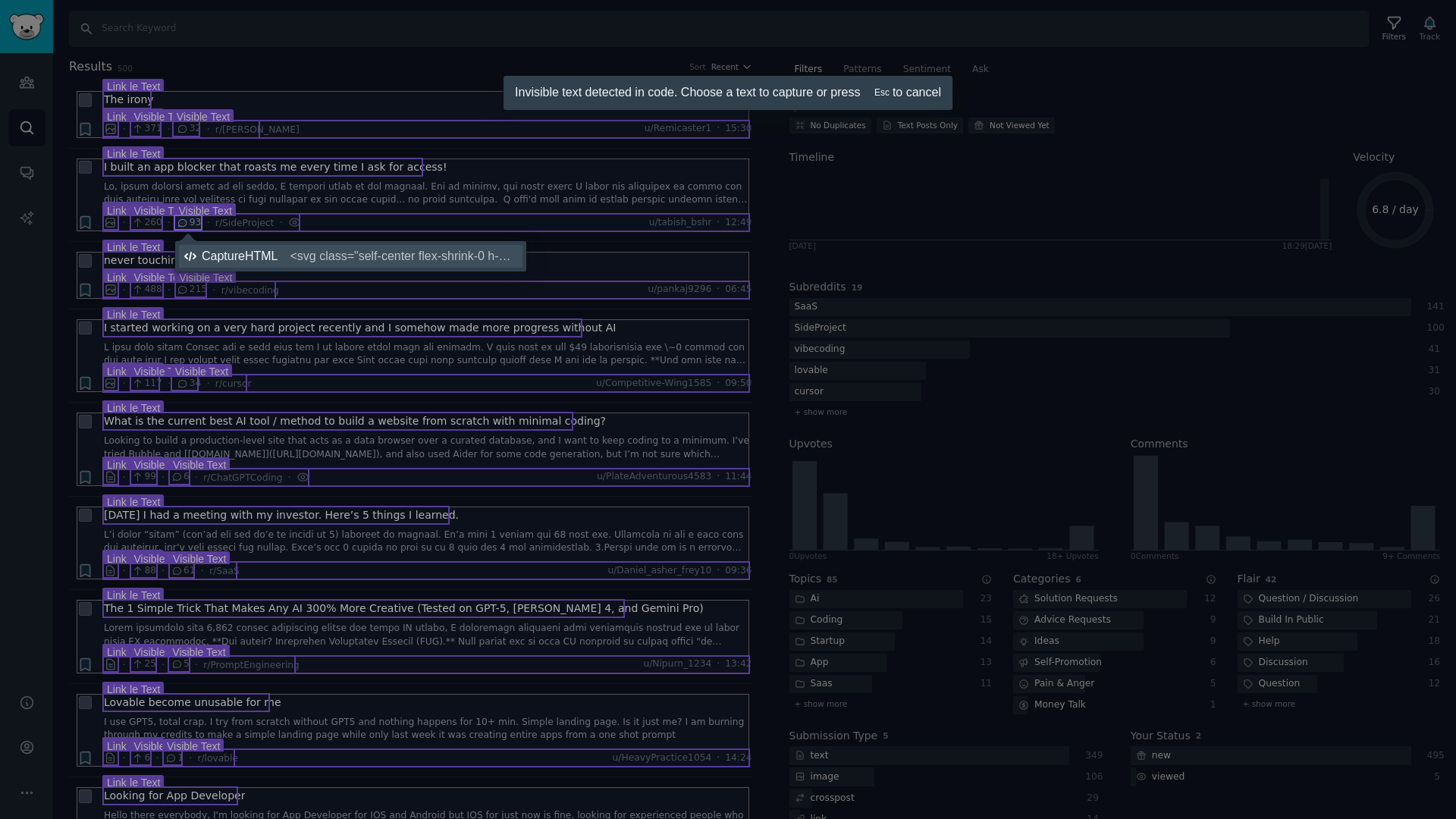
click at [260, 260] on div "Capture HTML <svg class="self-center flex-shrink-0 h-4 w-5" xmlns="http://www.w…" at bounding box center [360, 257] width 316 height 15
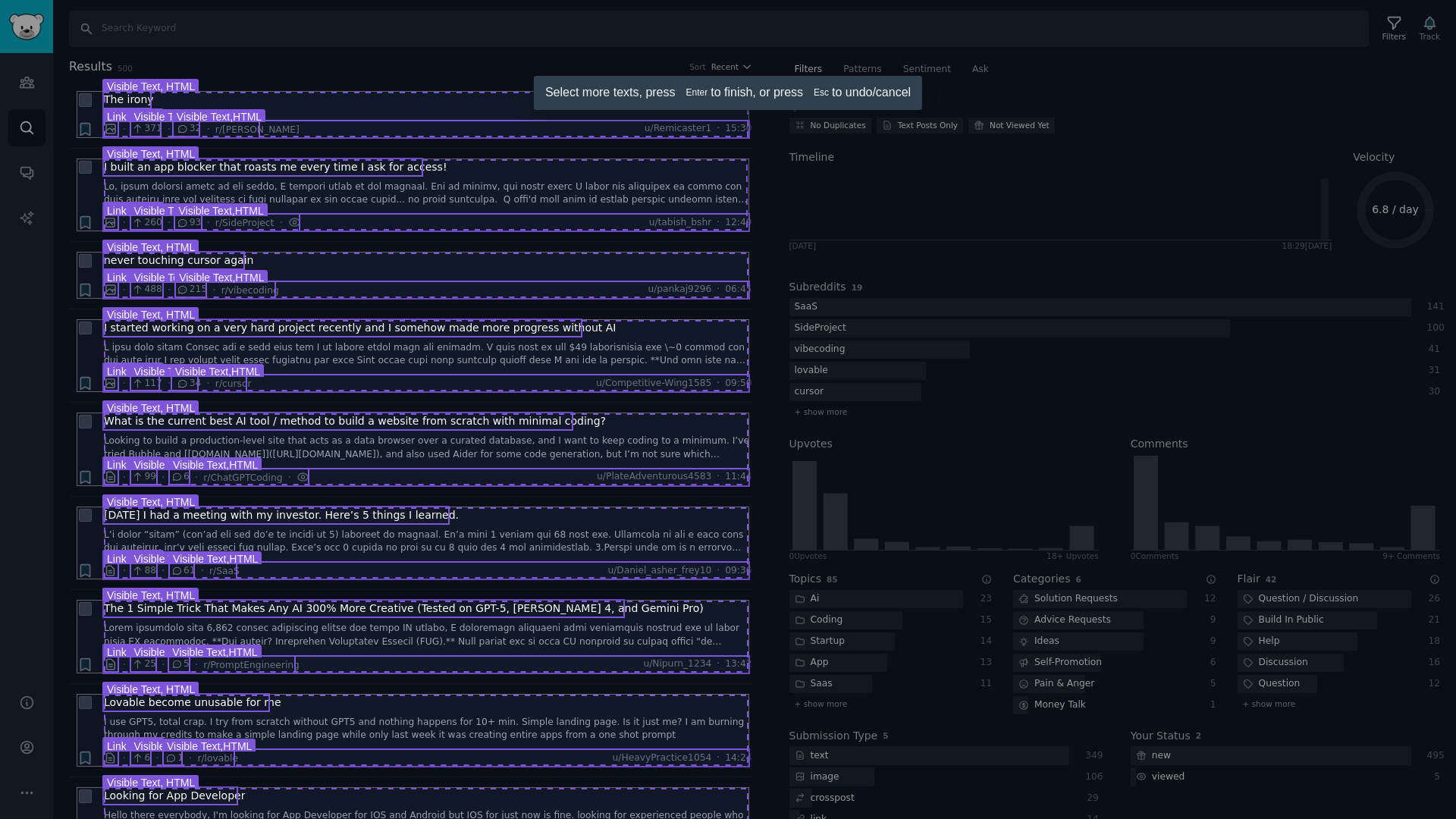
click at [248, 228] on div at bounding box center [728, 409] width 1456 height 819
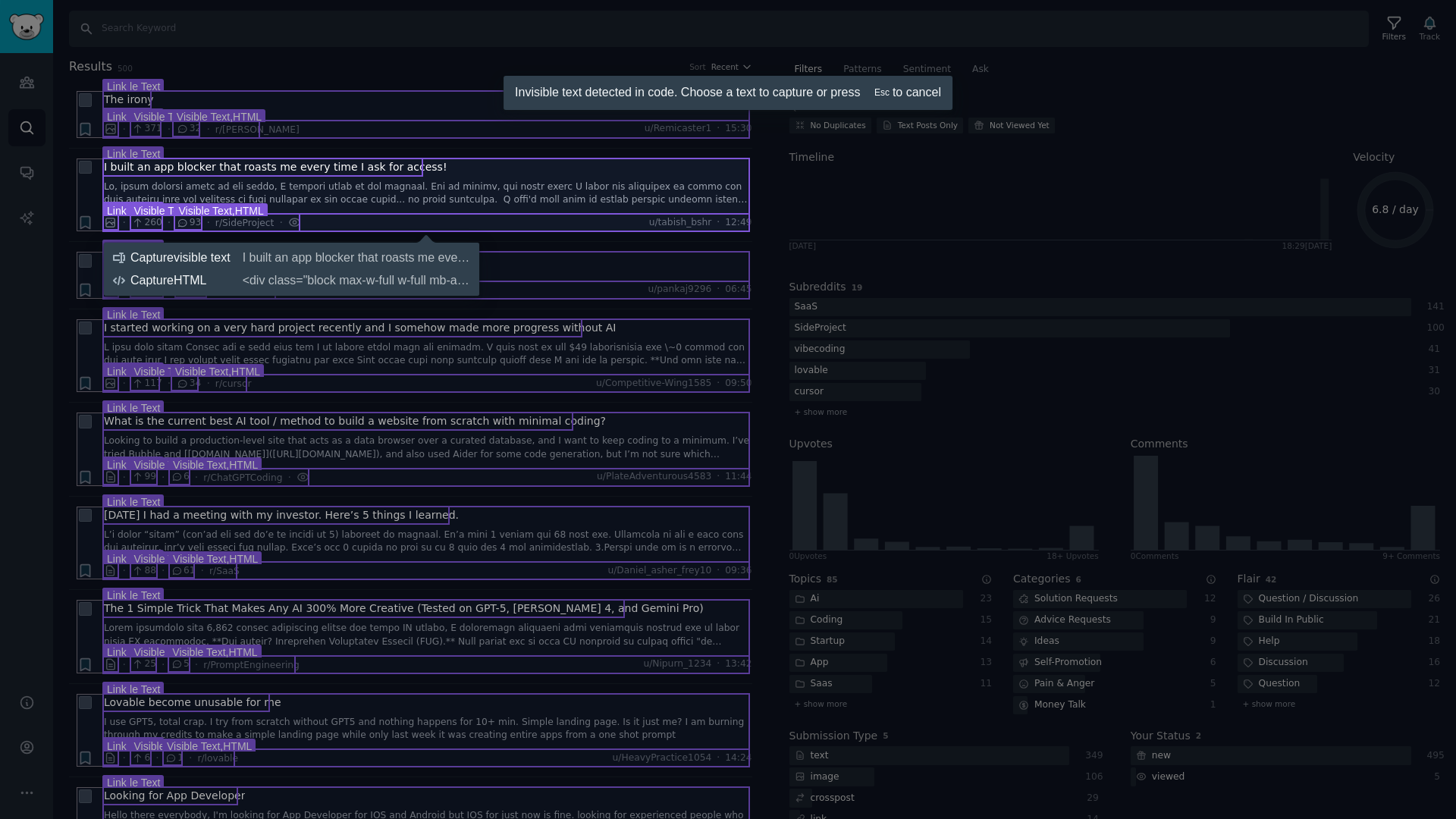
click at [240, 223] on div at bounding box center [426, 195] width 645 height 72
click at [198, 263] on div "Capture visible text I built an app blocker that roasts me every time I ask for…" at bounding box center [300, 258] width 340 height 15
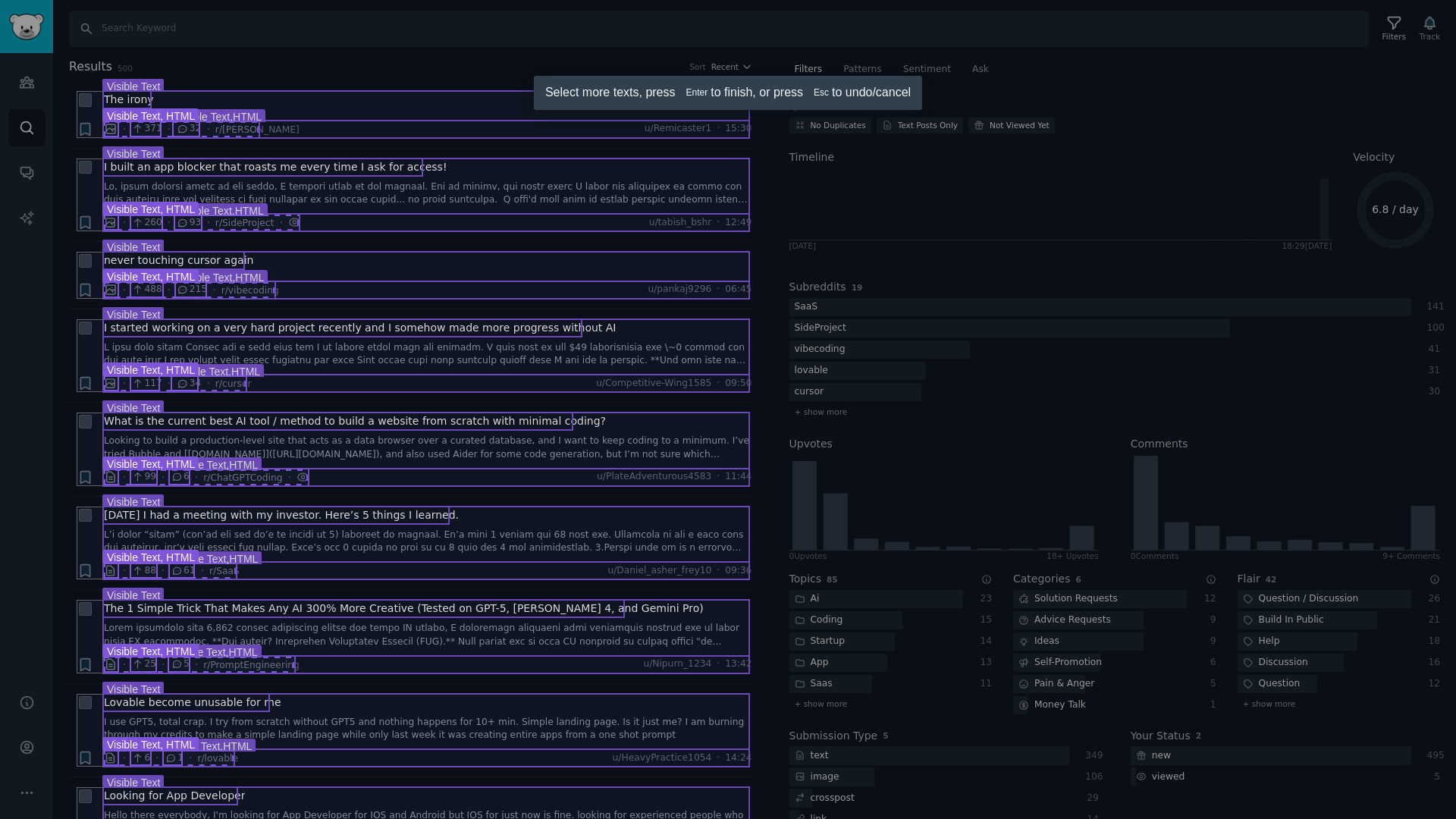
click at [221, 224] on div at bounding box center [728, 409] width 1456 height 819
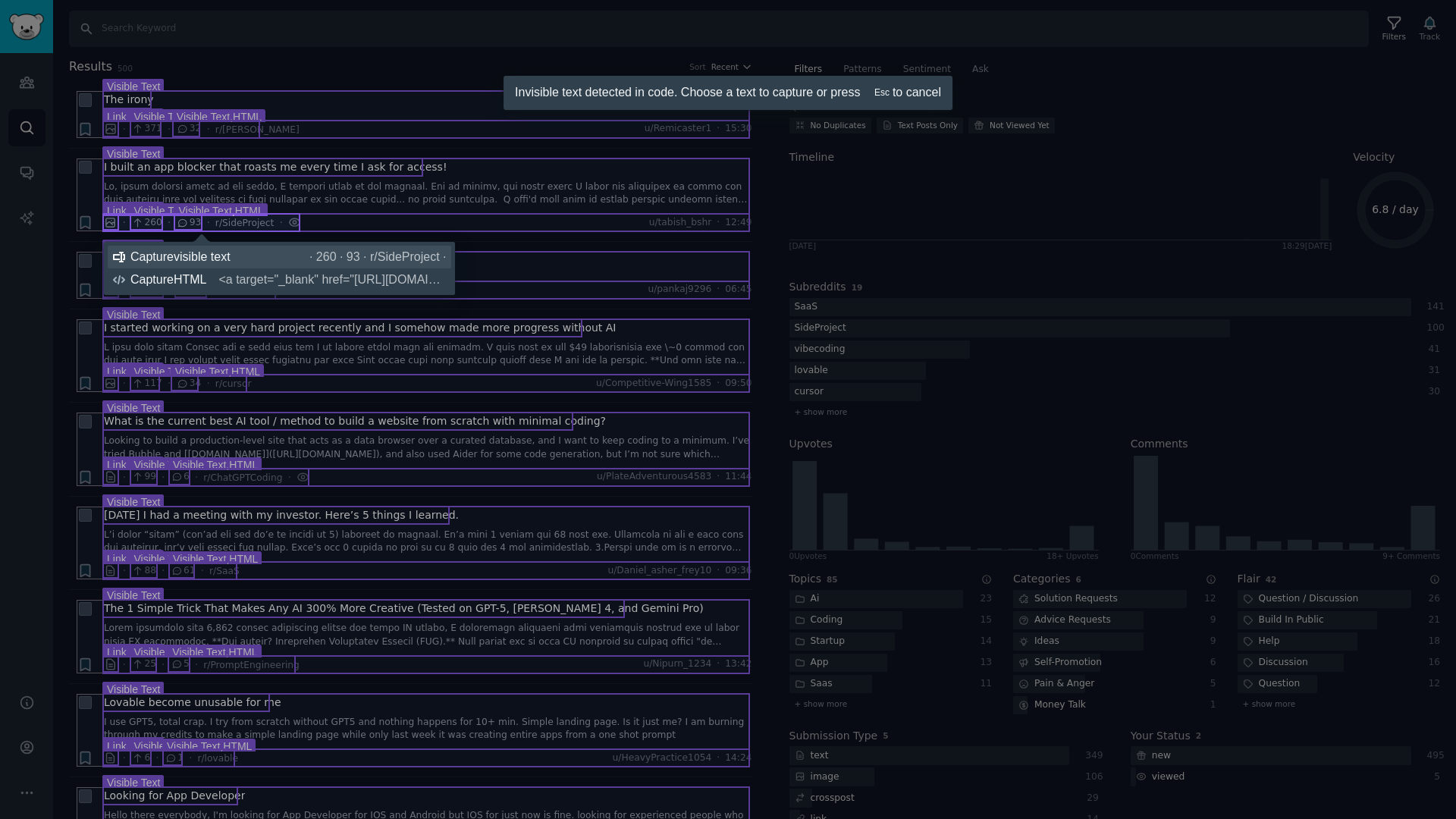
click at [244, 251] on div "Capture visible text · 260 · 93 · r/SideProject ·" at bounding box center [289, 257] width 316 height 15
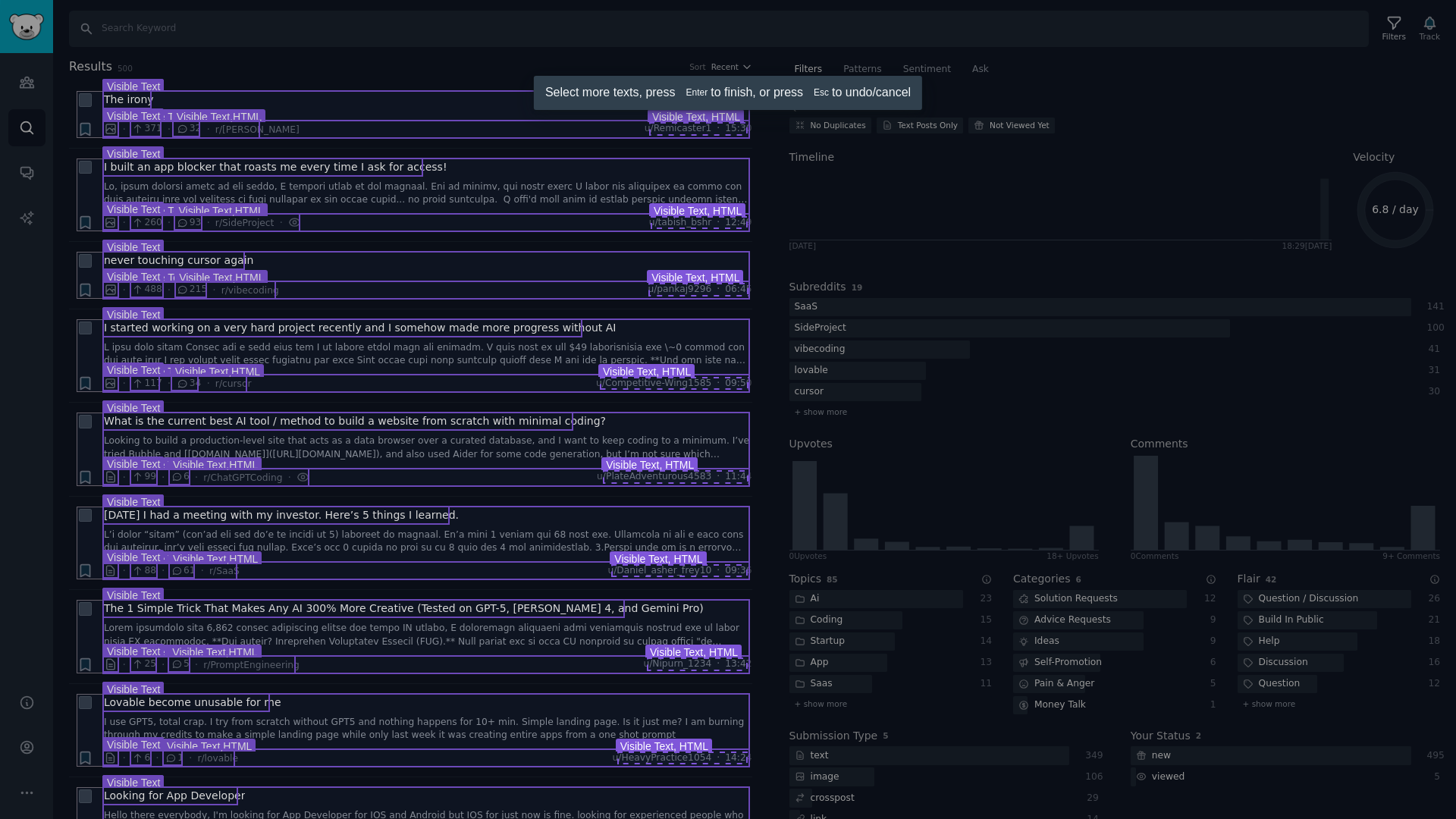
click at [675, 219] on div at bounding box center [728, 409] width 1456 height 819
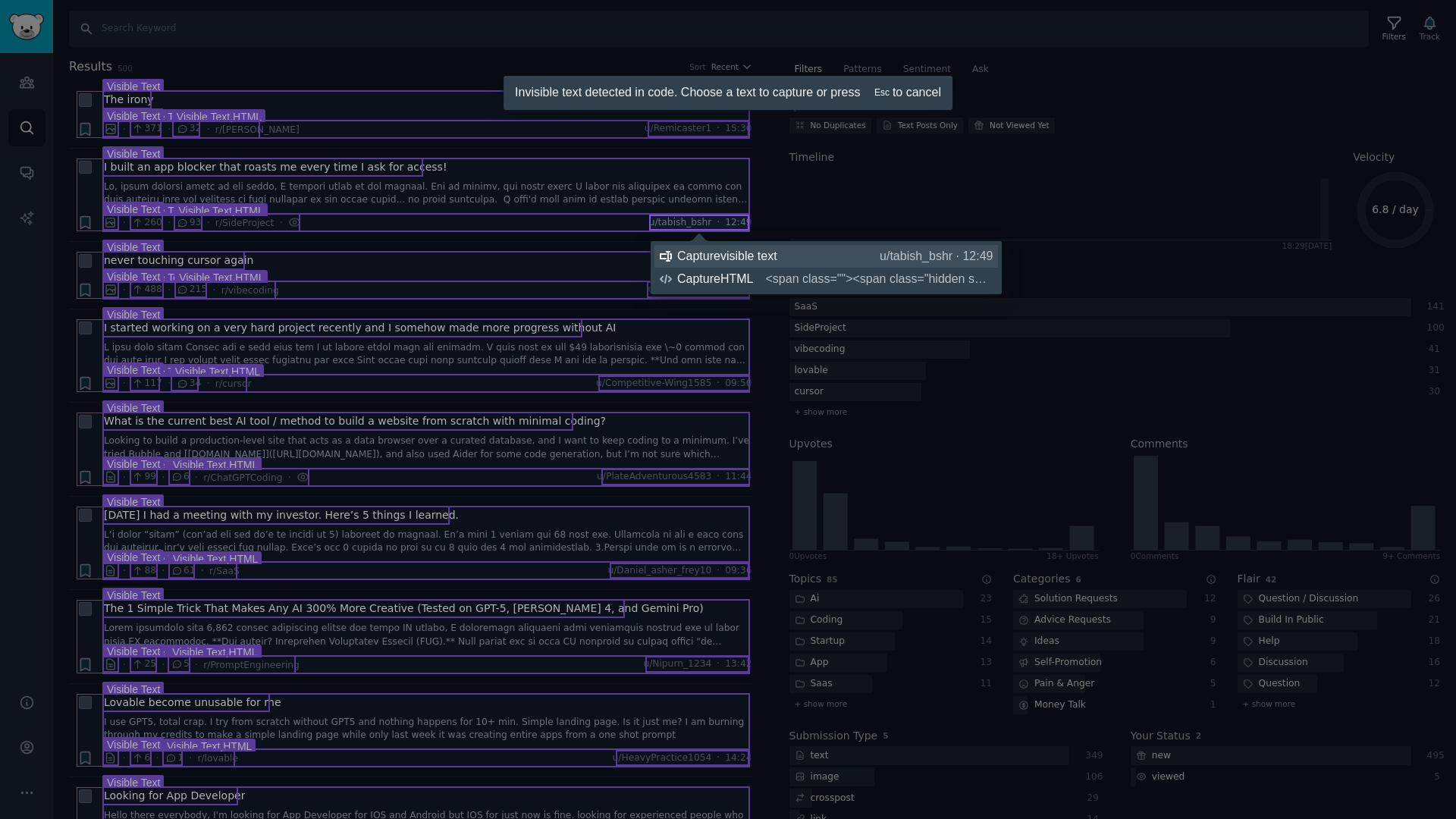
click at [700, 263] on div "Capture visible text u/tabish_bshr · 12:49" at bounding box center [835, 257] width 316 height 15
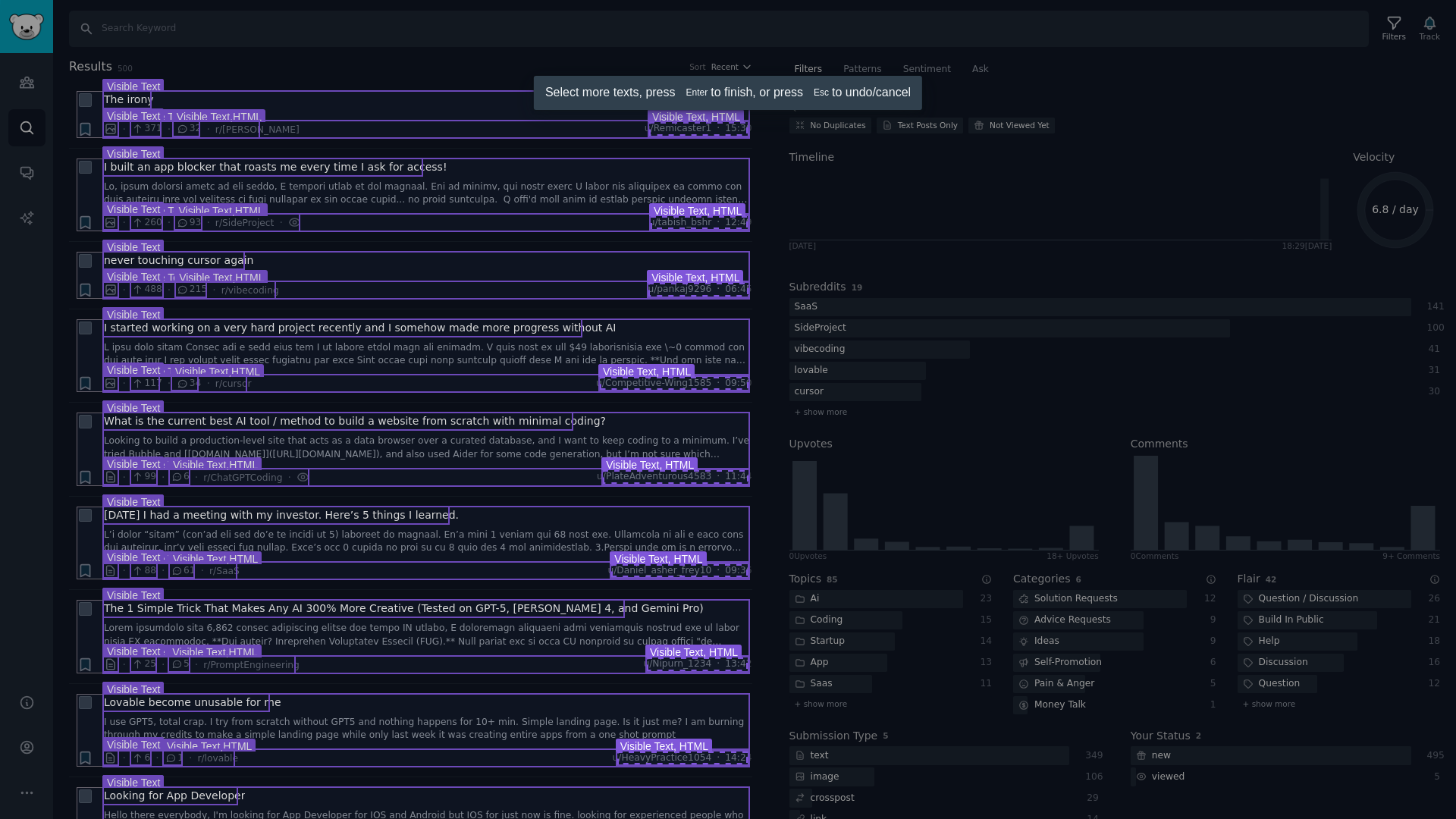
click at [682, 223] on div at bounding box center [728, 409] width 1456 height 819
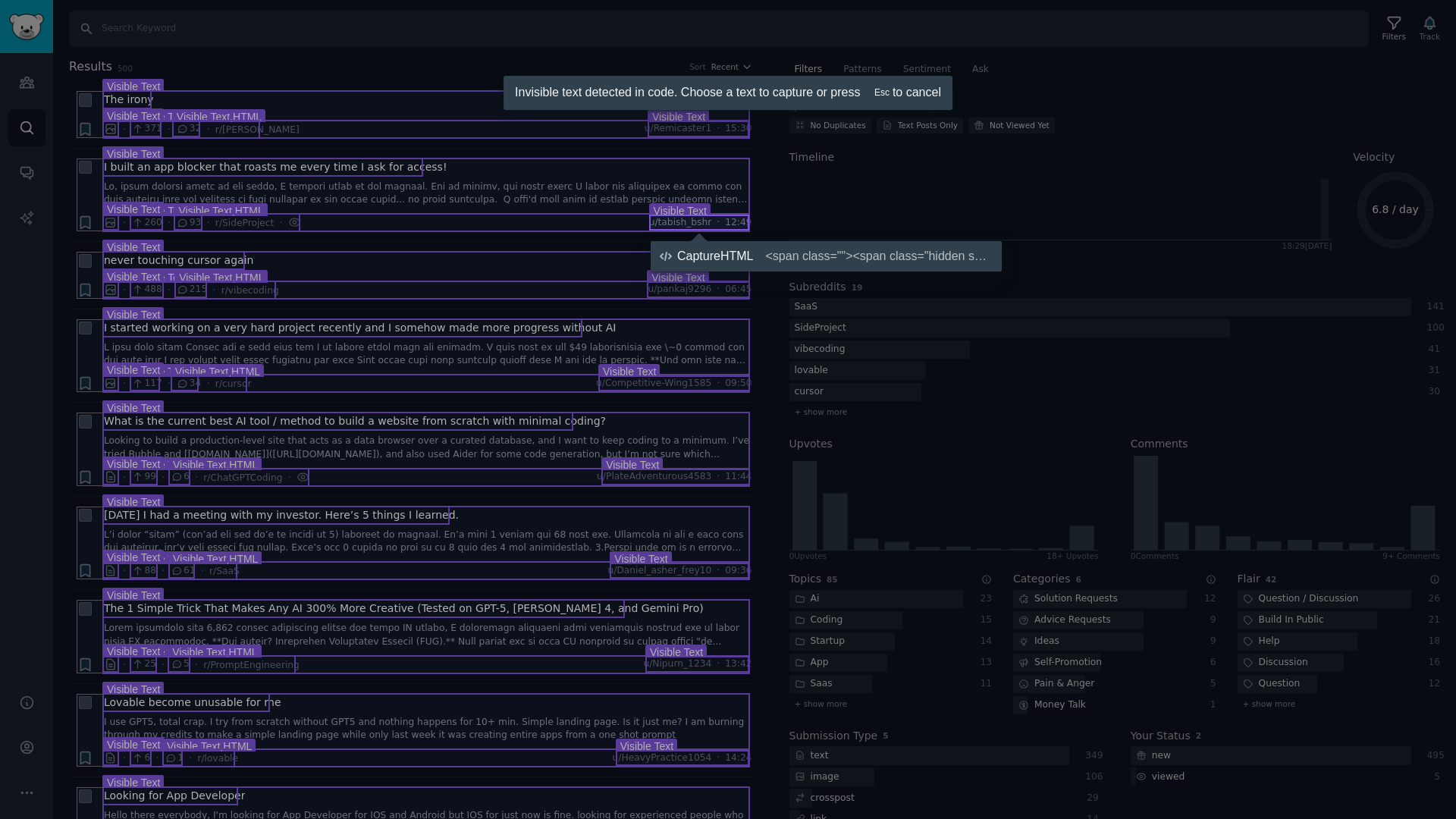
click at [682, 223] on div at bounding box center [700, 223] width 98 height 14
click at [593, 384] on icon at bounding box center [728, 409] width 1456 height 819
click at [698, 479] on icon at bounding box center [728, 409] width 1456 height 819
click at [718, 214] on icon at bounding box center [728, 409] width 1456 height 819
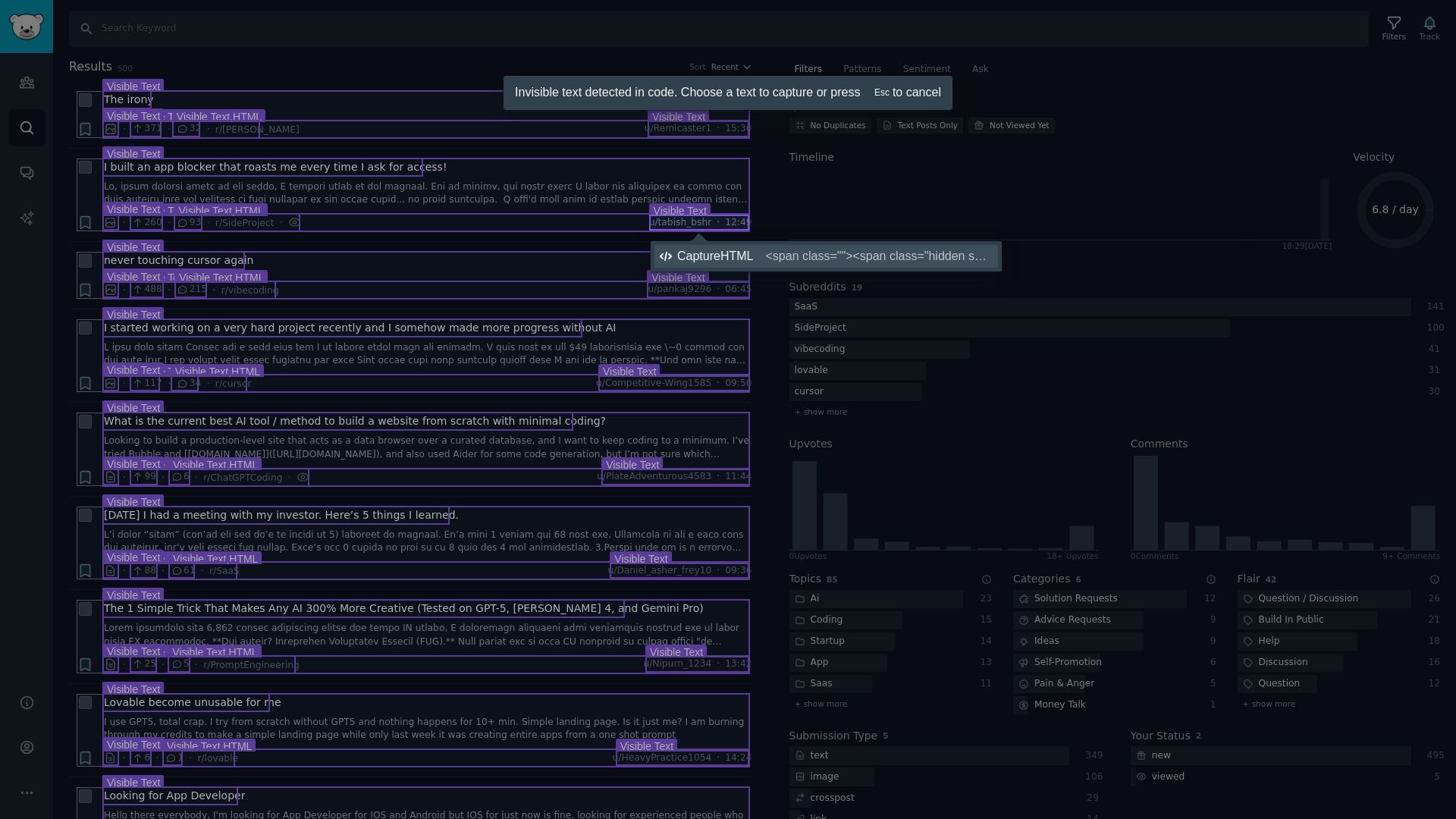
click at [711, 254] on div "Capture HTML <span class=""><span class="hidden sm:block text-gray-500 hover:te…" at bounding box center [835, 257] width 316 height 15
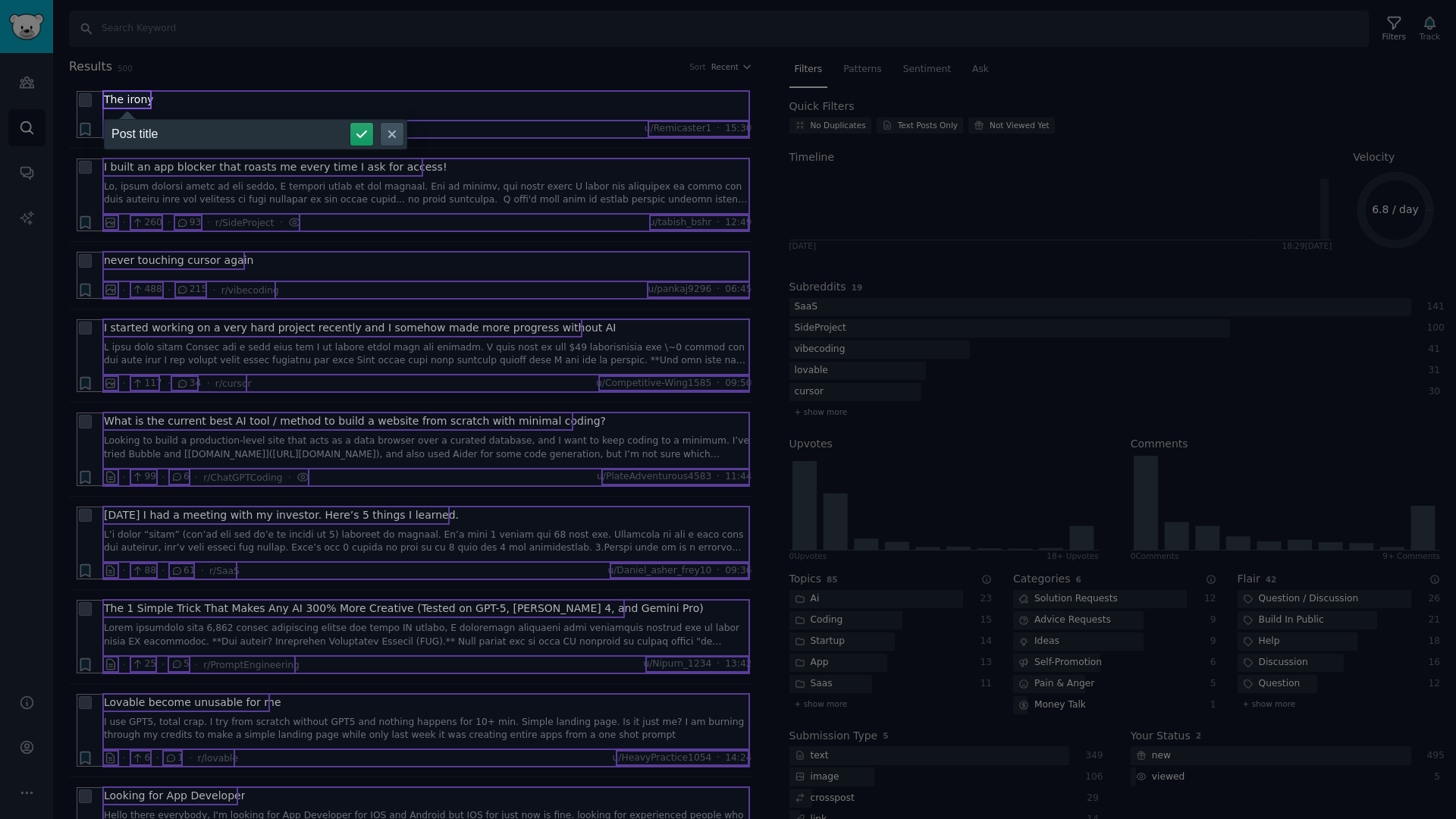
type input "Post title"
click at [351, 123] on button "submit" at bounding box center [362, 134] width 23 height 23
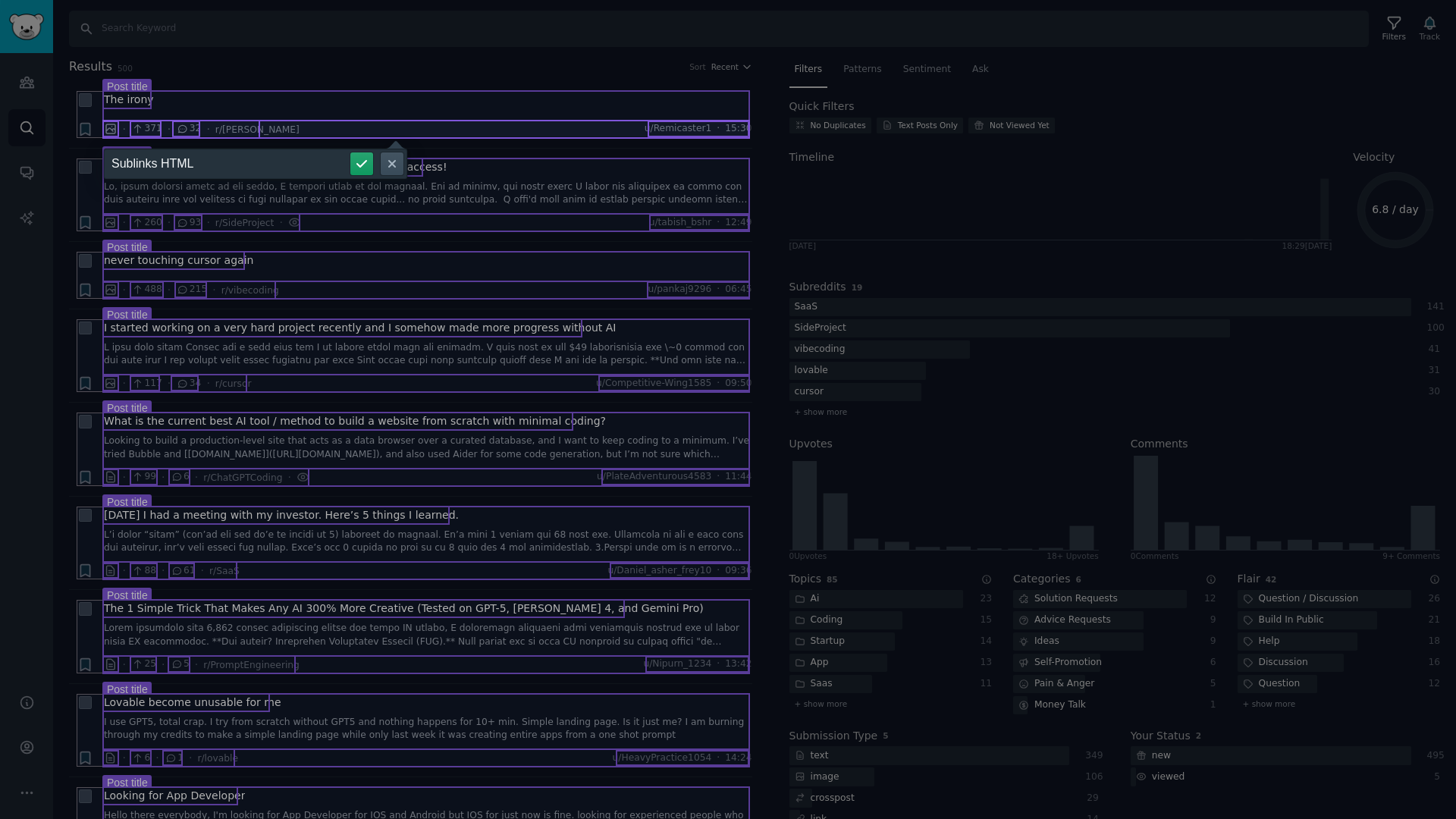
type input "Sublinks HTML"
click at [351, 152] on button "submit" at bounding box center [362, 164] width 23 height 23
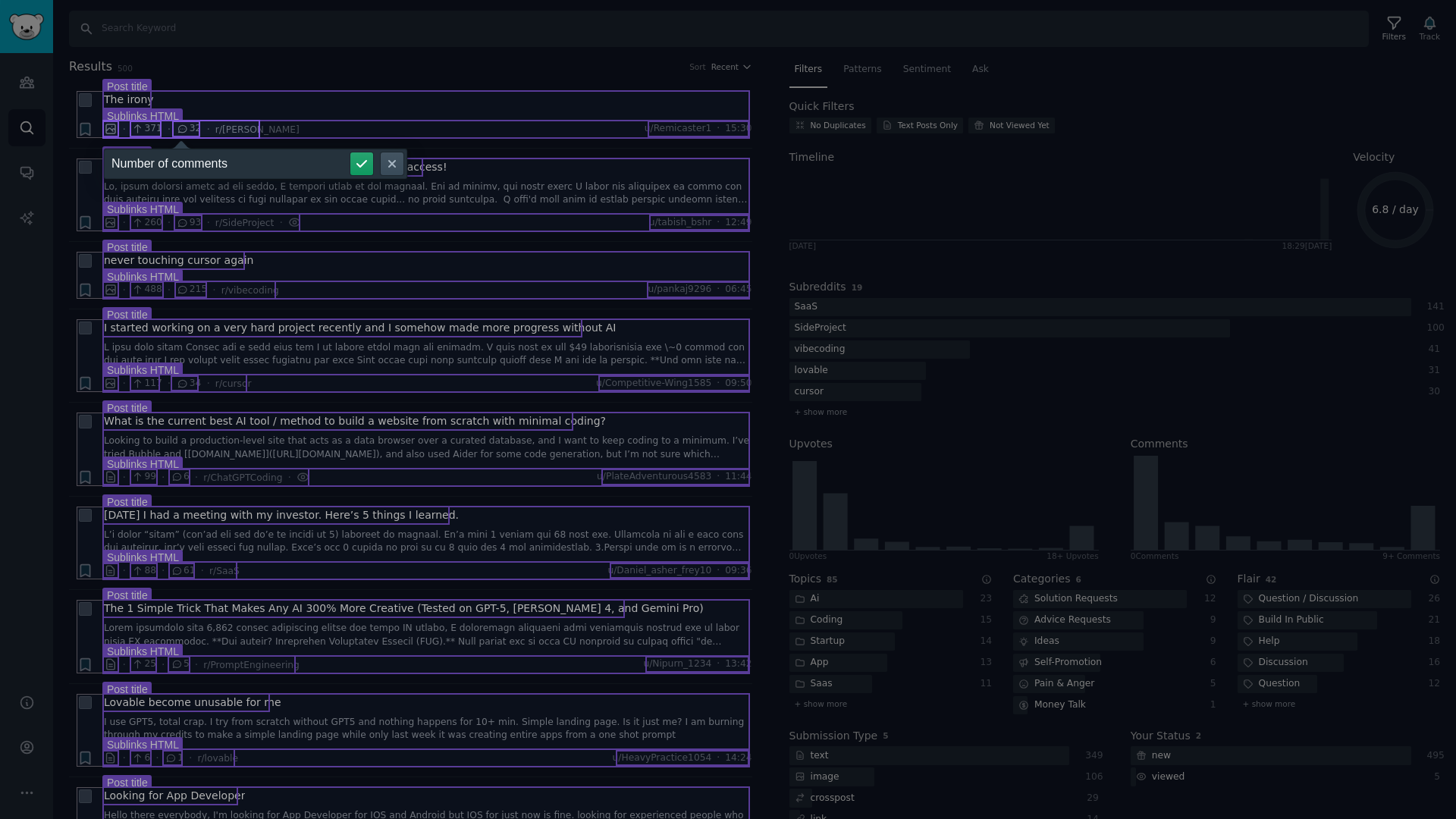
type input "Number of comments"
click at [351, 152] on button "submit" at bounding box center [362, 164] width 23 height 23
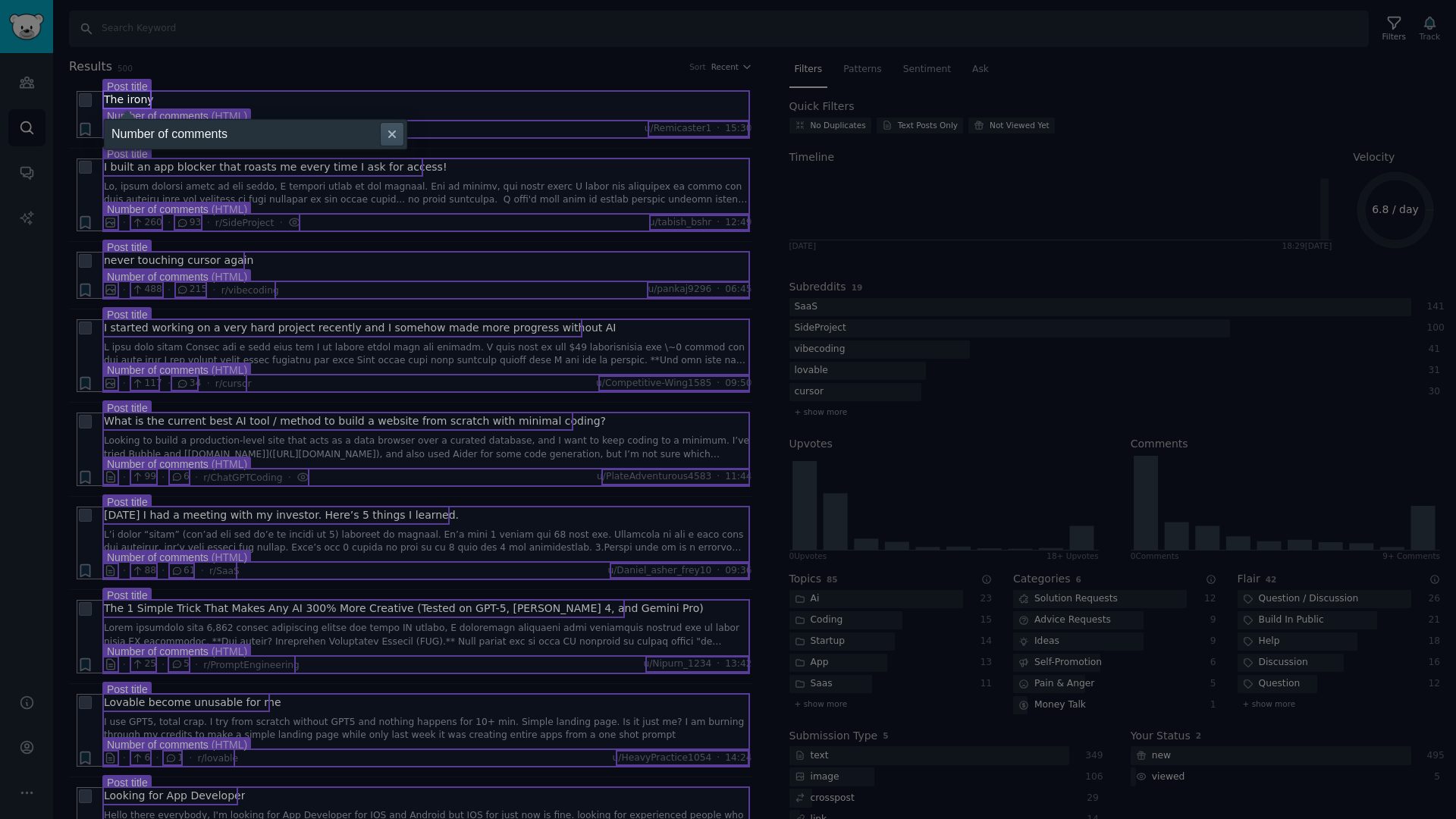
click at [173, 142] on input "Number of comments" at bounding box center [255, 134] width 304 height 30
type input "Reddit post title"
click at [351, 123] on button "submit" at bounding box center [362, 134] width 23 height 23
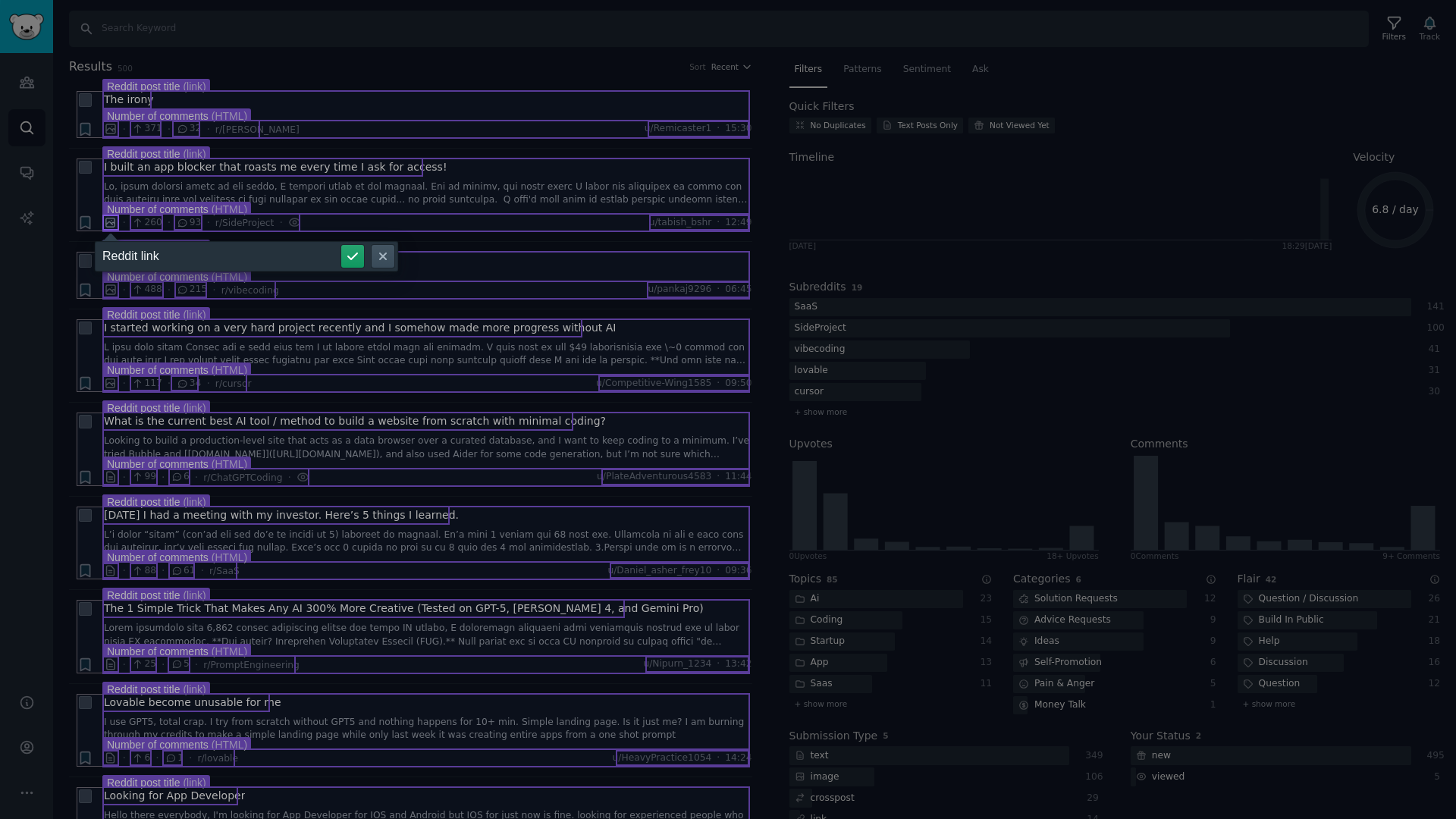
type input "Reddit link"
click at [341, 244] on button "submit" at bounding box center [353, 256] width 23 height 23
type input "Upvotes"
click at [378, 244] on button "submit" at bounding box center [389, 256] width 23 height 23
type input "Comment number"
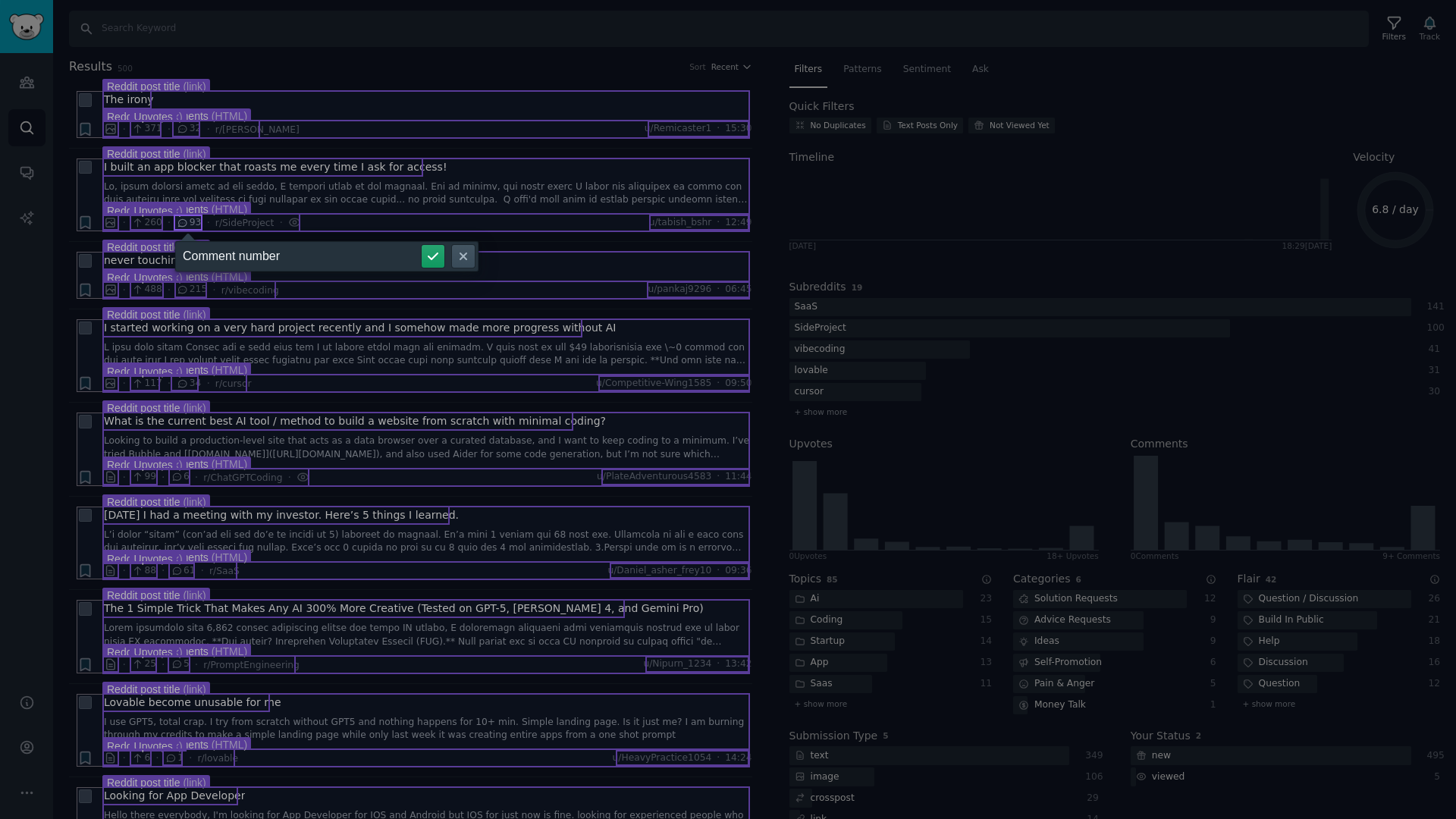
click at [421, 244] on button "submit" at bounding box center [433, 256] width 23 height 23
type input "Comments"
click at [421, 244] on button "submit" at bounding box center [433, 256] width 23 height 23
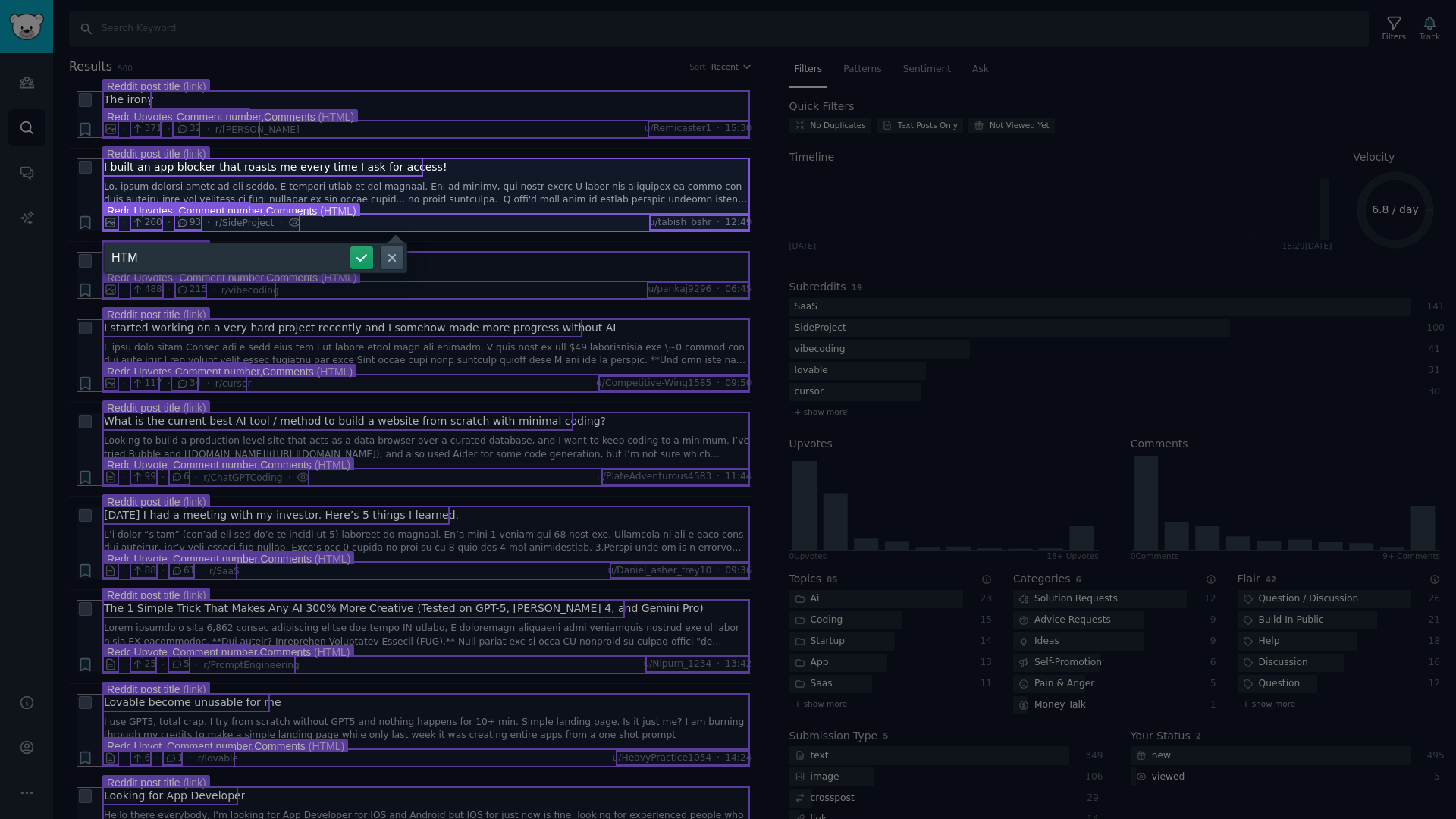
type input "B"
type input "Sublink HTML"
click at [351, 246] on button "submit" at bounding box center [362, 258] width 23 height 23
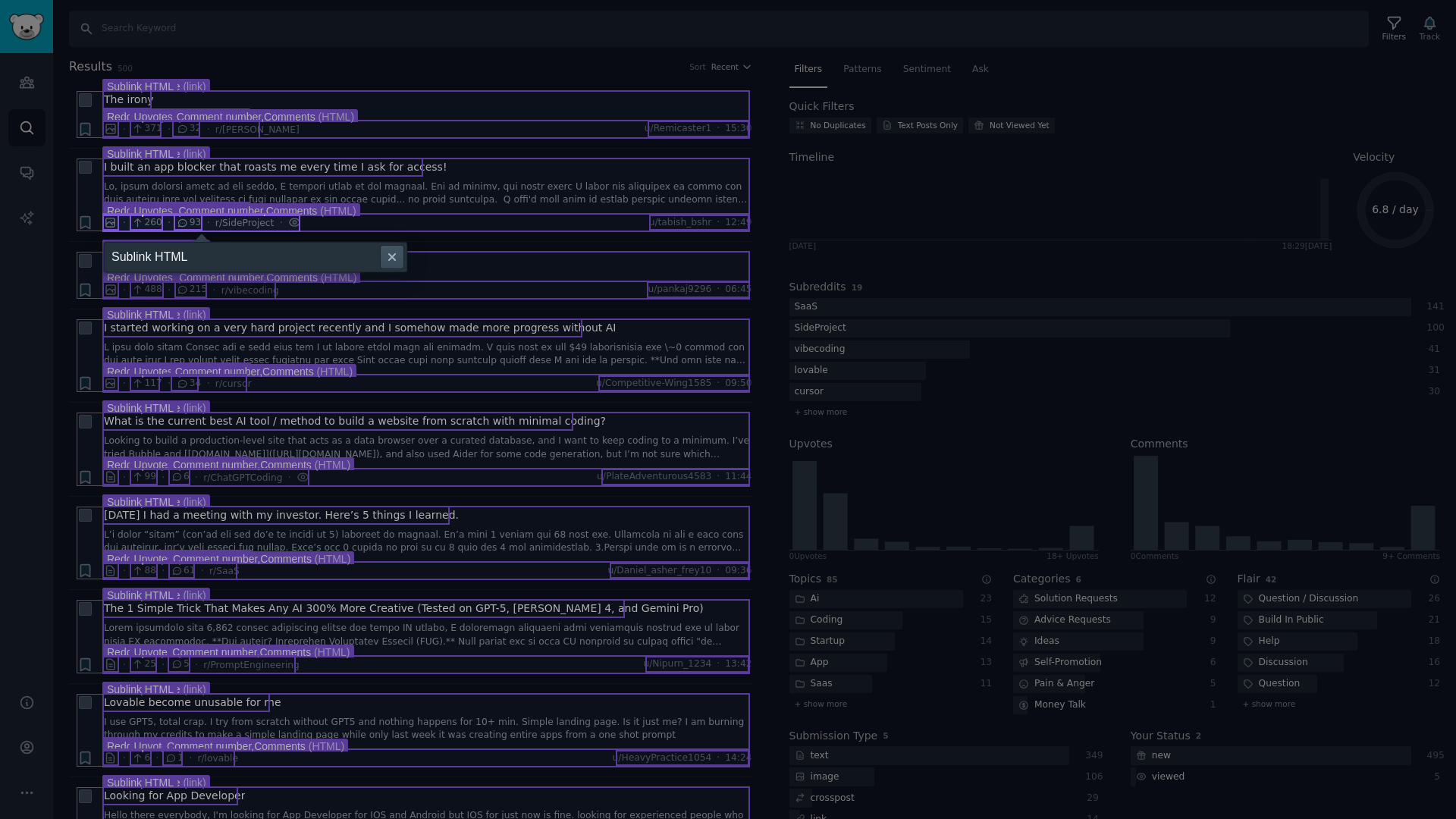
click at [214, 253] on input "Sublink HTML" at bounding box center [255, 257] width 304 height 30
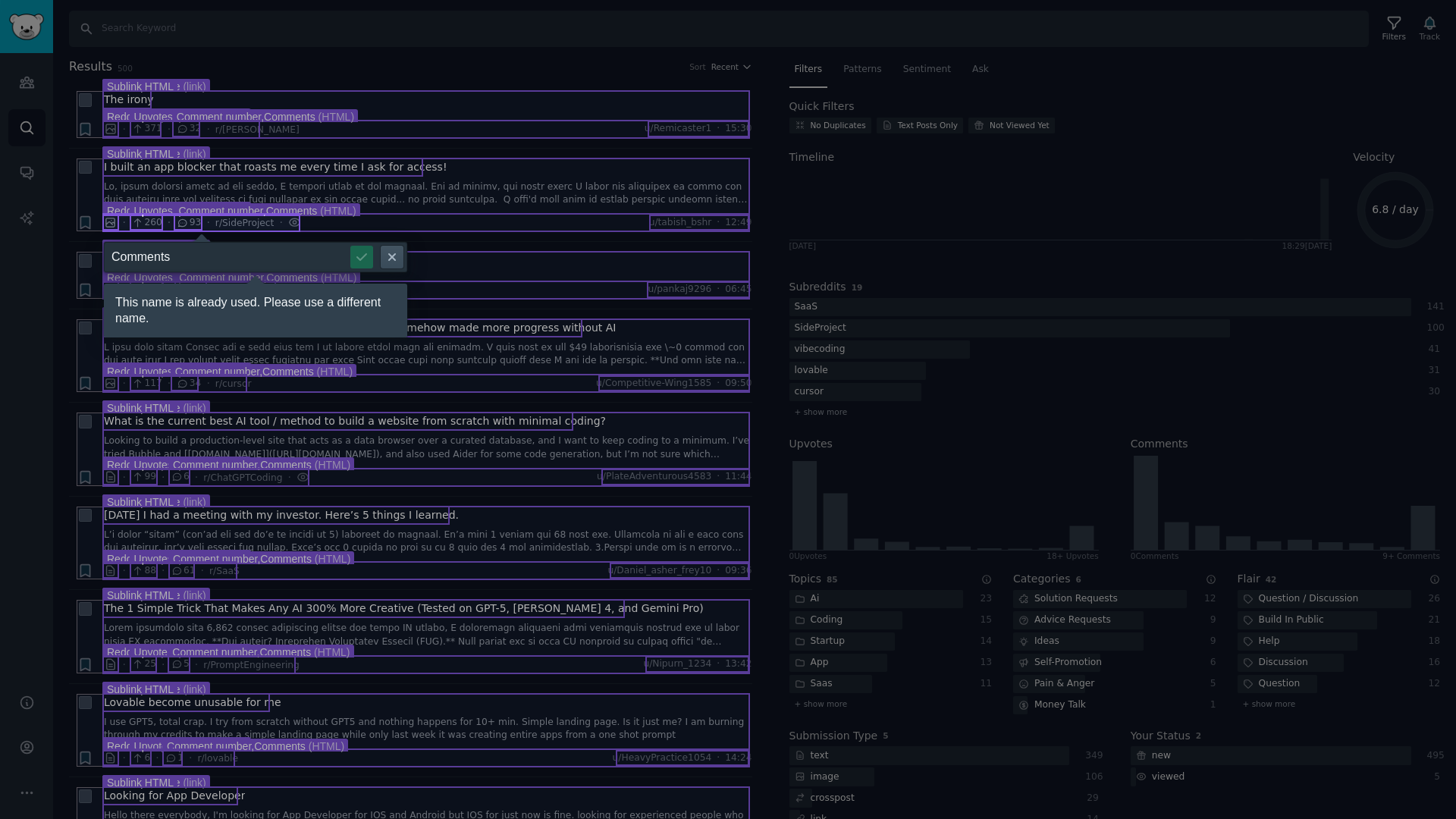
type input "Comments"
click at [288, 260] on input "Comments" at bounding box center [255, 257] width 304 height 30
click at [294, 257] on input "Comment #" at bounding box center [255, 257] width 304 height 30
click at [314, 250] on input "Comment No." at bounding box center [255, 257] width 304 height 30
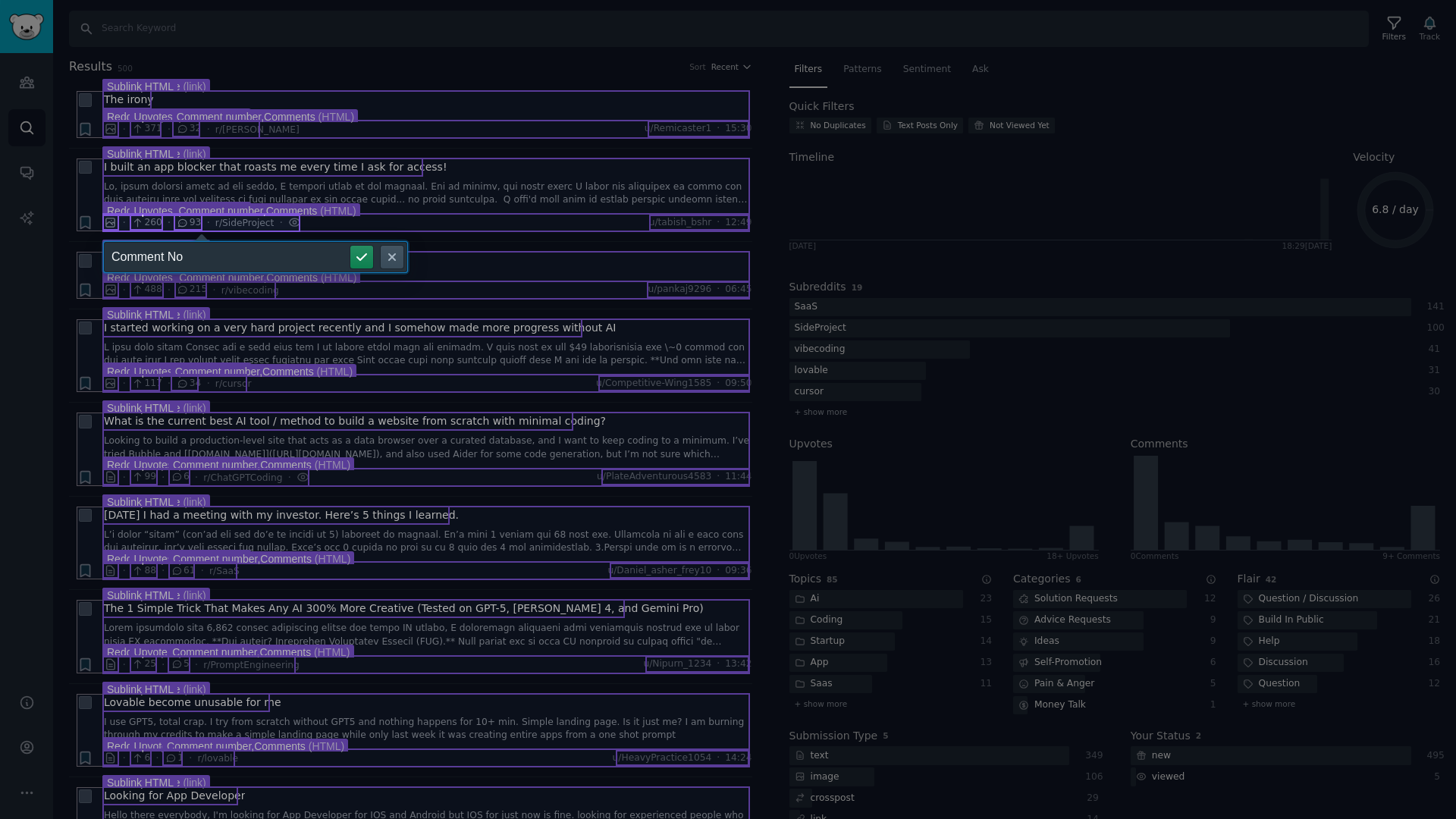
type input "Comment No"
click at [365, 258] on icon "submit" at bounding box center [361, 257] width 12 height 12
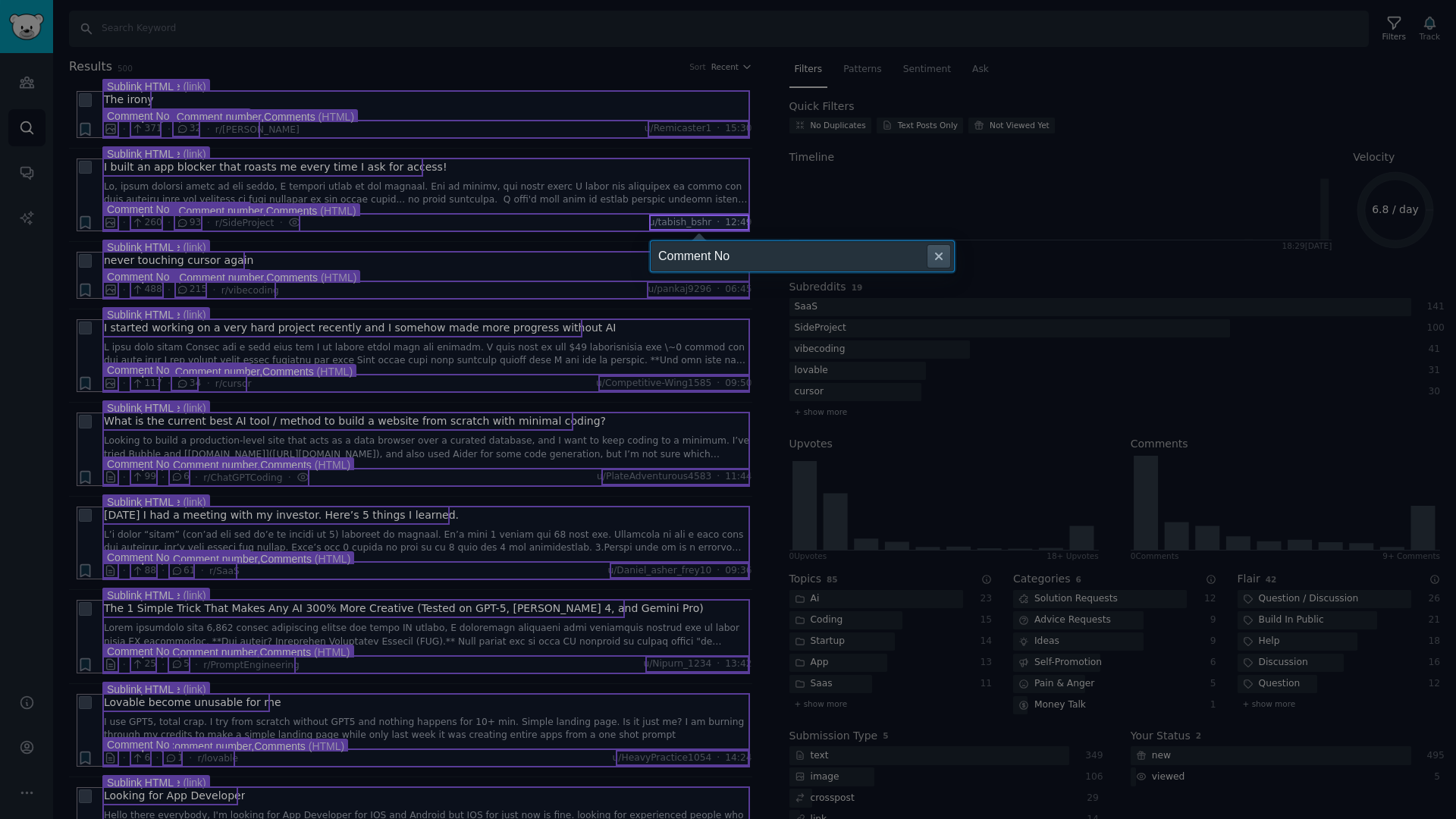
click at [685, 260] on input "Comment No" at bounding box center [802, 256] width 304 height 30
type input "Name of User"
click at [897, 244] on button "submit" at bounding box center [909, 256] width 23 height 23
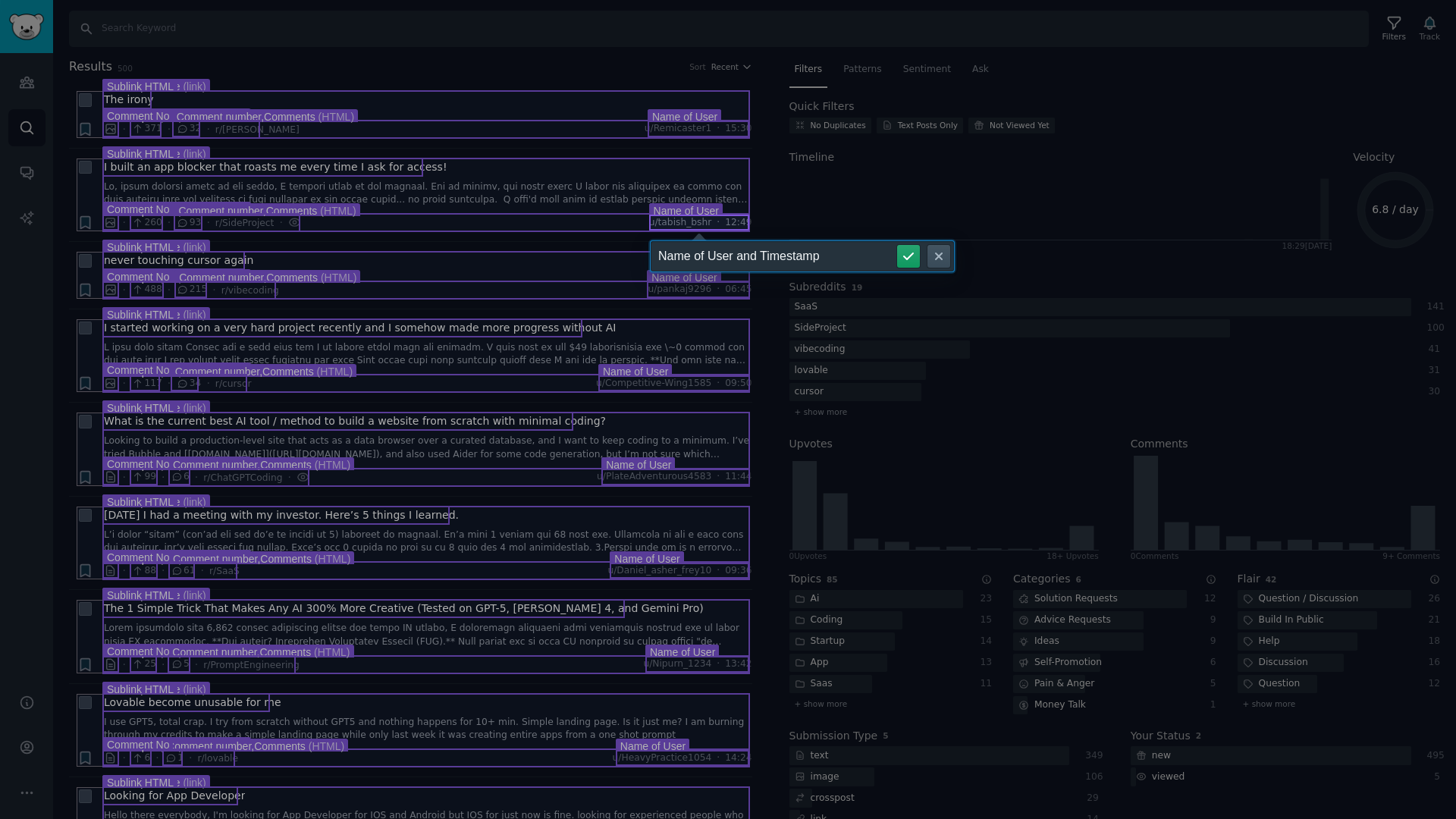
type input "Name of User and Timestamp"
click at [897, 244] on button "submit" at bounding box center [909, 256] width 23 height 23
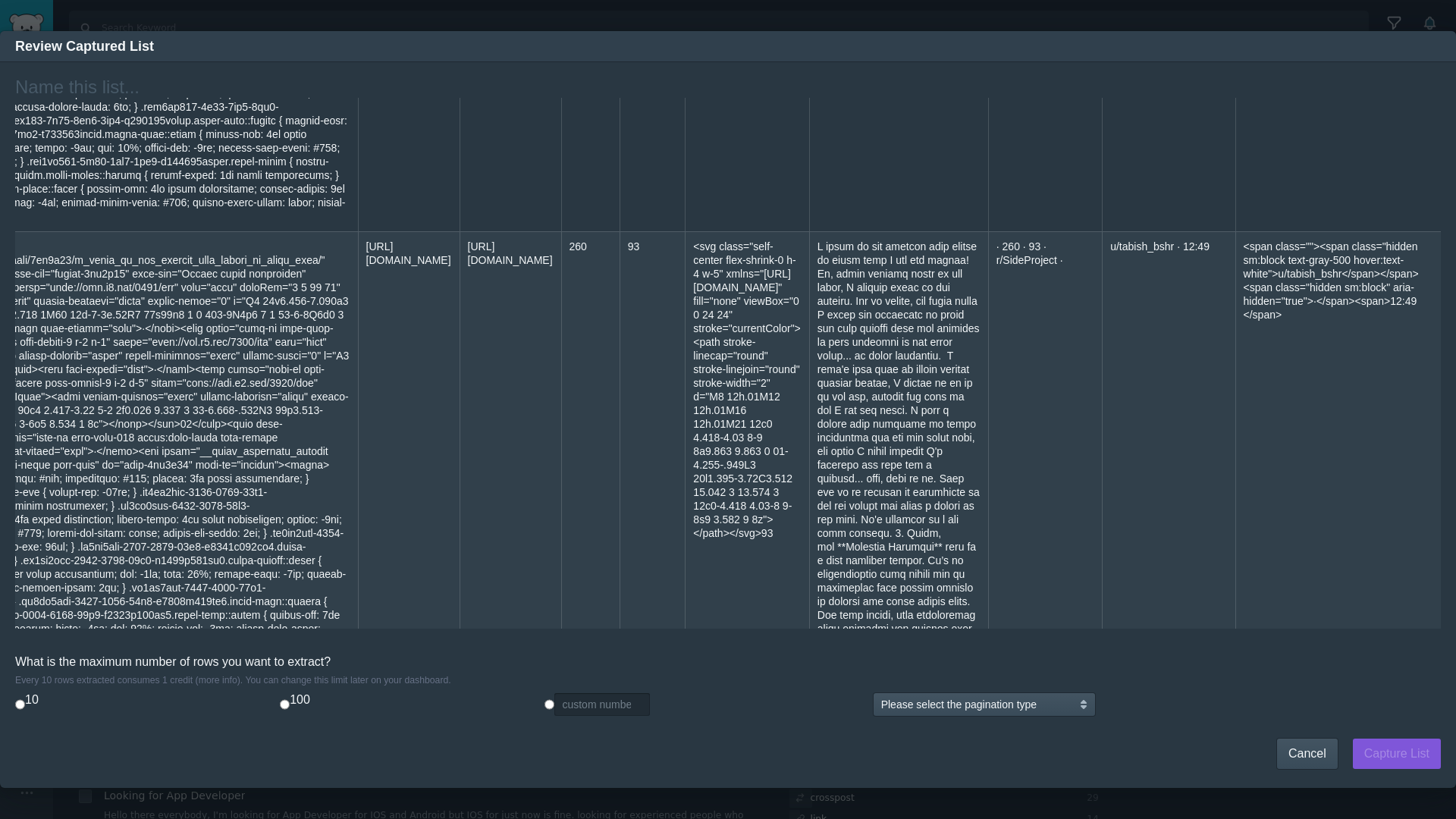
scroll to position [1082, 1356]
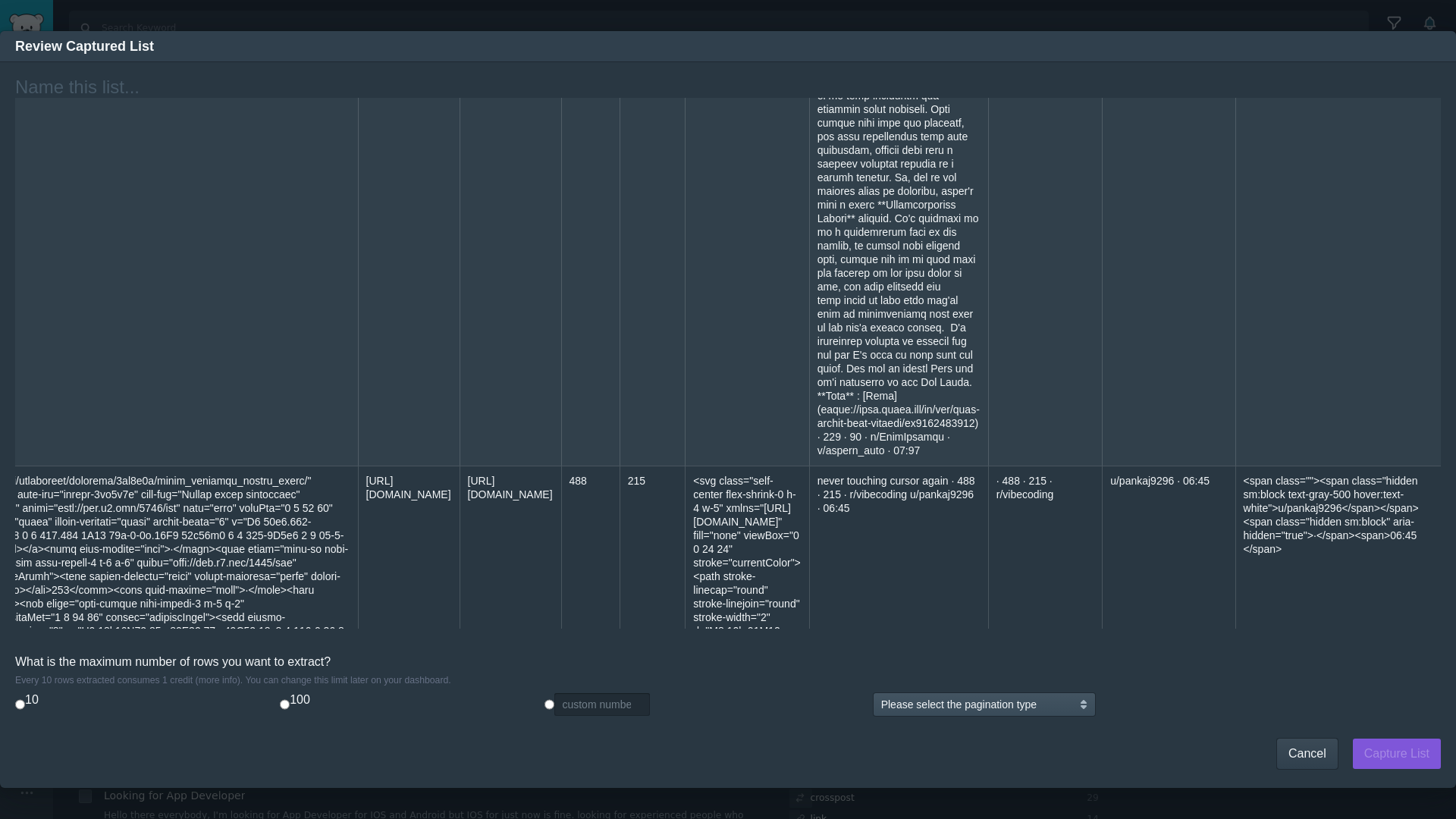
click at [1303, 747] on span "Cancel" at bounding box center [1307, 753] width 38 height 14
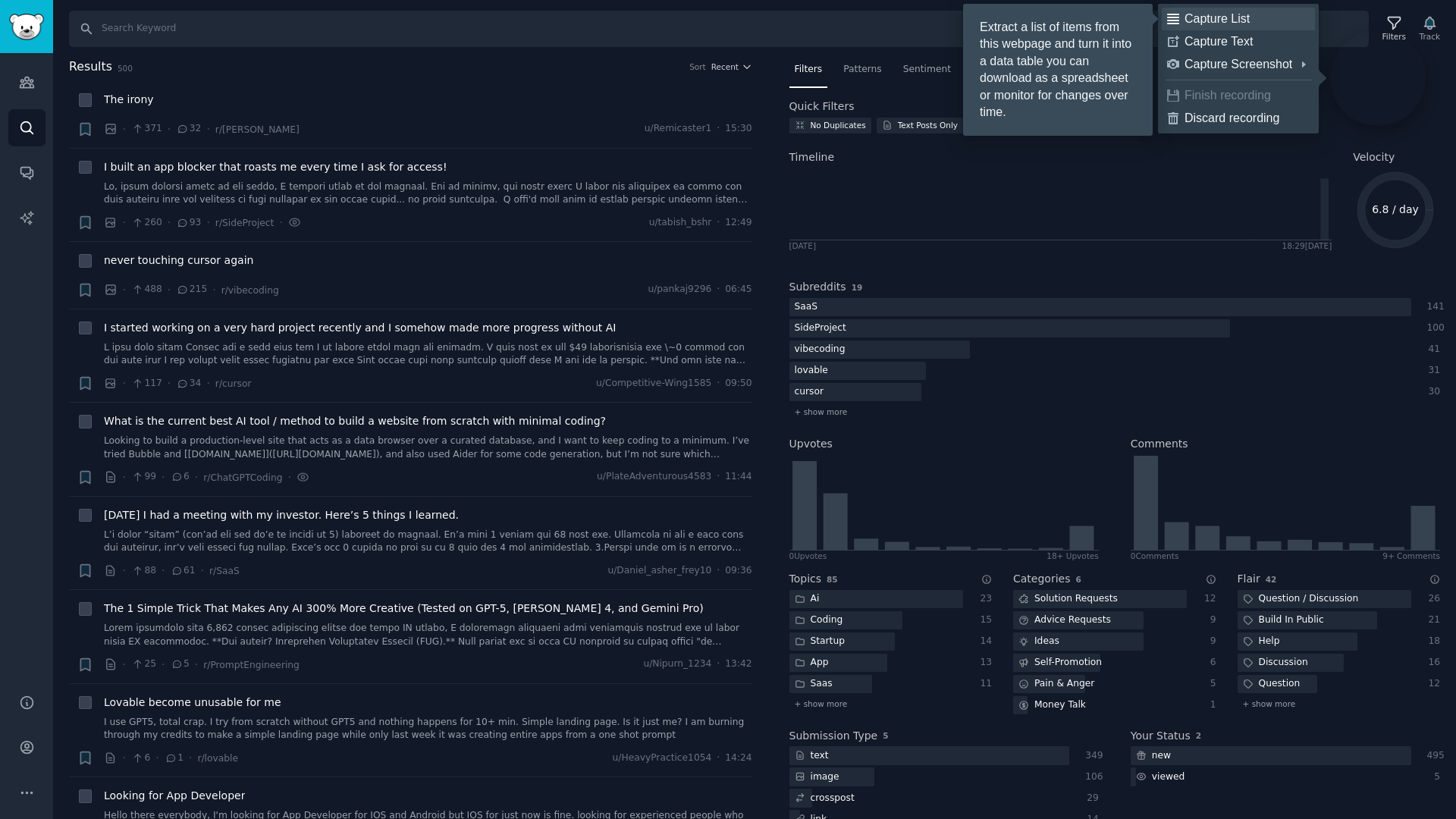
click at [1252, 23] on div "Capture List" at bounding box center [1247, 19] width 125 height 15
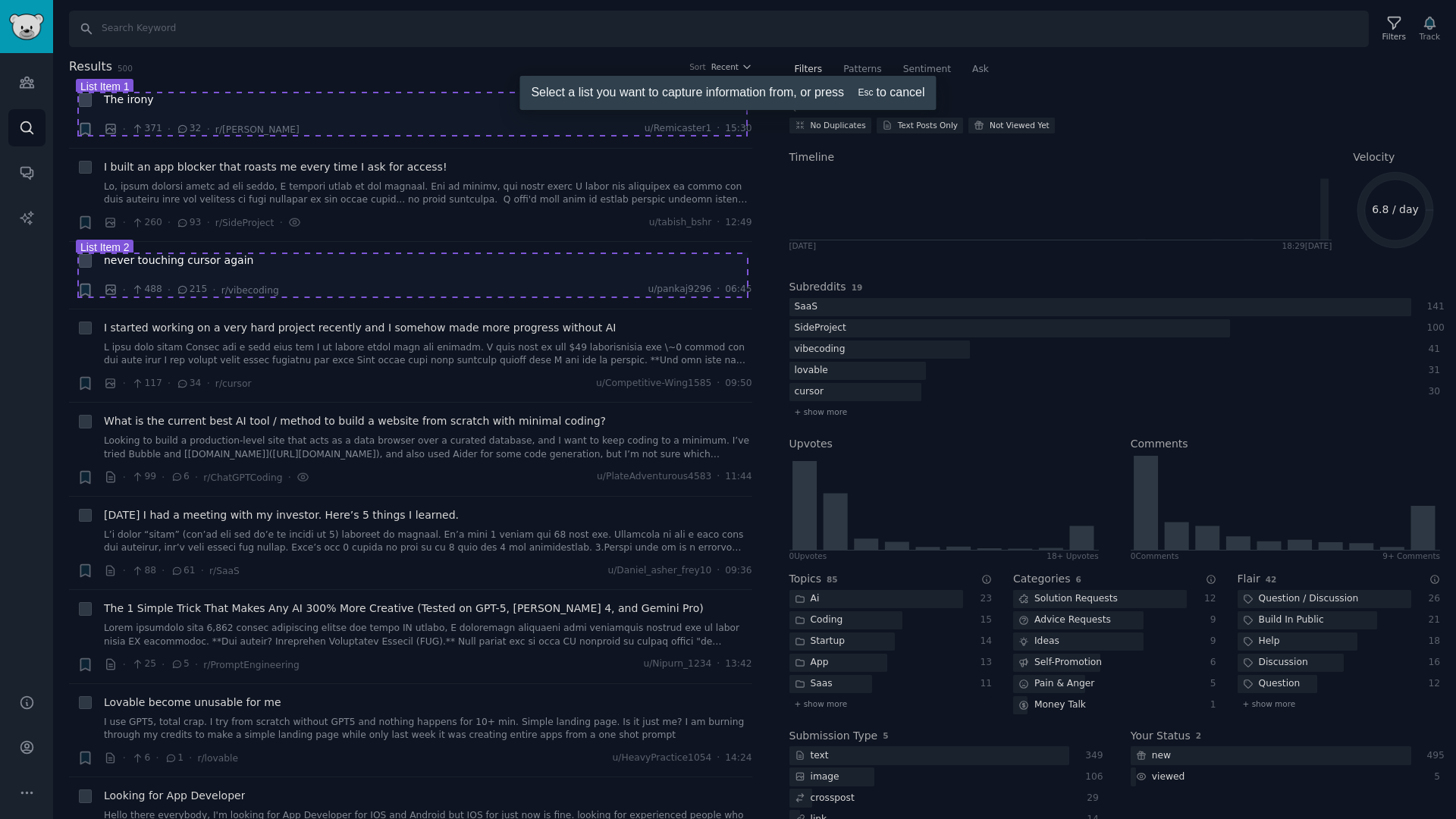
drag, startPoint x: 297, startPoint y: 80, endPoint x: 300, endPoint y: 117, distance: 37.1
click at [300, 117] on div at bounding box center [728, 409] width 1456 height 819
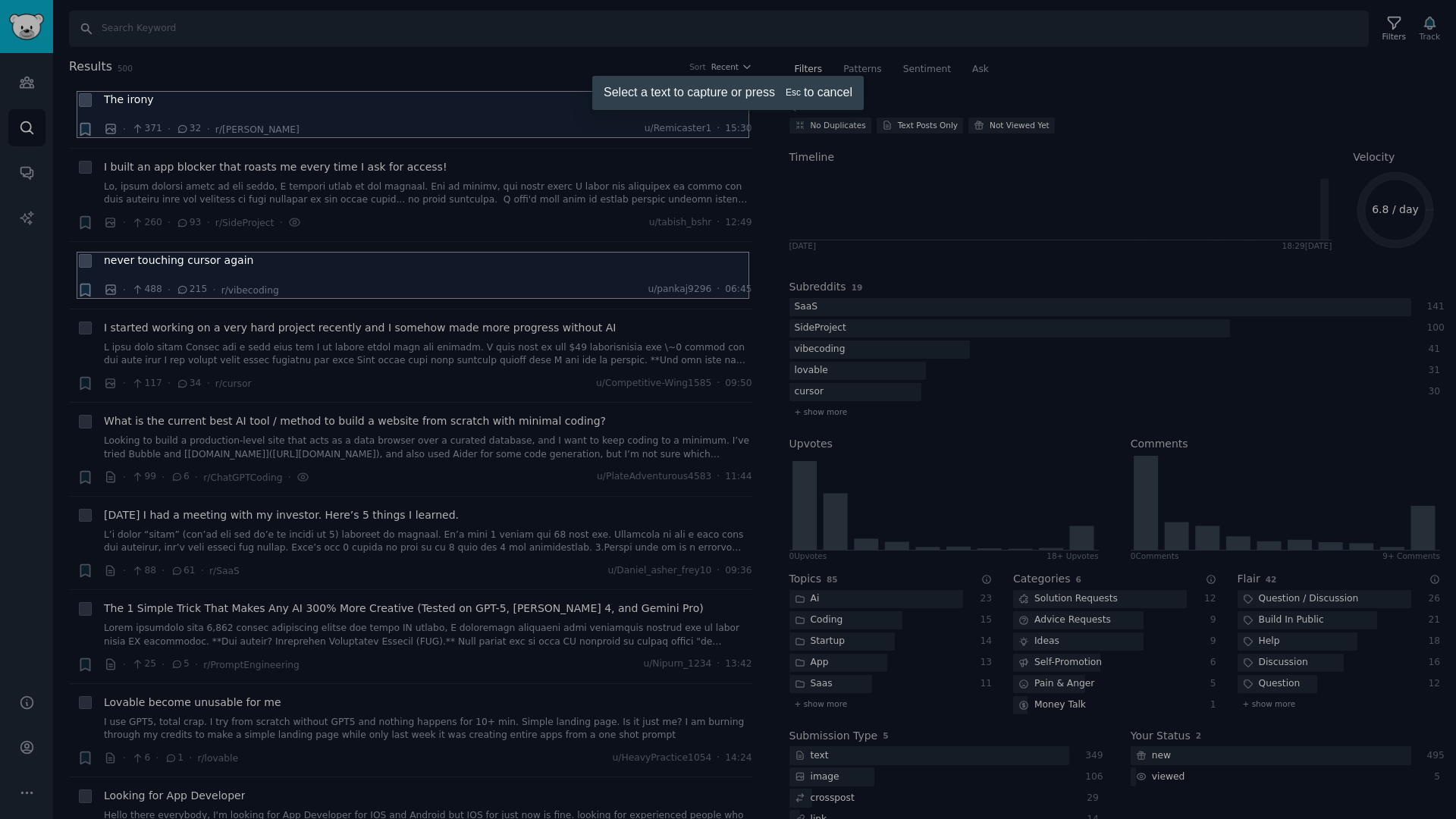
click at [208, 70] on div at bounding box center [728, 409] width 1456 height 819
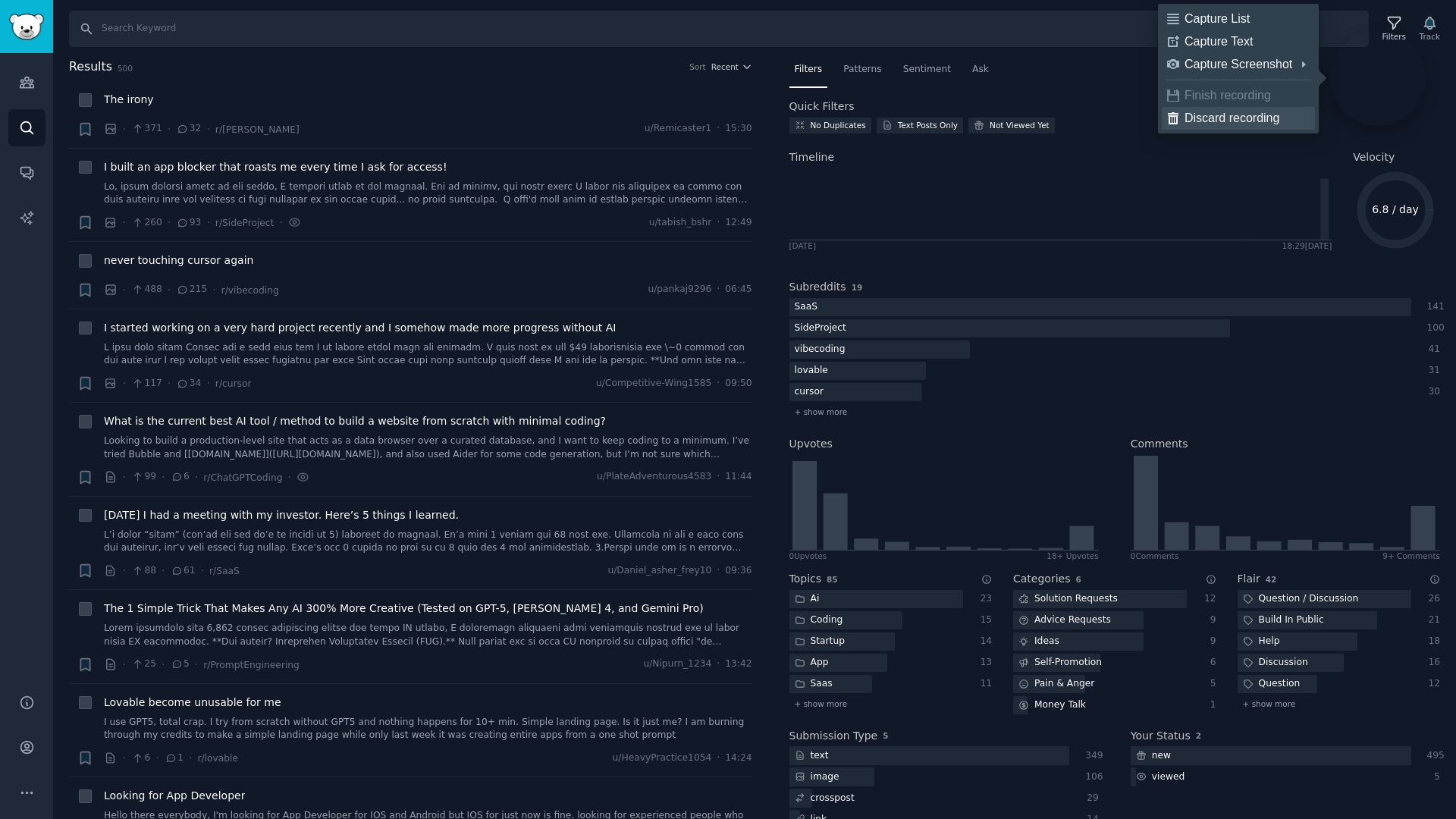
click at [1264, 116] on div "Discard recording" at bounding box center [1247, 118] width 125 height 15
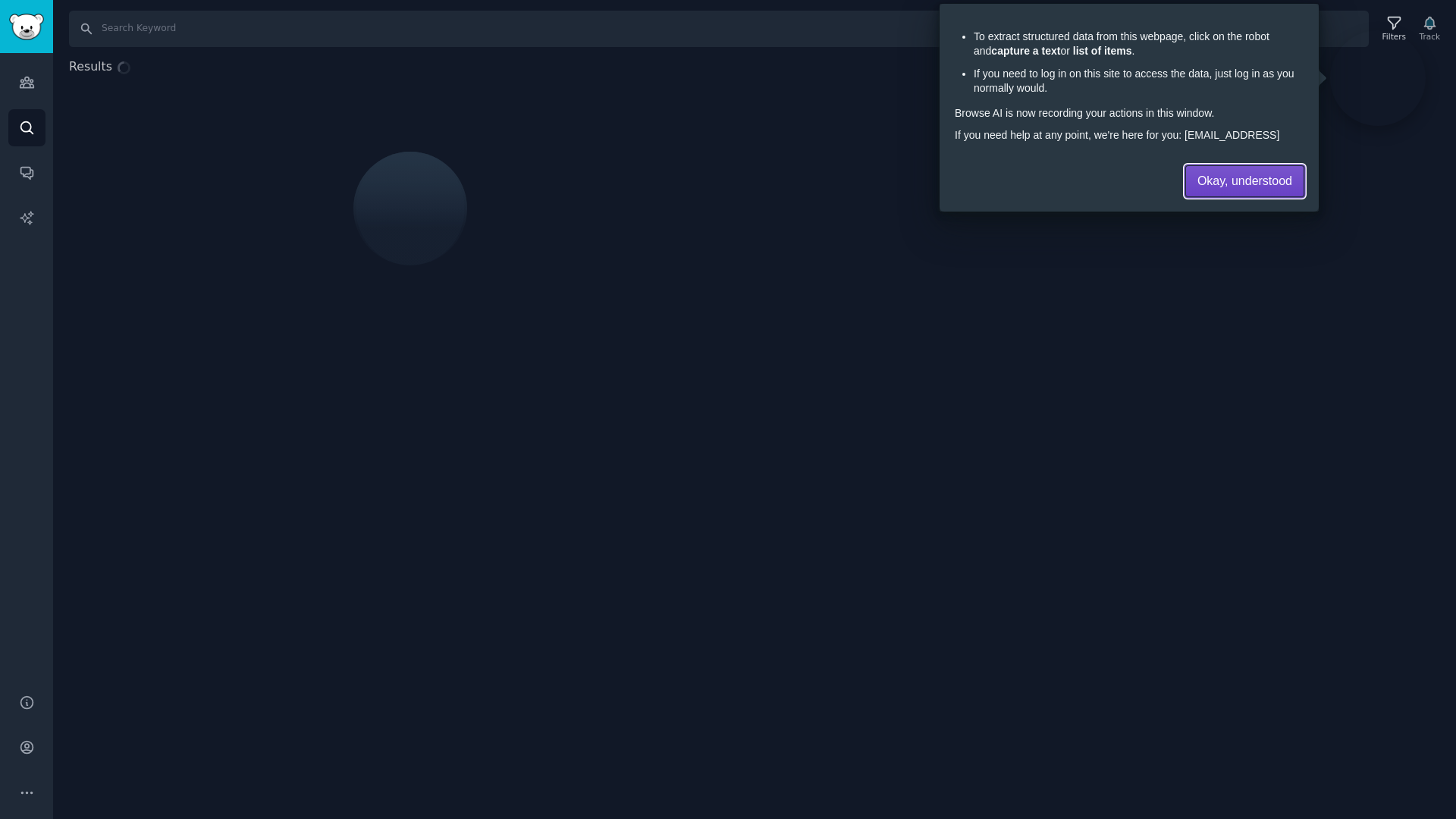
click at [1229, 170] on button "Okay, understood" at bounding box center [1244, 181] width 118 height 30
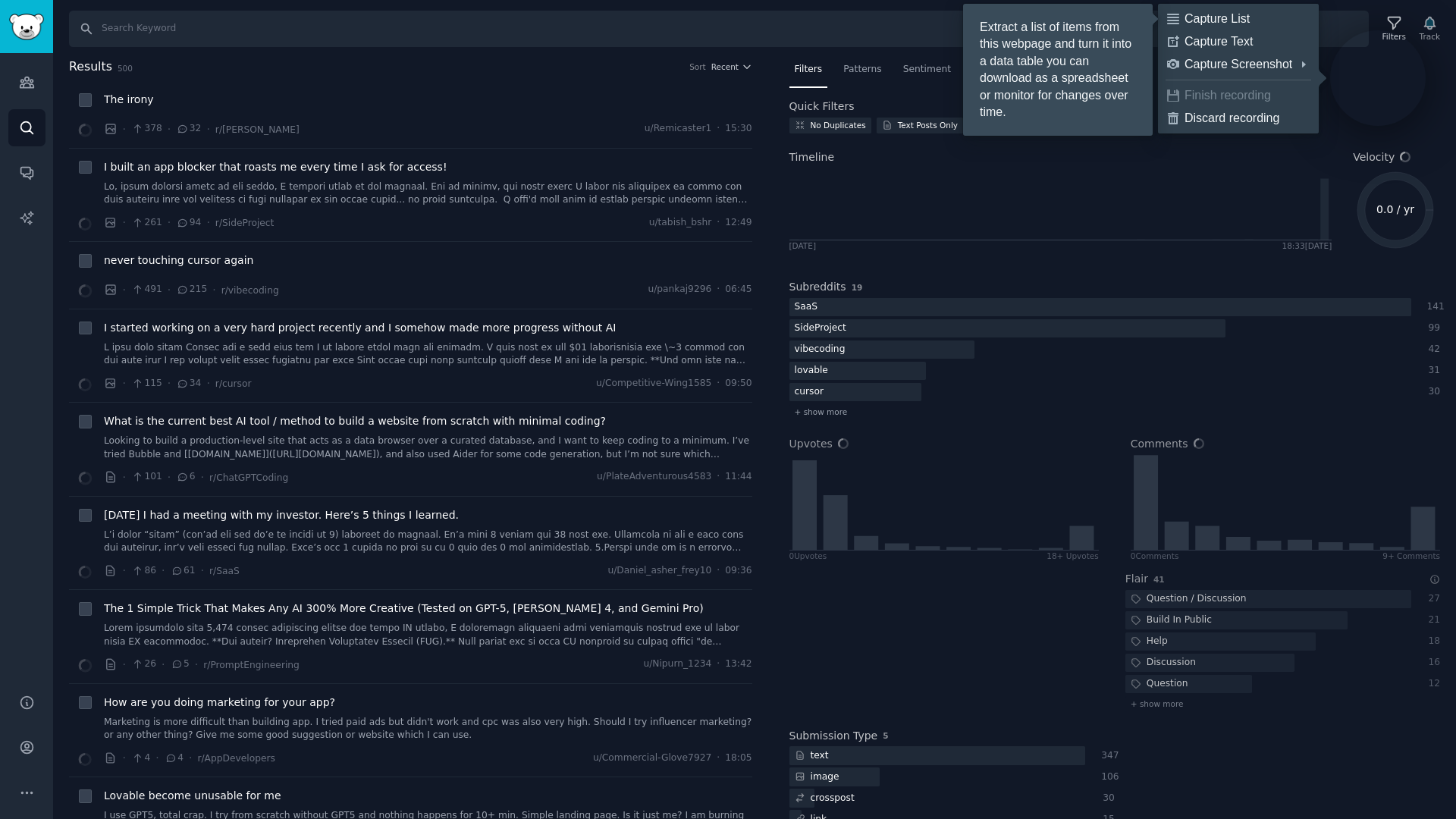
click at [1232, 13] on div "Capture List" at bounding box center [1247, 19] width 125 height 15
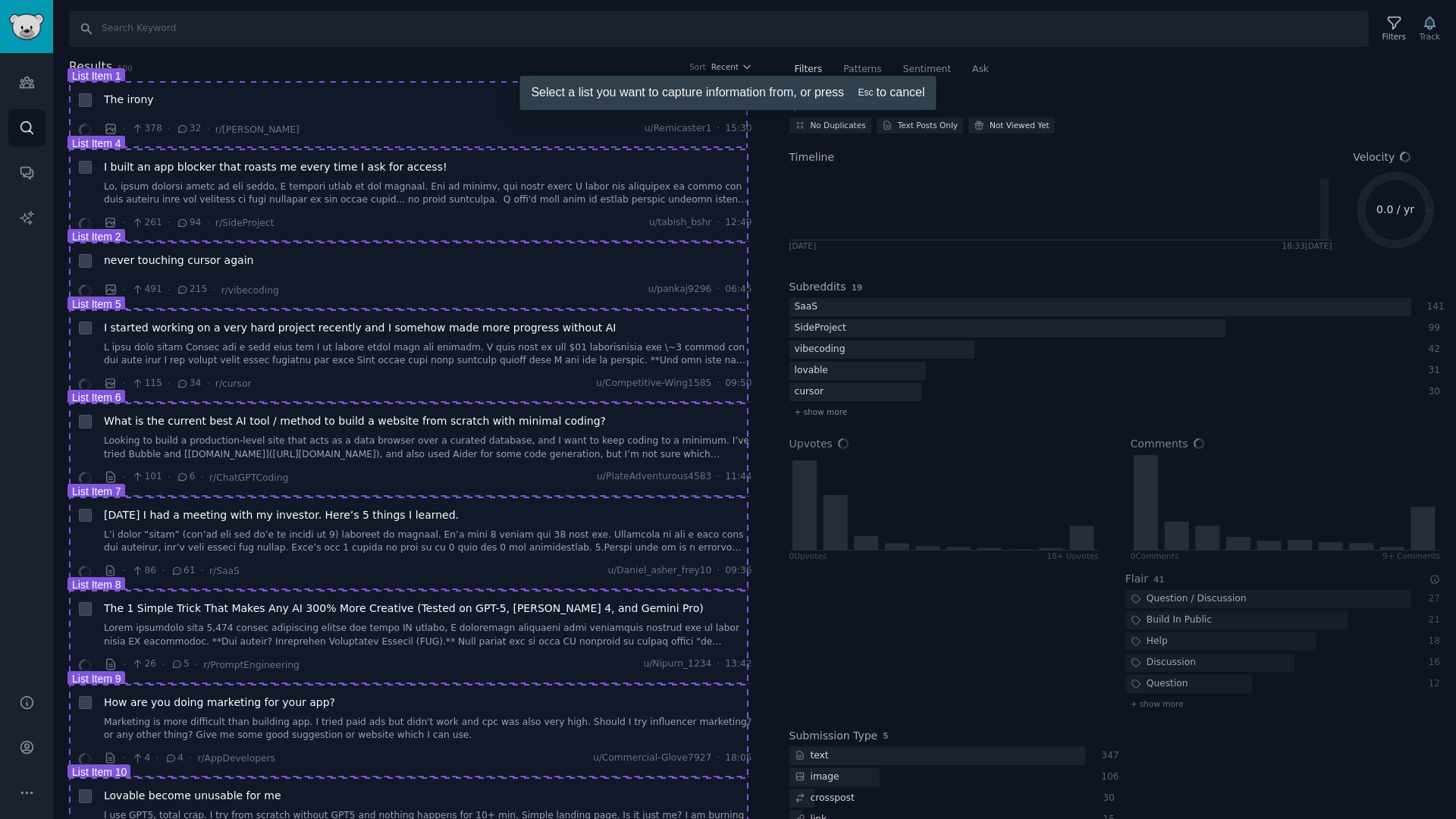
click at [416, 89] on div at bounding box center [728, 409] width 1456 height 819
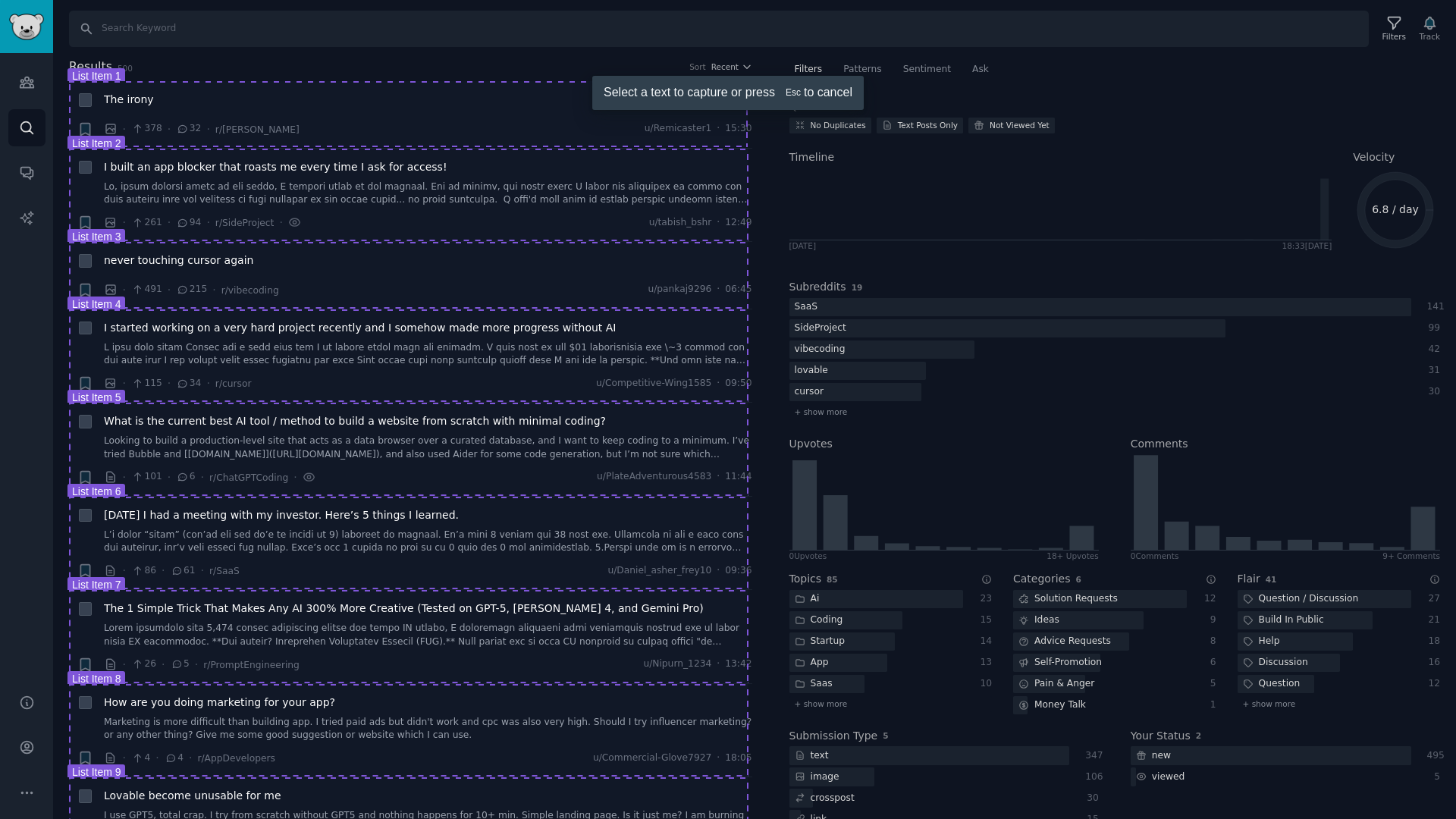
drag, startPoint x: 98, startPoint y: 138, endPoint x: 95, endPoint y: 127, distance: 11.4
click at [95, 127] on div at bounding box center [728, 409] width 1456 height 819
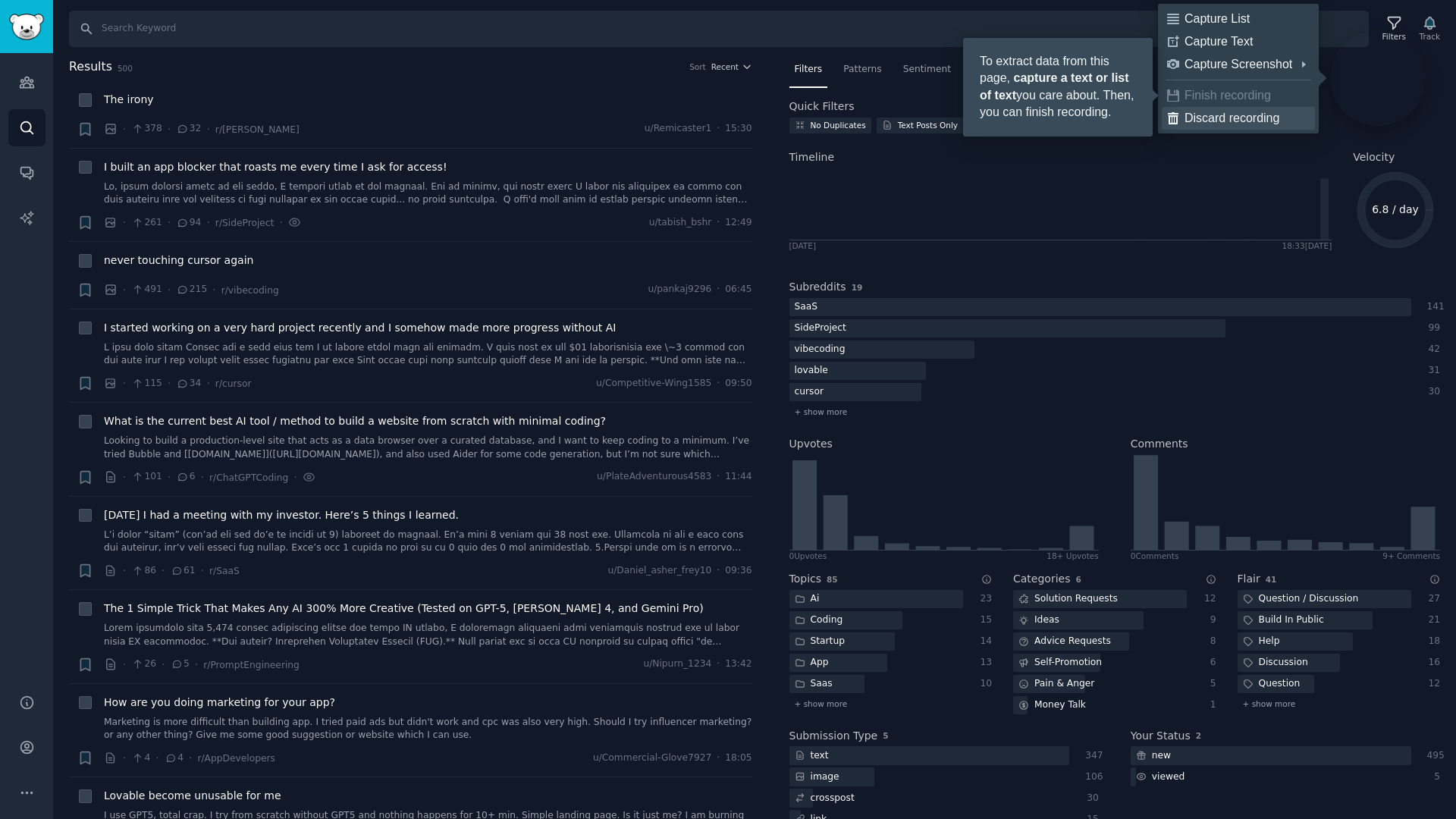
click at [1236, 107] on link "Discard recording" at bounding box center [1239, 118] width 153 height 23
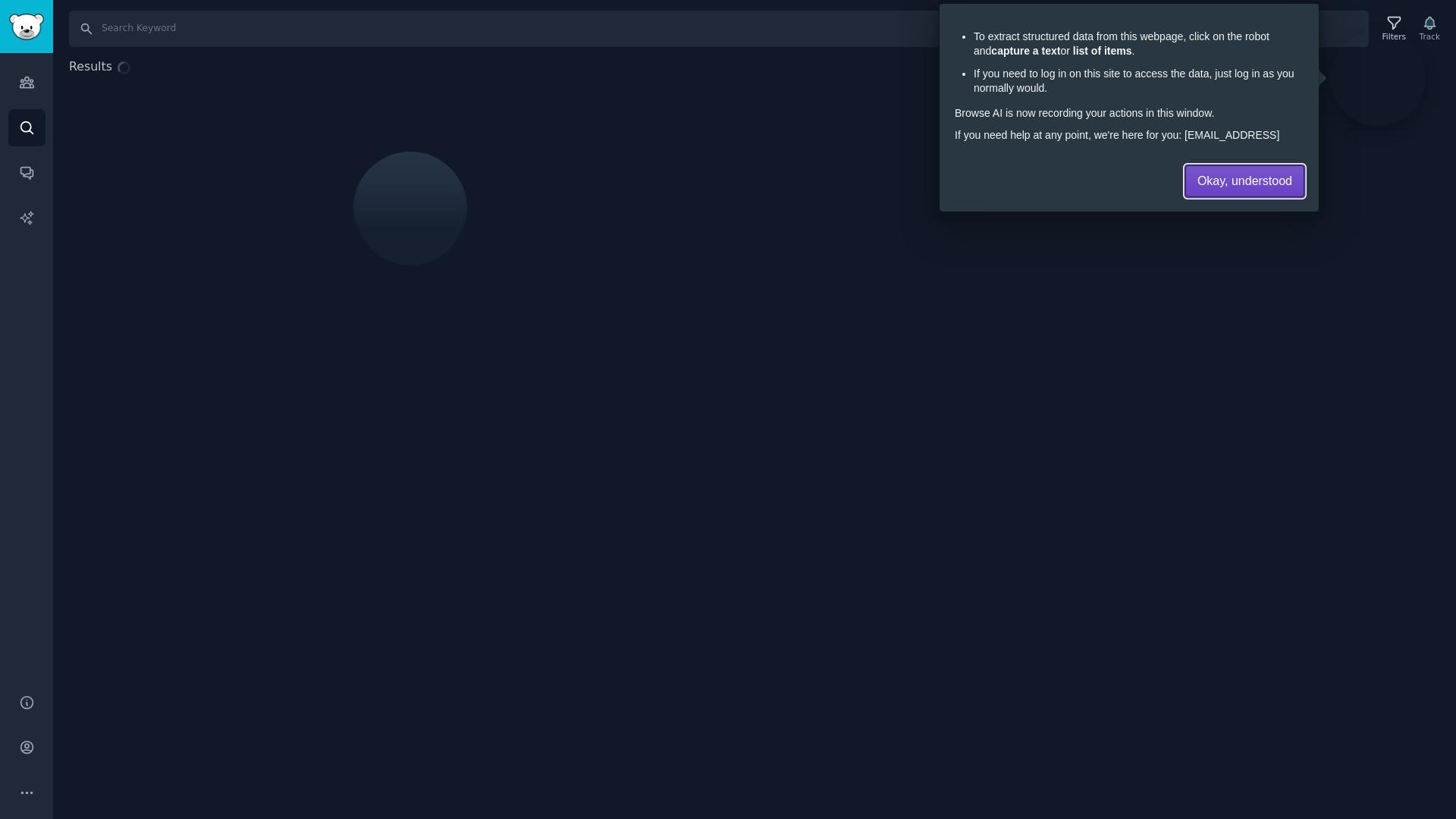
click at [1211, 189] on button "Okay, understood" at bounding box center [1244, 181] width 118 height 30
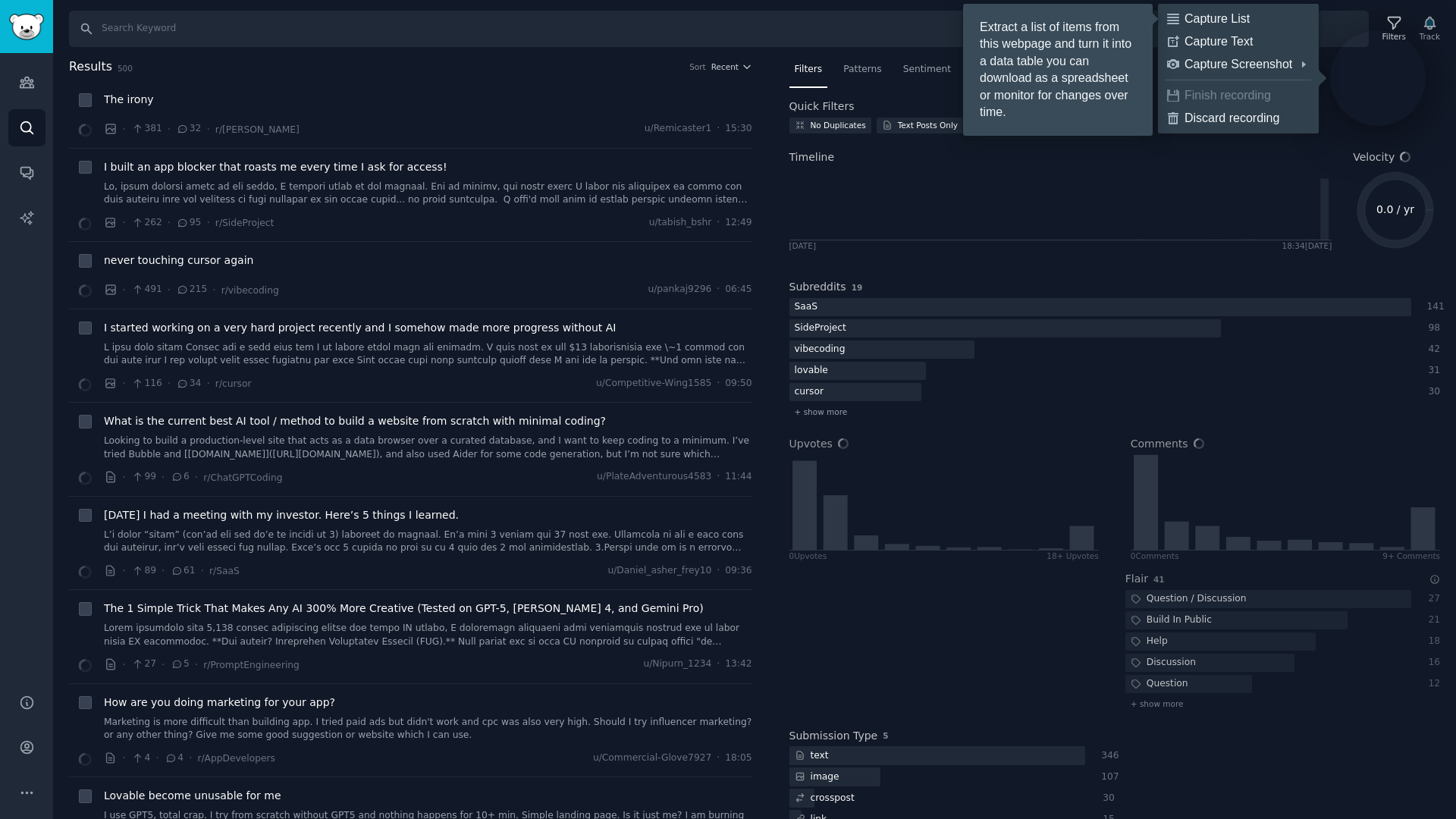
drag, startPoint x: 1260, startPoint y: 10, endPoint x: 66, endPoint y: 555, distance: 1312.5
click at [1260, 11] on div "Capture List" at bounding box center [1247, 19] width 125 height 15
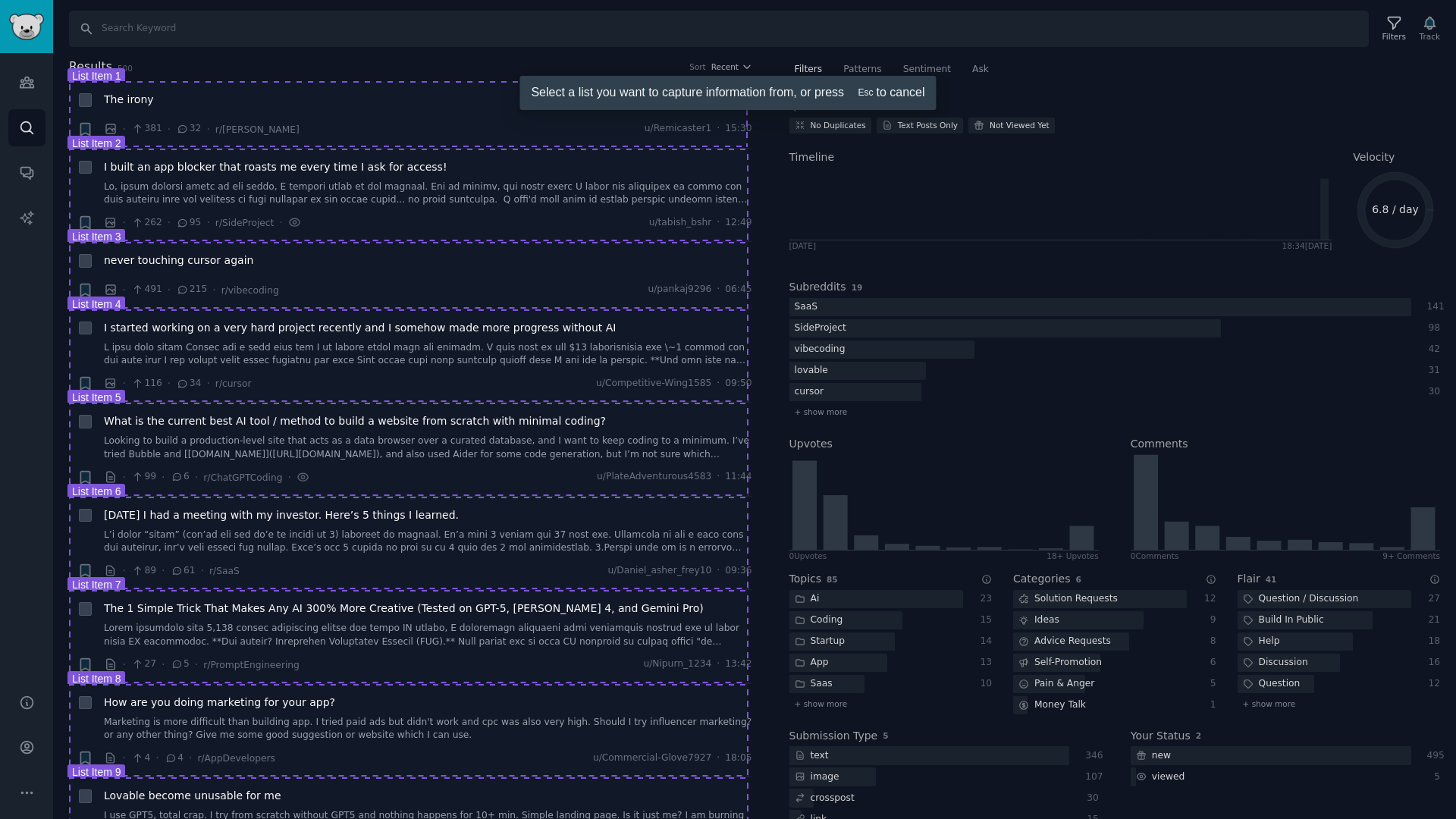
click at [97, 112] on div at bounding box center [728, 409] width 1456 height 819
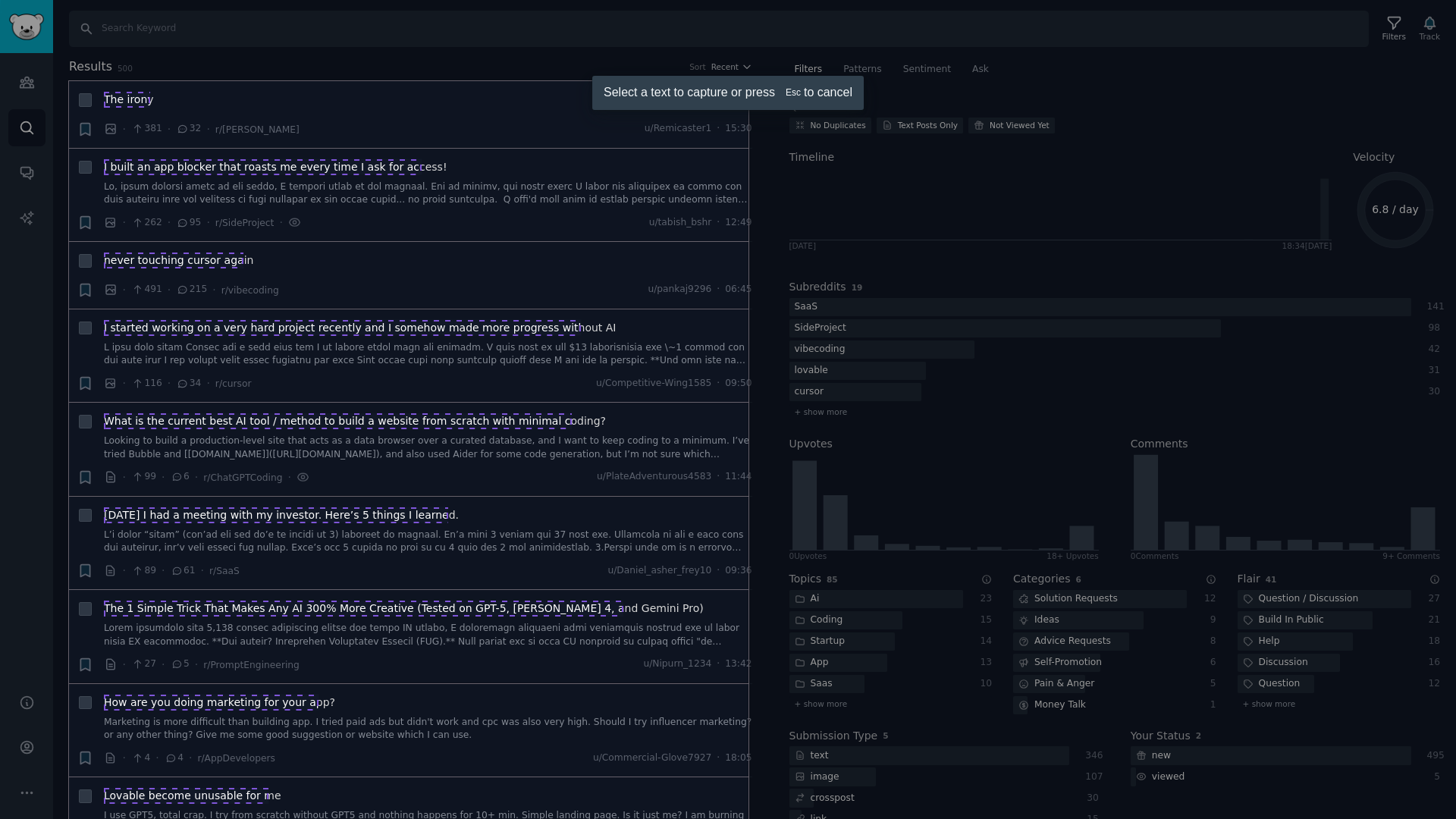
click at [125, 100] on div at bounding box center [728, 409] width 1456 height 819
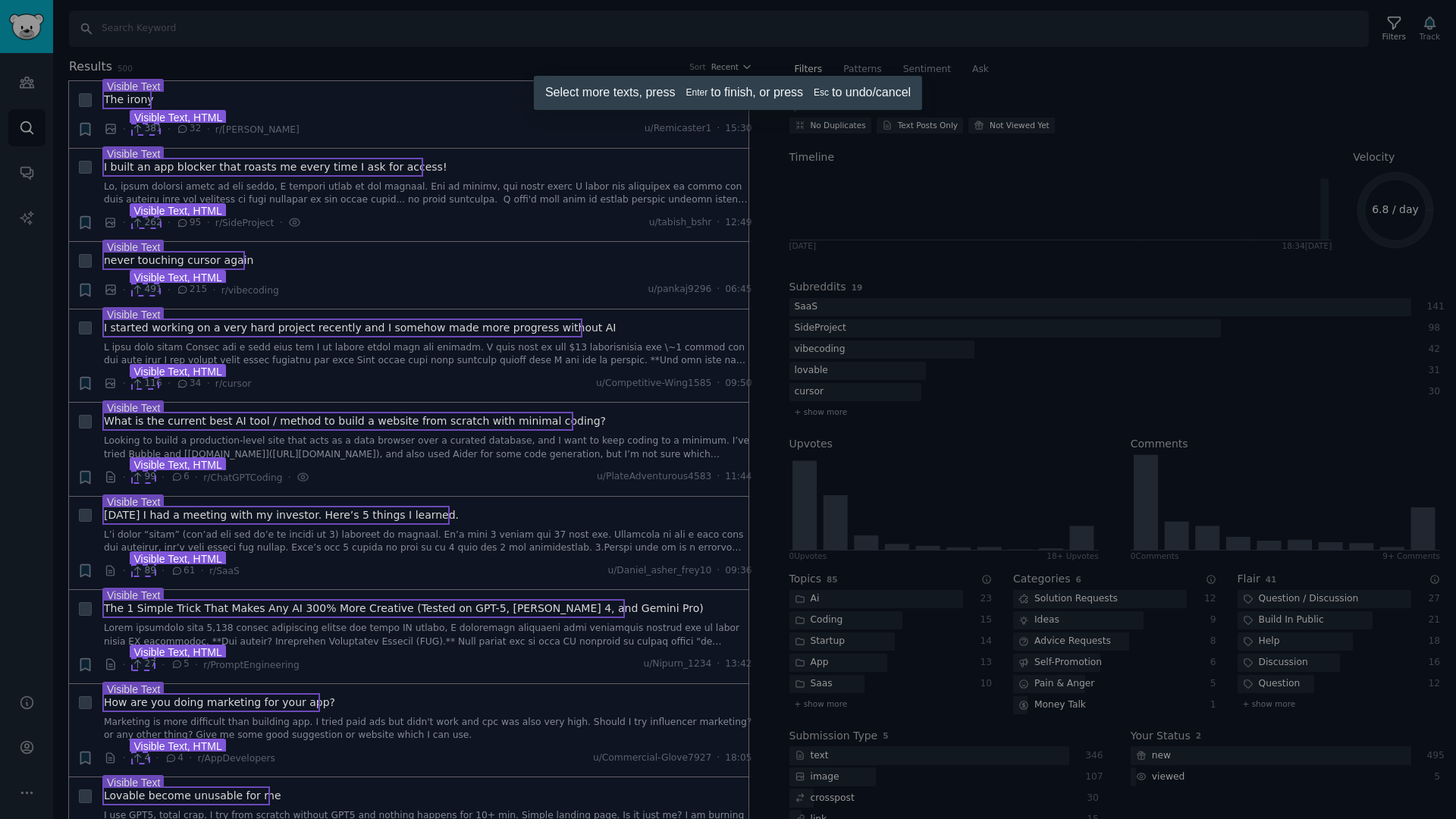
click at [160, 126] on div at bounding box center [728, 409] width 1456 height 819
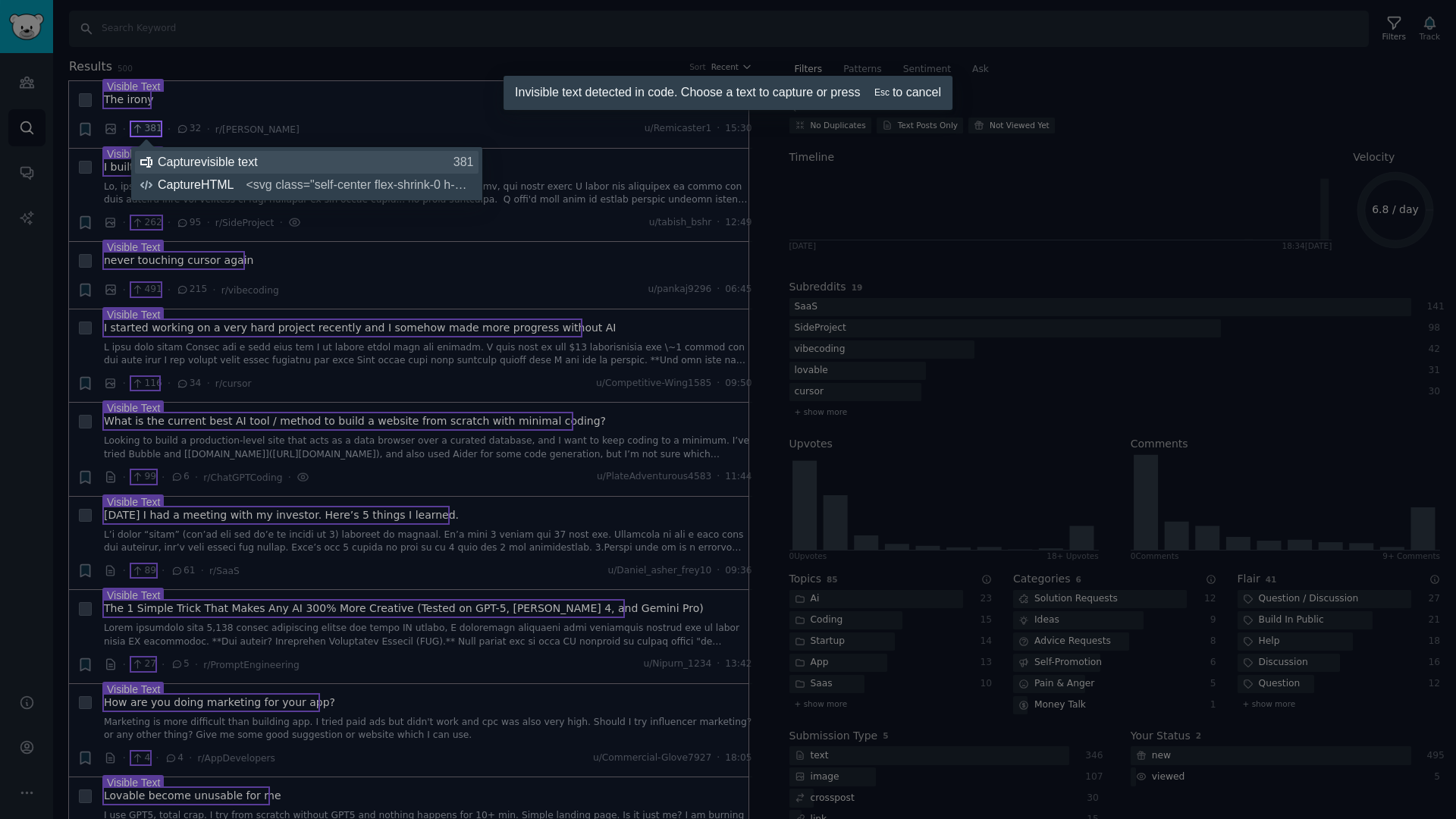
click at [174, 156] on div "Capture visible text 381" at bounding box center [316, 163] width 316 height 15
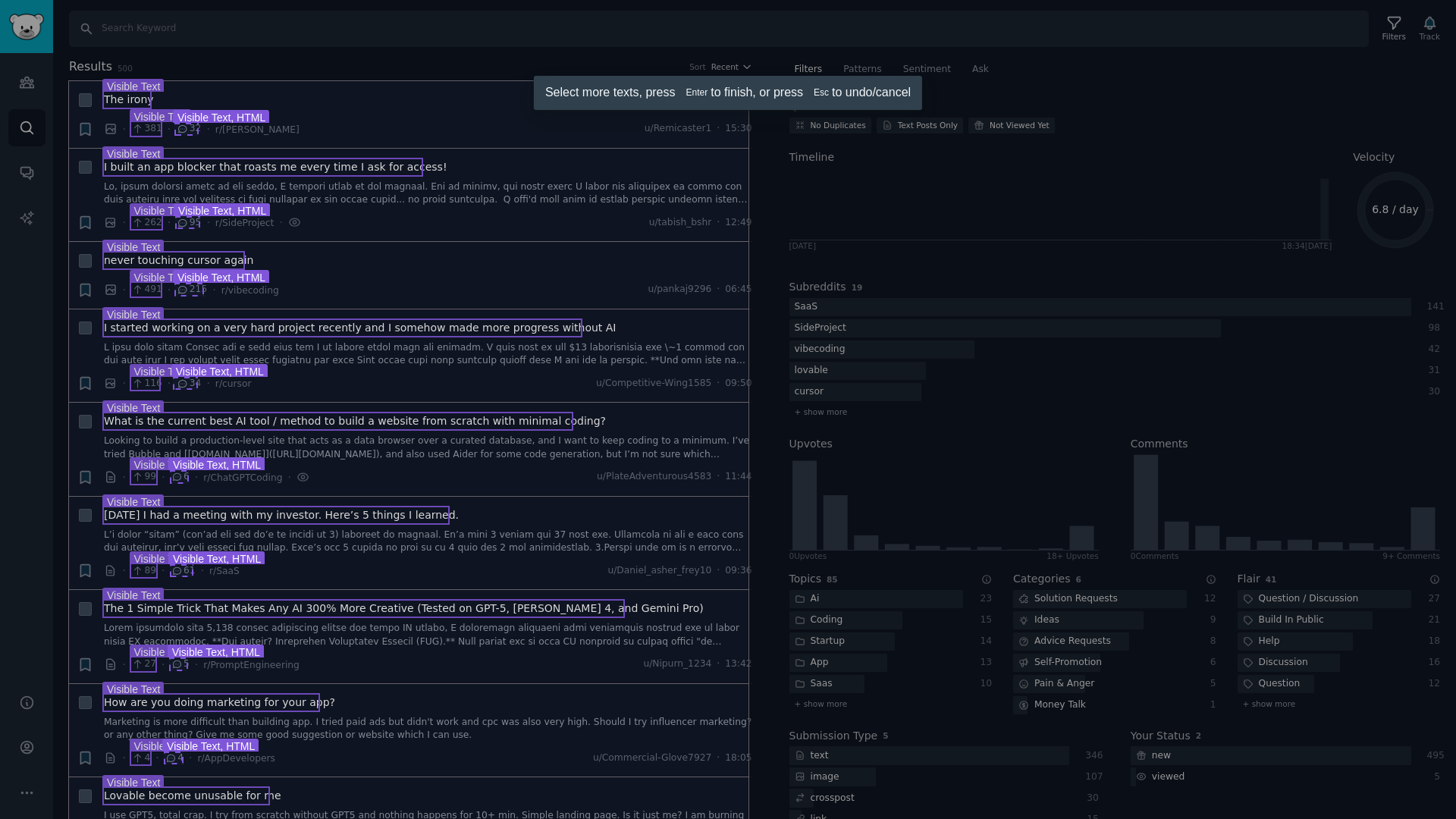
click at [179, 129] on div at bounding box center [728, 409] width 1456 height 819
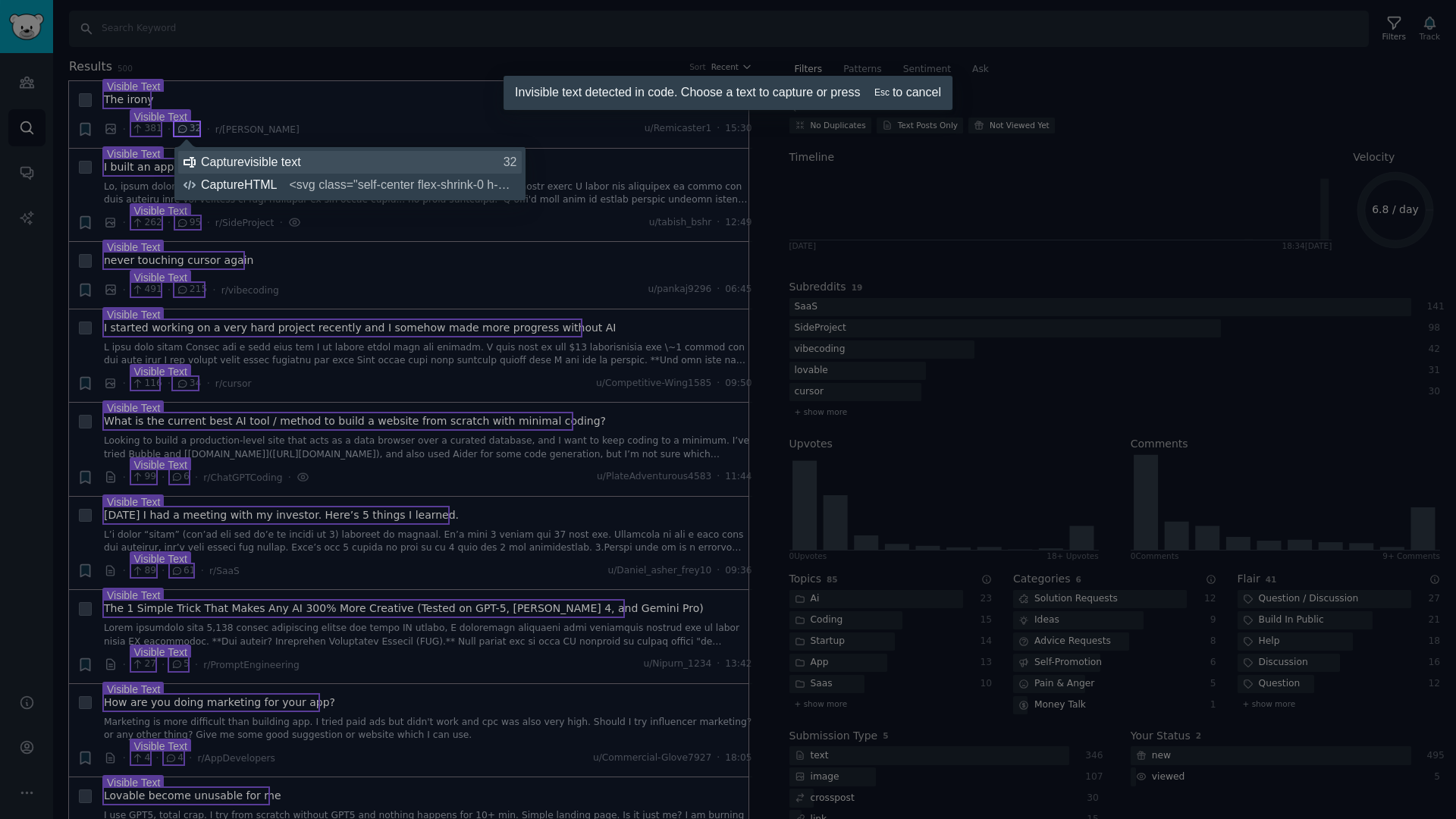
click at [220, 160] on div "Capture visible text 32" at bounding box center [359, 163] width 316 height 15
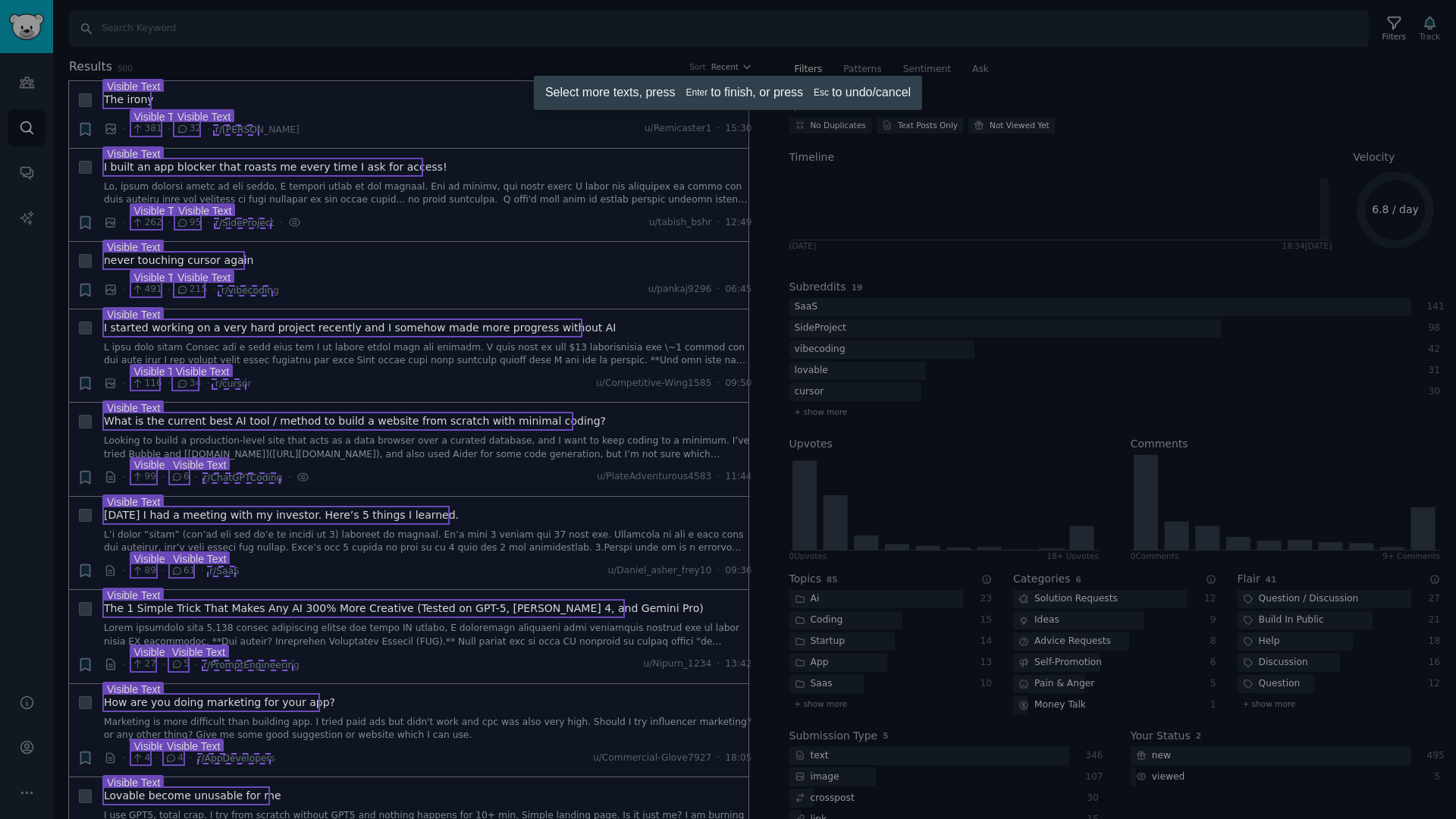
click at [224, 129] on div at bounding box center [728, 409] width 1456 height 819
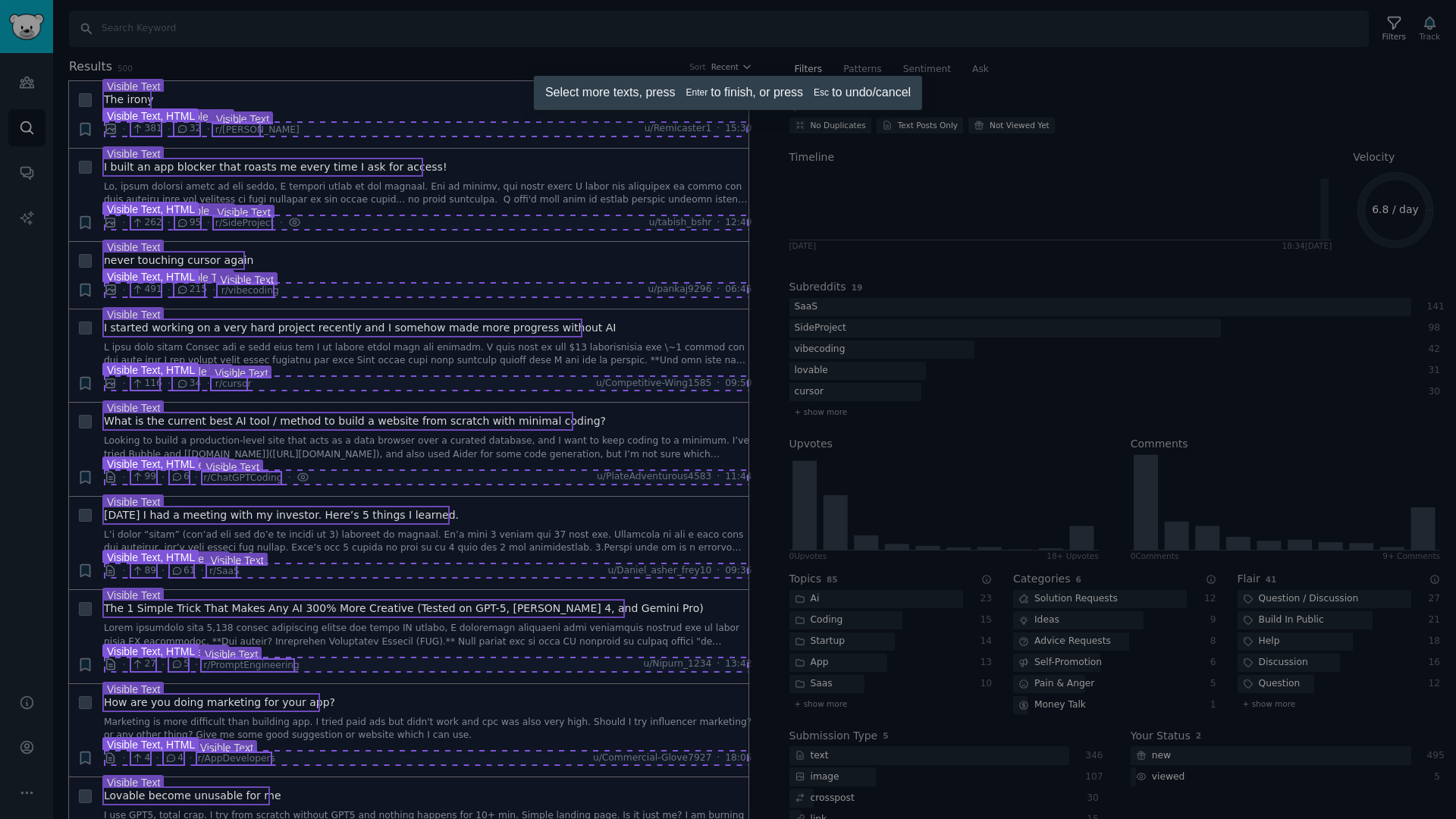
click at [108, 127] on div at bounding box center [728, 409] width 1456 height 819
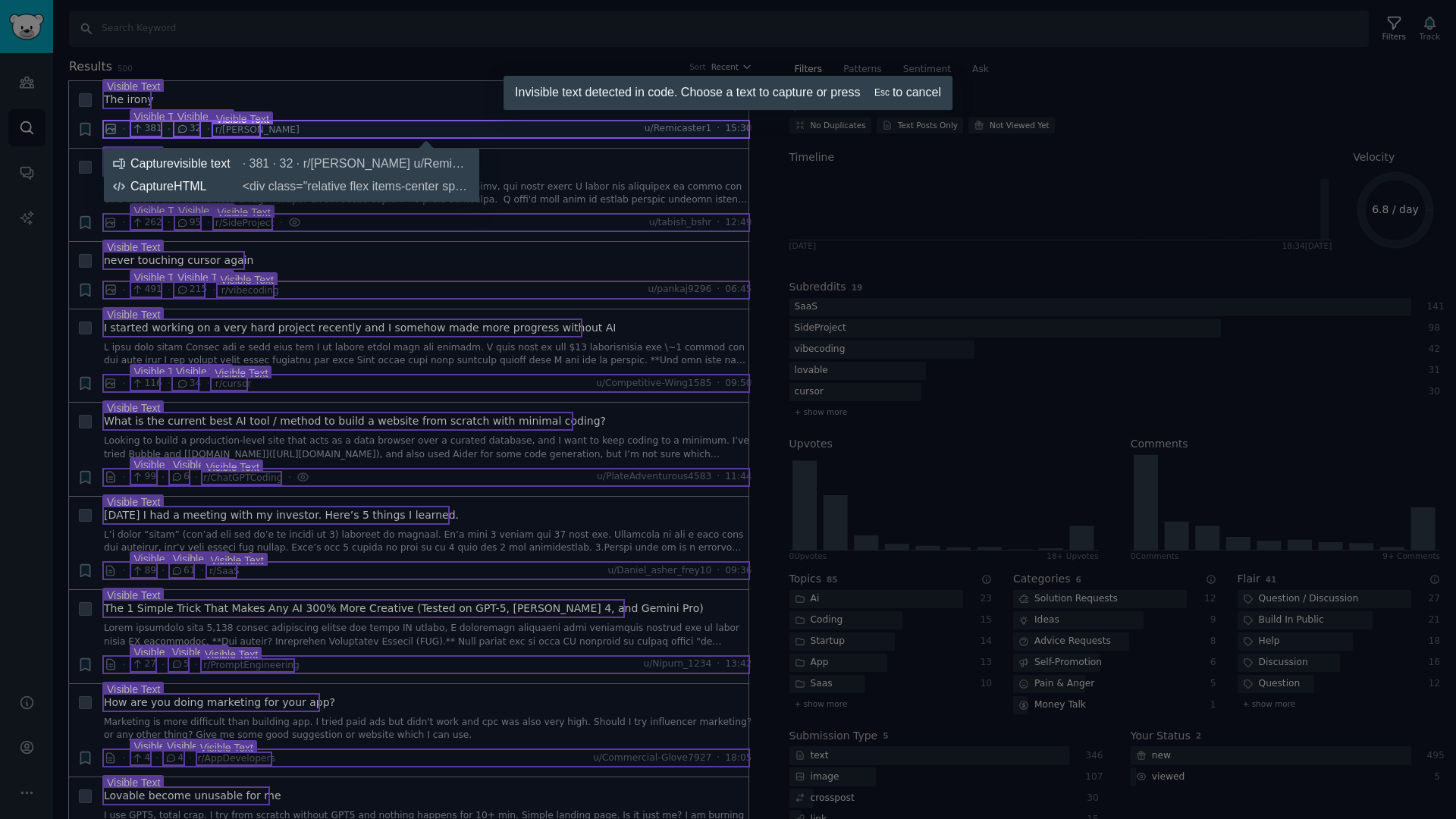
click at [112, 128] on div at bounding box center [426, 129] width 645 height 16
click at [571, 151] on icon at bounding box center [728, 409] width 1456 height 819
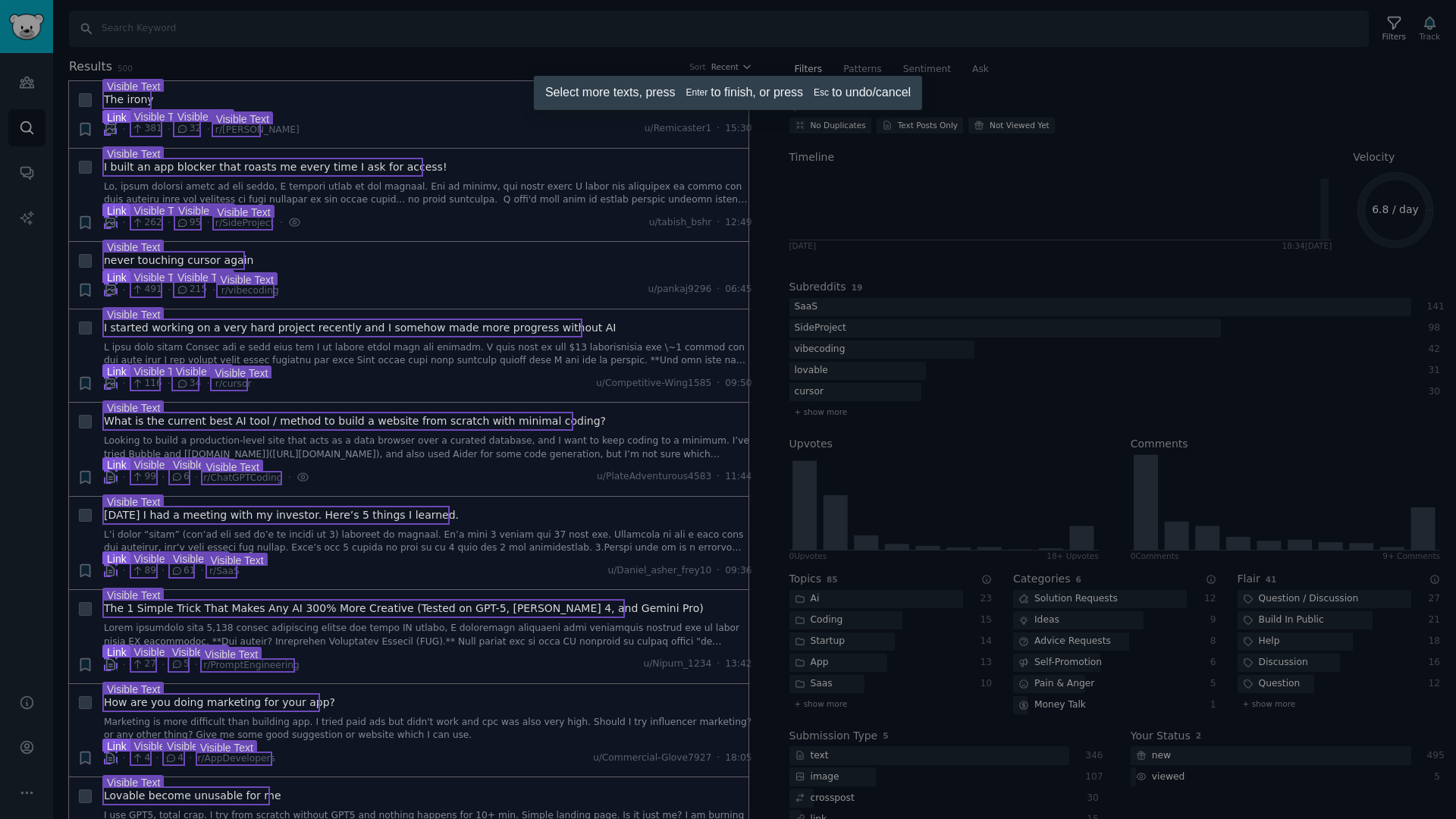
click at [112, 130] on div at bounding box center [728, 409] width 1456 height 819
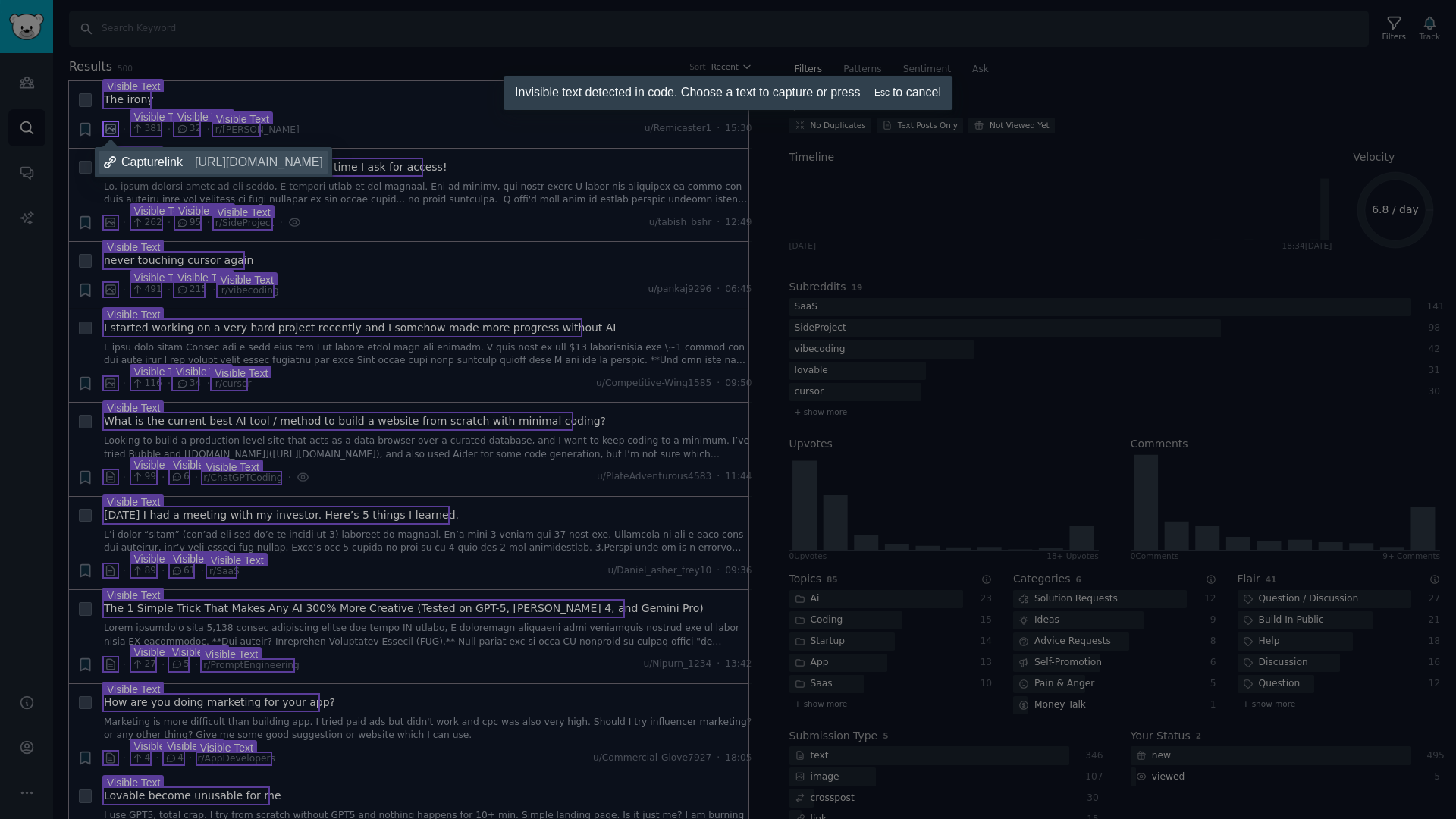
click at [236, 170] on link "Capture link [URL][DOMAIN_NAME]" at bounding box center [214, 162] width 229 height 23
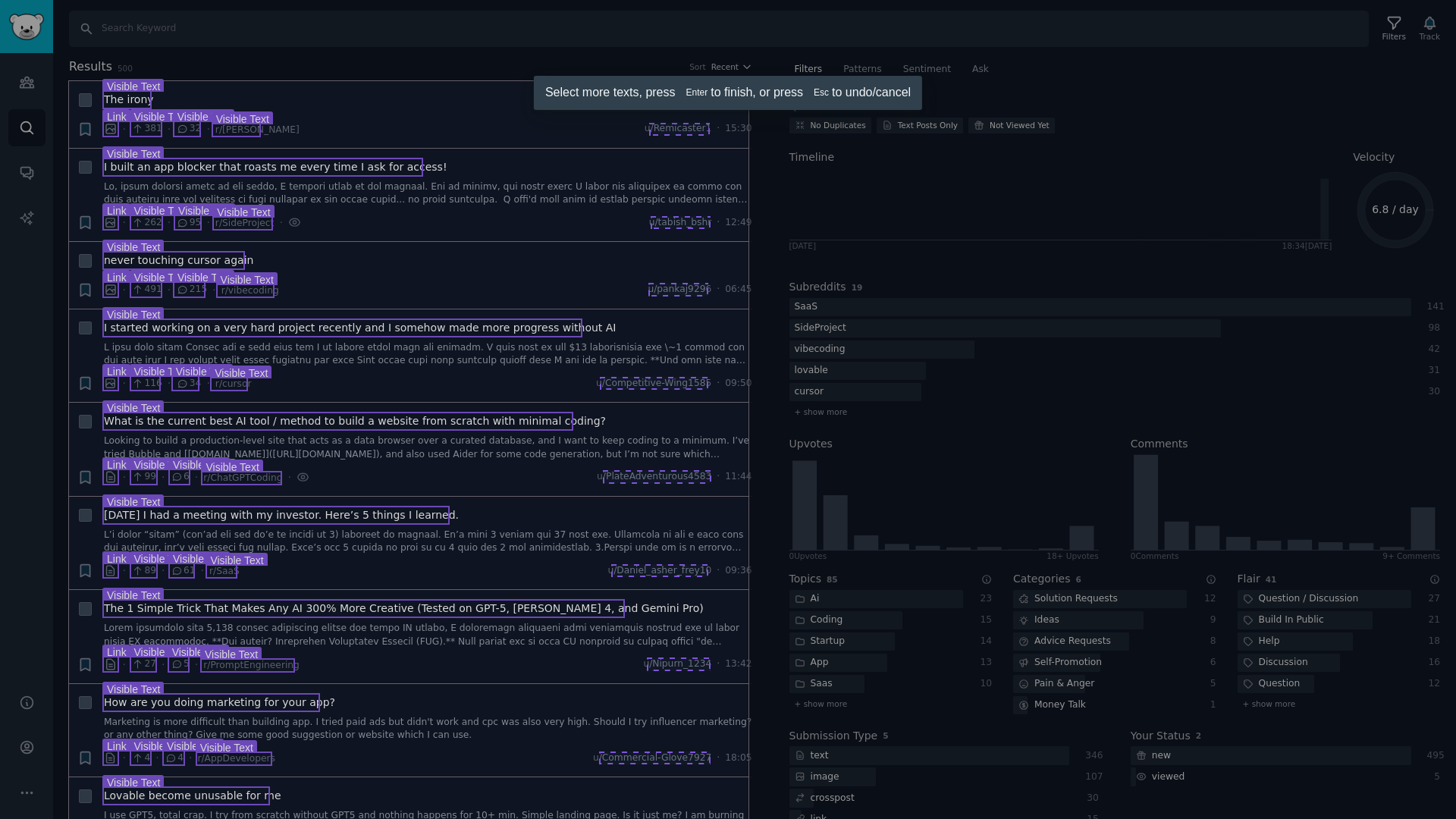
click at [683, 127] on div at bounding box center [728, 409] width 1456 height 819
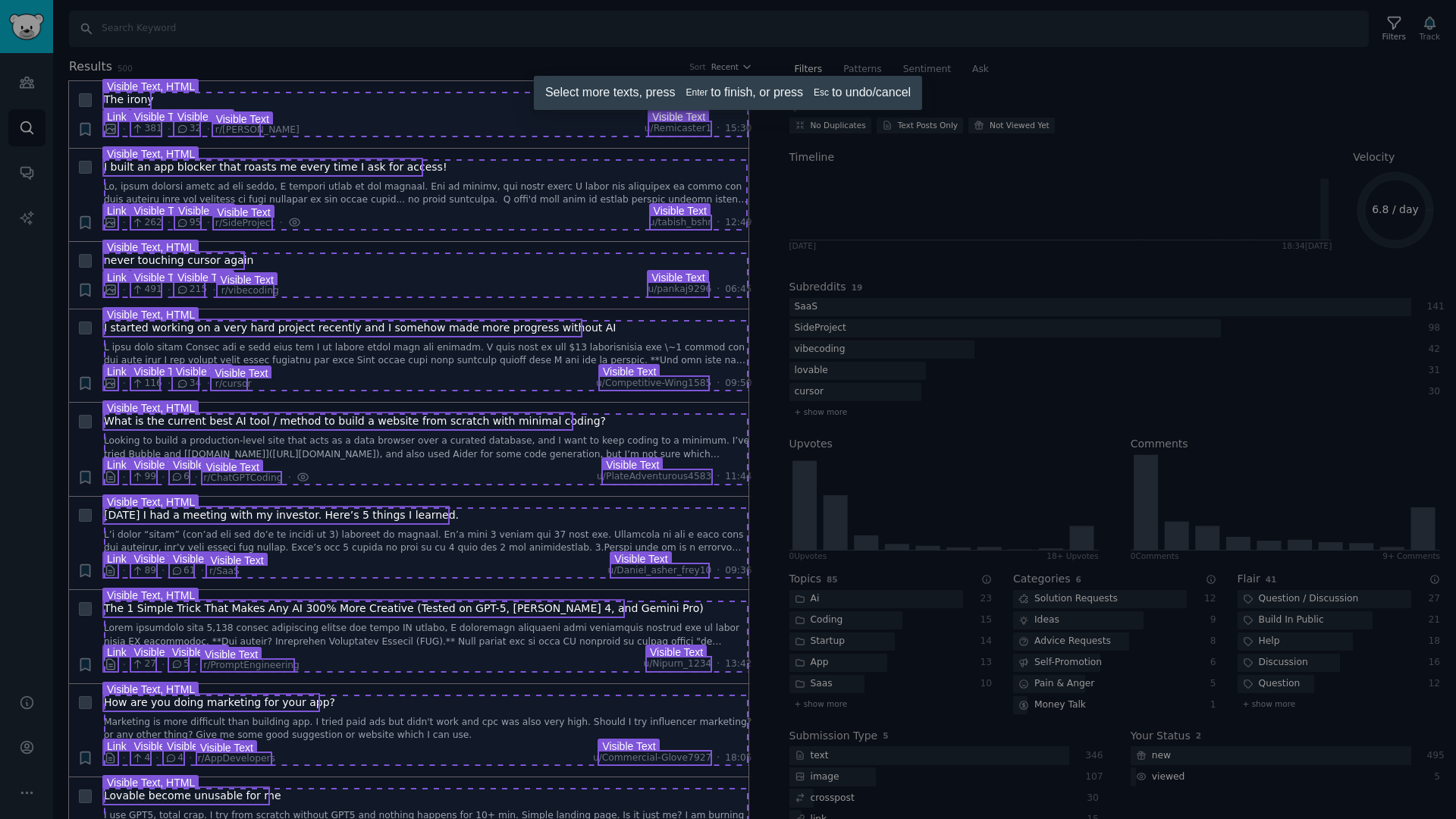
click at [688, 211] on div at bounding box center [728, 409] width 1456 height 819
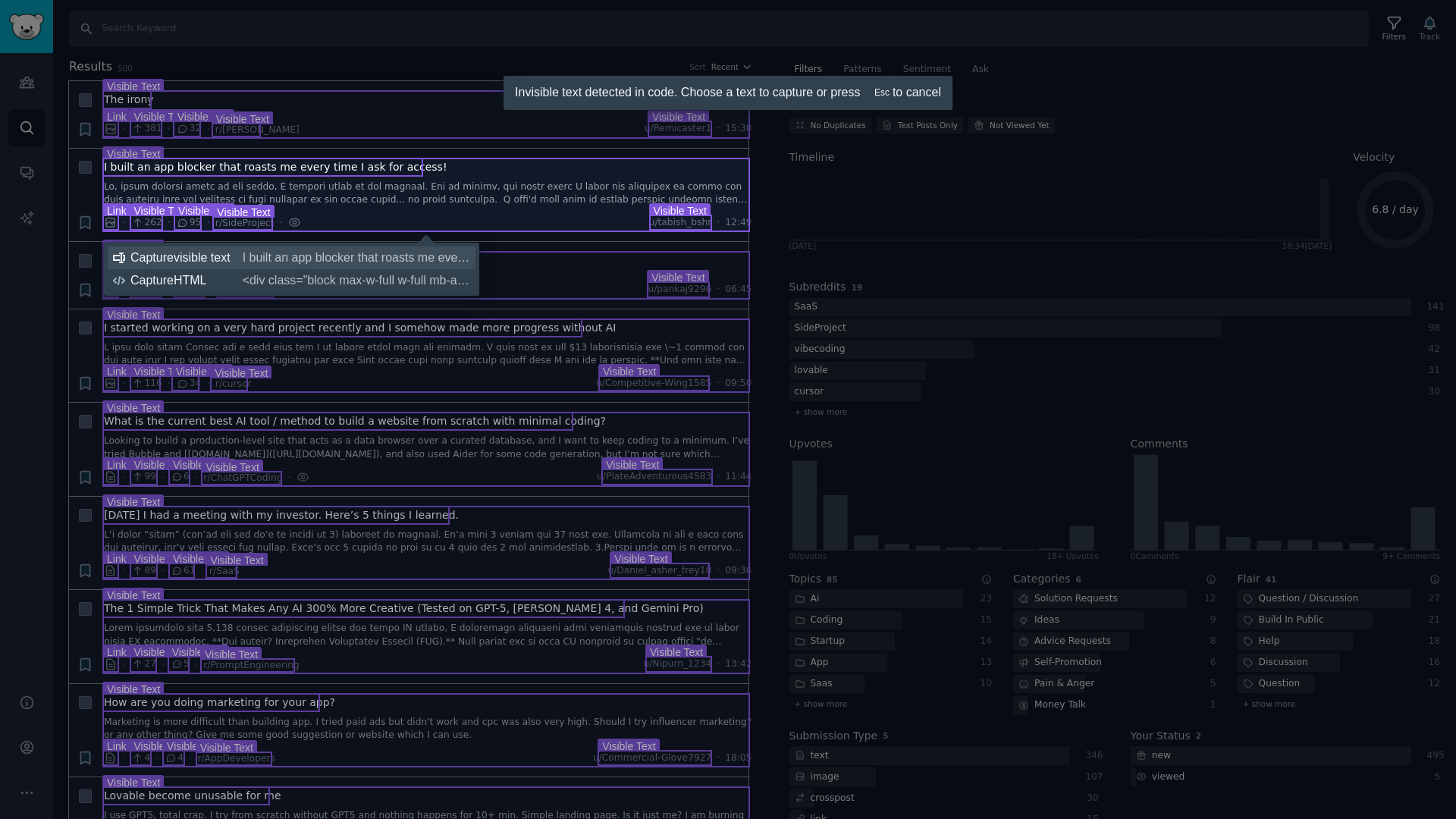
click at [226, 261] on div "Capture visible text I built an app blocker that roasts me every time I ask for…" at bounding box center [300, 258] width 340 height 15
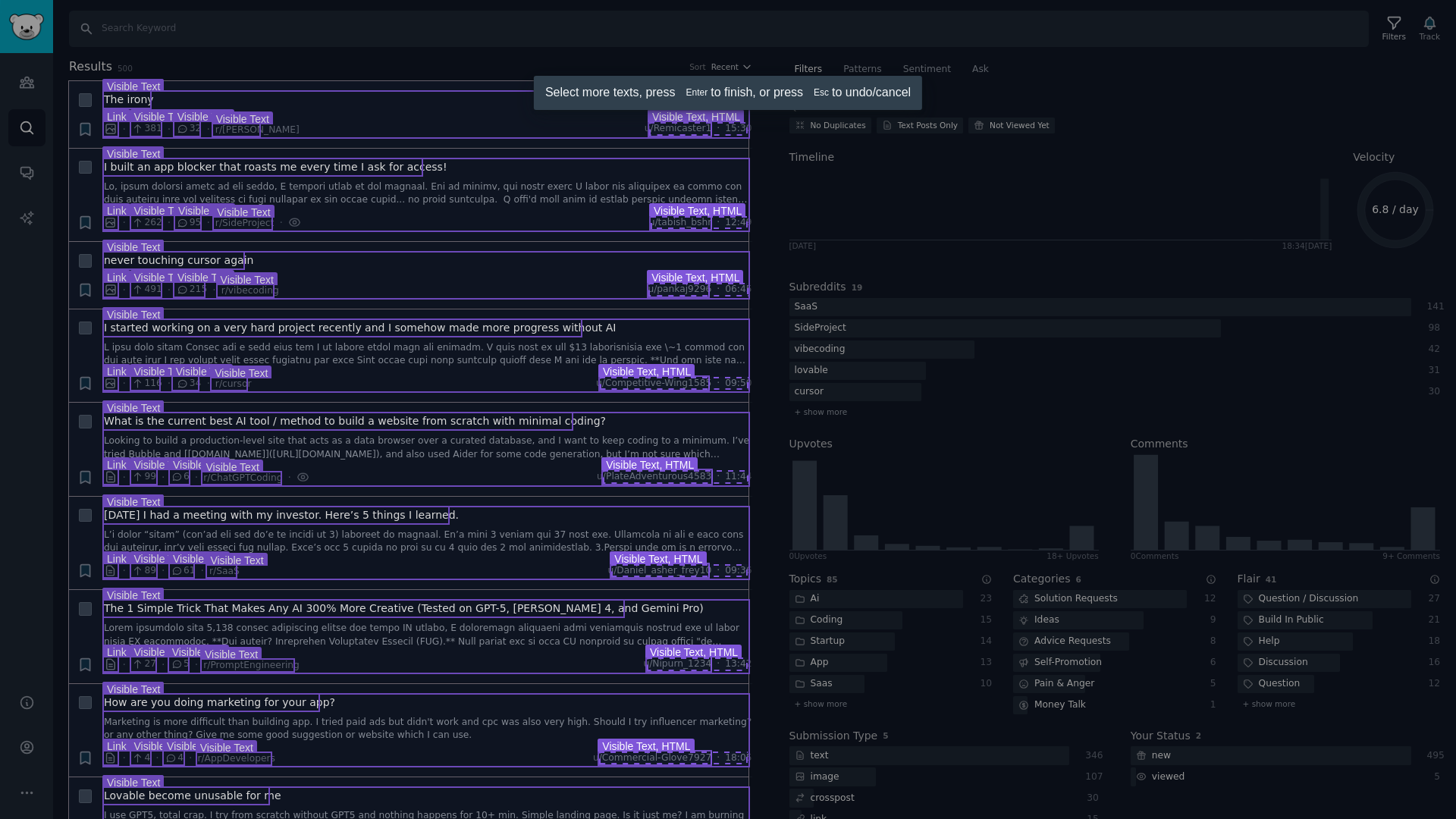
click at [733, 225] on div at bounding box center [728, 409] width 1456 height 819
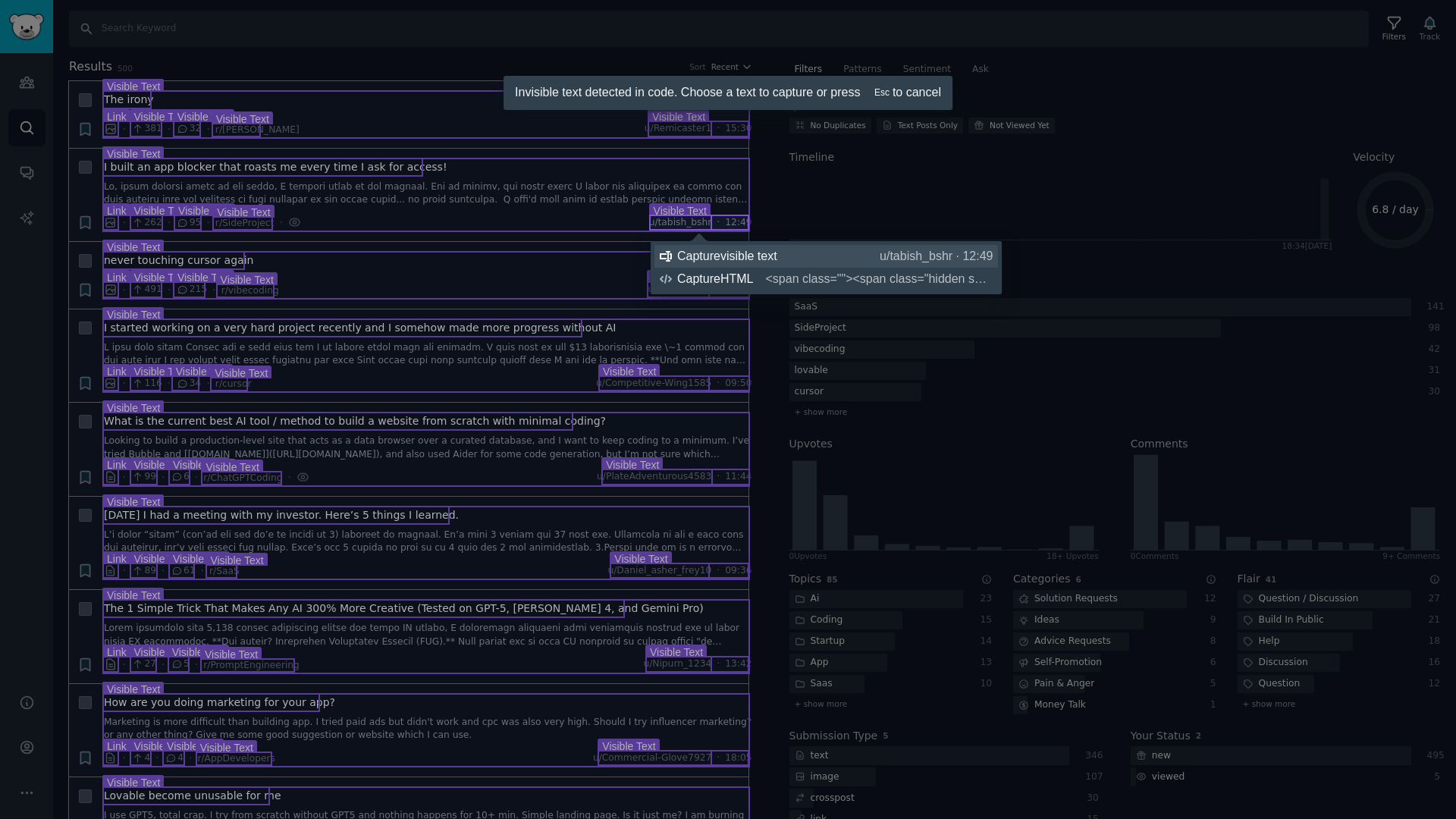
click at [732, 253] on div "Capture visible text u/tabish_bshr · 12:49" at bounding box center [835, 257] width 316 height 15
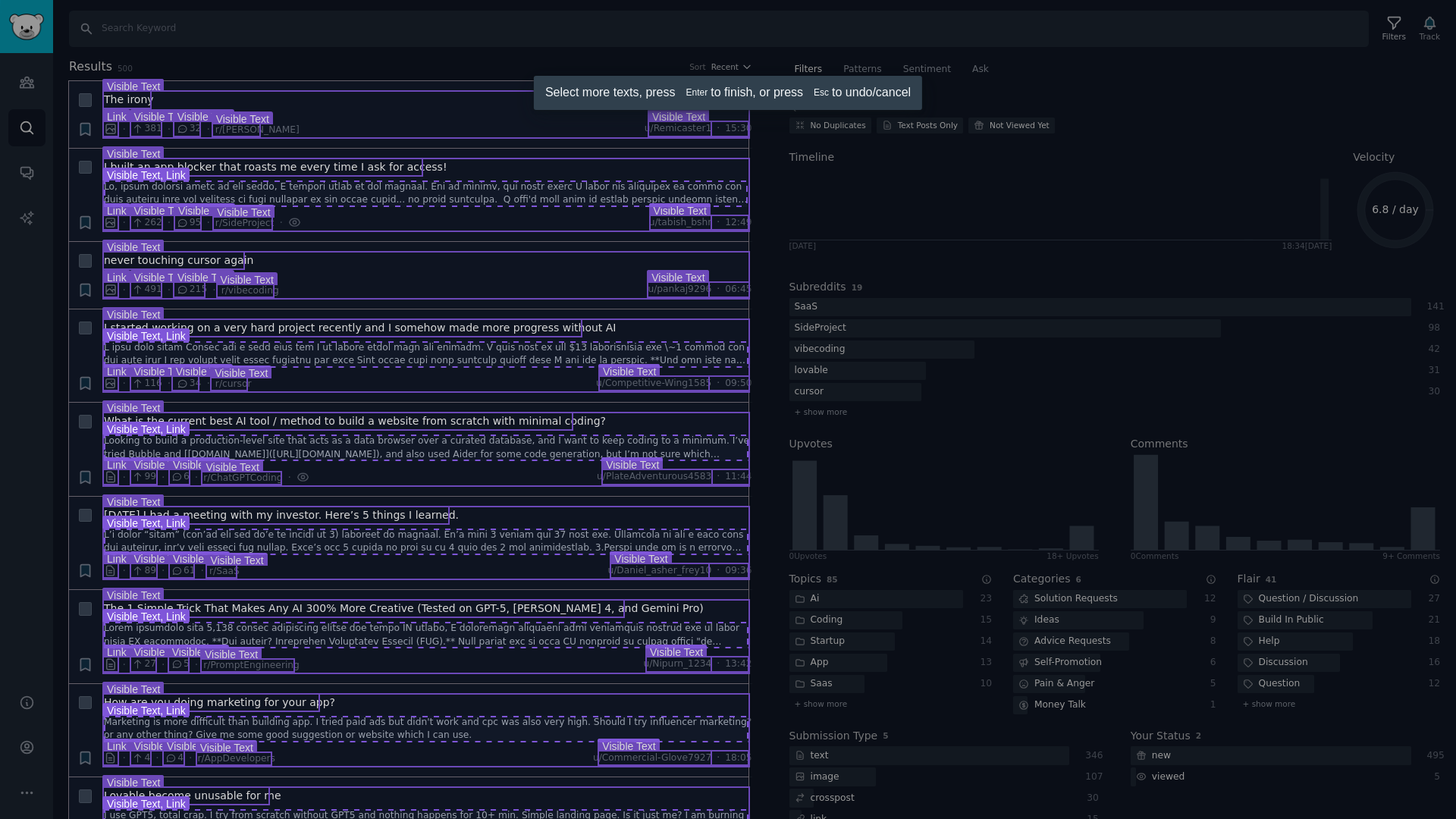
click at [309, 188] on div at bounding box center [728, 409] width 1456 height 819
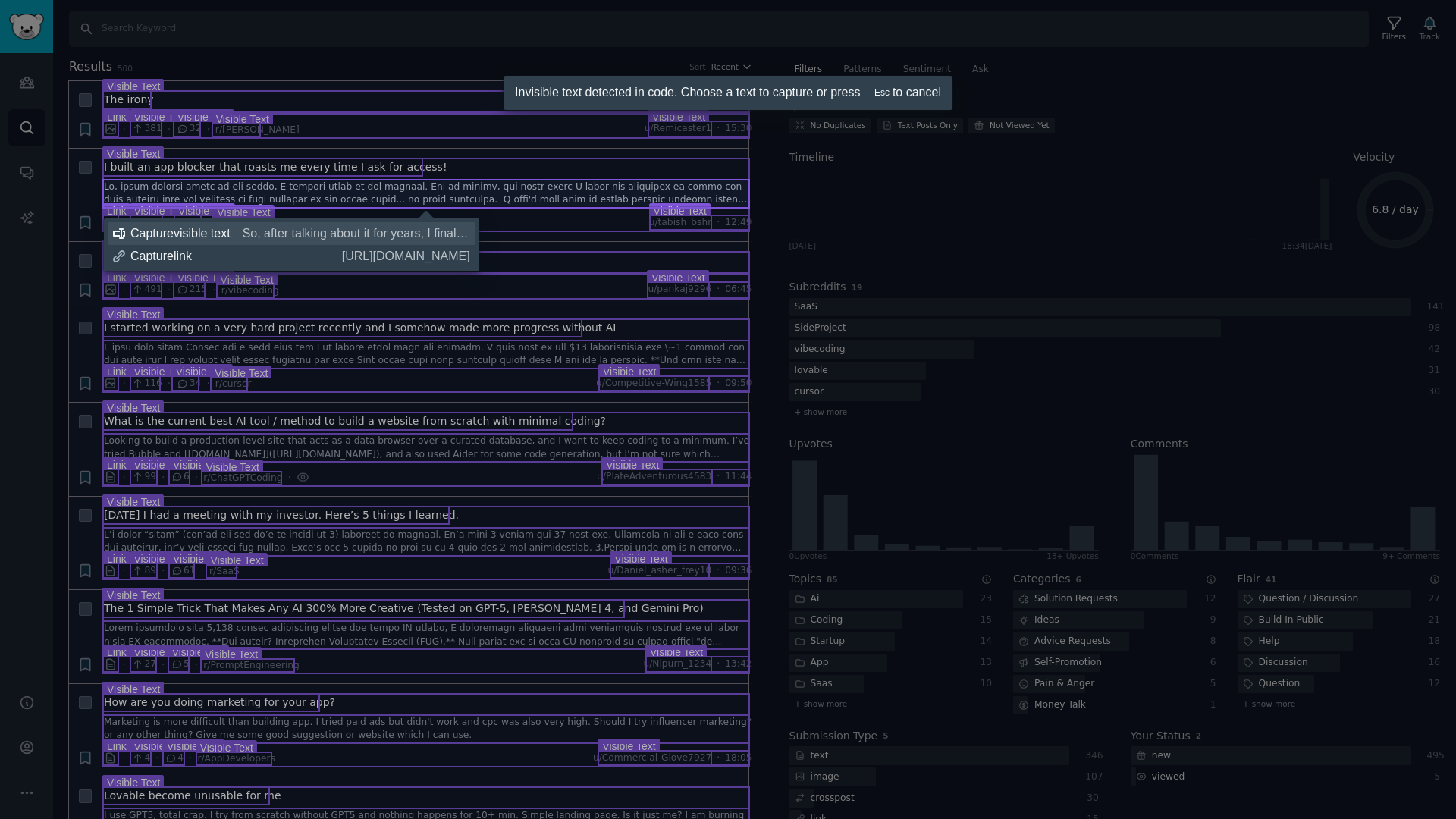
click at [294, 235] on span "So, after talking about it for years, I finally built my own project. And of co…" at bounding box center [356, 233] width 228 height 15
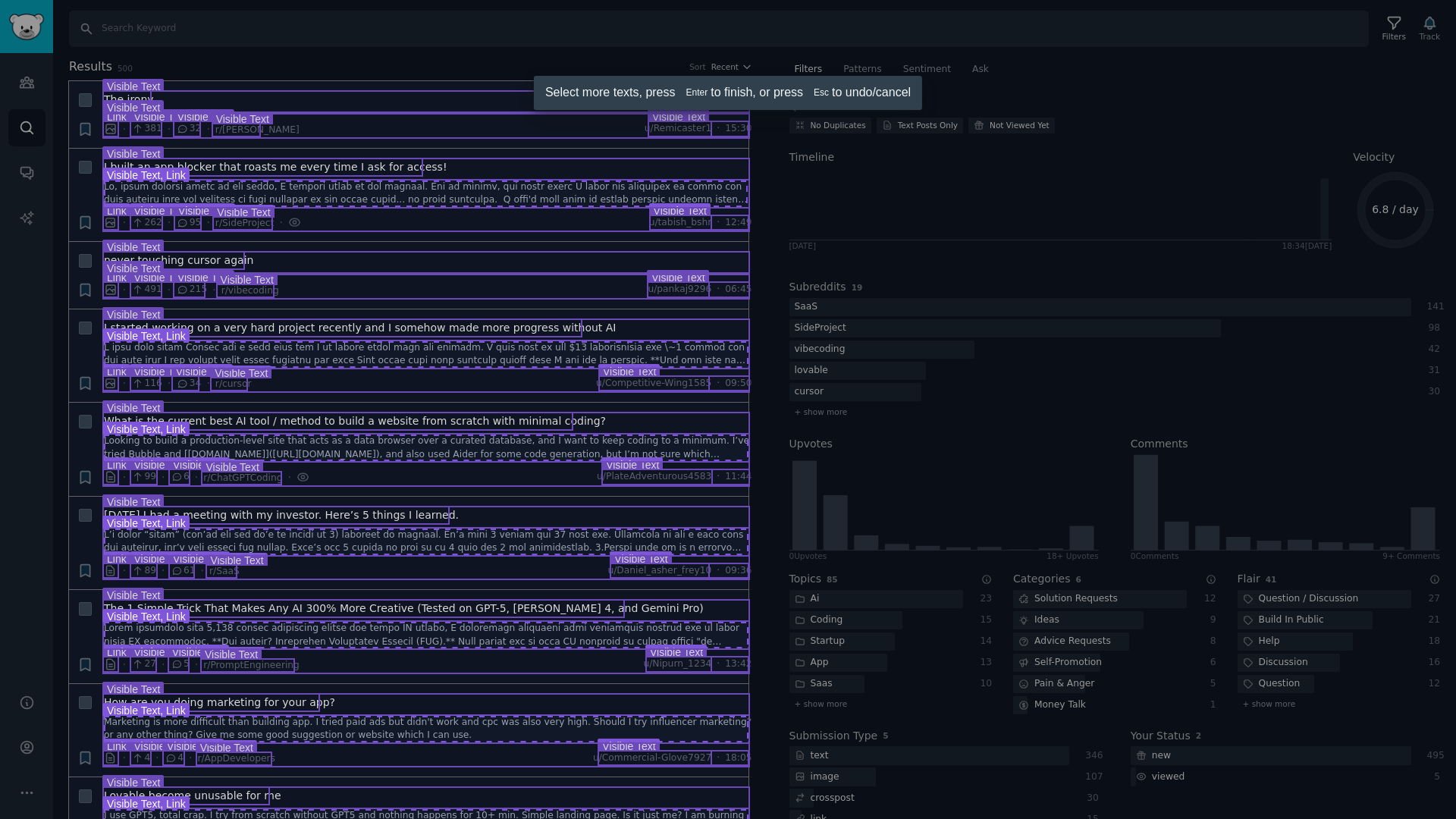
click at [456, 191] on div at bounding box center [728, 409] width 1456 height 819
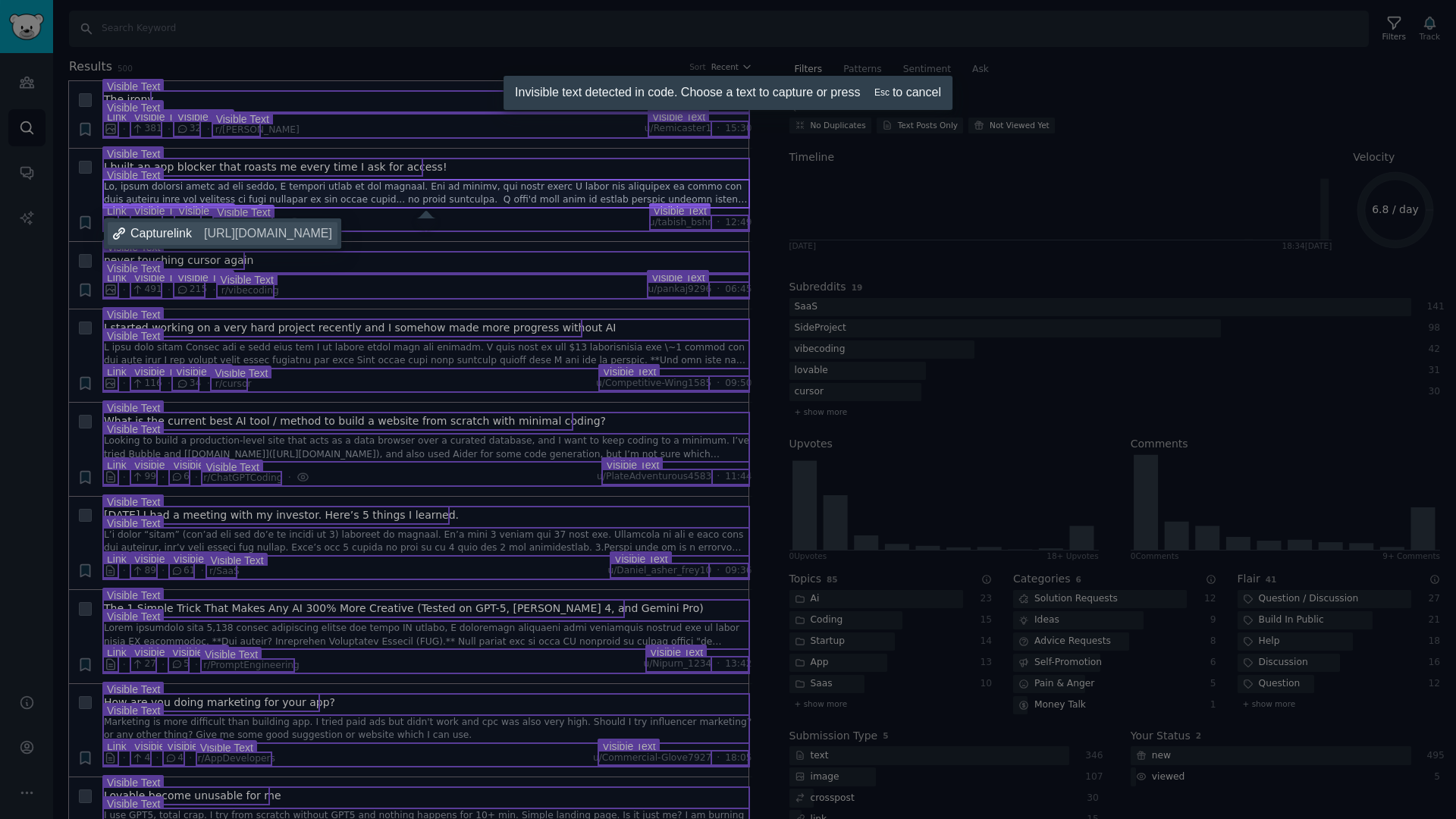
click at [322, 236] on span "[URL][DOMAIN_NAME]" at bounding box center [268, 233] width 128 height 15
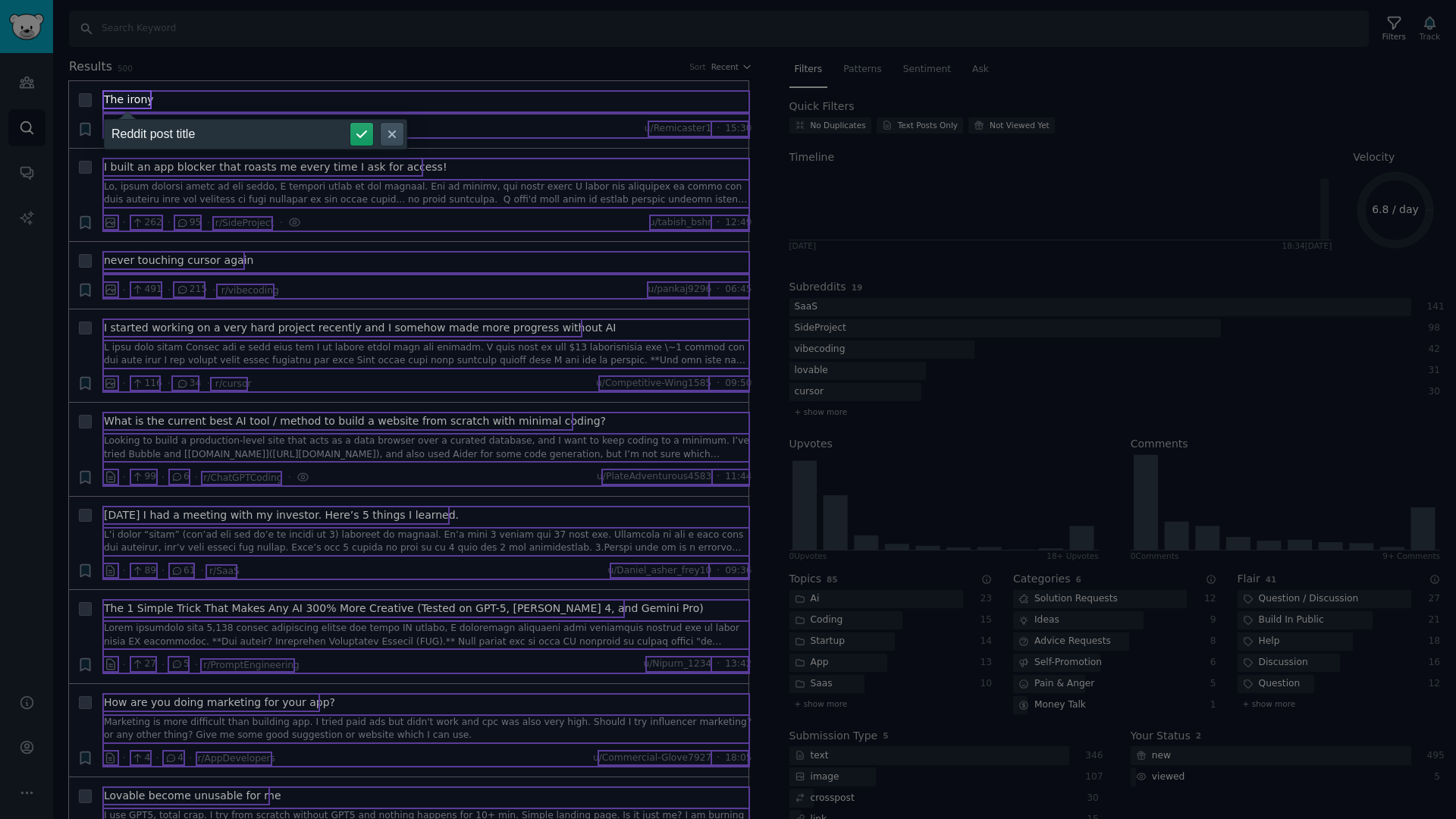
type input "Reddit post title"
click at [351, 123] on button "submit" at bounding box center [362, 134] width 23 height 23
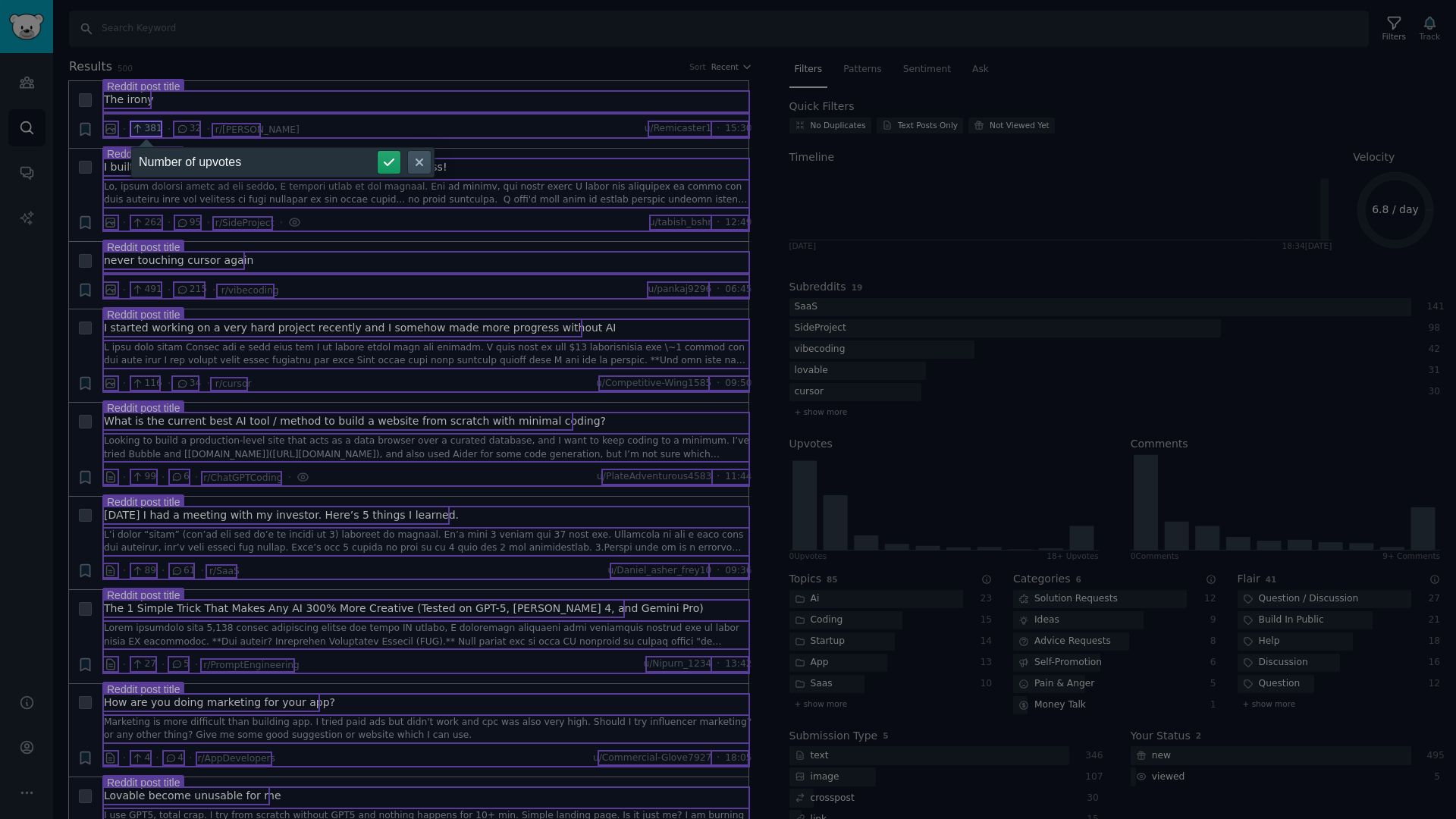
type input "Number of upvotes"
click at [378, 150] on button "submit" at bounding box center [389, 162] width 23 height 23
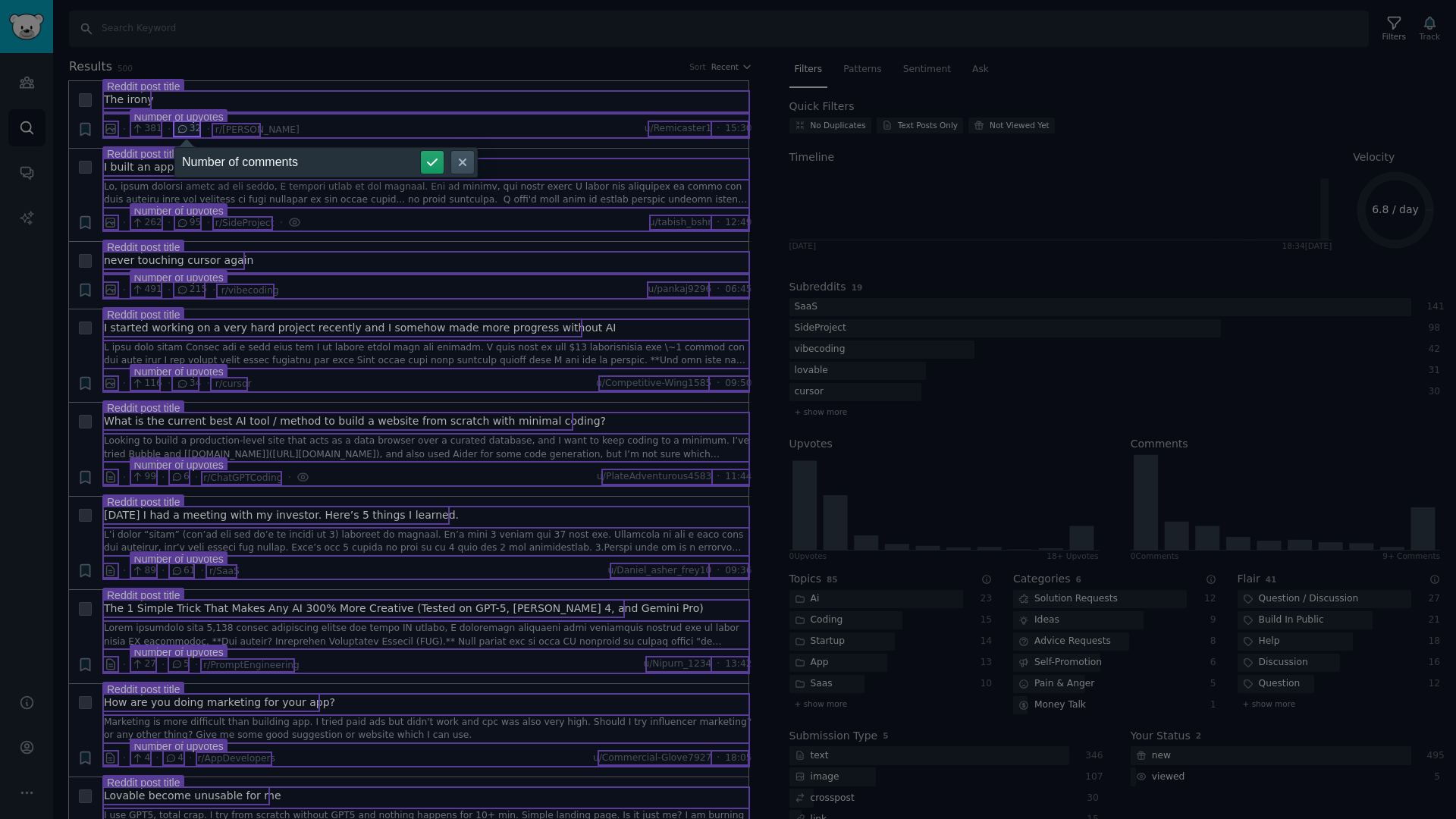
type input "Number of comments"
click at [421, 150] on button "submit" at bounding box center [433, 162] width 23 height 23
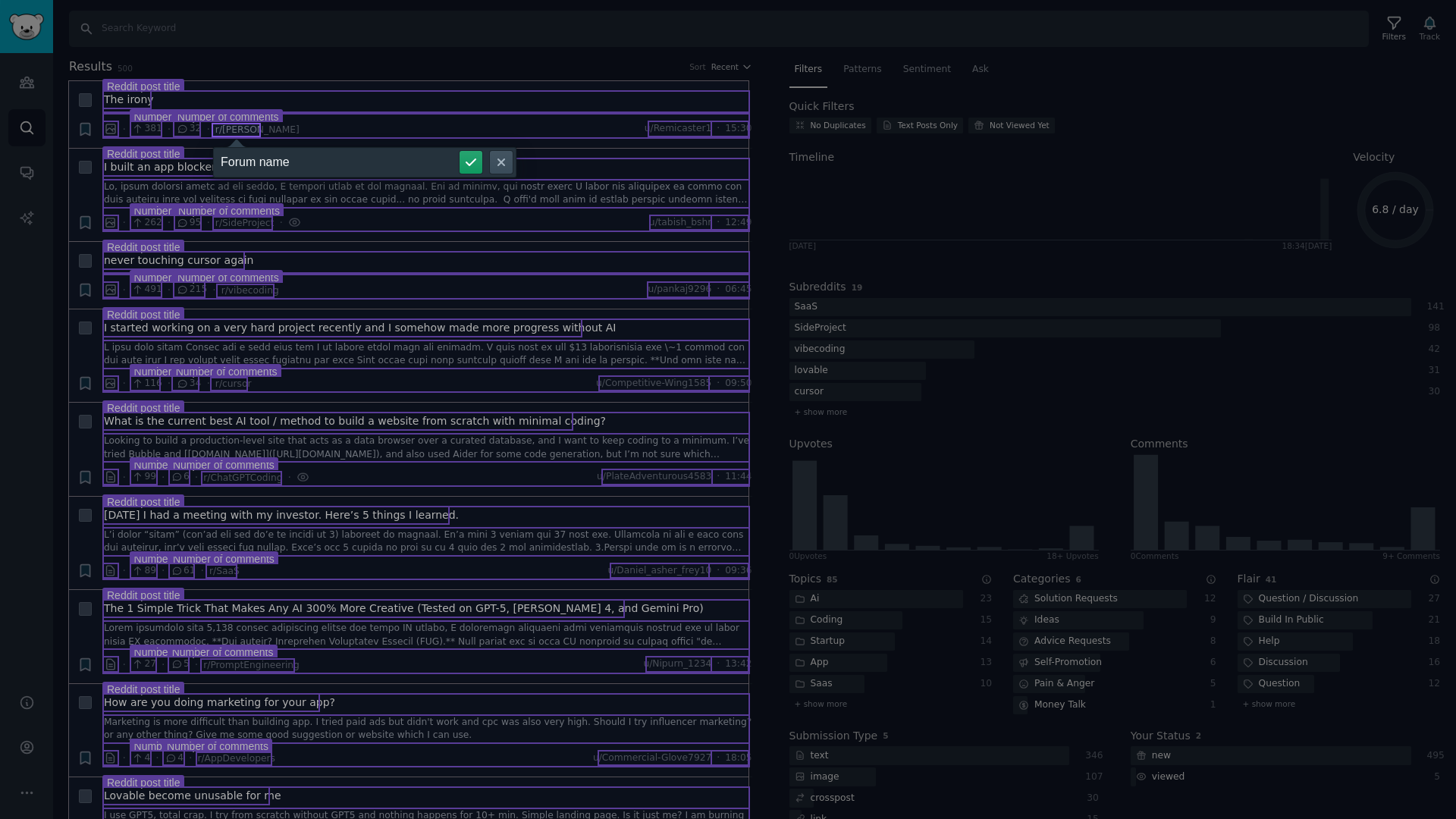
type input "Forum name"
click at [460, 150] on button "submit" at bounding box center [471, 162] width 23 height 23
type input "Link to reddit post"
click at [341, 150] on button "submit" at bounding box center [353, 162] width 23 height 23
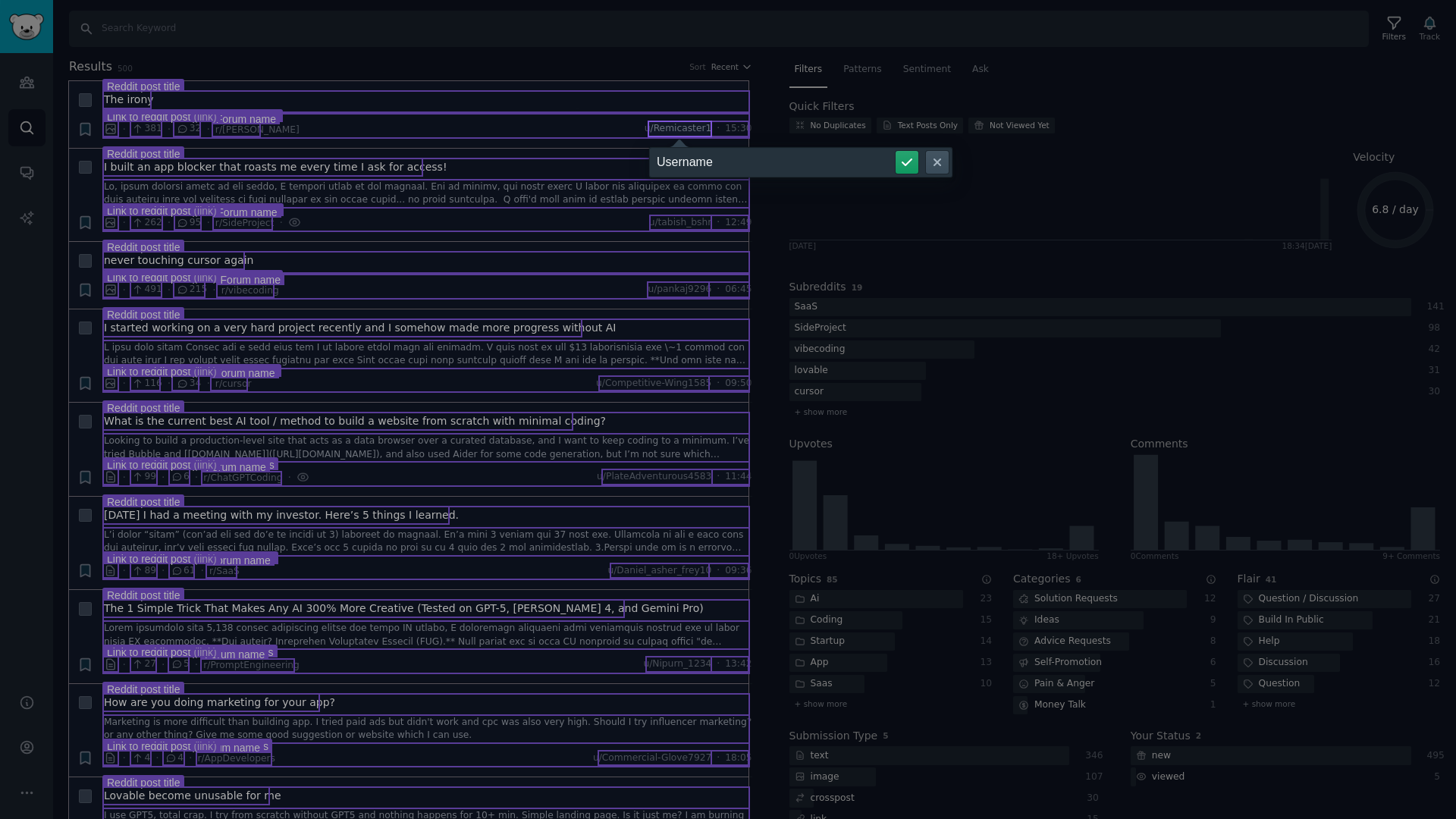
type input "Username"
click at [895, 150] on button "submit" at bounding box center [907, 162] width 23 height 23
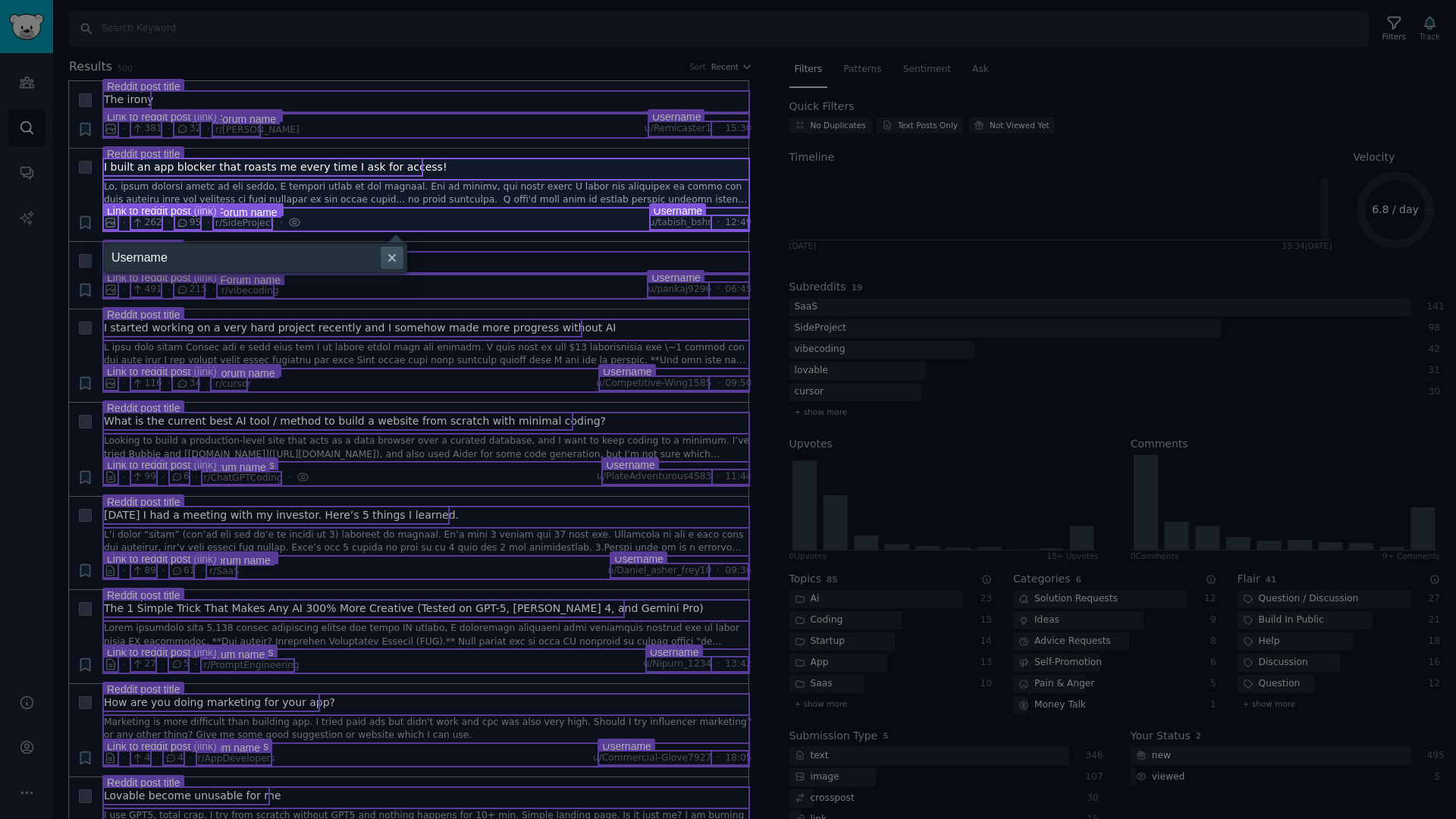
click at [332, 260] on input "Username" at bounding box center [255, 258] width 304 height 30
click at [258, 219] on div at bounding box center [426, 195] width 645 height 72
click at [302, 264] on input "Username" at bounding box center [255, 258] width 304 height 30
click at [382, 310] on icon at bounding box center [728, 409] width 1456 height 819
click at [304, 194] on div at bounding box center [426, 195] width 645 height 72
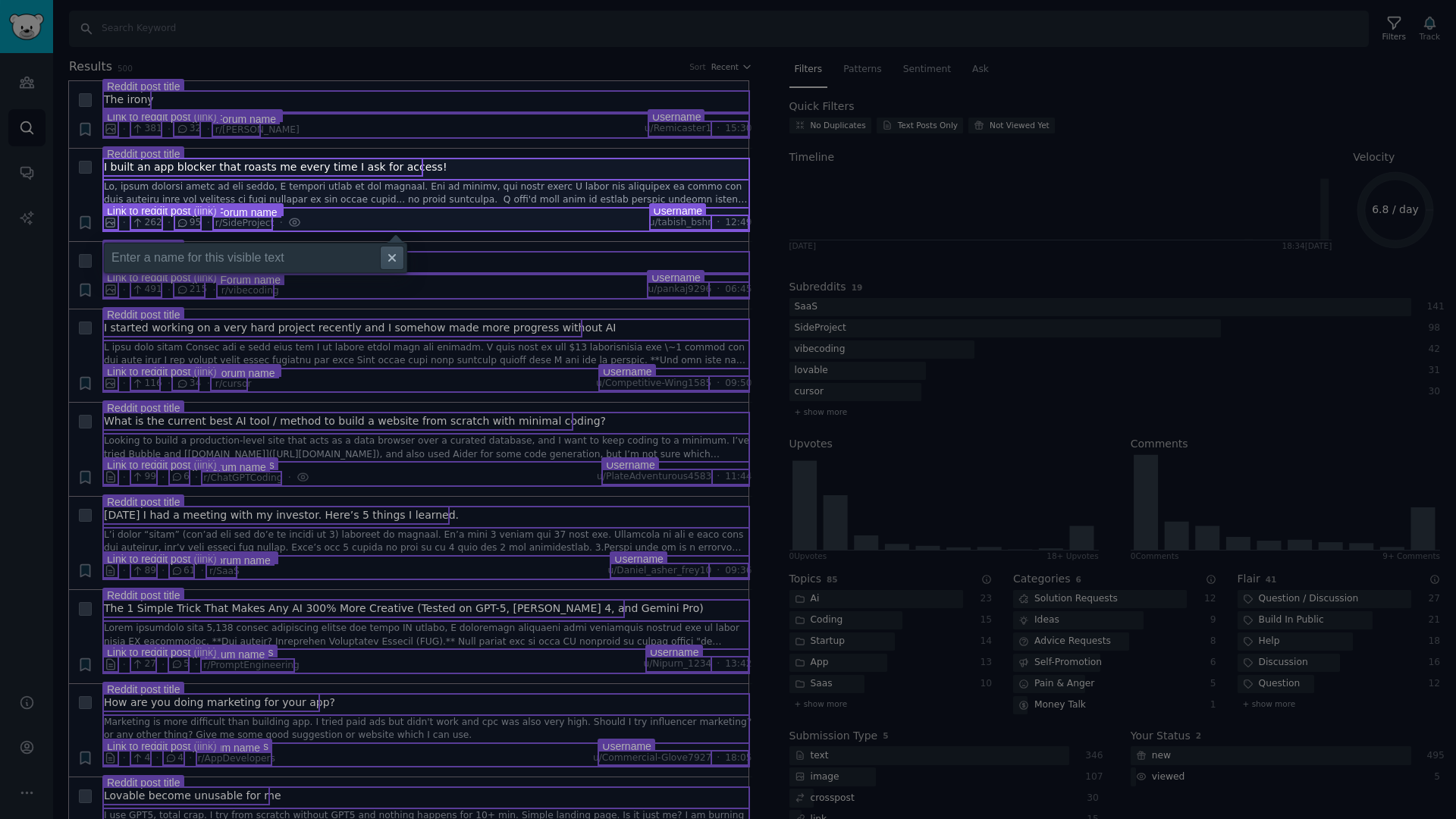
click at [264, 237] on icon at bounding box center [728, 409] width 1456 height 819
click at [258, 257] on input "Enter a name for this visible text" at bounding box center [255, 258] width 304 height 30
click at [233, 229] on div at bounding box center [426, 195] width 645 height 72
click at [233, 210] on div at bounding box center [426, 195] width 645 height 72
type input "HTML"
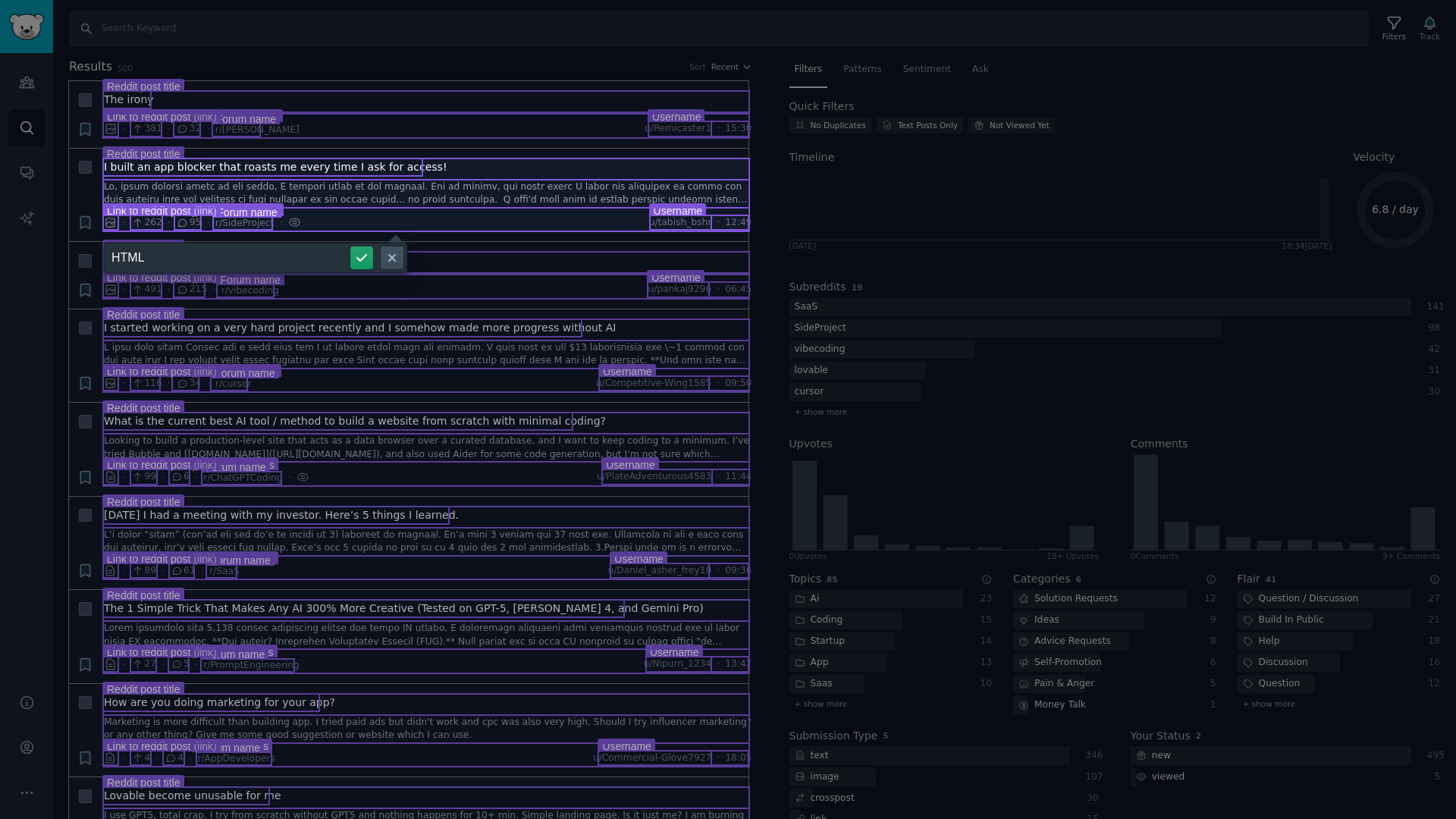
click at [351, 246] on button "submit" at bounding box center [362, 258] width 23 height 23
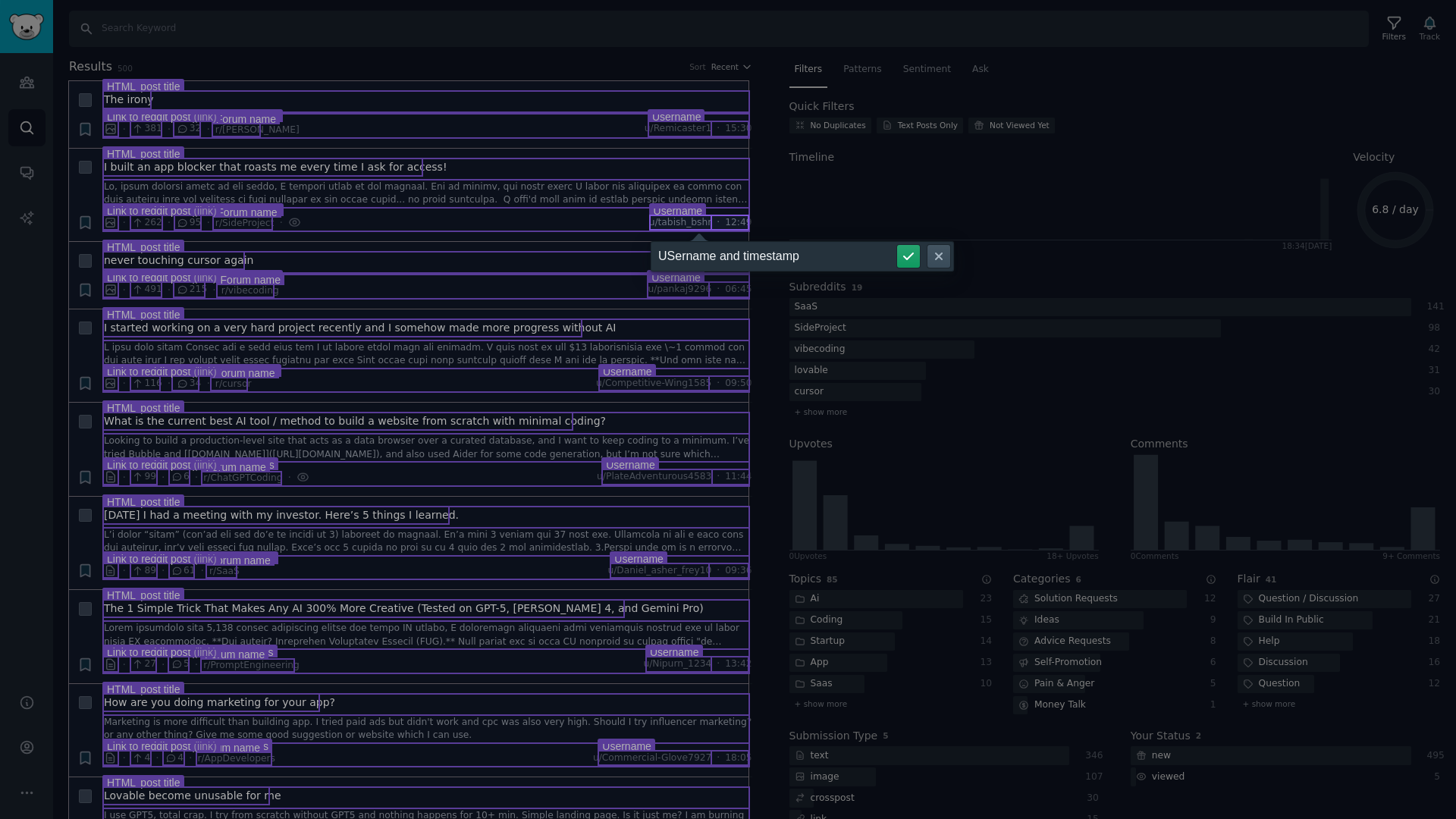
type input "USername and timestamp"
click at [897, 244] on button "submit" at bounding box center [909, 256] width 23 height 23
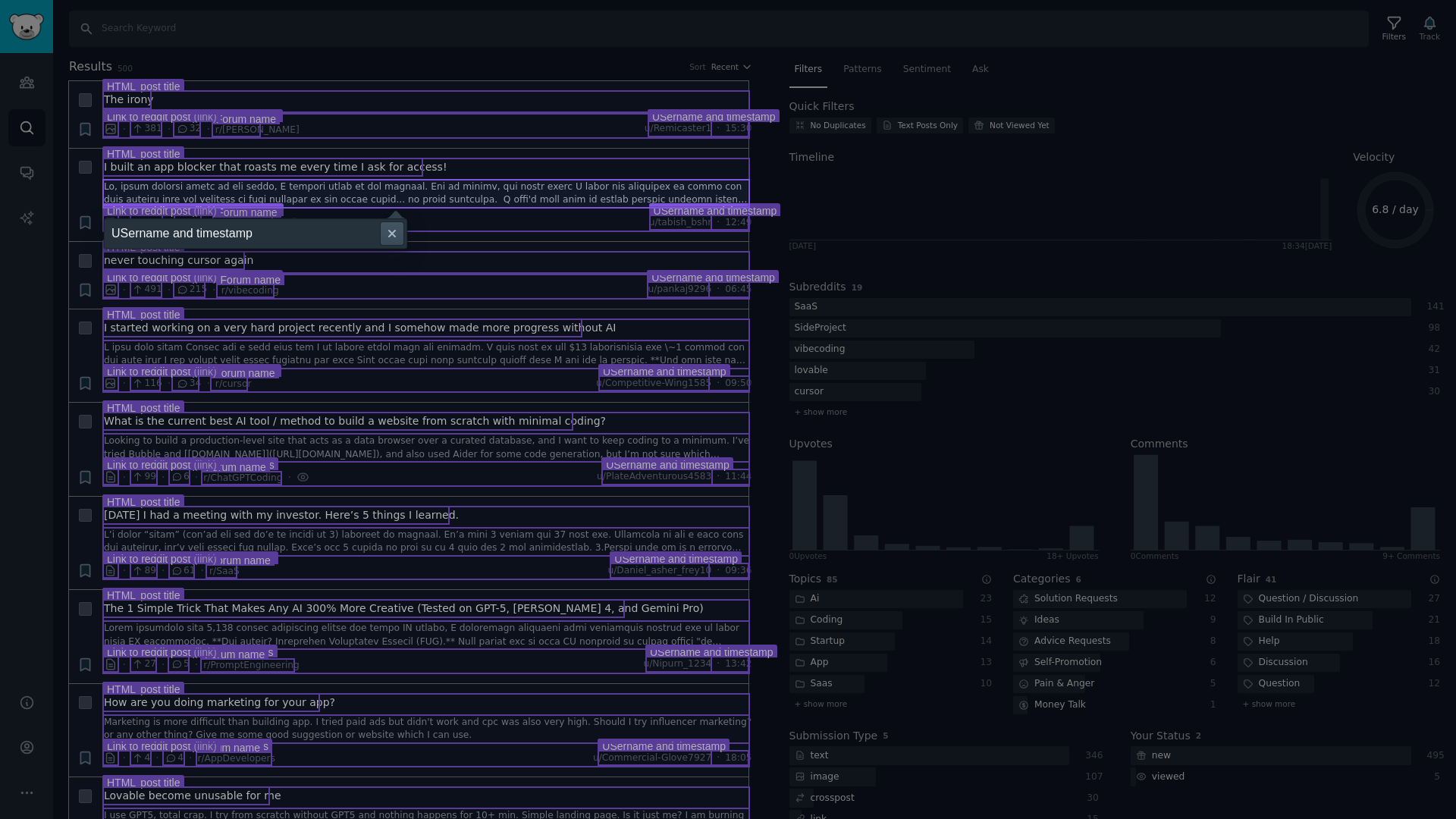
click at [304, 229] on input "USername and timestamp" at bounding box center [255, 233] width 304 height 30
type input "Post"
click at [351, 222] on button "submit" at bounding box center [362, 233] width 23 height 23
click at [245, 227] on input "Post" at bounding box center [255, 233] width 304 height 30
type input "Post link"
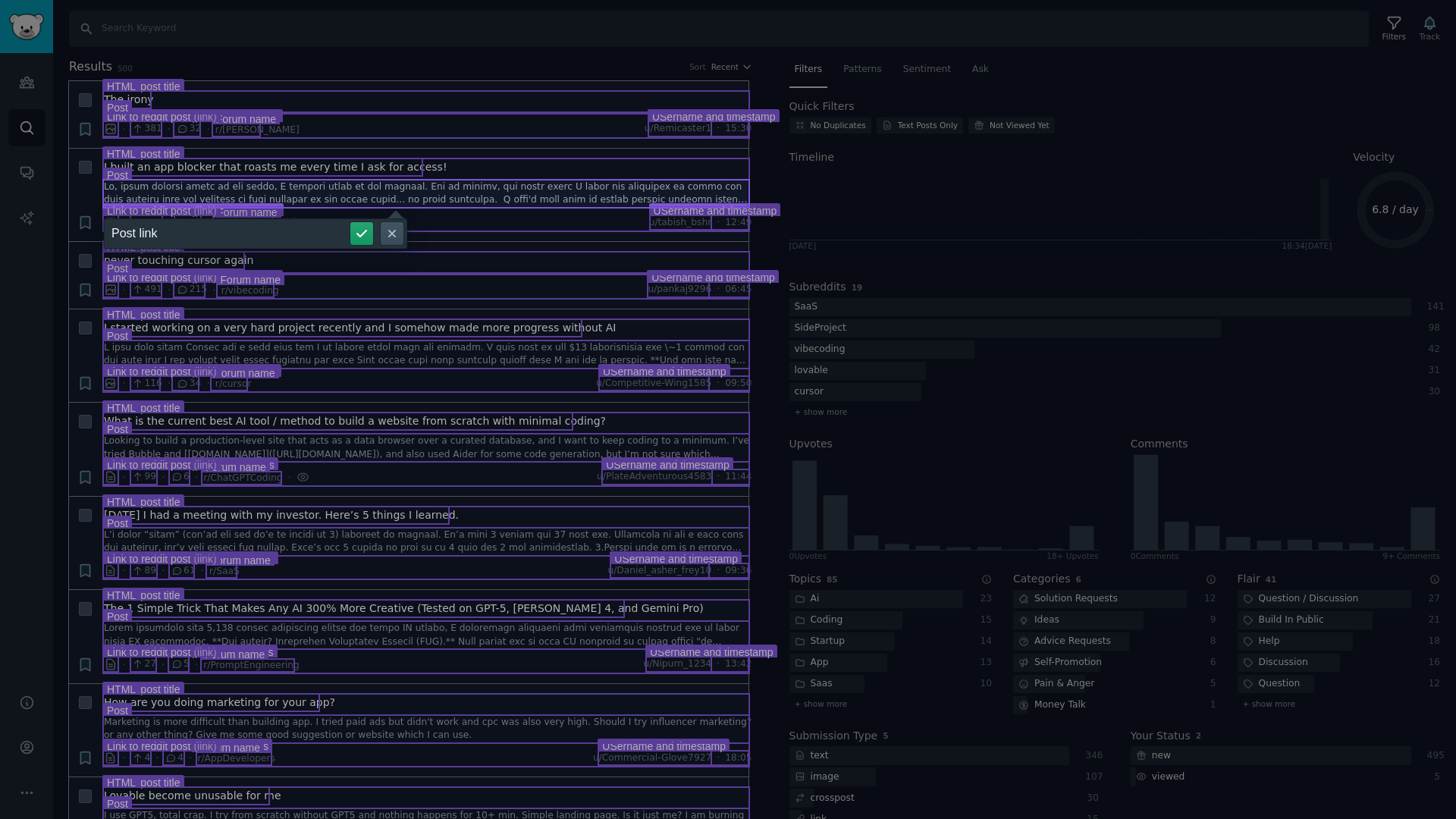
click at [351, 222] on button "submit" at bounding box center [362, 233] width 23 height 23
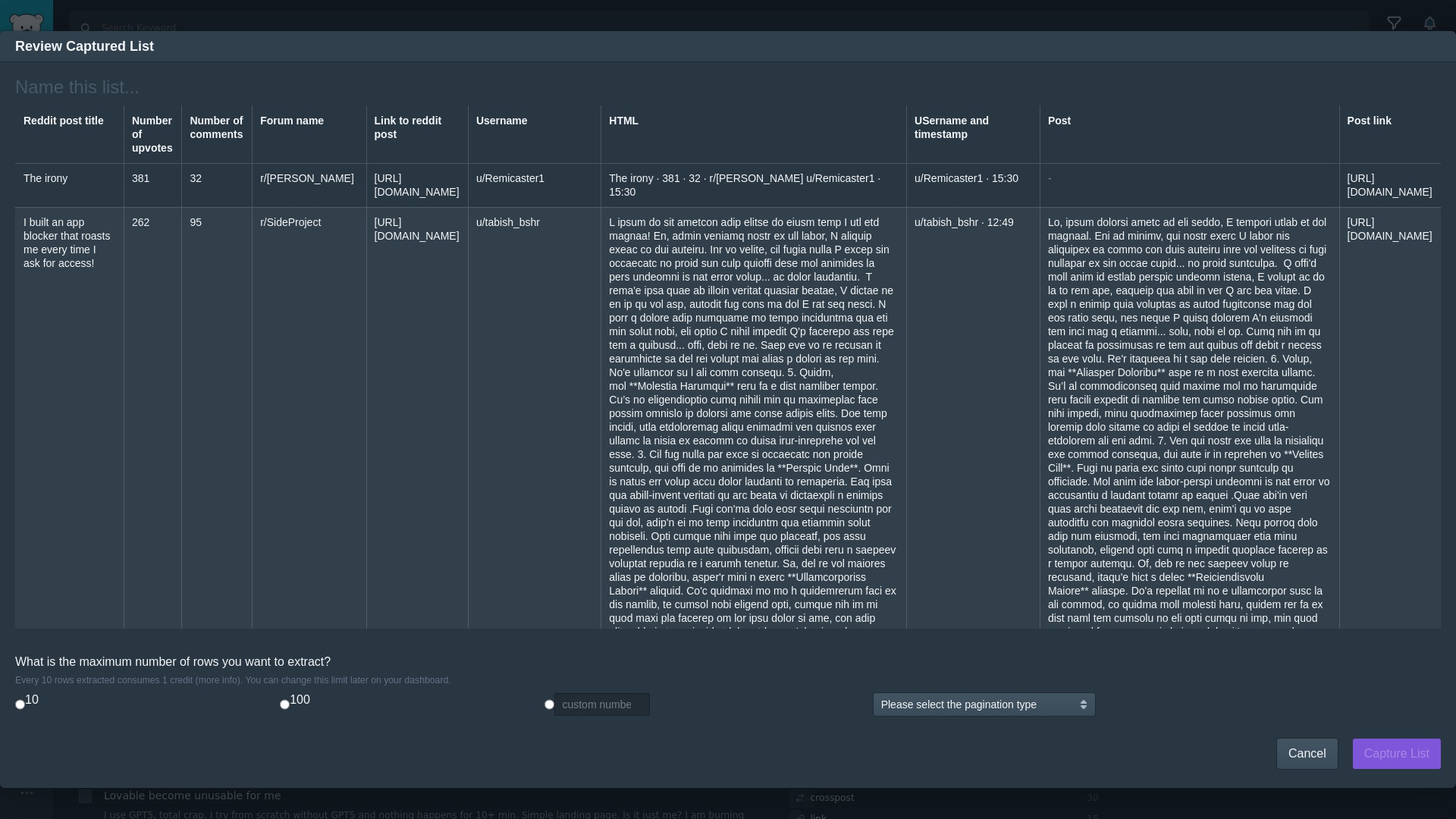
click at [545, 703] on input "radio" at bounding box center [549, 704] width 9 height 23
radio input "true"
click at [574, 704] on input "custom number" at bounding box center [603, 704] width 96 height 23
type input "500"
click at [1030, 714] on select "Please select the pagination type There are no more items to load Scroll down t…" at bounding box center [984, 704] width 221 height 23
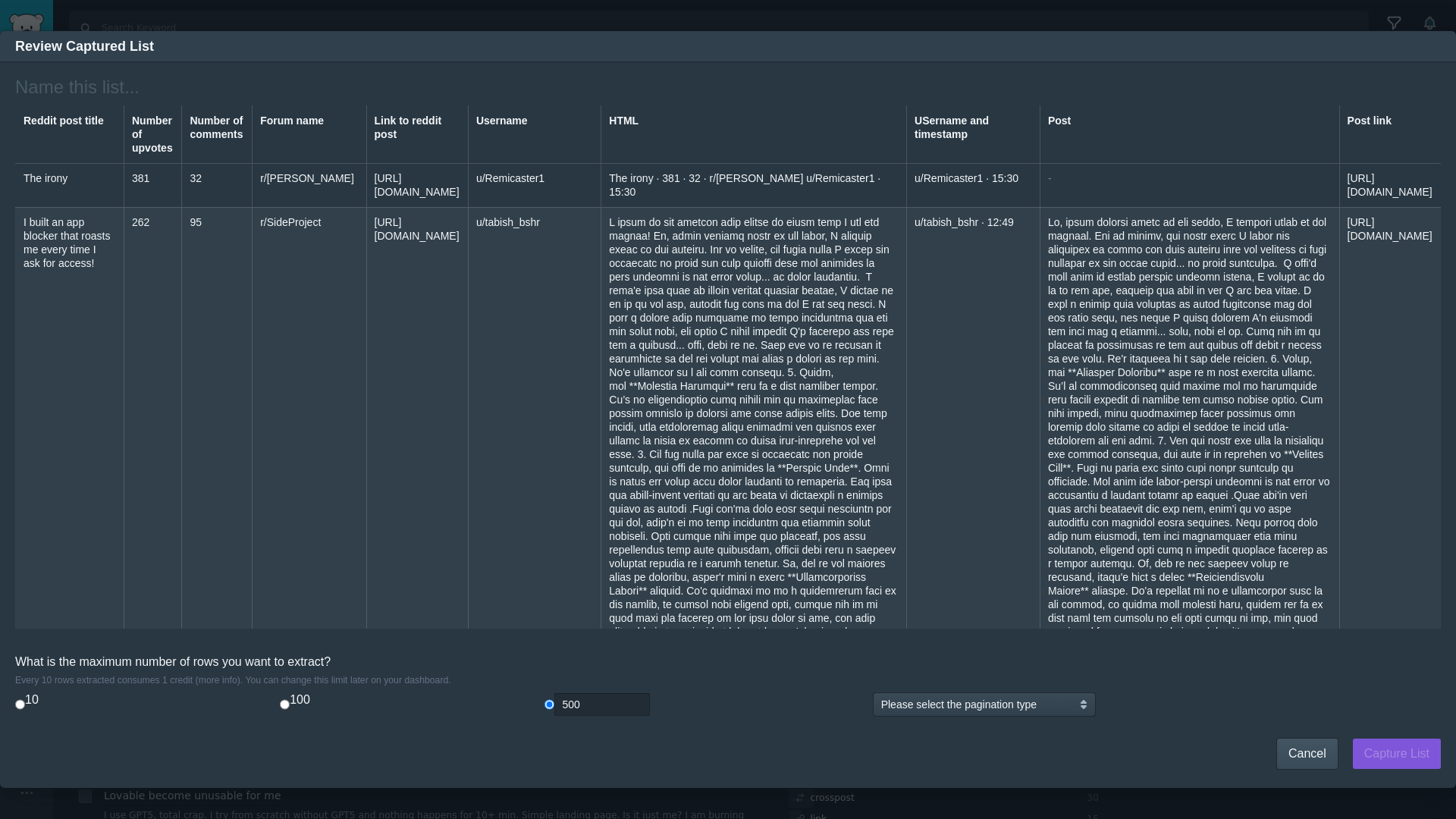
select select "infinite-scroll"
click at [114, 88] on input "text" at bounding box center [128, 87] width 227 height 22
click at [281, 90] on input "Reddit post list - vibecoders (500 last 7 days)" at bounding box center [199, 87] width 369 height 21
type input "Reddit post list - vibecoders (500 hottest last 7 days)"
click at [1376, 760] on button "Capture List" at bounding box center [1398, 753] width 88 height 30
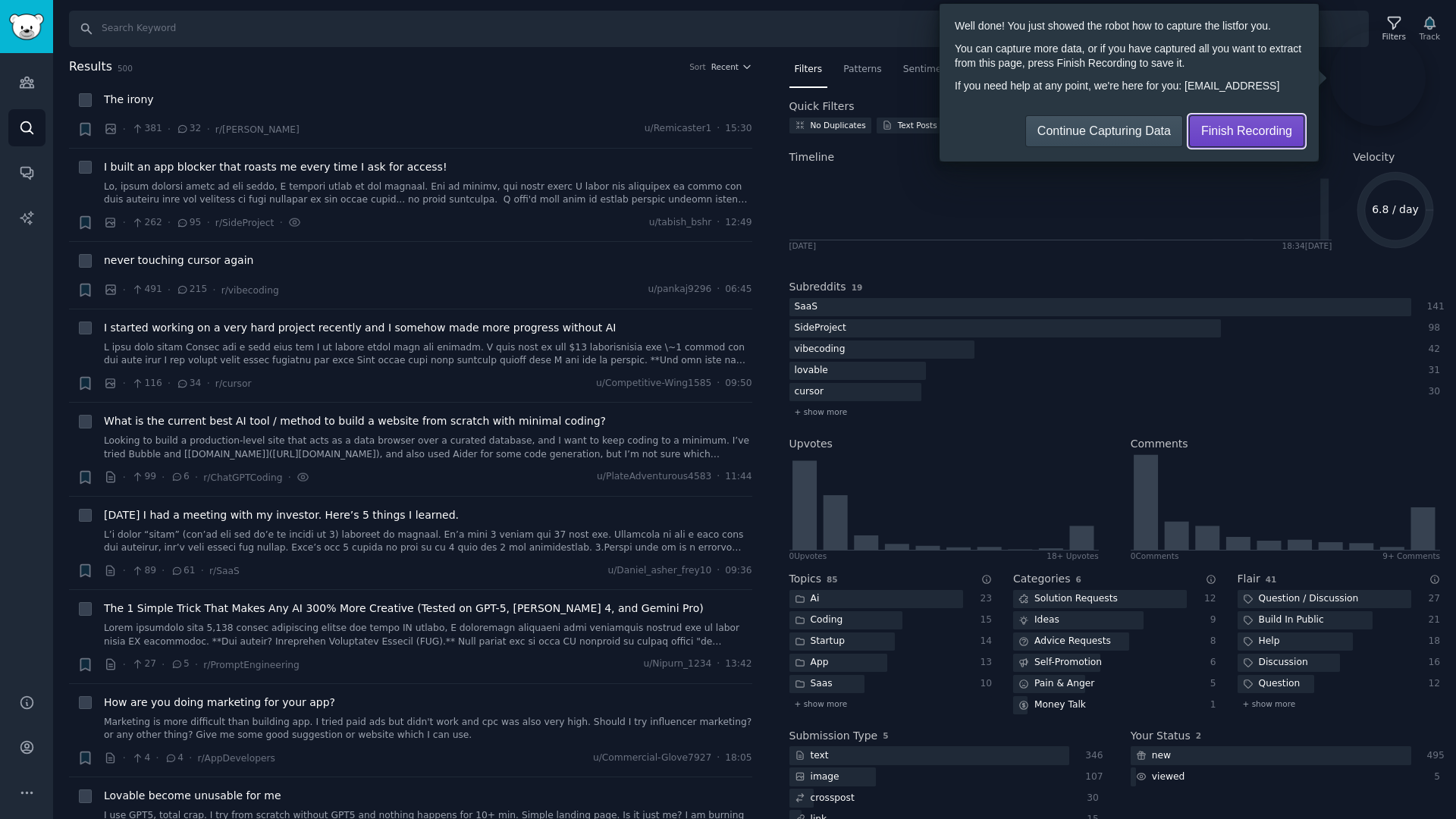
click at [1241, 135] on span "Finish Recording" at bounding box center [1246, 131] width 91 height 16
